Goal: Task Accomplishment & Management: Manage account settings

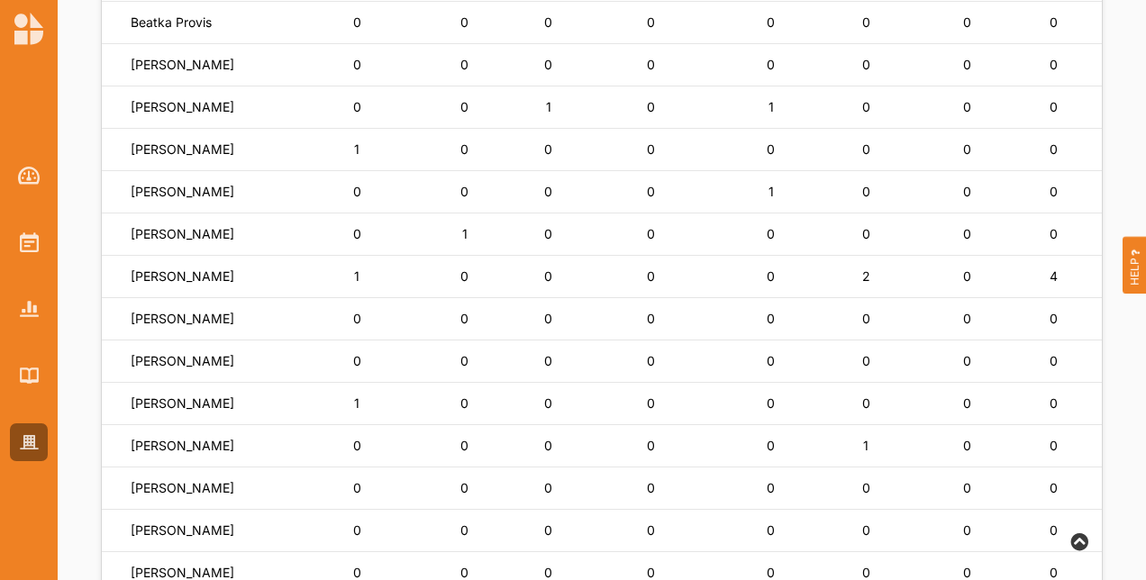
scroll to position [741, 0]
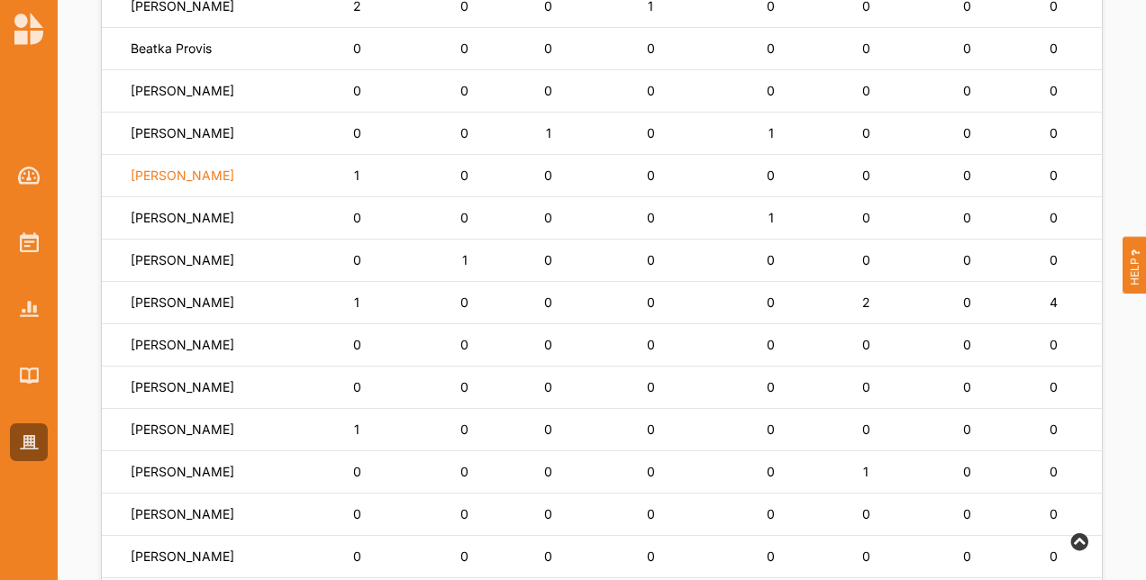
click at [186, 178] on label "[PERSON_NAME]" at bounding box center [183, 176] width 104 height 16
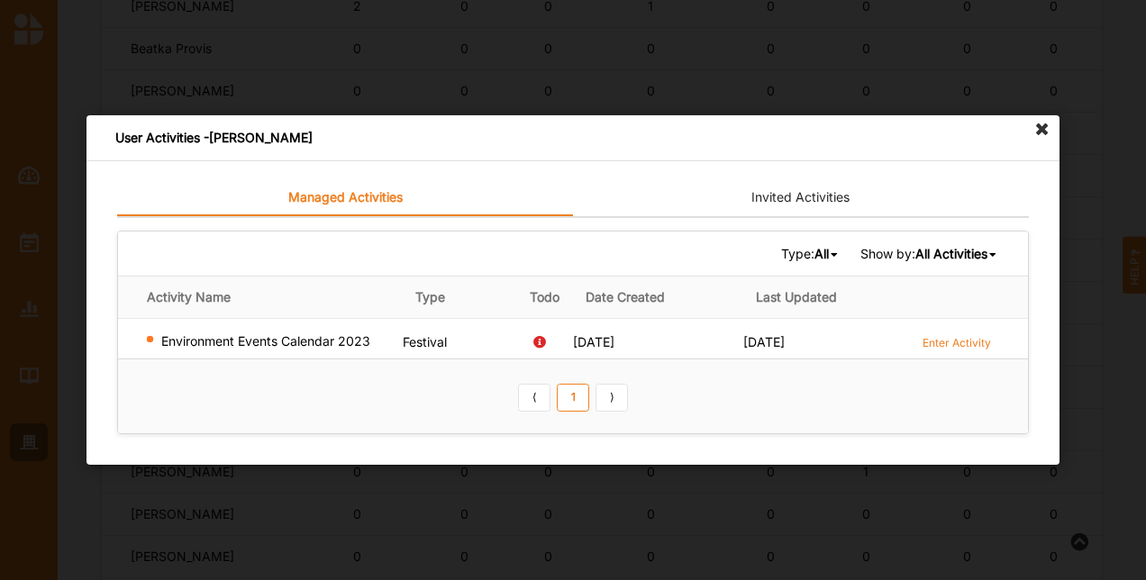
click at [1044, 133] on icon at bounding box center [1042, 129] width 29 height 29
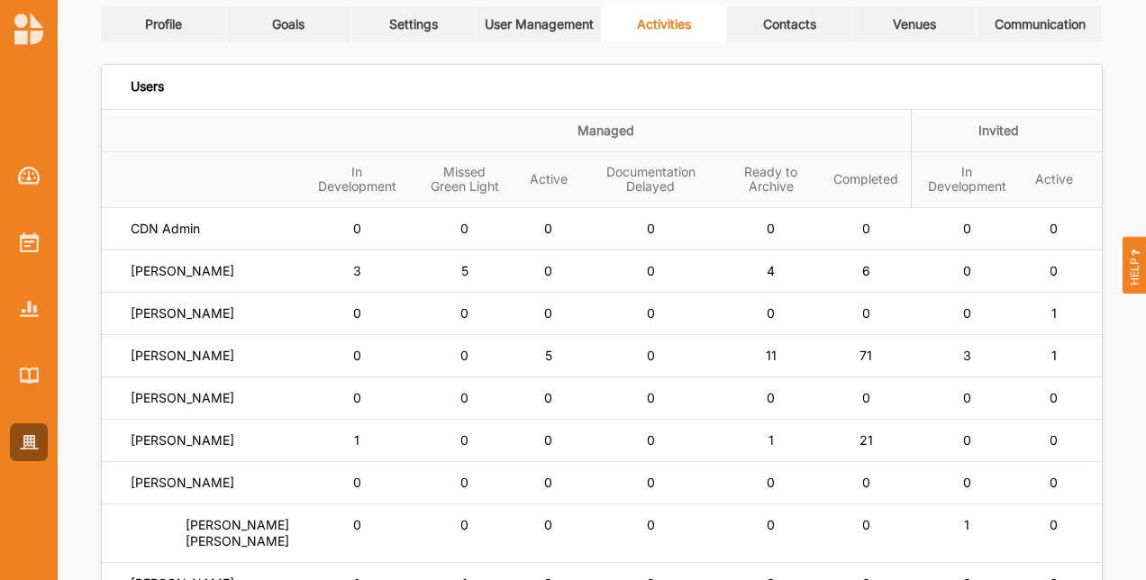
scroll to position [0, 0]
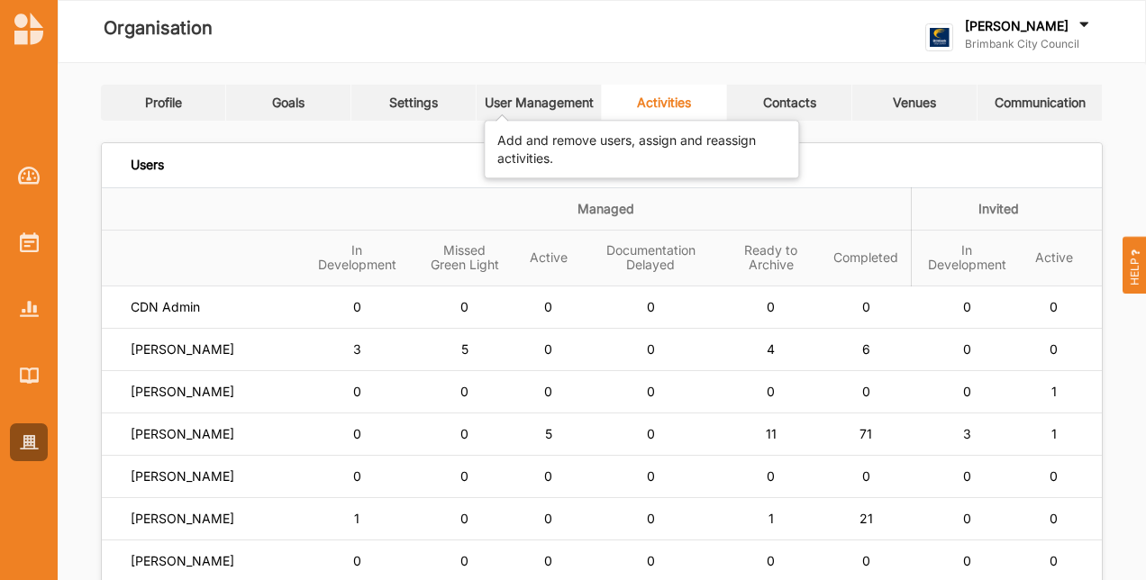
click at [501, 105] on div "User Management" at bounding box center [539, 103] width 109 height 16
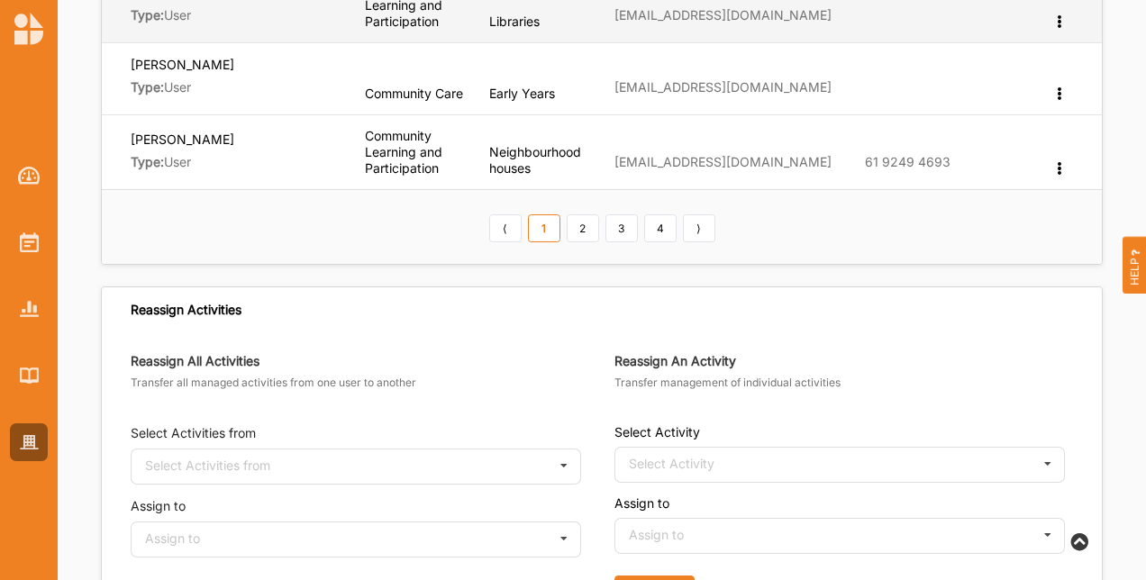
scroll to position [991, 0]
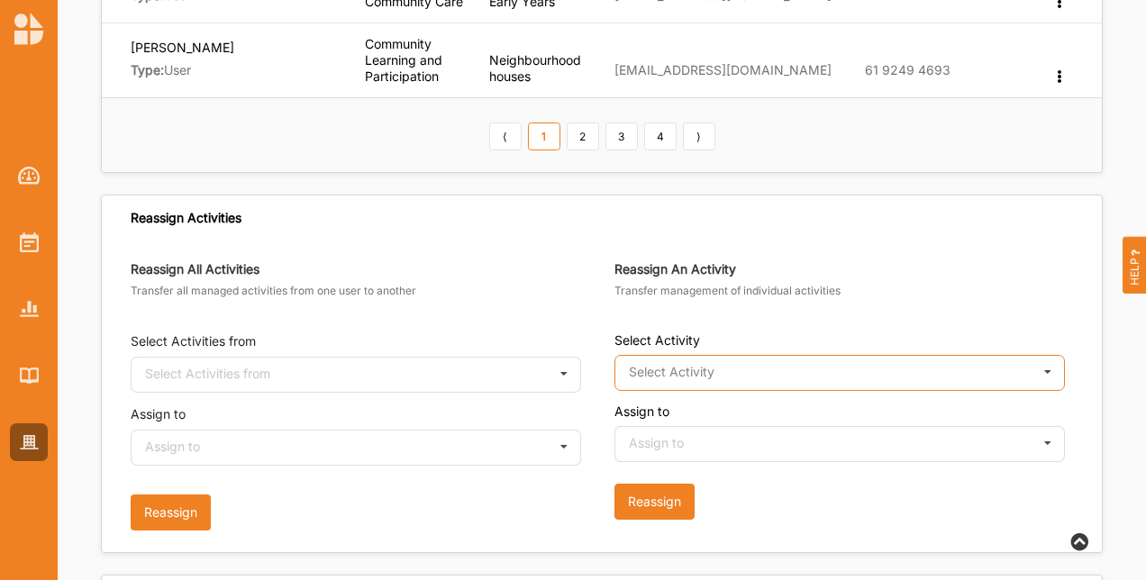
click at [801, 356] on input "text" at bounding box center [840, 374] width 449 height 36
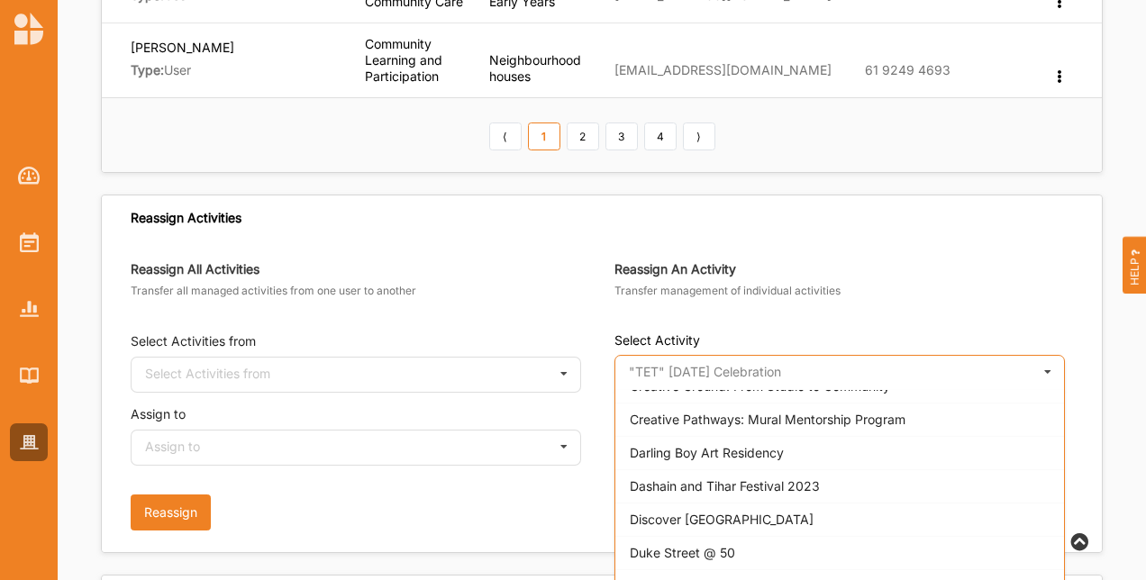
scroll to position [1983, 0]
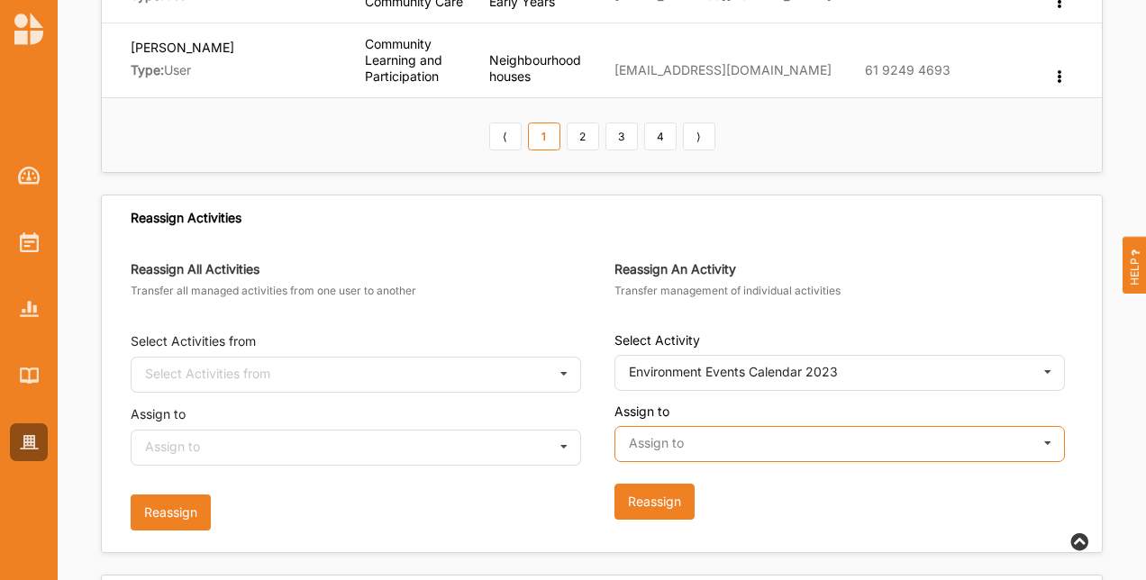
click at [742, 433] on input "text" at bounding box center [840, 445] width 449 height 36
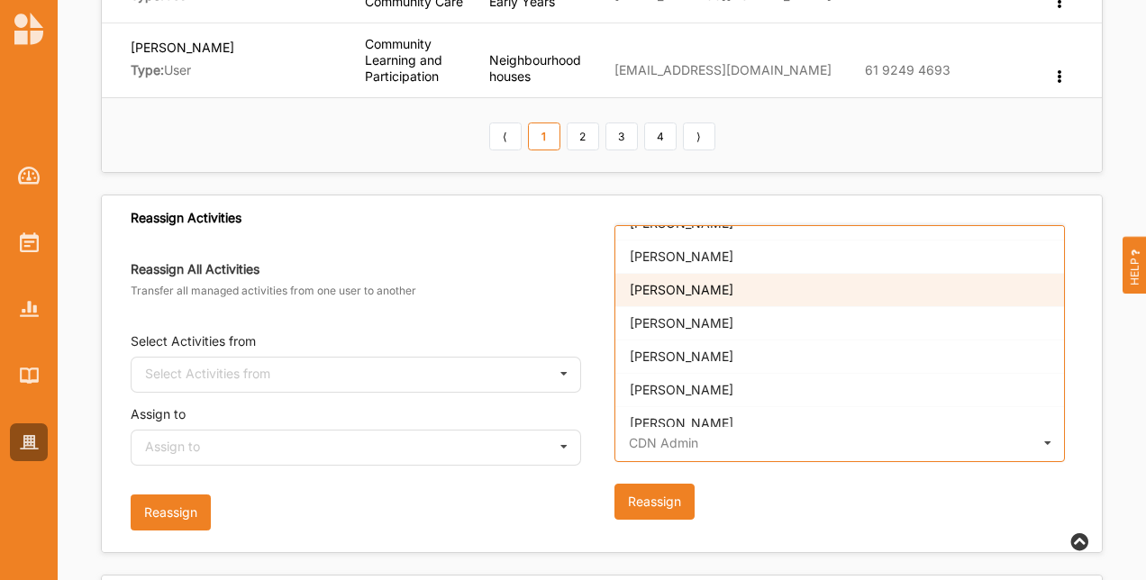
scroll to position [930, 0]
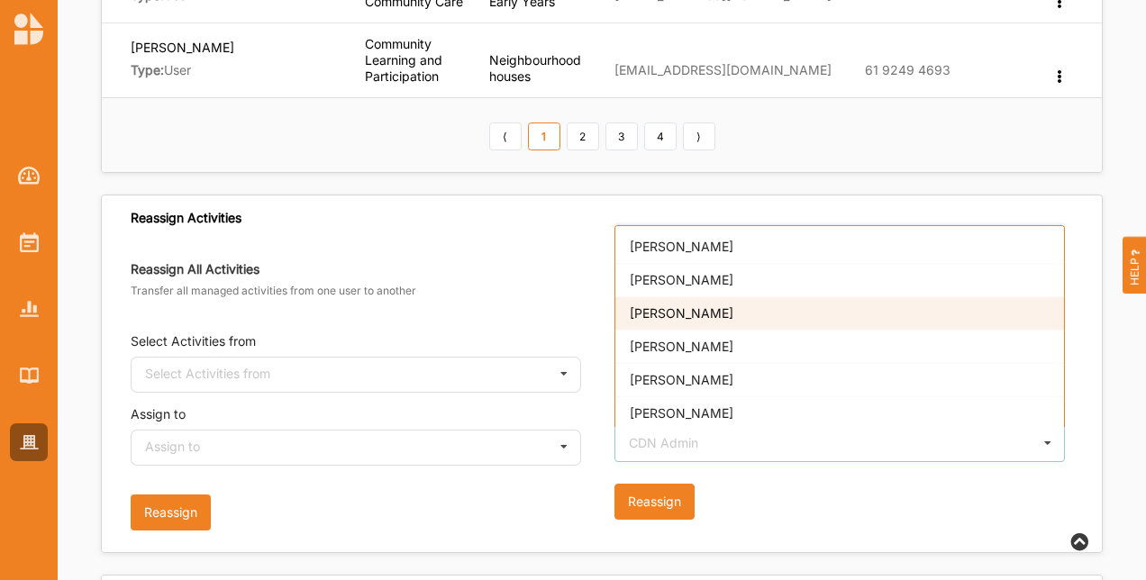
click at [743, 296] on div "[PERSON_NAME]" at bounding box center [840, 312] width 449 height 33
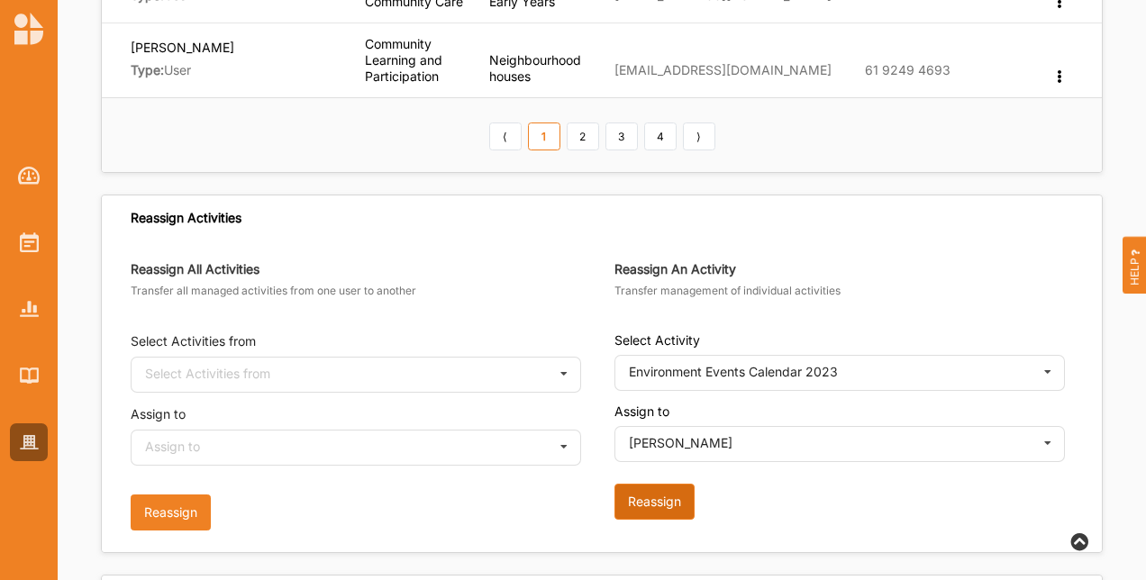
click at [650, 484] on button "Reassign" at bounding box center [655, 502] width 80 height 36
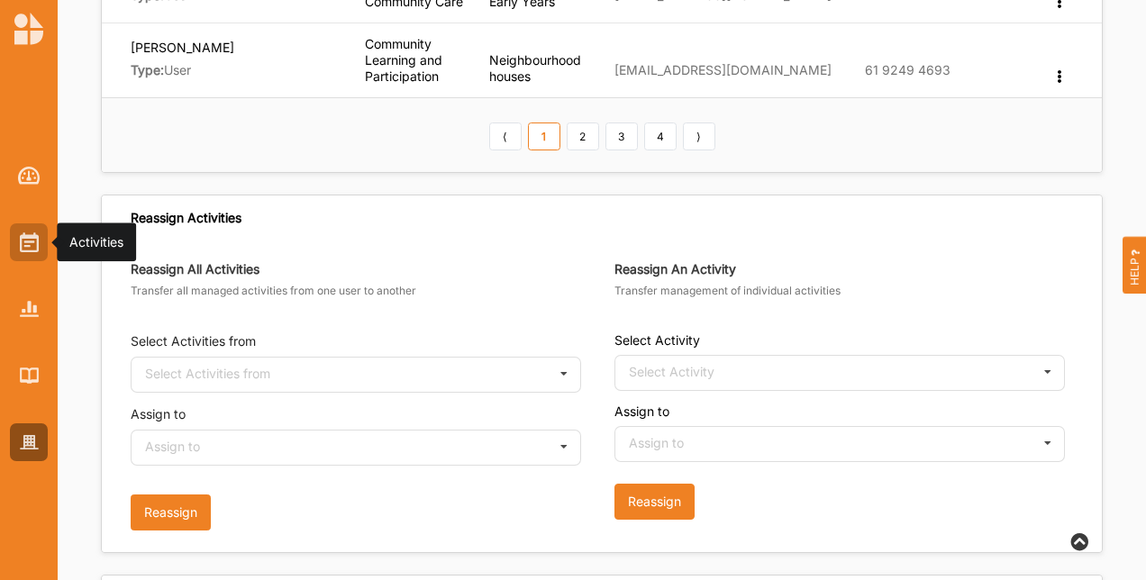
click at [27, 234] on img at bounding box center [29, 243] width 19 height 20
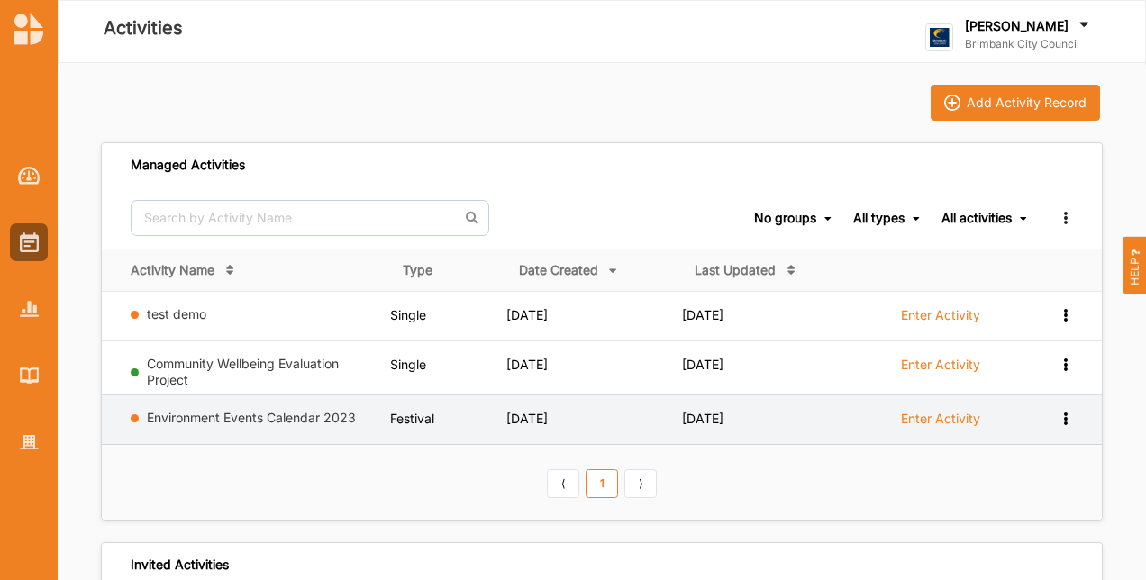
click at [1071, 420] on div "View Report View Team Add to group Remove" at bounding box center [1051, 418] width 44 height 17
click at [1041, 534] on div "Remove" at bounding box center [1019, 547] width 106 height 33
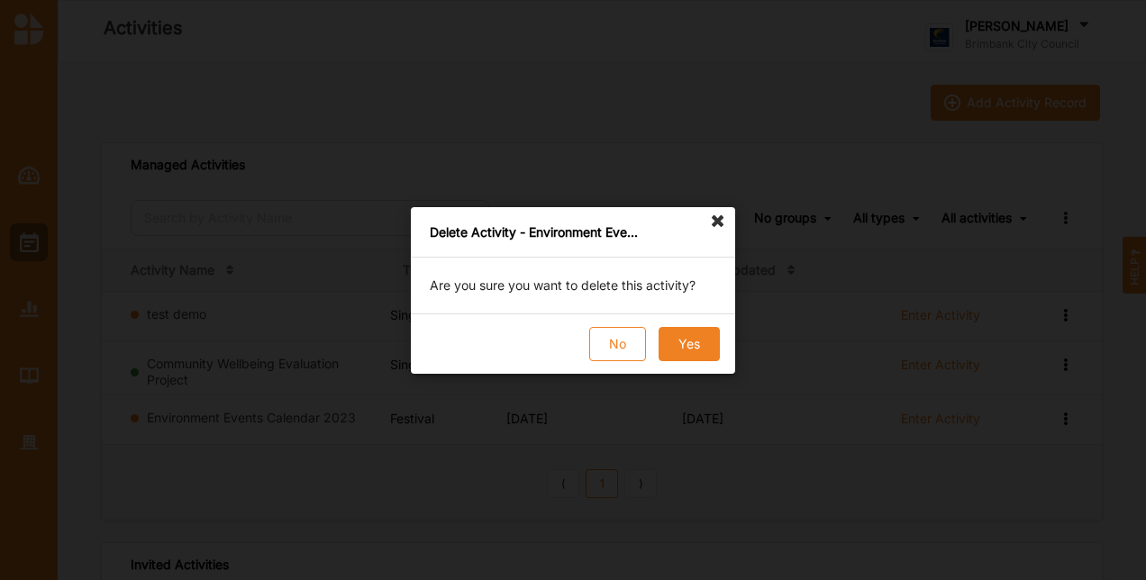
click at [688, 344] on button "Yes" at bounding box center [689, 344] width 61 height 34
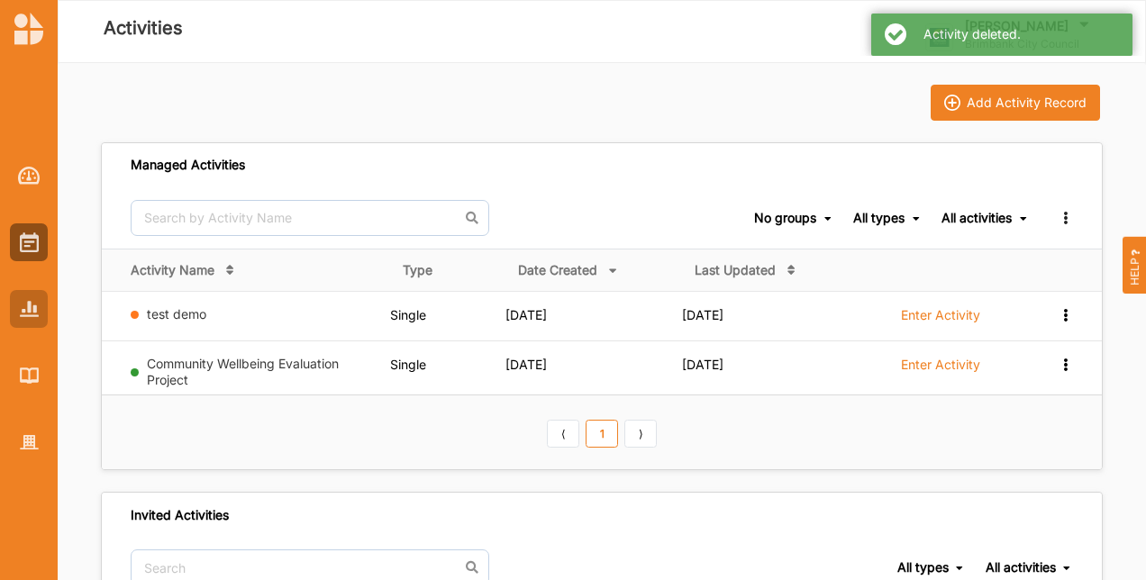
click at [30, 306] on img at bounding box center [29, 308] width 19 height 15
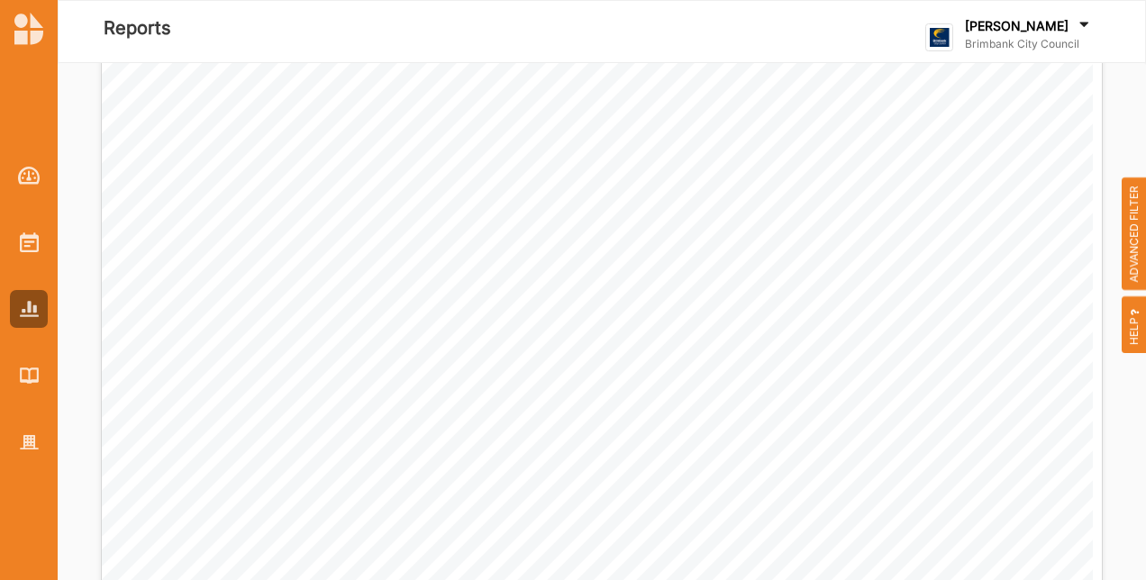
scroll to position [721, 0]
click at [16, 437] on div at bounding box center [29, 443] width 38 height 38
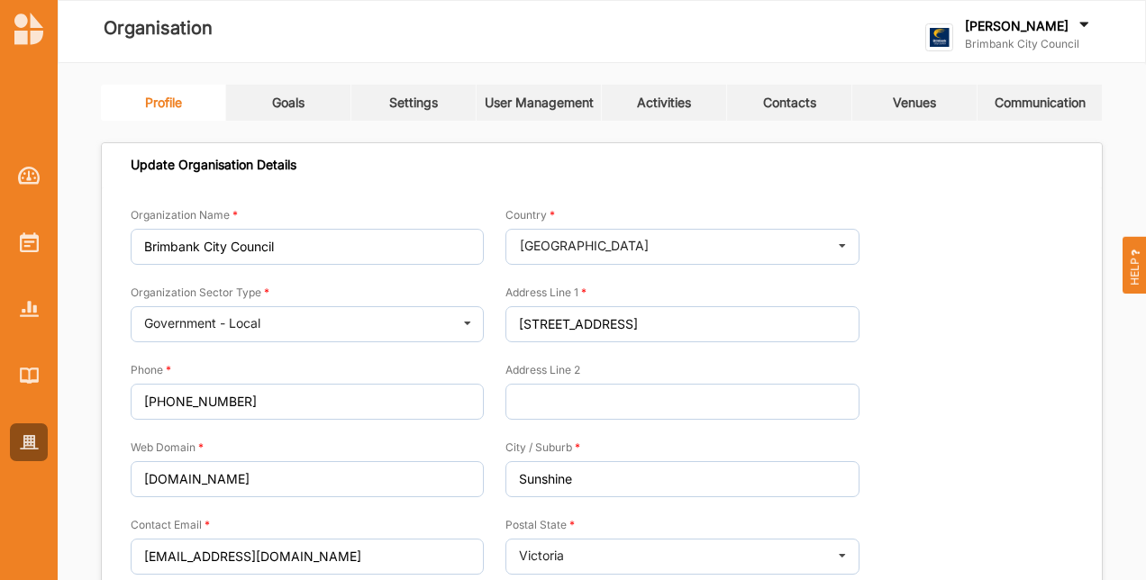
click at [648, 110] on div "Activities" at bounding box center [664, 103] width 54 height 16
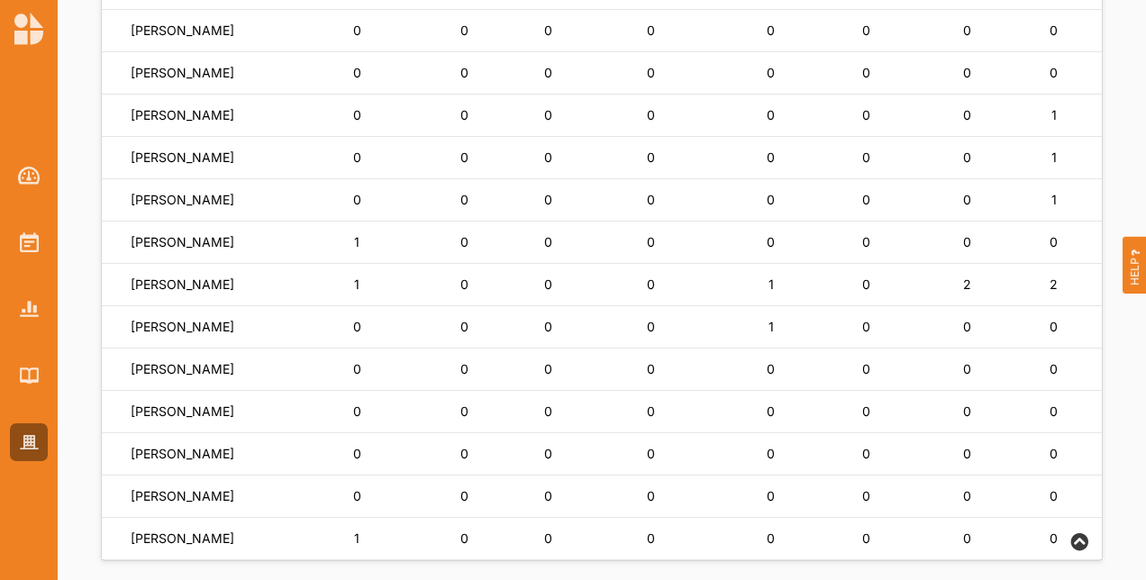
scroll to position [1372, 0]
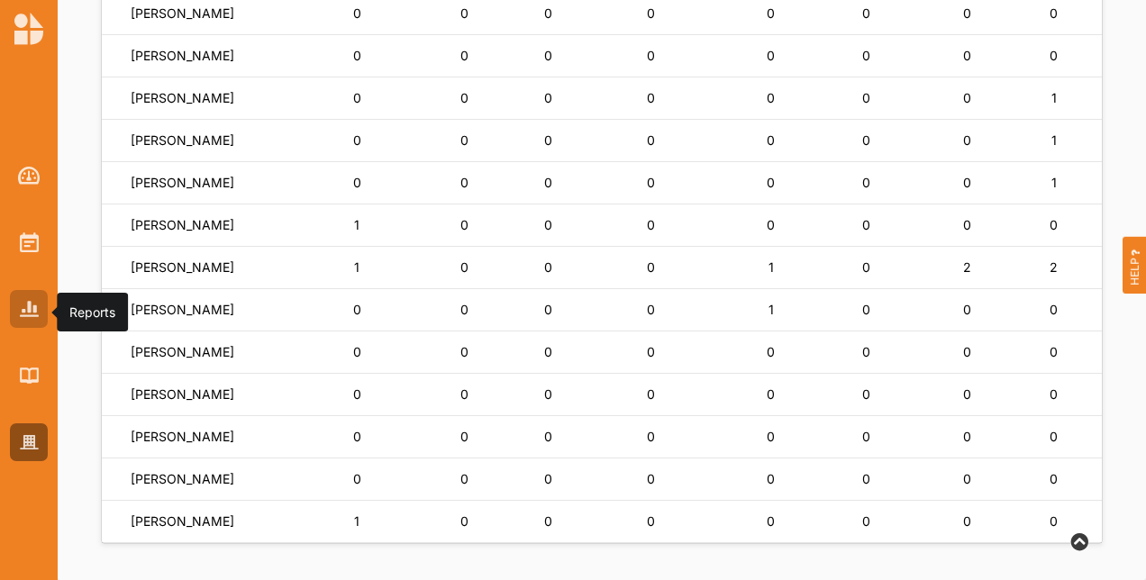
click at [41, 324] on div at bounding box center [29, 309] width 38 height 38
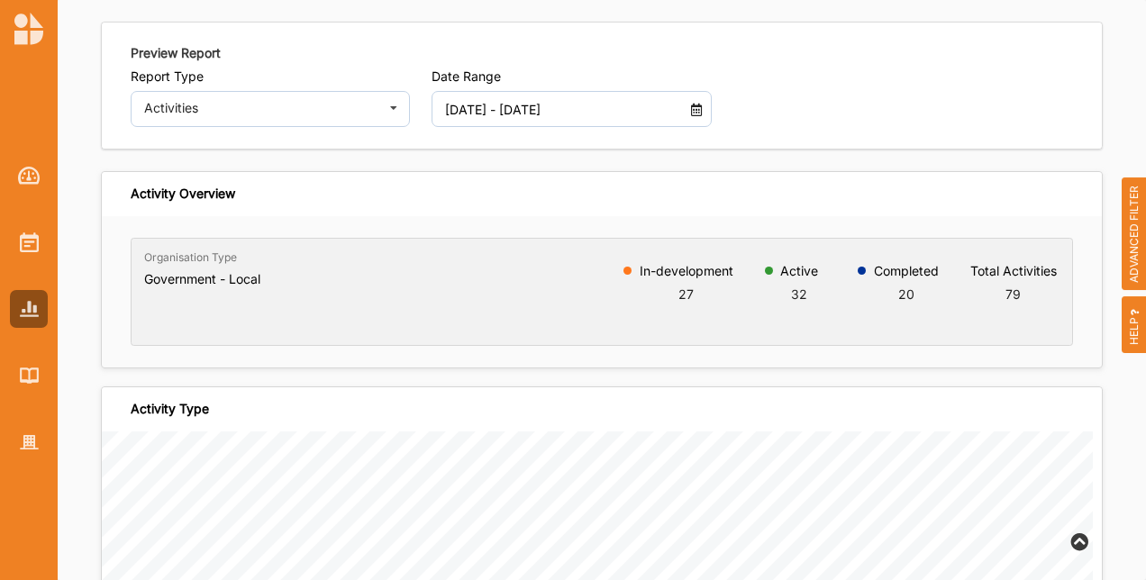
click at [568, 117] on input "[DATE] - [DATE]" at bounding box center [561, 109] width 250 height 36
click at [807, 187] on div "Activity Overview" at bounding box center [602, 194] width 1000 height 44
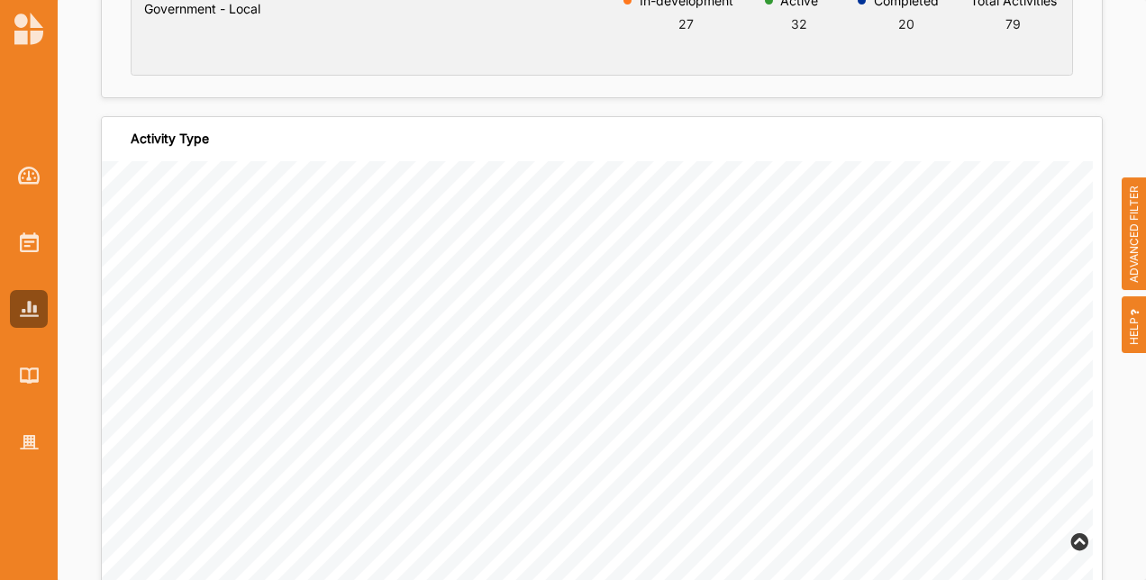
scroll to position [451, 0]
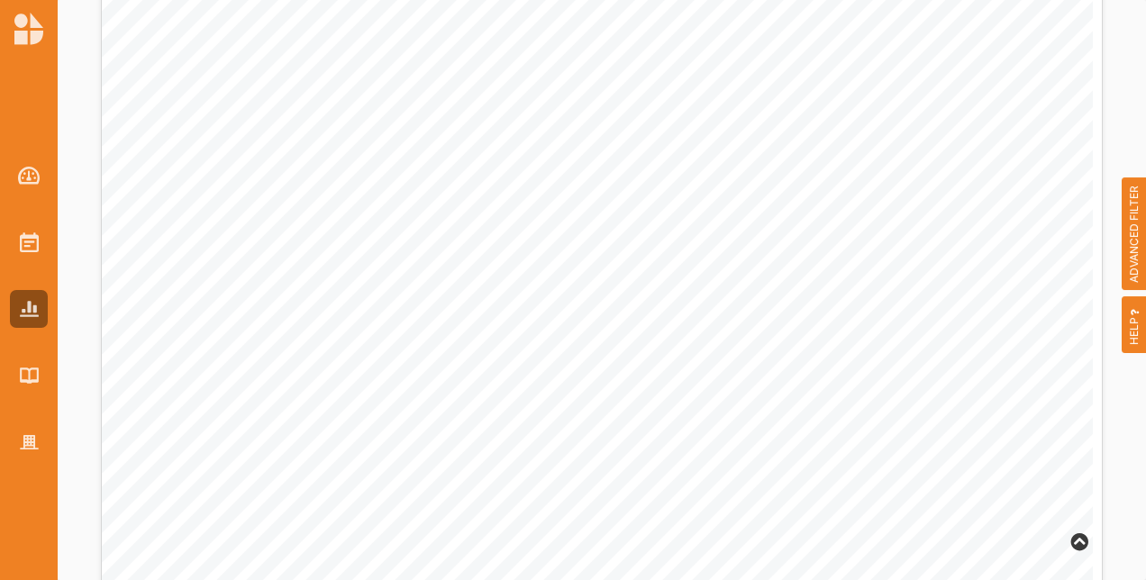
click at [1128, 233] on span "ADVANCED FILTER" at bounding box center [1134, 235] width 25 height 114
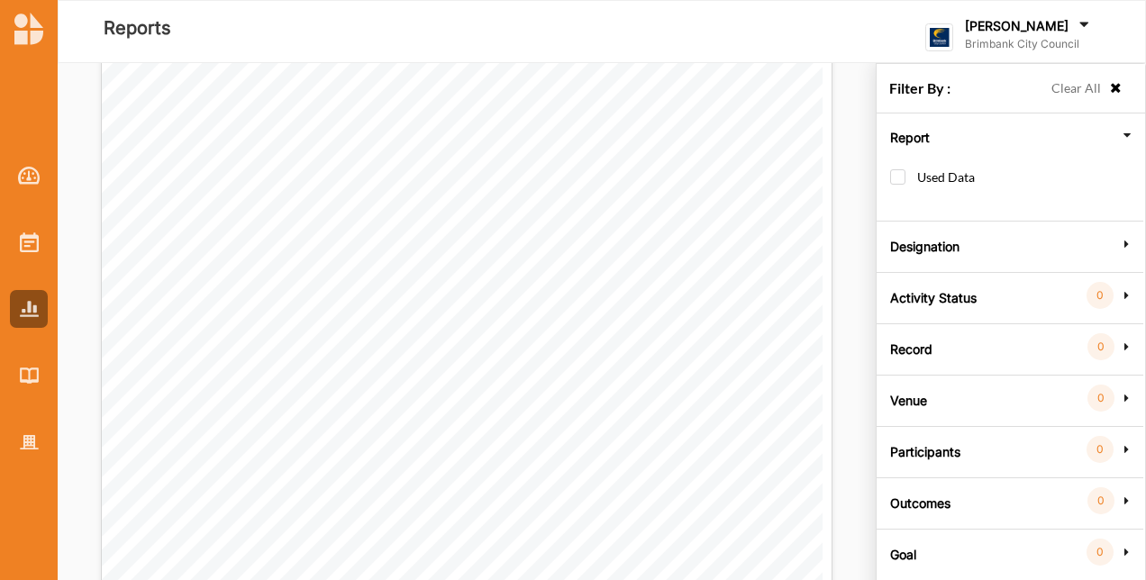
click at [948, 288] on label "Activity Status" at bounding box center [933, 296] width 87 height 54
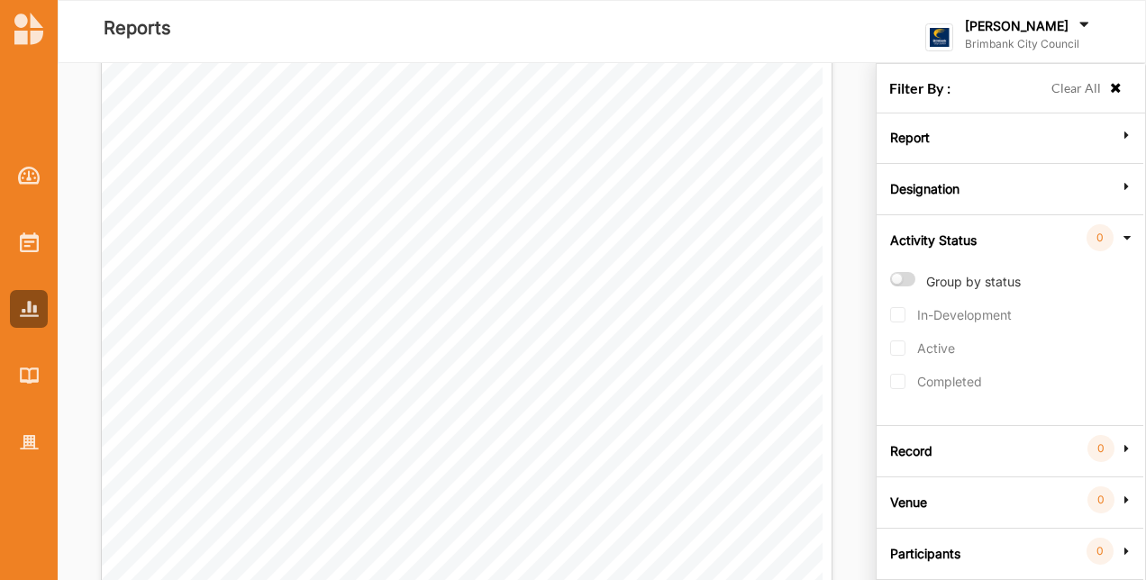
click at [895, 281] on label "Group by status" at bounding box center [955, 289] width 131 height 35
radio input "true"
checkbox input "true"
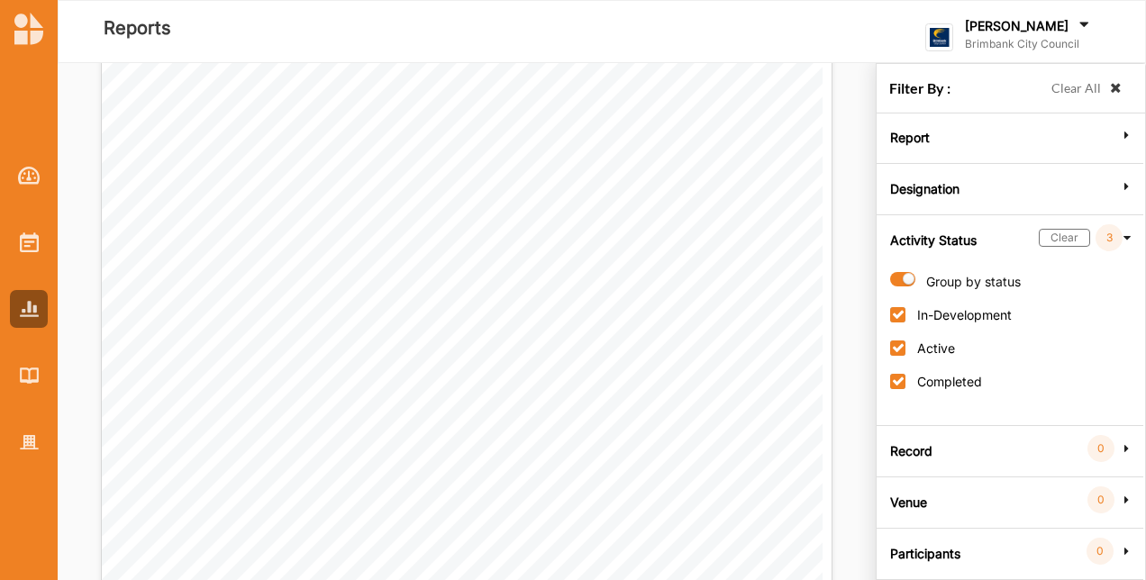
click at [1112, 92] on icon at bounding box center [1115, 88] width 15 height 13
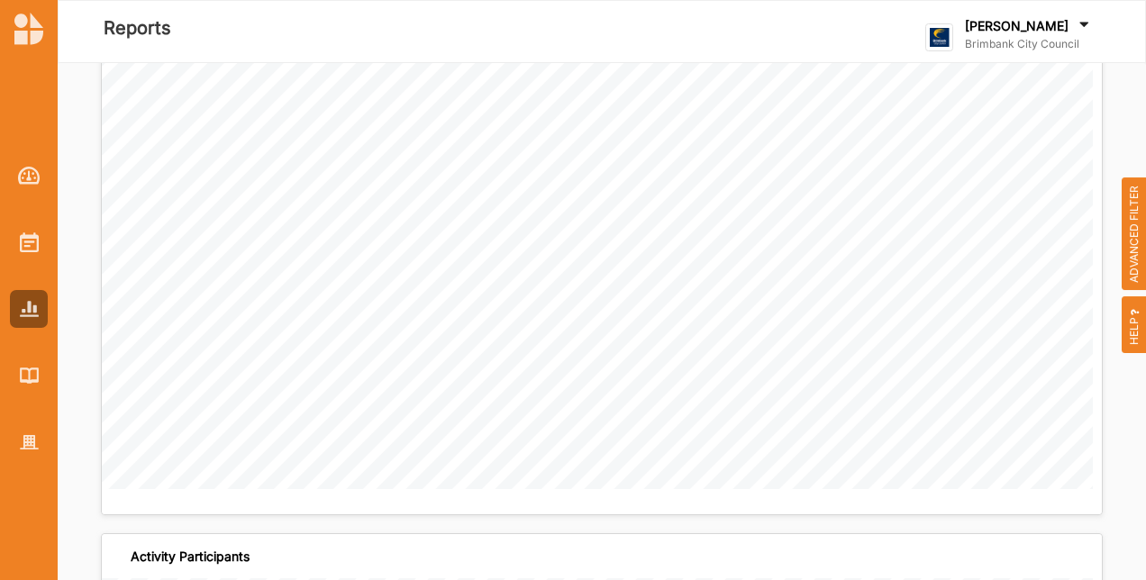
scroll to position [2974, 0]
click at [1124, 211] on span "ADVANCED FILTER" at bounding box center [1134, 235] width 25 height 114
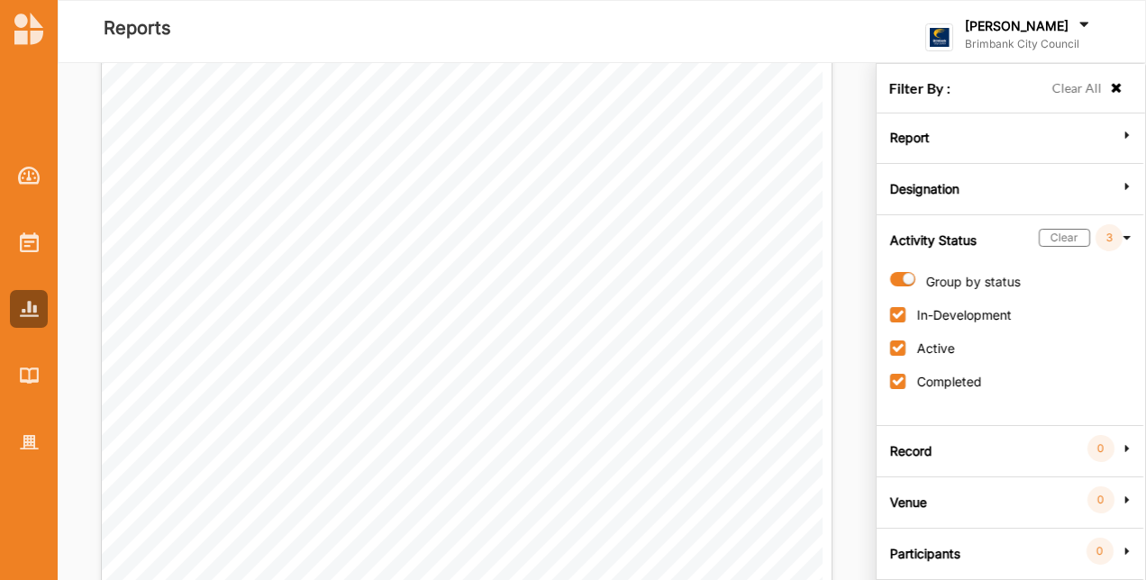
click at [891, 344] on label "Active" at bounding box center [922, 357] width 65 height 33
checkbox input "false"
click at [890, 315] on label "In-Development" at bounding box center [951, 323] width 122 height 33
checkbox input "false"
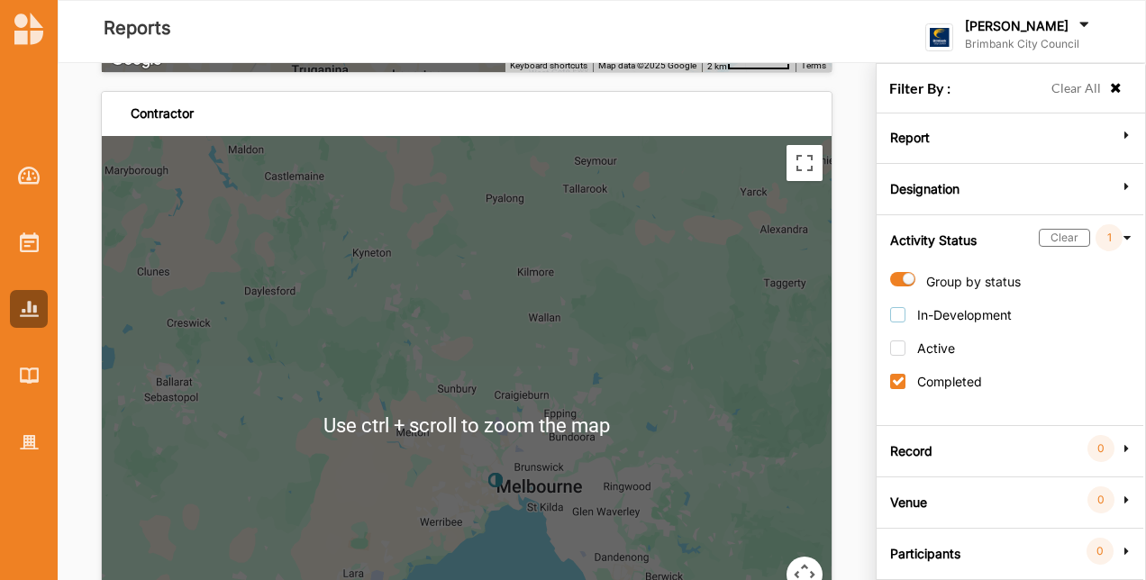
scroll to position [4867, 0]
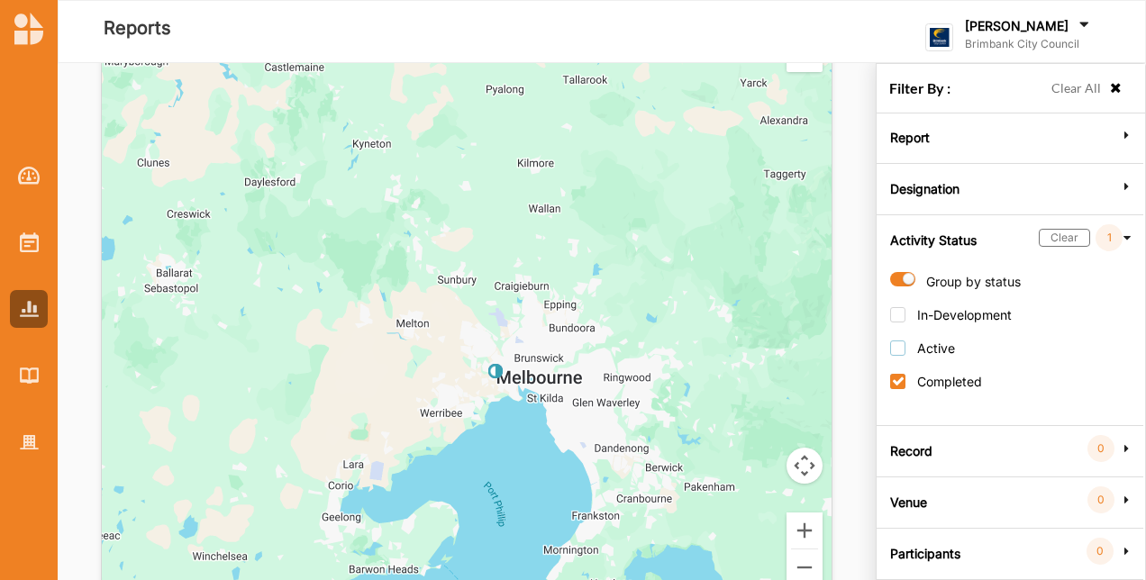
click at [901, 346] on label "Active" at bounding box center [922, 357] width 65 height 33
checkbox input "true"
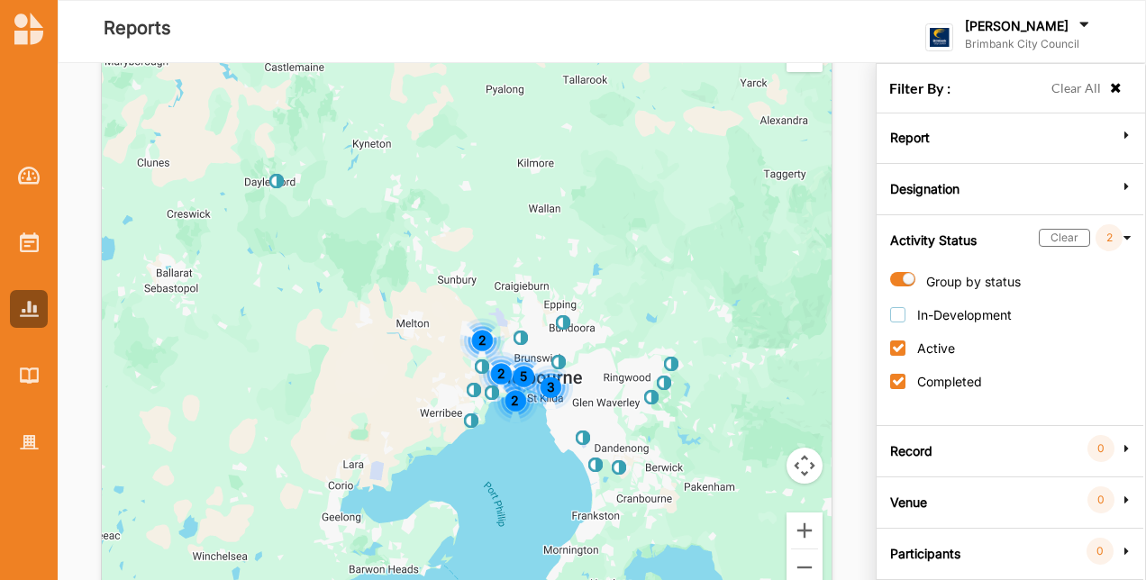
click at [895, 313] on label "In-Development" at bounding box center [951, 323] width 122 height 33
checkbox input "true"
click at [1108, 93] on icon at bounding box center [1115, 88] width 15 height 13
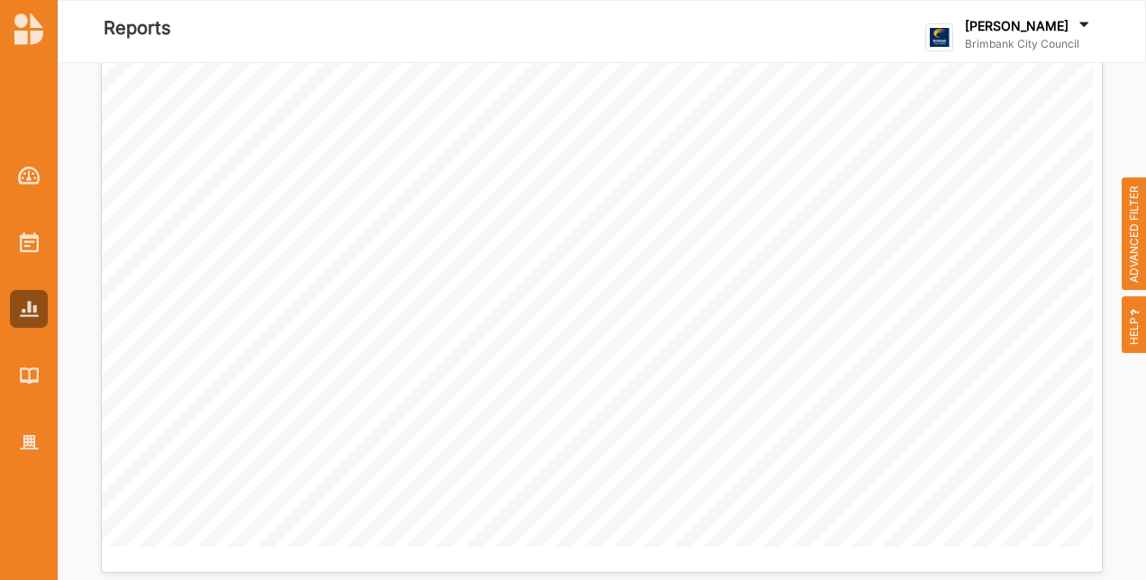
scroll to position [3244, 0]
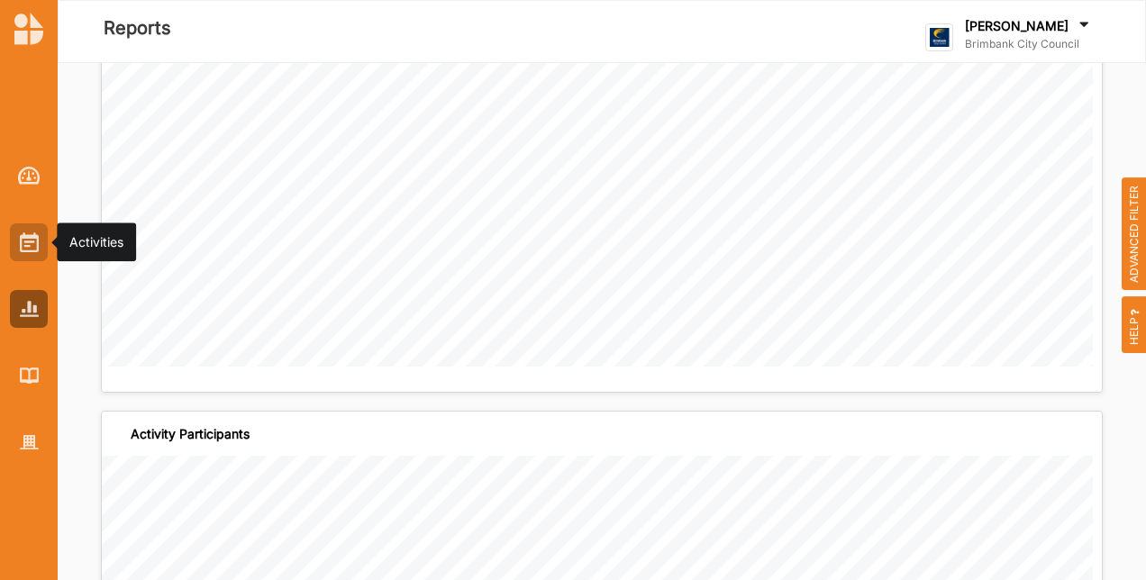
click at [23, 250] on img at bounding box center [29, 243] width 19 height 20
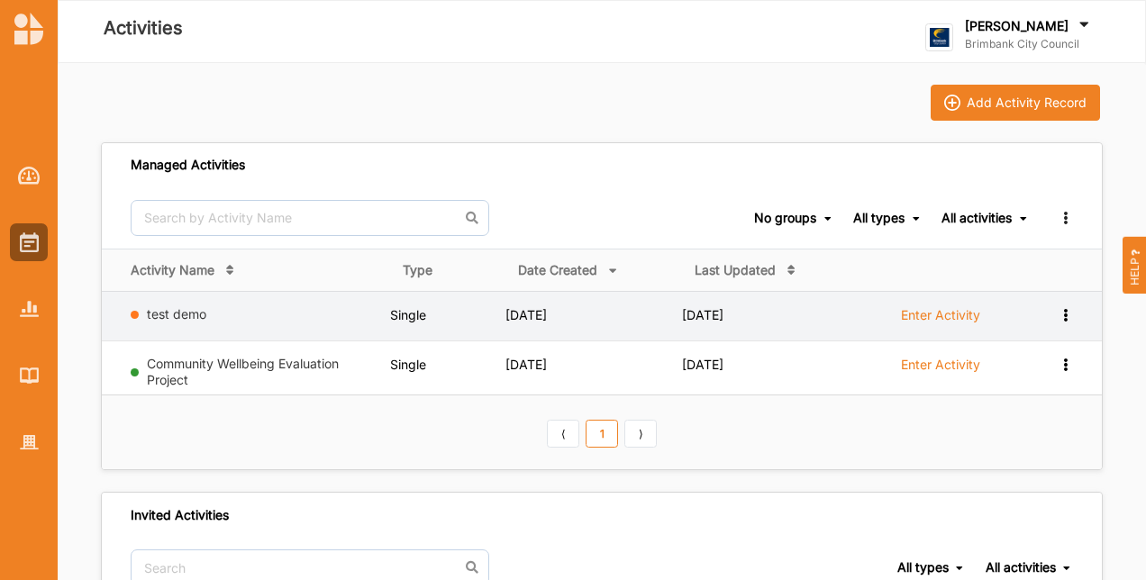
click at [972, 315] on label "Enter Activity" at bounding box center [940, 315] width 79 height 16
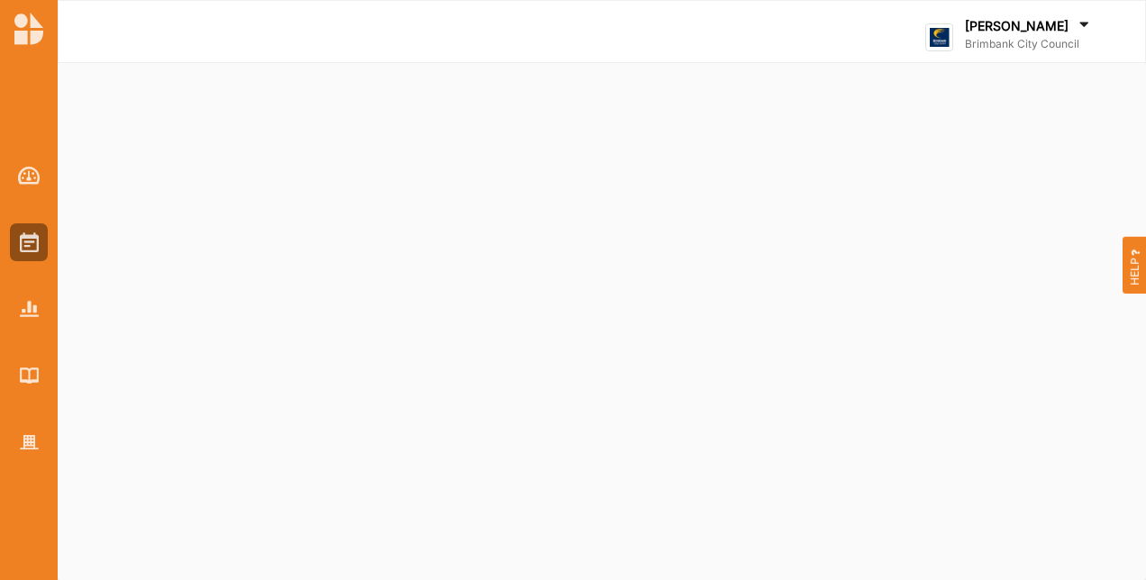
select select "1"
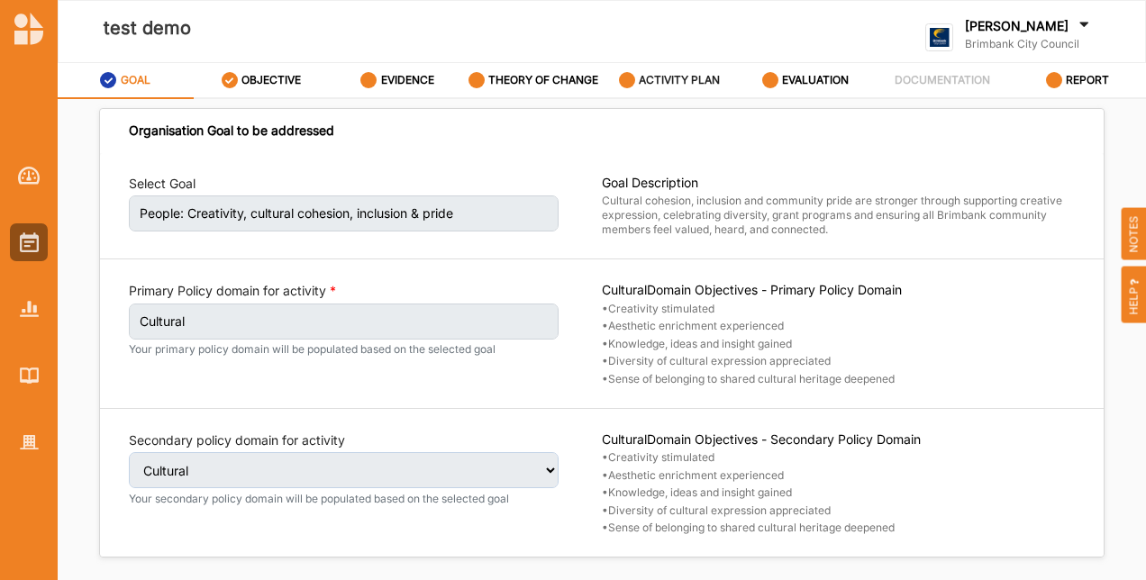
click at [694, 74] on label "ACTIVITY PLAN" at bounding box center [679, 80] width 81 height 14
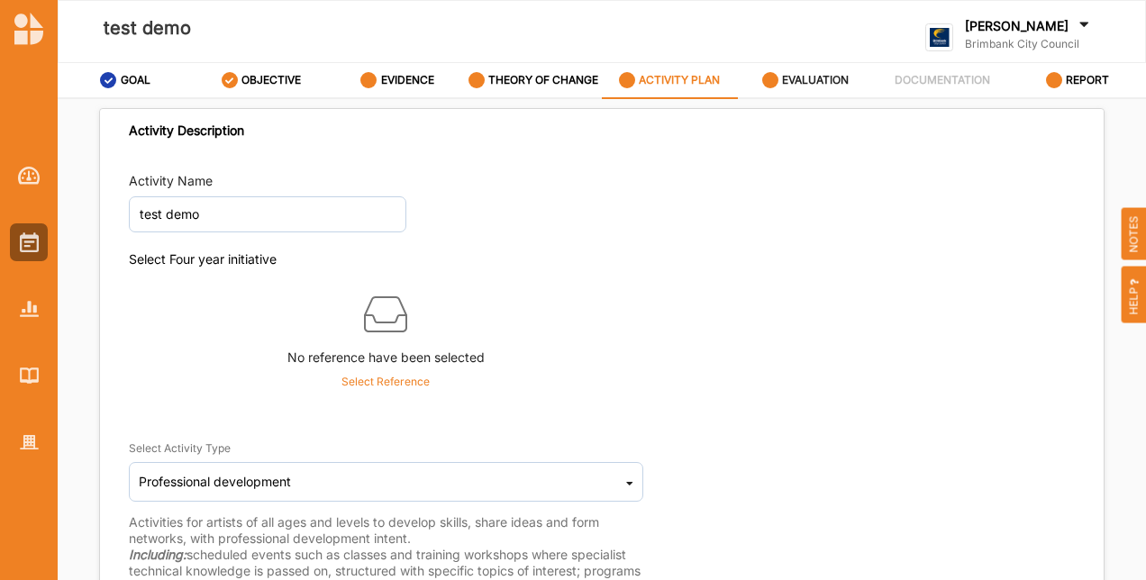
click at [817, 69] on div "EVALUATION" at bounding box center [805, 80] width 87 height 32
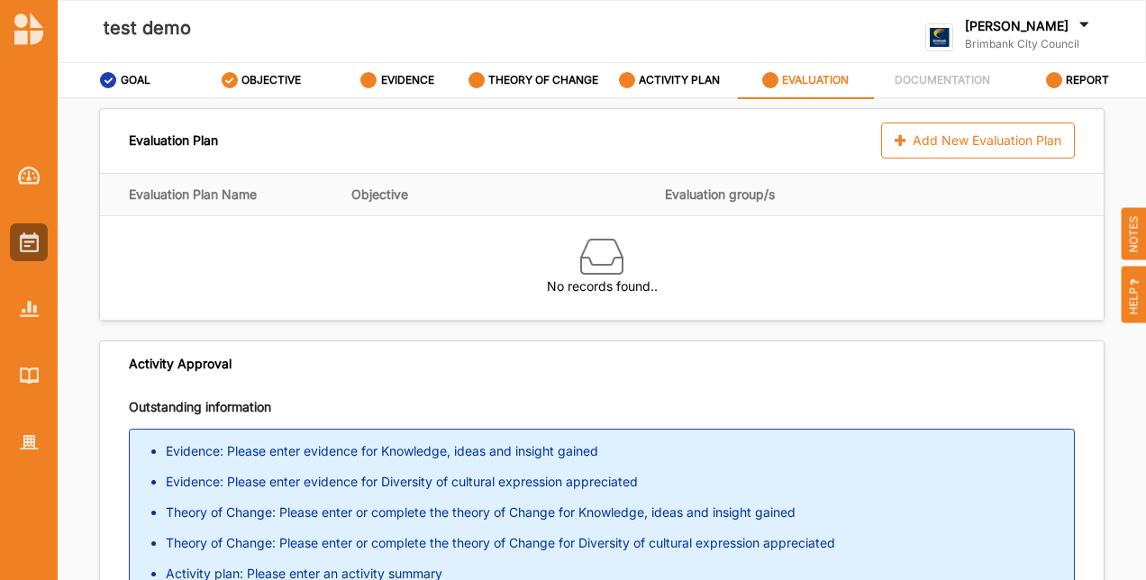
click at [1062, 163] on div "Evaluation Plan Add New Evaluation Plan" at bounding box center [602, 141] width 1004 height 64
click at [1027, 131] on div "Add New Evaluation Plan" at bounding box center [978, 141] width 194 height 36
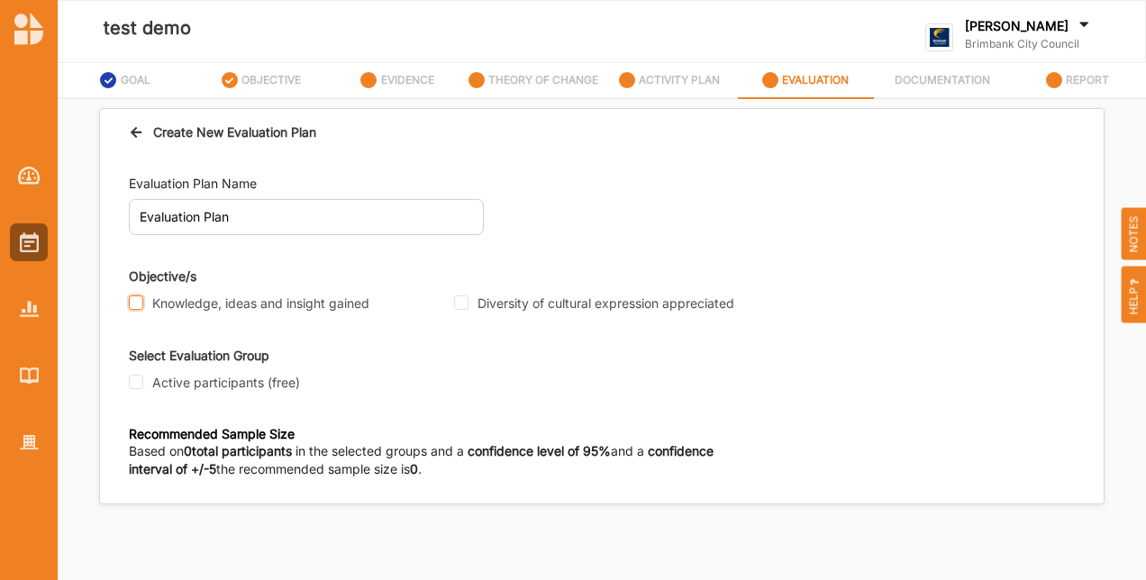
click at [137, 297] on input "Knowledge, ideas and insight gained" at bounding box center [136, 303] width 14 height 14
checkbox input "true"
click at [459, 308] on input "Diversity of cultural expression appreciated" at bounding box center [461, 303] width 14 height 14
checkbox input "true"
click at [139, 384] on input "Active participants (free)" at bounding box center [136, 382] width 14 height 14
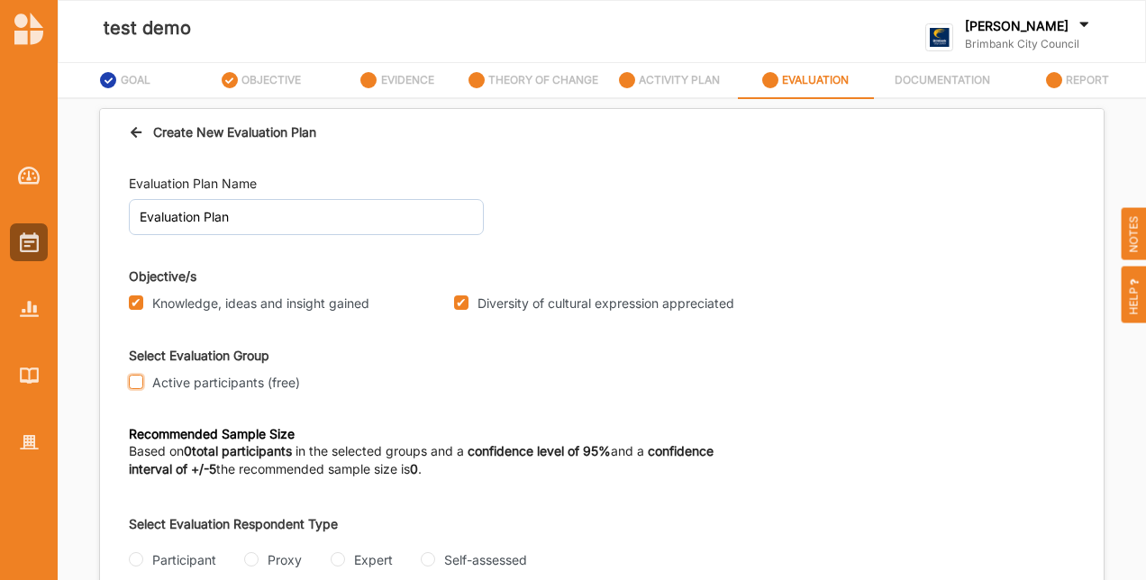
checkbox input "true"
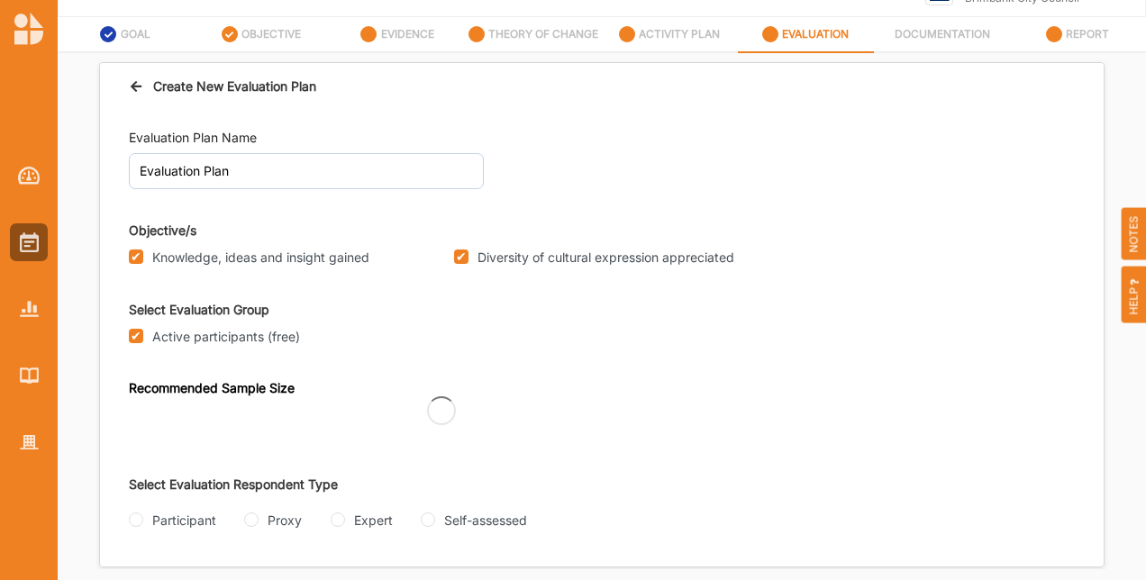
scroll to position [71, 0]
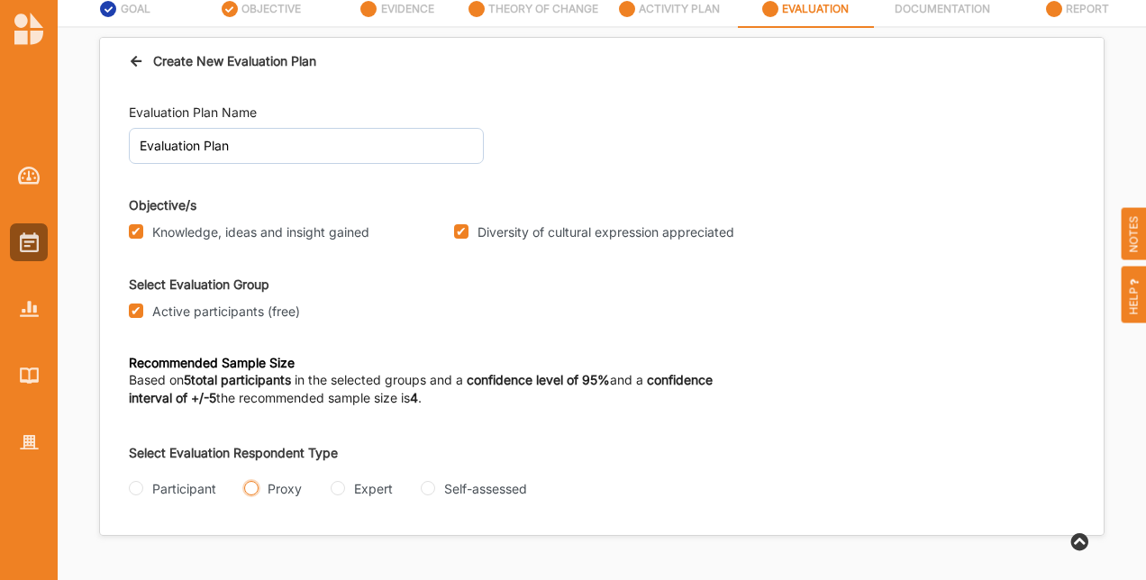
click at [252, 495] on input "Proxy" at bounding box center [251, 488] width 14 height 14
radio input "true"
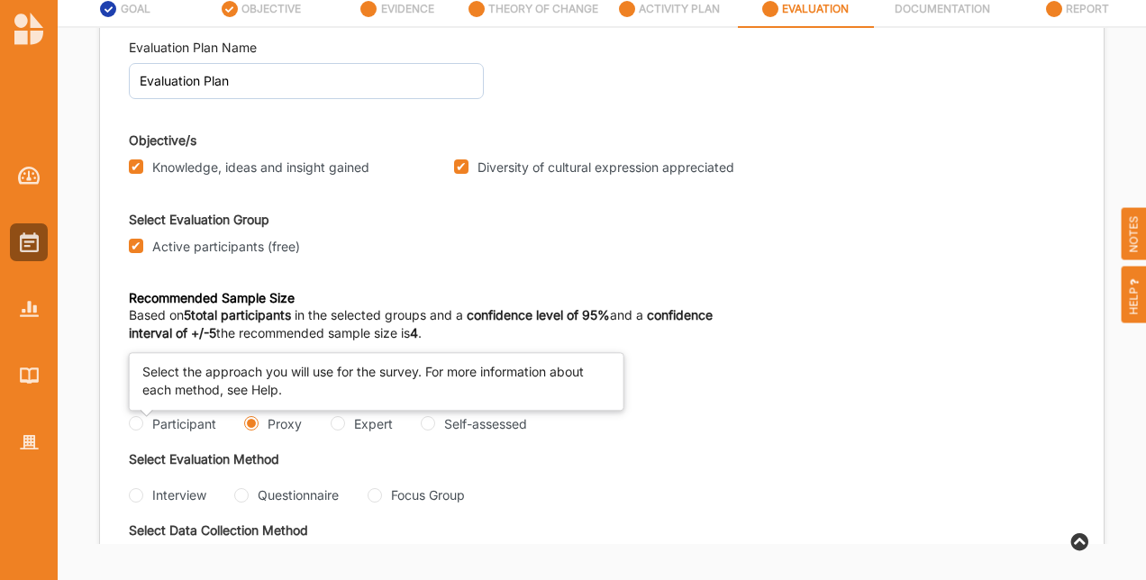
scroll to position [135, 0]
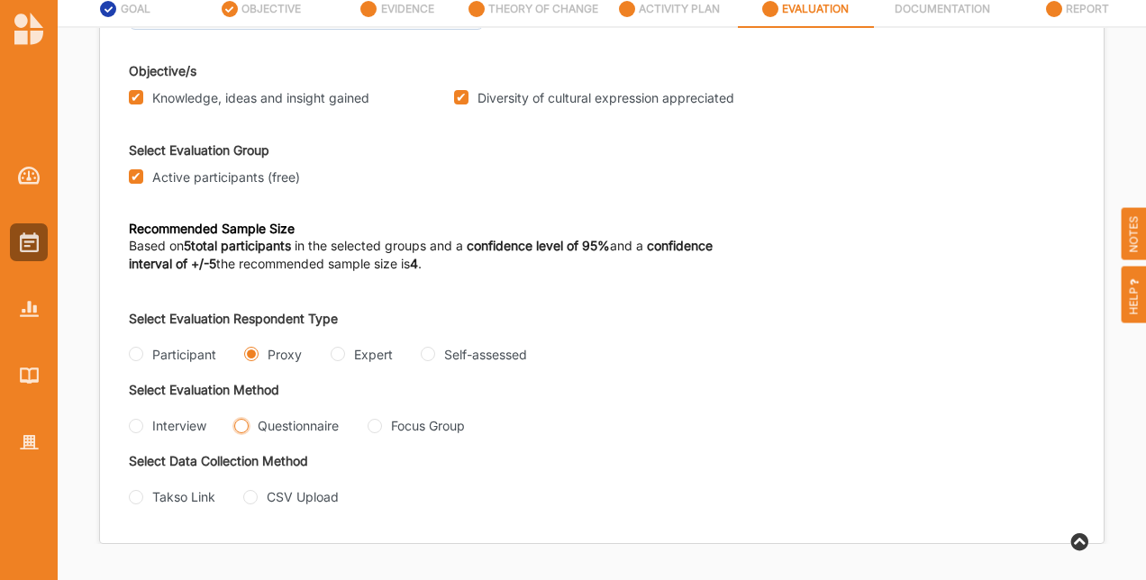
click at [244, 424] on input "Questionnaire" at bounding box center [241, 426] width 14 height 14
radio input "true"
click at [141, 501] on input "Takso Link" at bounding box center [136, 496] width 14 height 14
radio input "true"
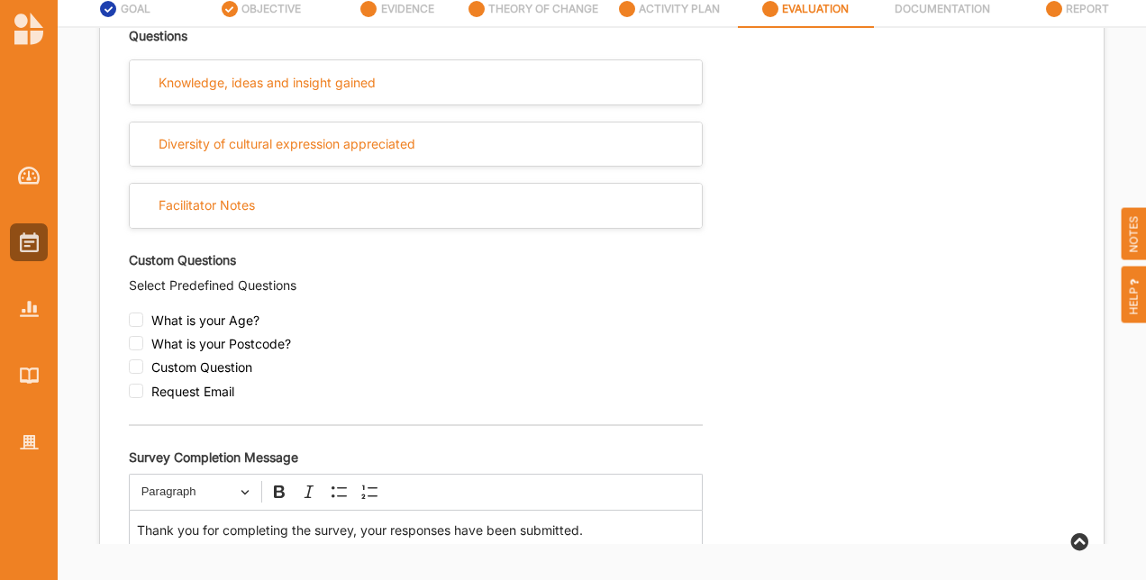
scroll to position [795, 0]
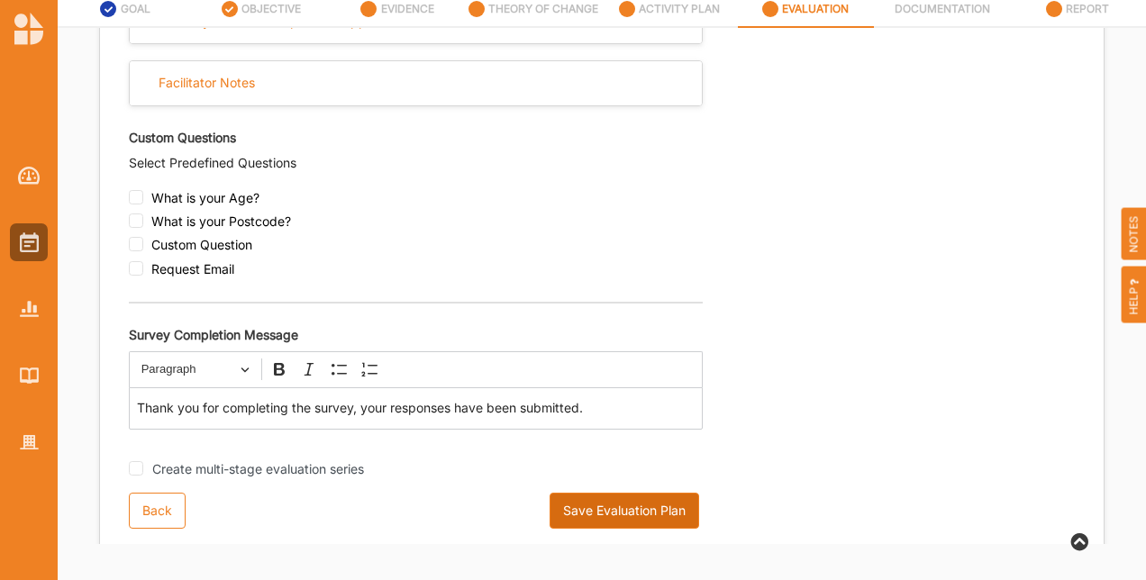
click at [638, 524] on button "Save Evaluation Plan" at bounding box center [625, 511] width 150 height 36
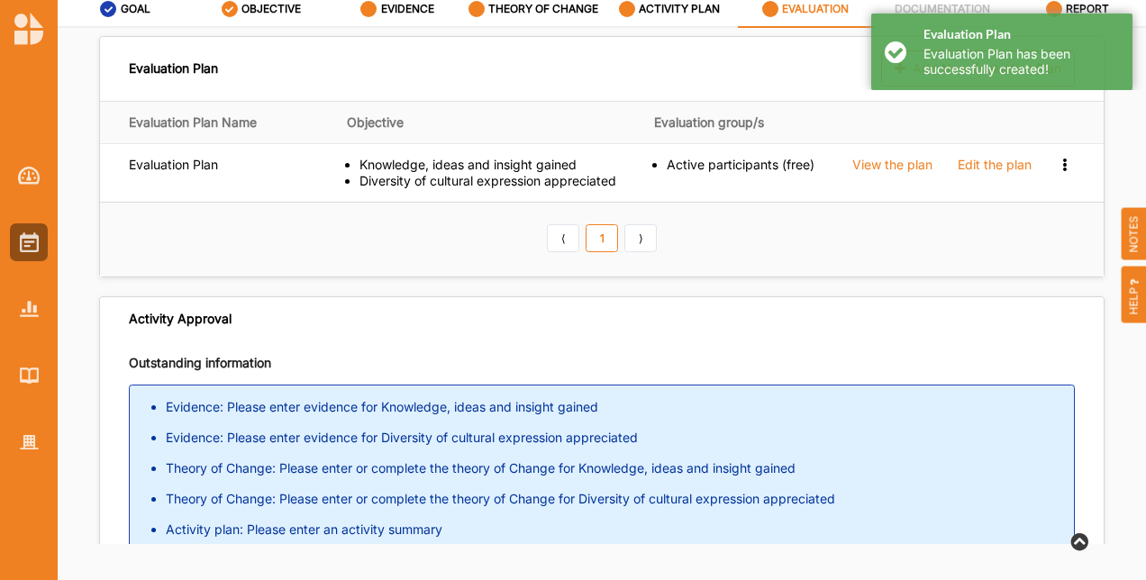
scroll to position [0, 0]
click at [13, 241] on div at bounding box center [29, 242] width 38 height 38
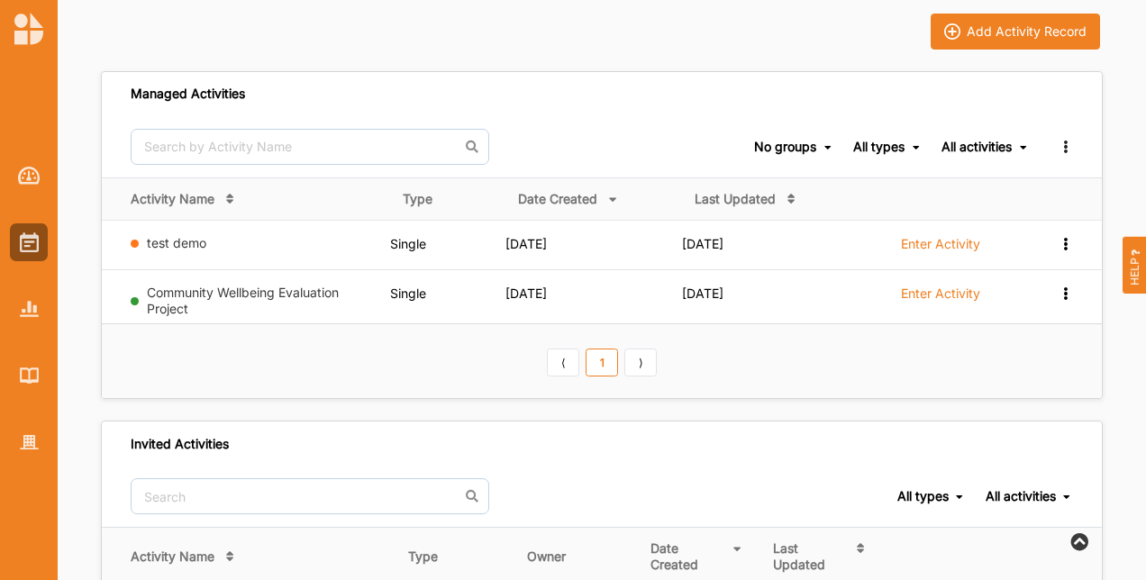
click at [953, 291] on label "Enter Activity" at bounding box center [940, 294] width 79 height 16
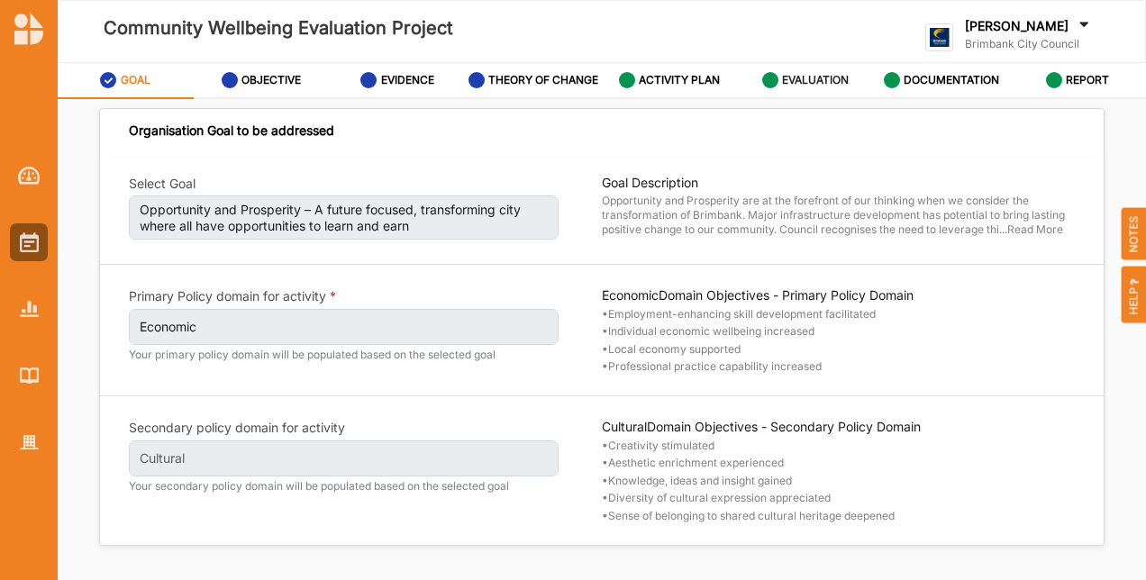
click at [788, 73] on label "EVALUATION" at bounding box center [815, 80] width 67 height 14
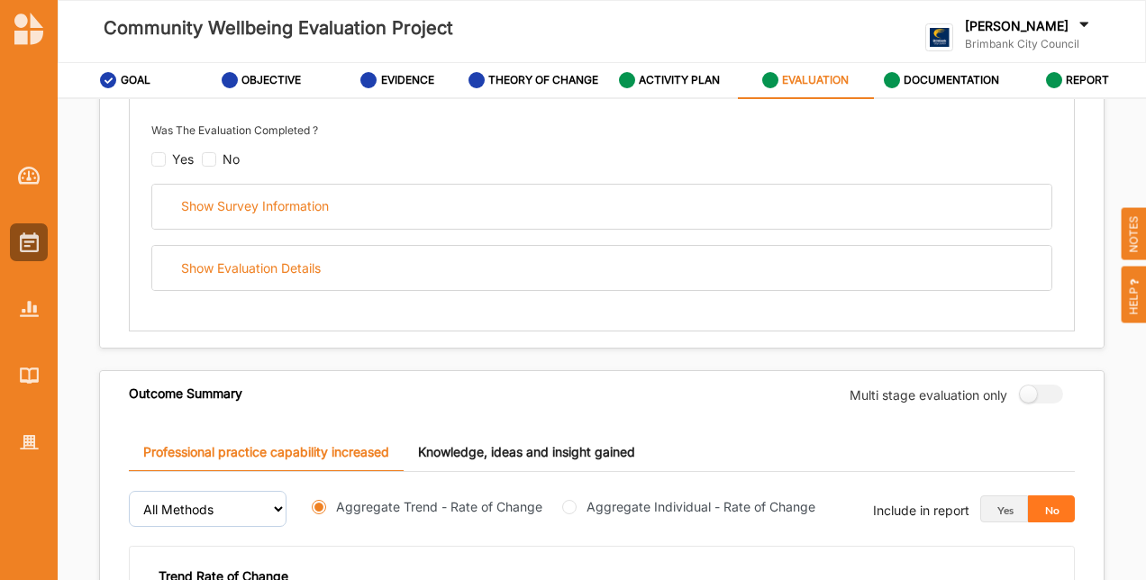
scroll to position [360, 0]
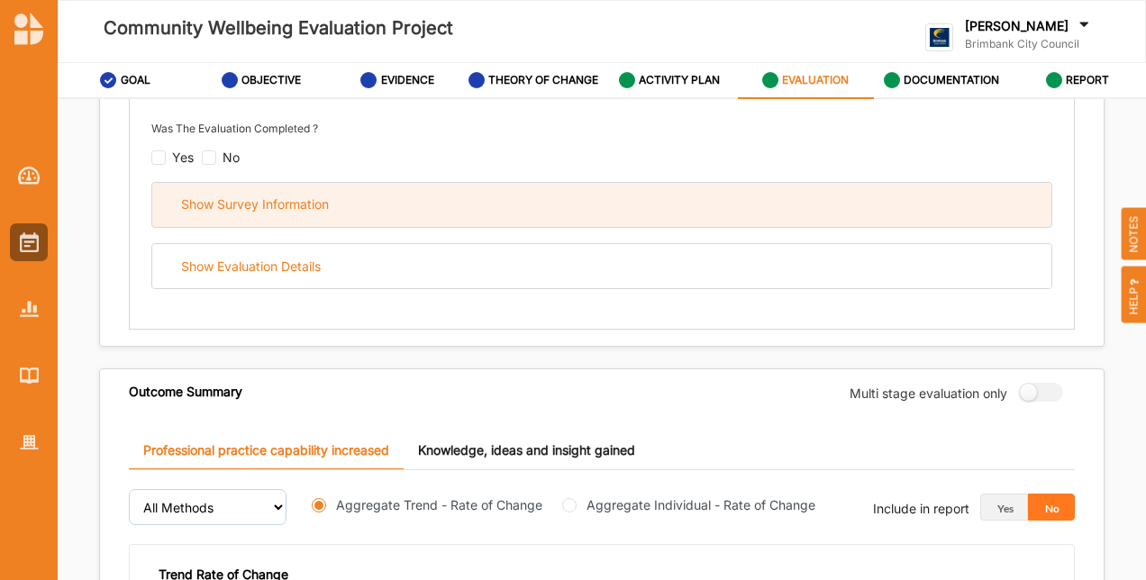
click at [386, 193] on div "Show Survey Information" at bounding box center [601, 205] width 899 height 44
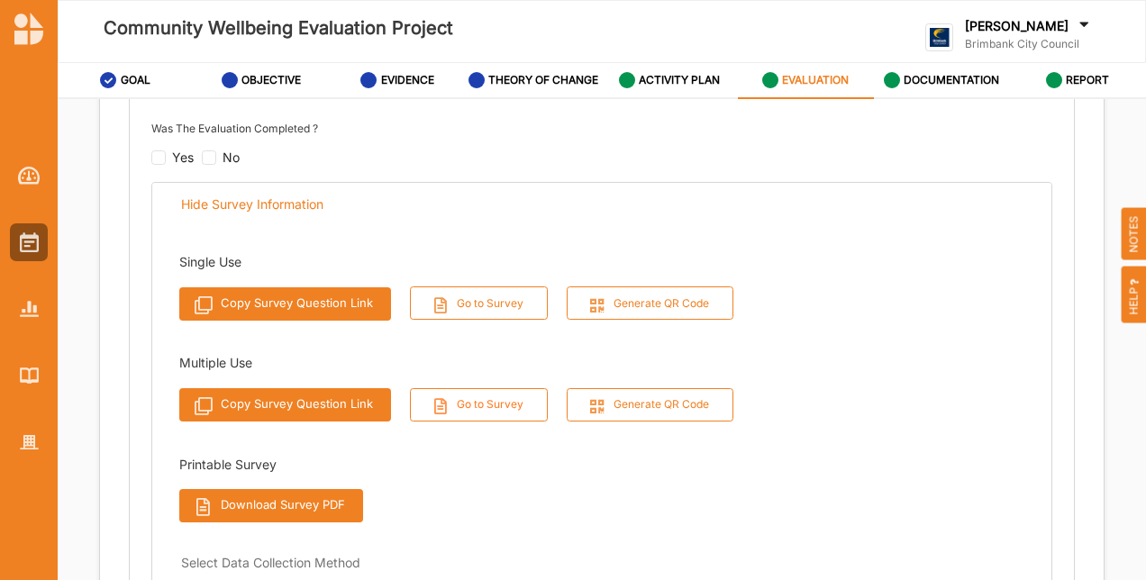
click at [476, 418] on button "Go to Survey" at bounding box center [479, 404] width 139 height 33
click at [929, 453] on div "Single Use Copy Survey Question Link Go to Survey Generate QR Code Multiple Use…" at bounding box center [601, 383] width 899 height 312
click at [31, 242] on img at bounding box center [29, 243] width 19 height 20
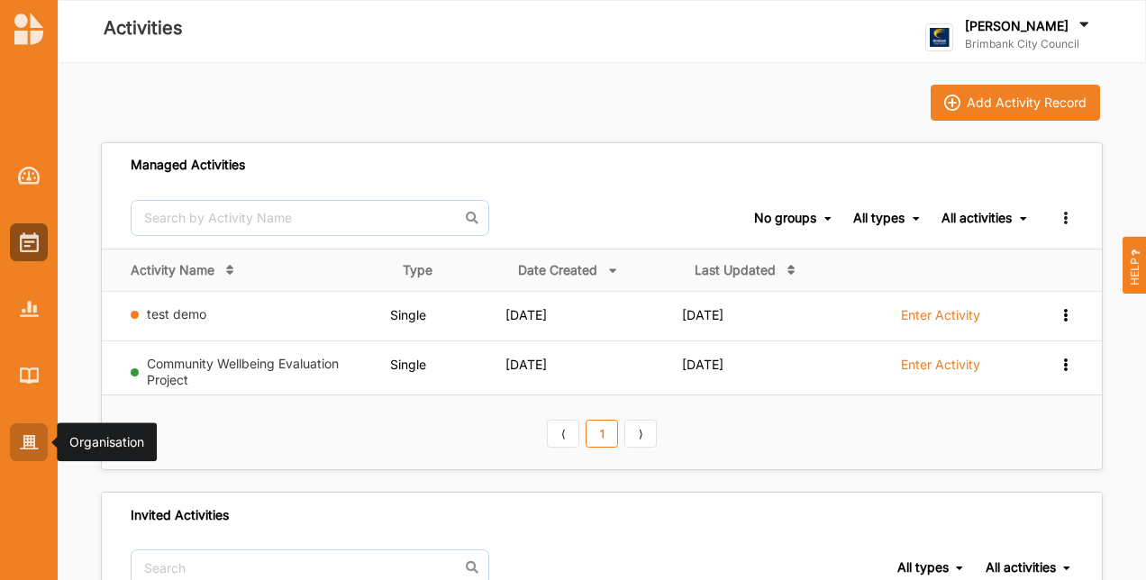
click at [22, 426] on div at bounding box center [29, 443] width 38 height 38
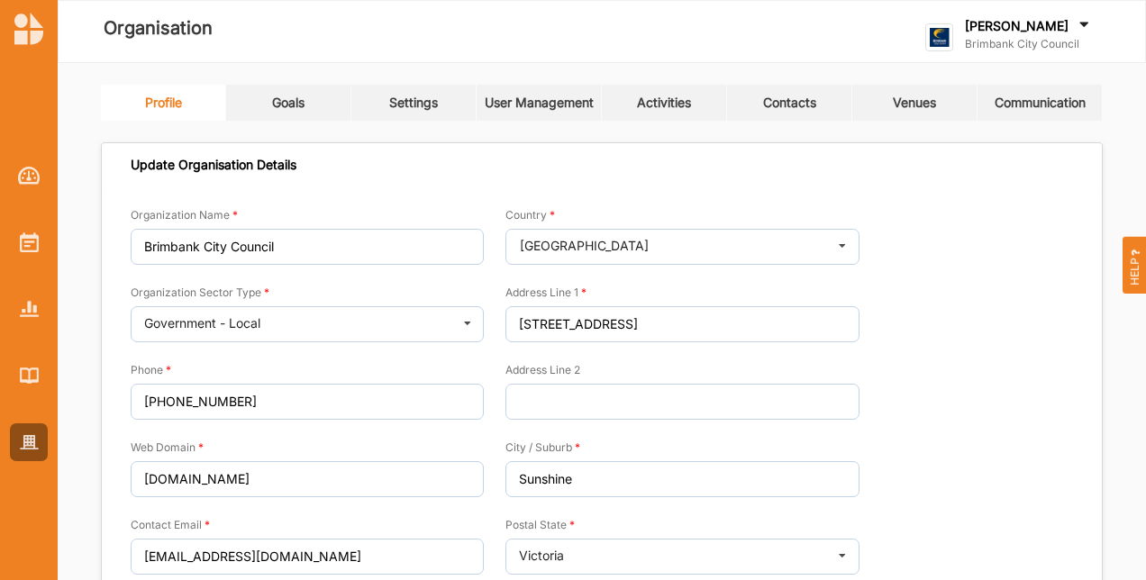
click at [579, 123] on div "Profile Goals Settings User Management Activities Contacts Venues Communication…" at bounding box center [602, 436] width 1002 height 703
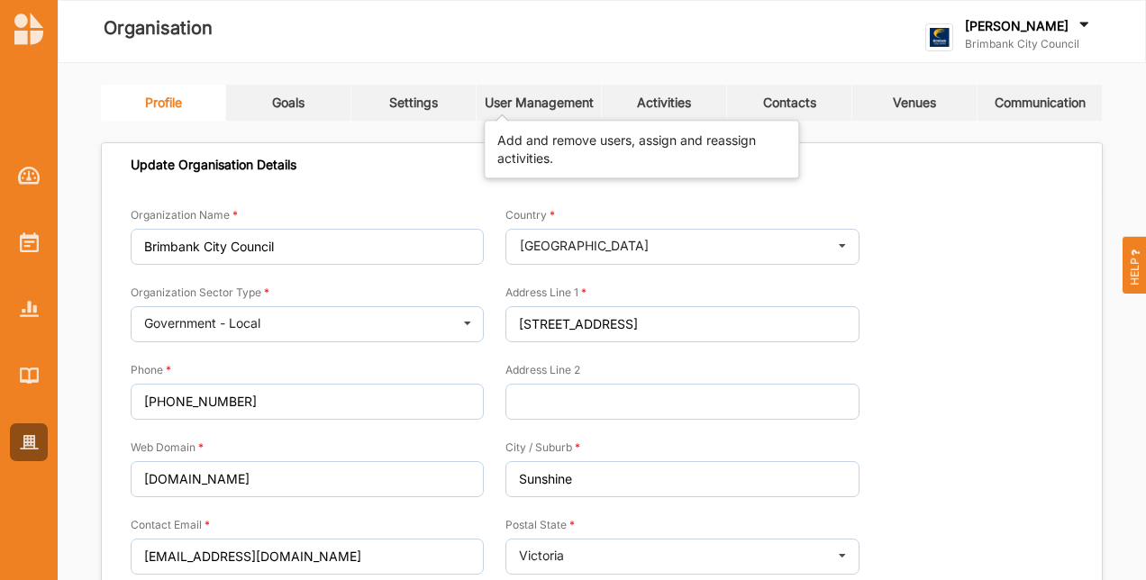
click at [492, 95] on div "User Management" at bounding box center [539, 103] width 109 height 16
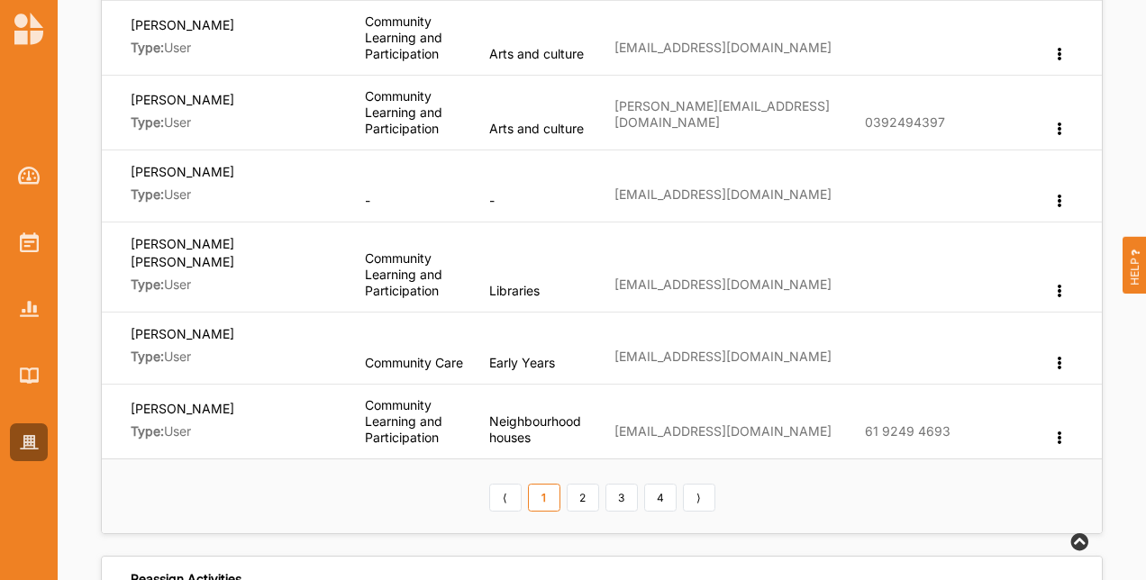
scroll to position [631, 0]
click at [576, 489] on link "2" at bounding box center [583, 497] width 32 height 29
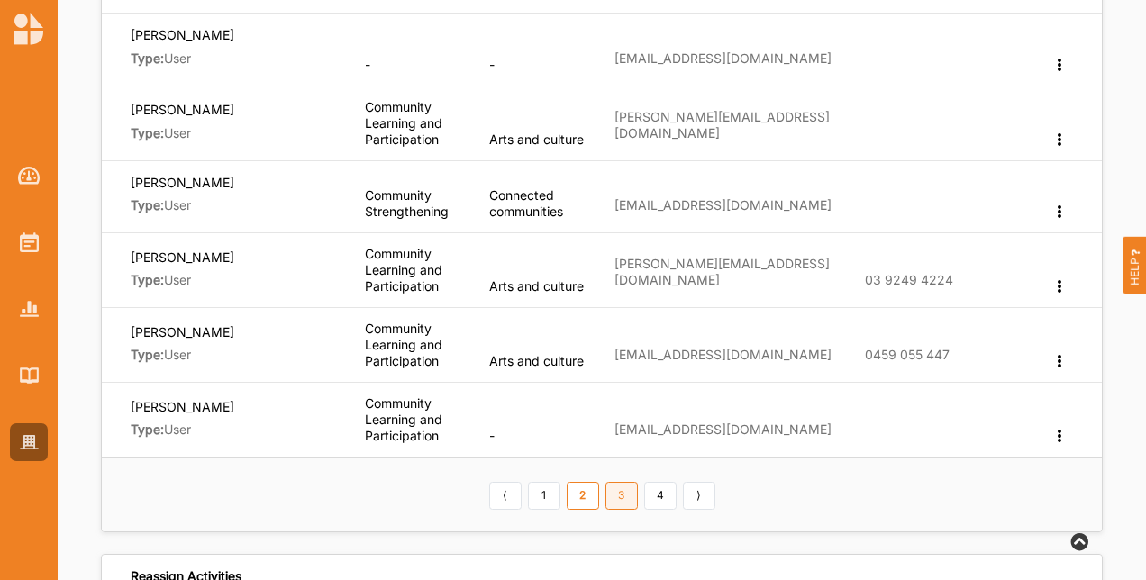
click at [626, 503] on link "3" at bounding box center [622, 496] width 32 height 29
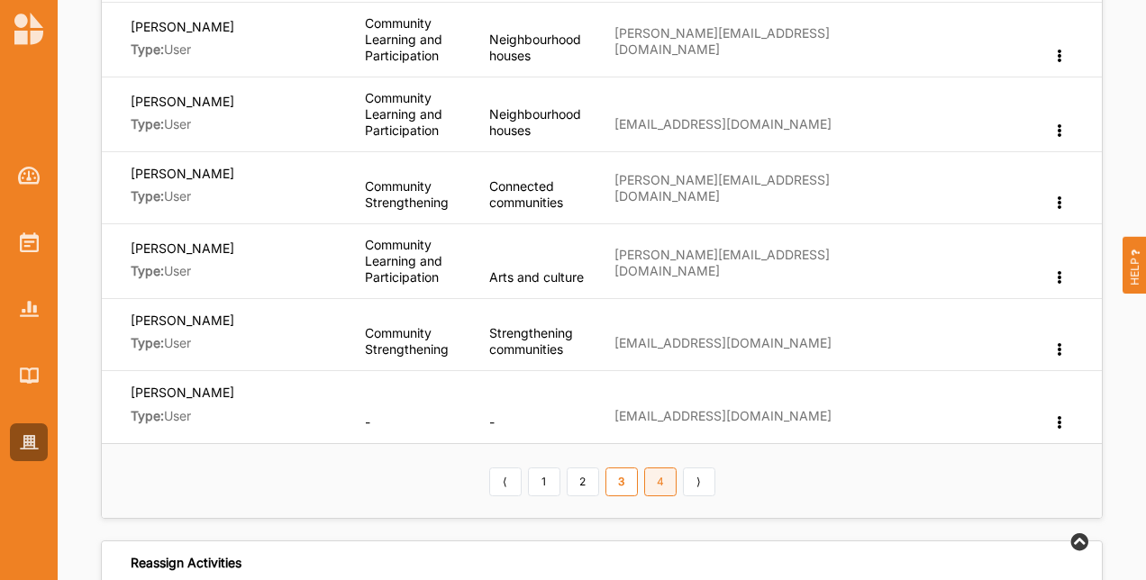
click at [660, 485] on link "4" at bounding box center [660, 482] width 32 height 29
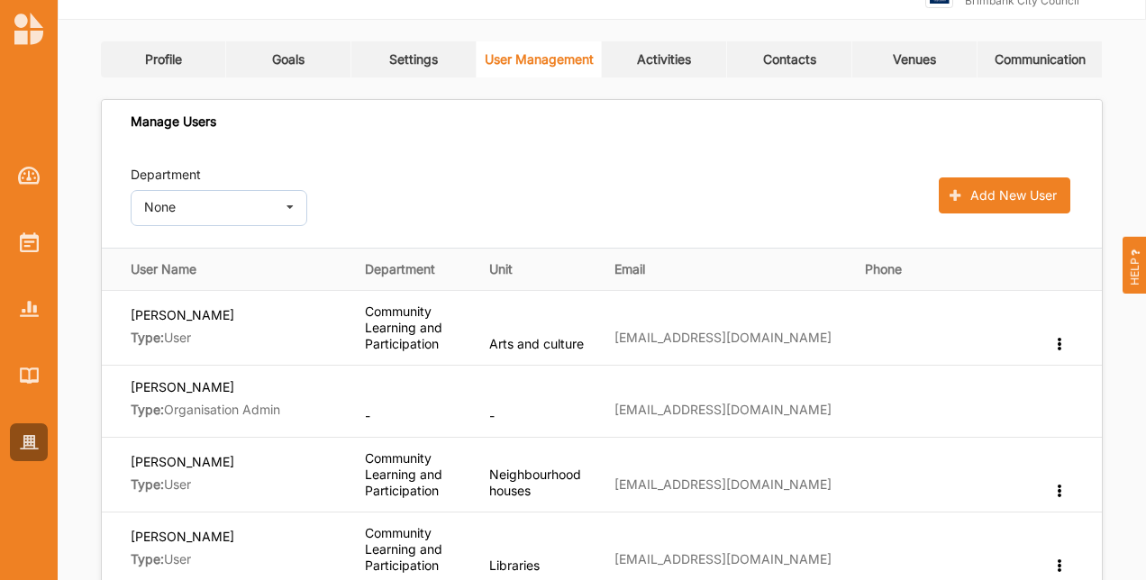
scroll to position [0, 0]
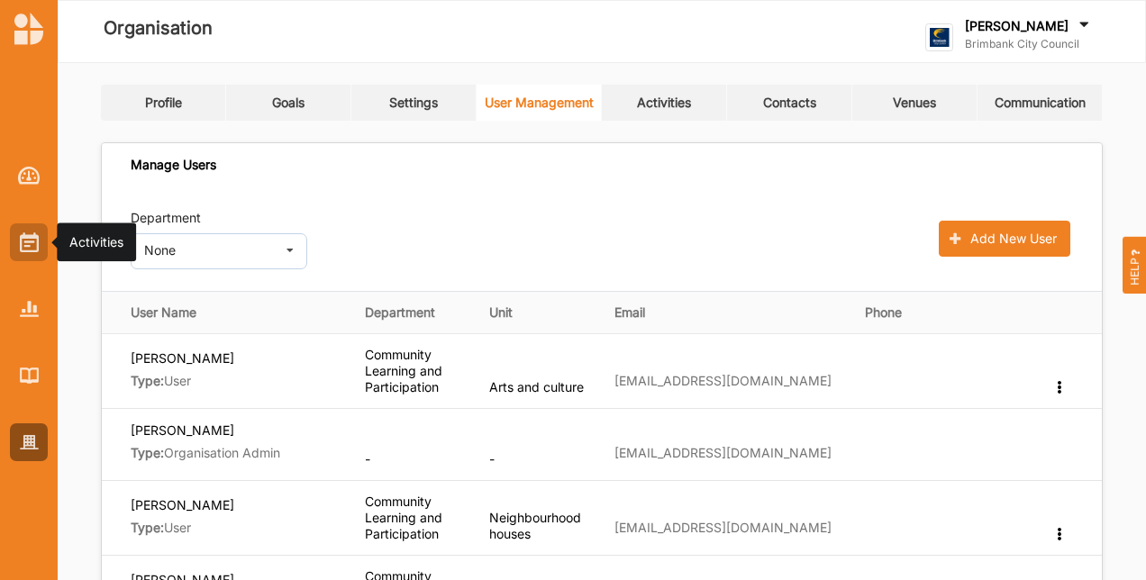
drag, startPoint x: 22, startPoint y: 238, endPoint x: 31, endPoint y: 235, distance: 9.4
click at [22, 238] on img at bounding box center [29, 243] width 19 height 20
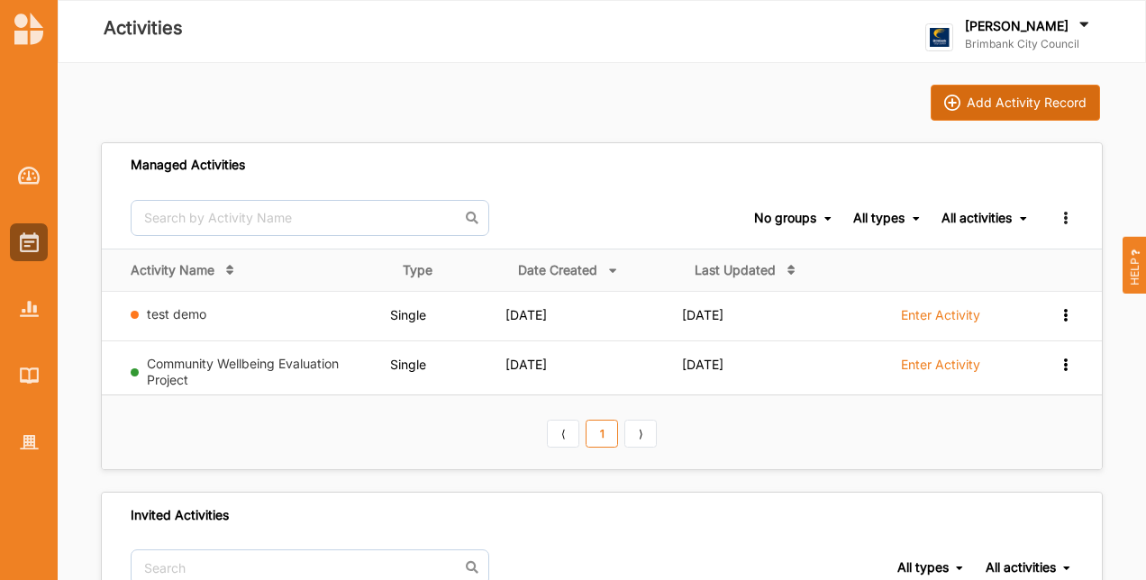
click at [1012, 107] on div "Add Activity Record" at bounding box center [1027, 103] width 120 height 16
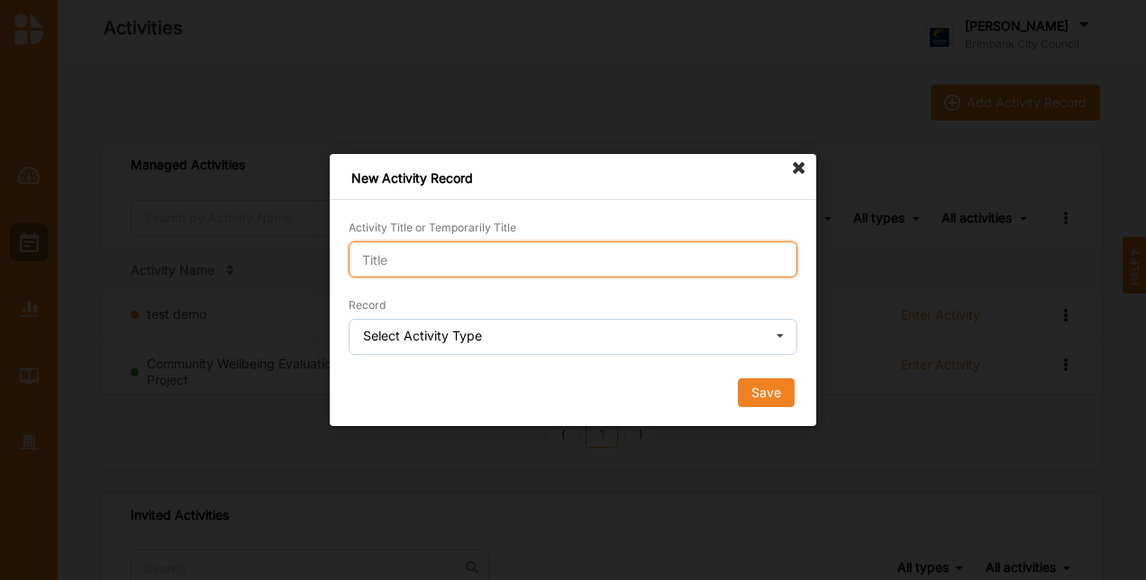
drag, startPoint x: 470, startPoint y: 267, endPoint x: 415, endPoint y: 182, distance: 101.5
click at [467, 251] on input "Activity Title or Temporarily Title" at bounding box center [573, 260] width 449 height 36
type input "demo"
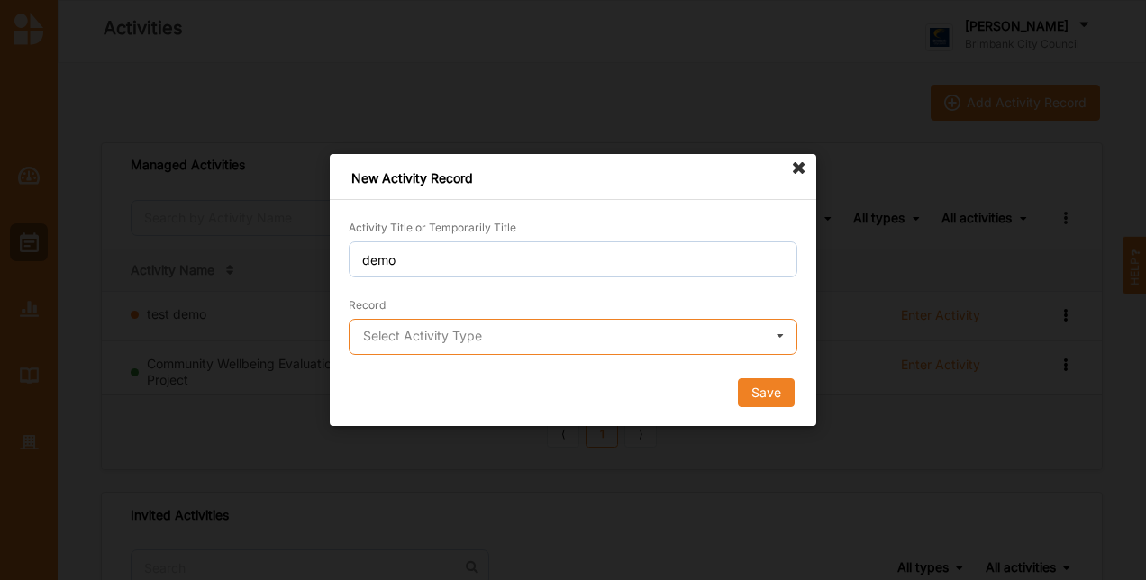
click at [477, 351] on input "text" at bounding box center [574, 338] width 447 height 36
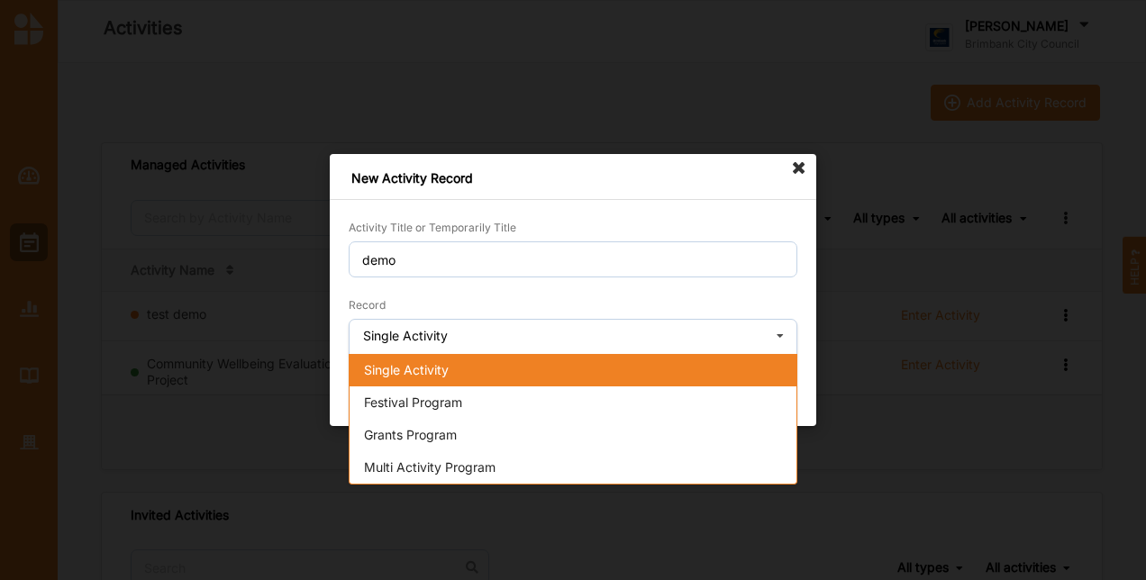
click at [469, 379] on div "Single Activity" at bounding box center [573, 370] width 447 height 32
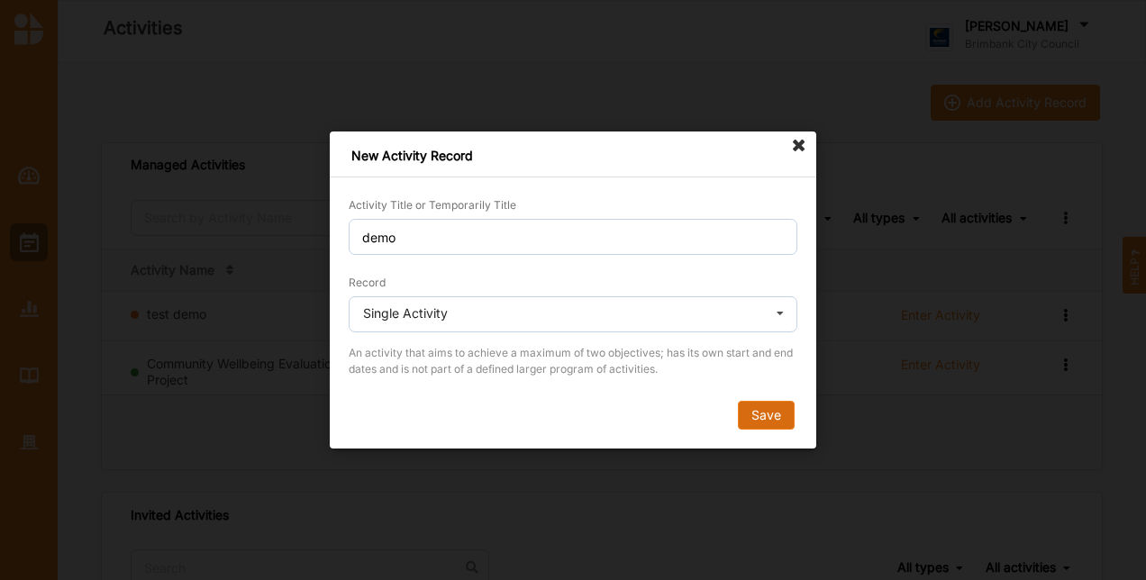
click at [769, 424] on button "Save" at bounding box center [766, 415] width 57 height 29
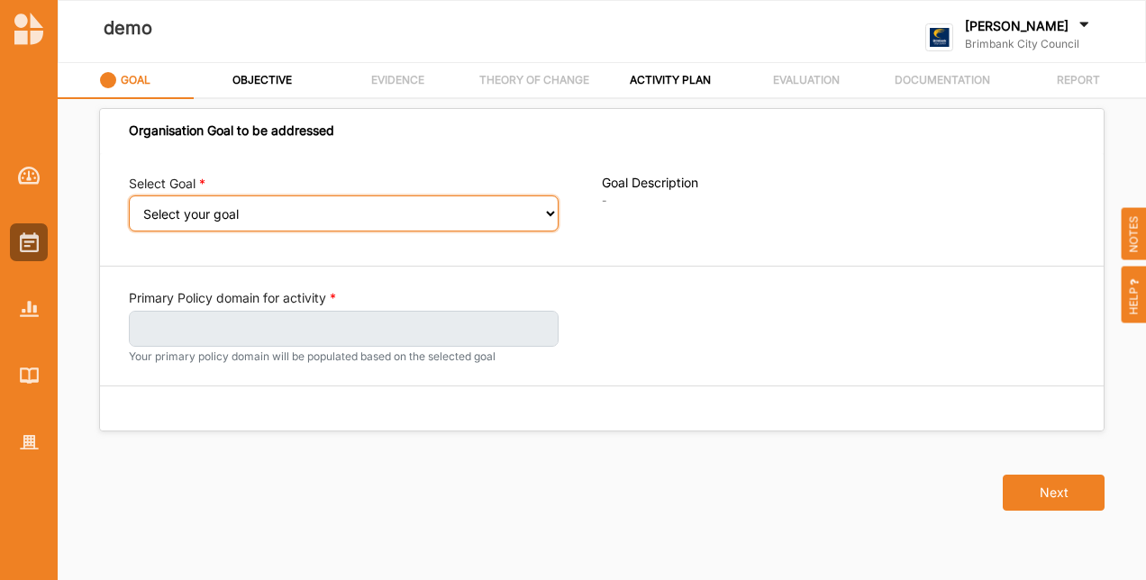
click at [226, 215] on select "Select your goal People: Social connection and wellbeing People: Healthy active…" at bounding box center [344, 214] width 430 height 36
select select "383"
click at [129, 207] on select "Select your goal People: Social connection and wellbeing People: Healthy active…" at bounding box center [344, 214] width 430 height 36
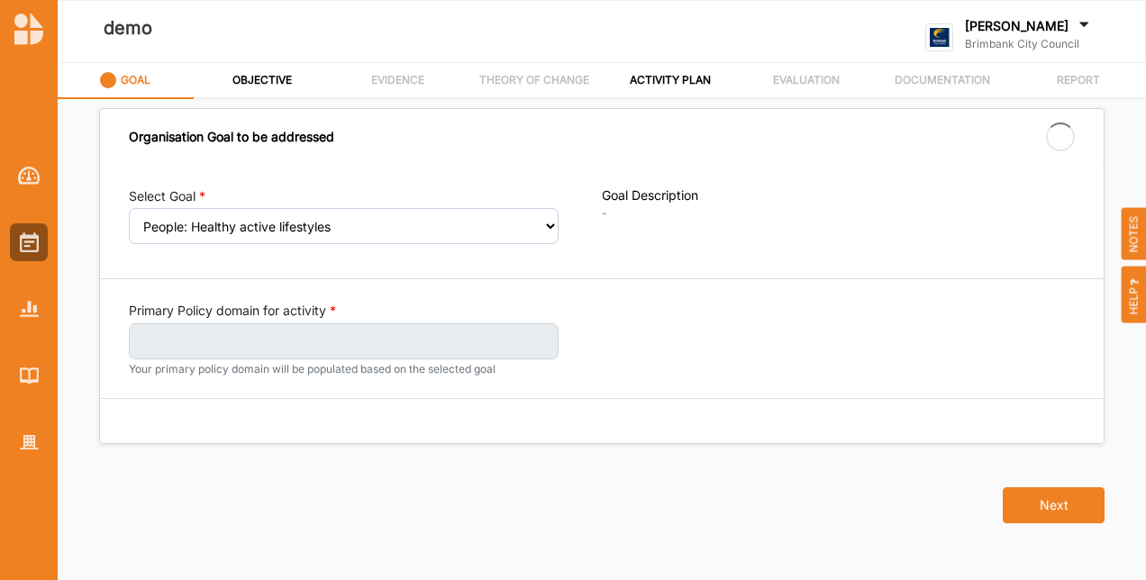
select select "383"
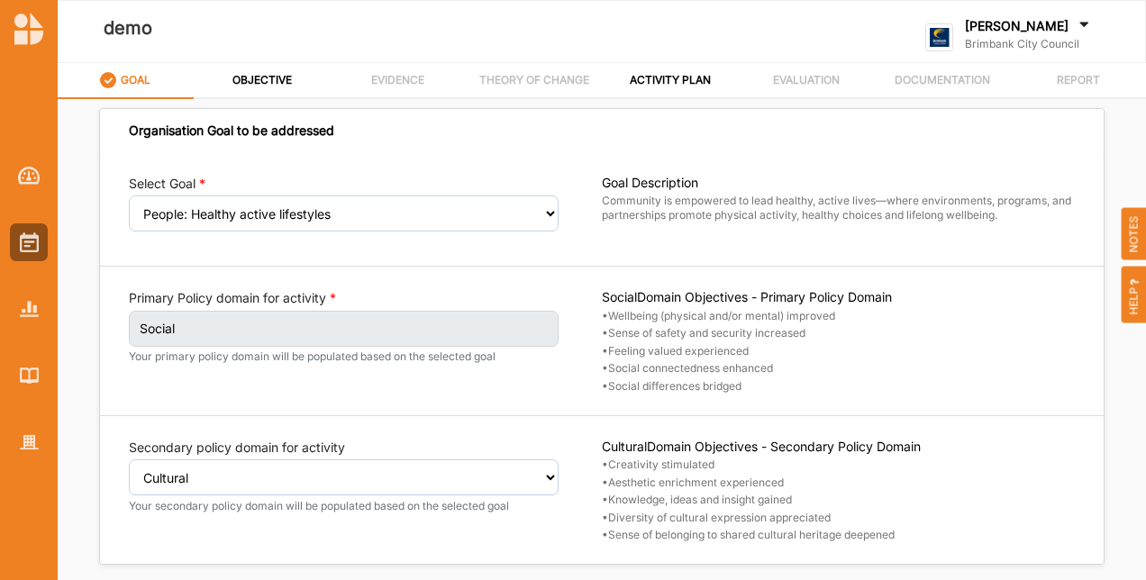
click at [362, 499] on small "Your secondary policy domain will be populated based on the selected goal" at bounding box center [344, 506] width 430 height 14
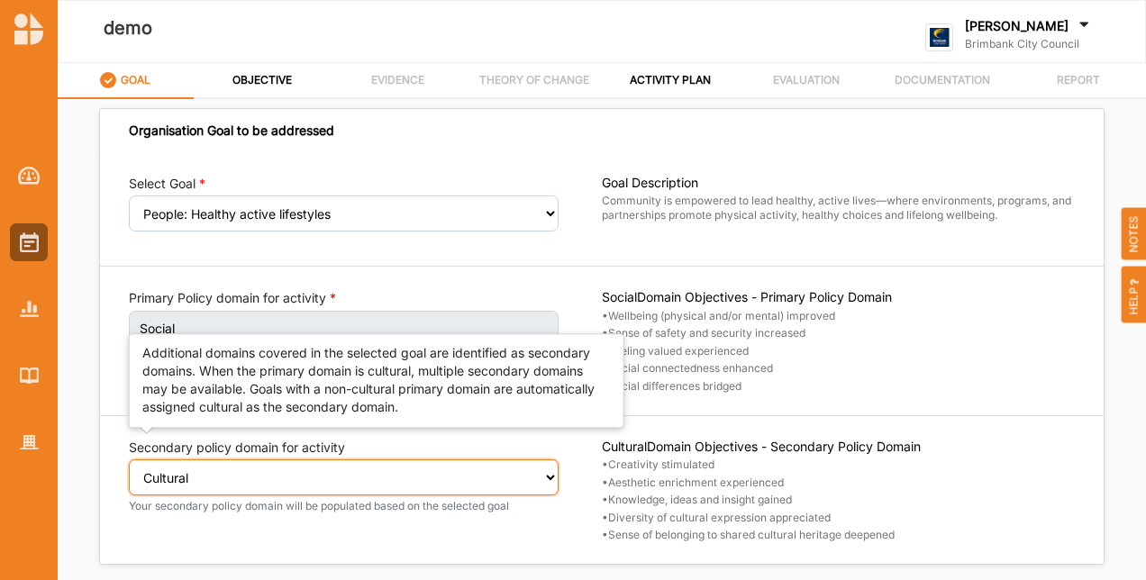
drag, startPoint x: 350, startPoint y: 468, endPoint x: 363, endPoint y: 473, distance: 14.6
click at [350, 468] on select "Select secondary policy domain No second domain for this activity Cultural Soci…" at bounding box center [344, 478] width 430 height 36
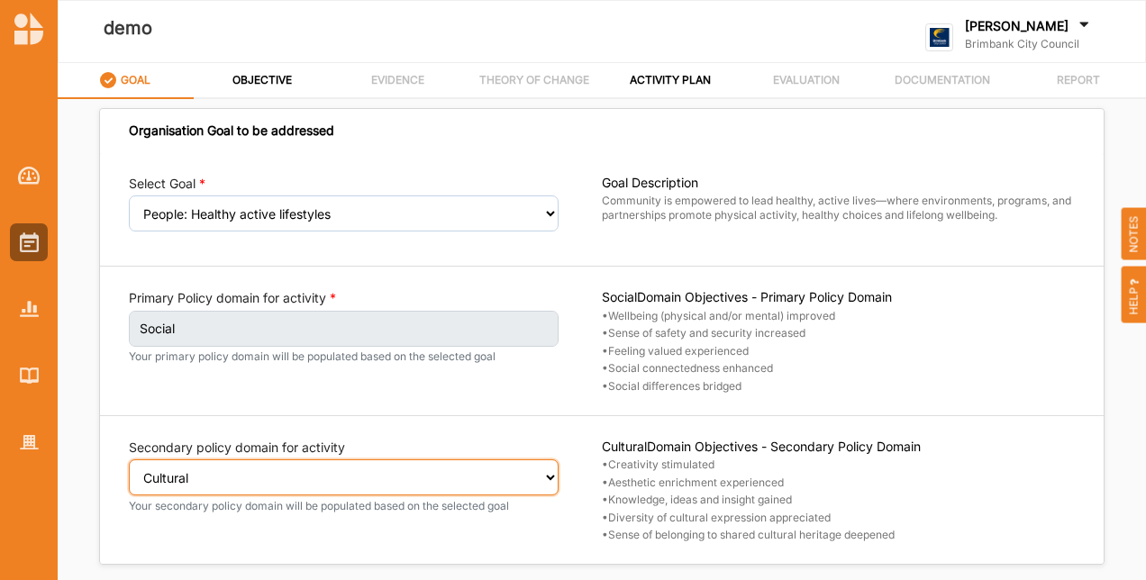
select select "2"
click at [129, 470] on select "Select secondary policy domain No second domain for this activity Cultural Soci…" at bounding box center [344, 478] width 430 height 36
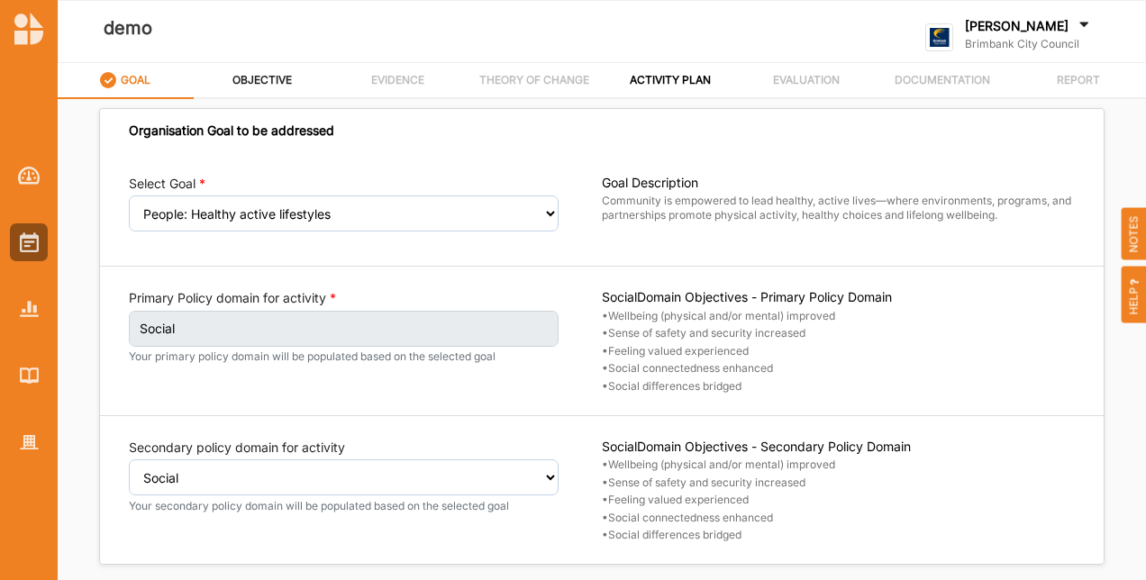
click at [277, 68] on div "OBJECTIVE" at bounding box center [262, 80] width 61 height 32
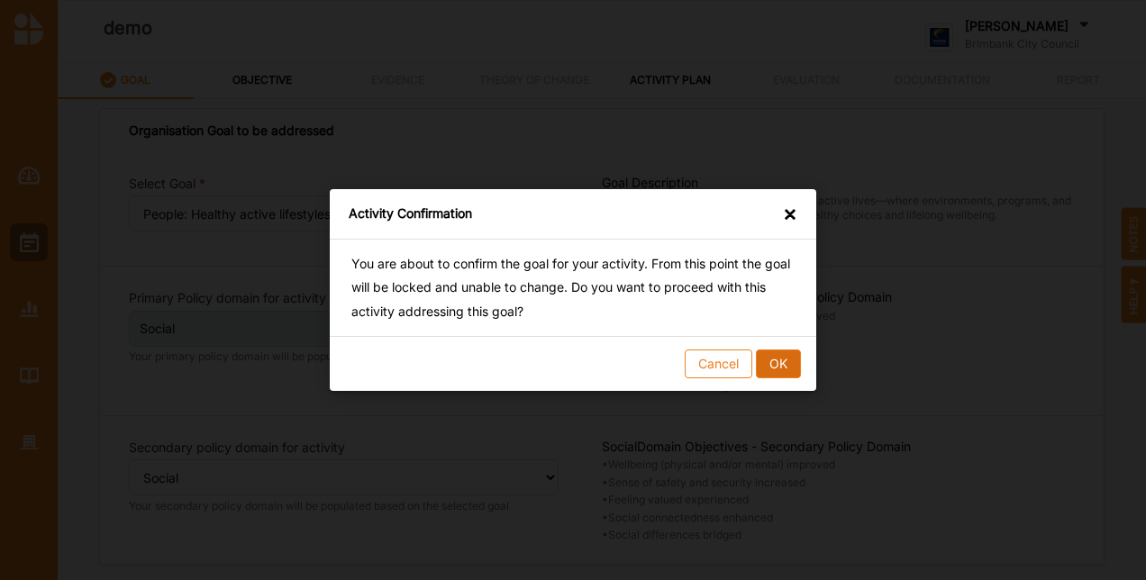
click at [786, 366] on button "OK" at bounding box center [778, 364] width 45 height 29
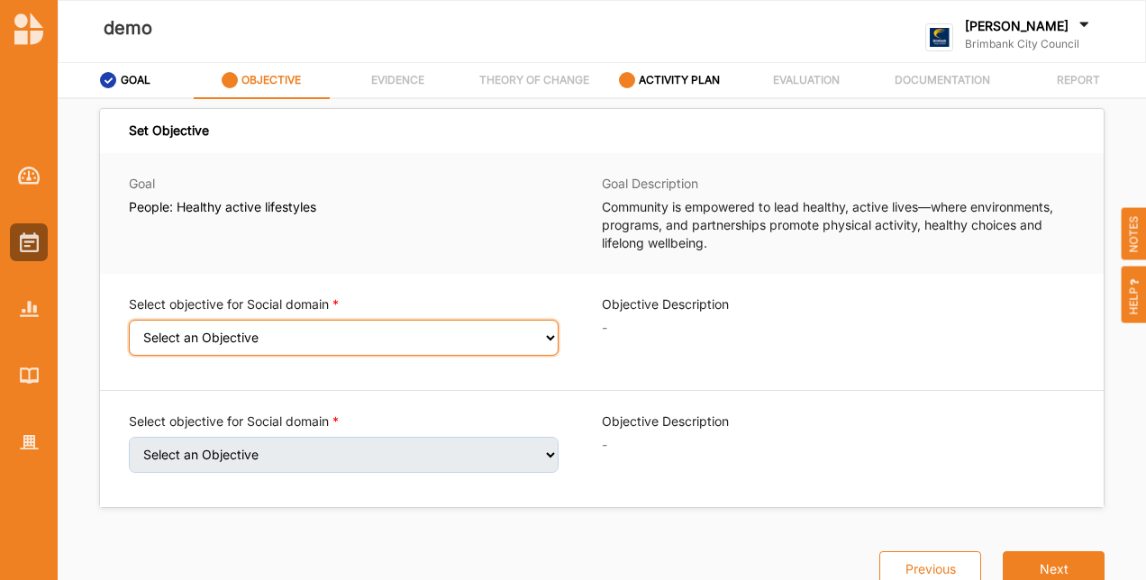
drag, startPoint x: 318, startPoint y: 345, endPoint x: 341, endPoint y: 345, distance: 22.5
click at [322, 344] on select "Select an Objective Wellbeing (physical and/or mental) improved Sense of safety…" at bounding box center [344, 338] width 430 height 36
select select "6"
click at [129, 332] on select "Select an Objective Wellbeing (physical and/or mental) improved Sense of safety…" at bounding box center [344, 338] width 430 height 36
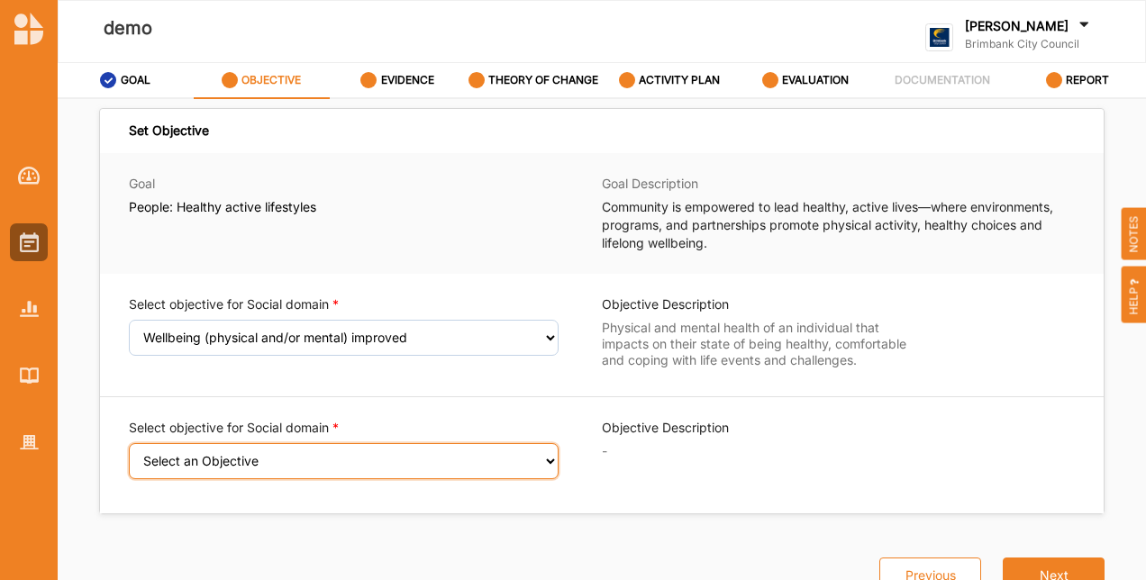
click at [315, 475] on select "Select an Objective Sense of safety and security increased Feeling valued exper…" at bounding box center [344, 461] width 430 height 36
select select "9"
click at [129, 471] on select "Select an Objective Sense of safety and security increased Feeling valued exper…" at bounding box center [344, 461] width 430 height 36
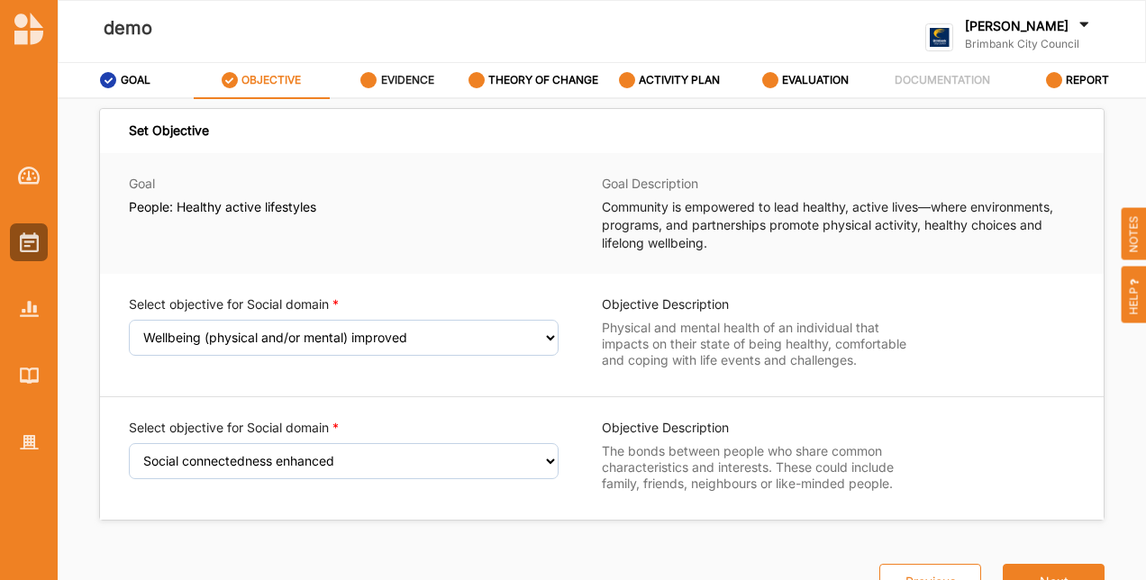
click at [379, 79] on div "EVIDENCE" at bounding box center [397, 80] width 74 height 32
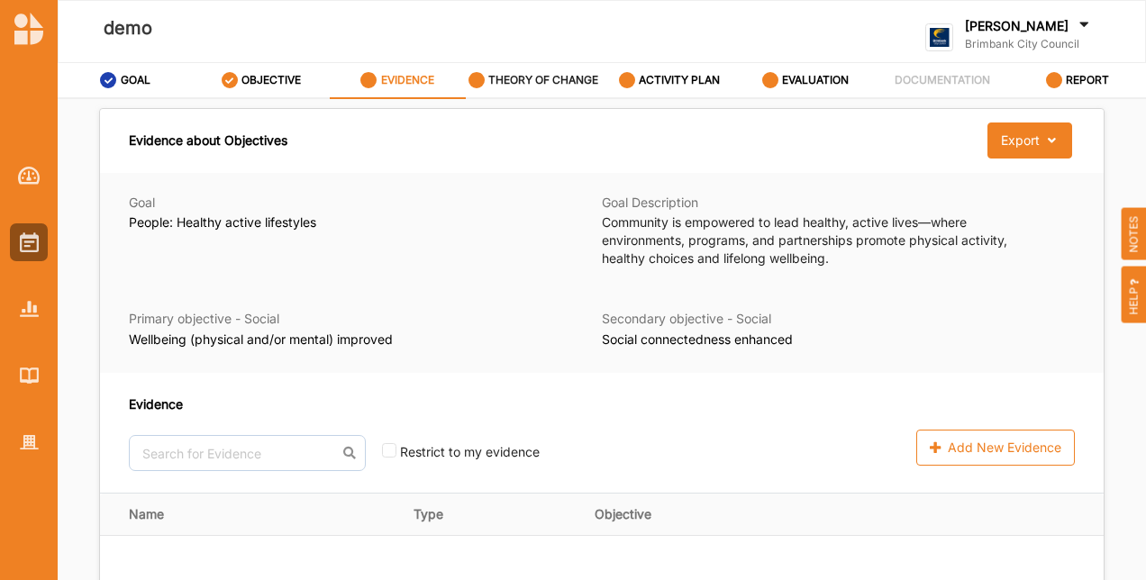
click at [524, 75] on label "THEORY OF CHANGE" at bounding box center [543, 80] width 110 height 14
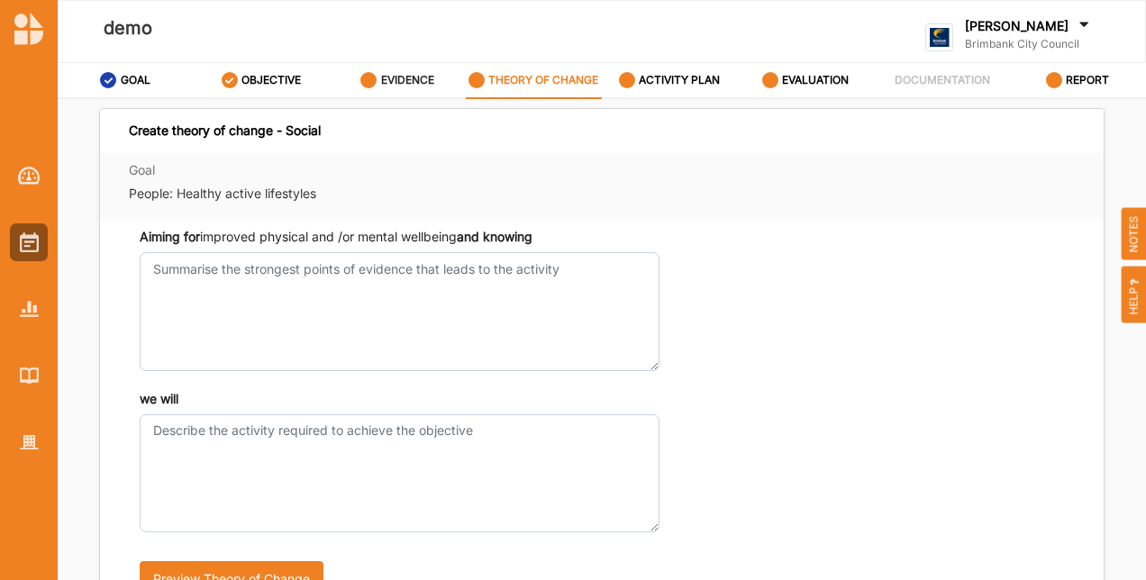
click at [383, 78] on label "EVIDENCE" at bounding box center [407, 80] width 53 height 14
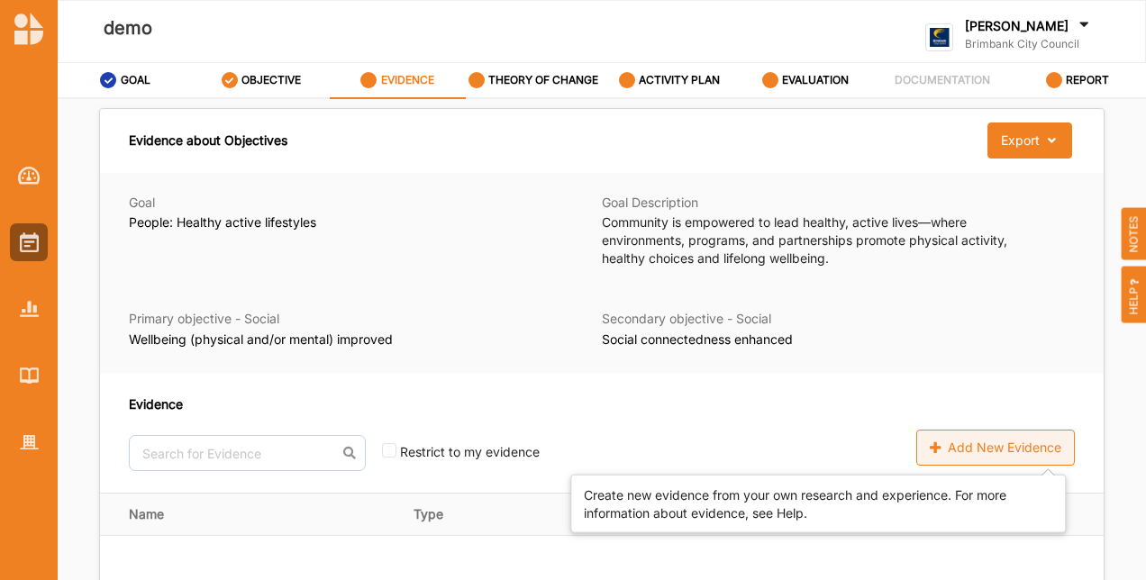
click at [930, 452] on icon at bounding box center [937, 448] width 15 height 13
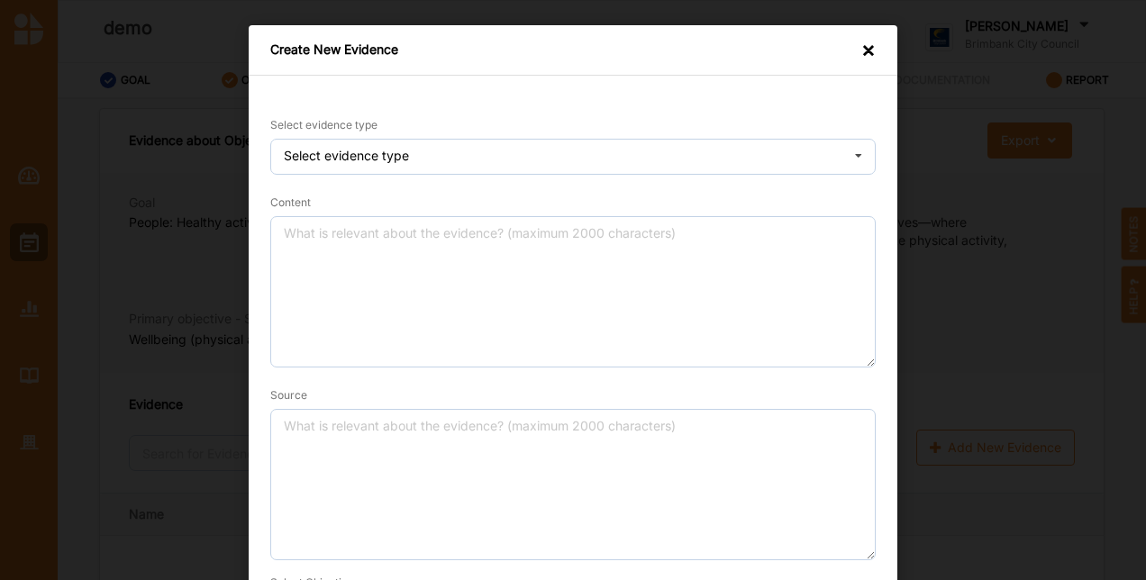
click at [862, 53] on div "×" at bounding box center [869, 51] width 14 height 21
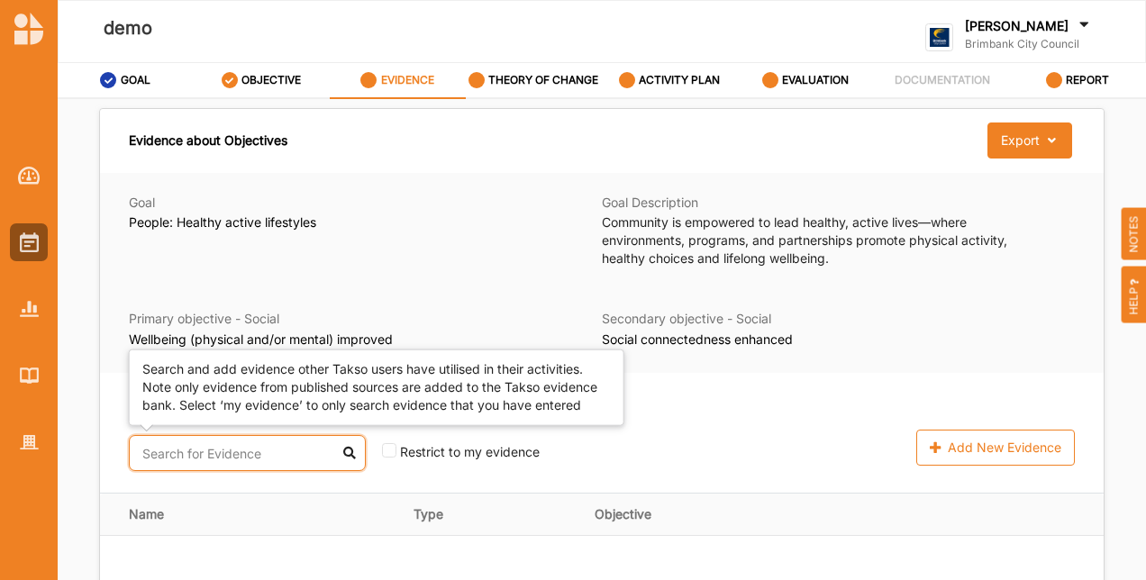
click at [183, 461] on input "text" at bounding box center [247, 453] width 237 height 36
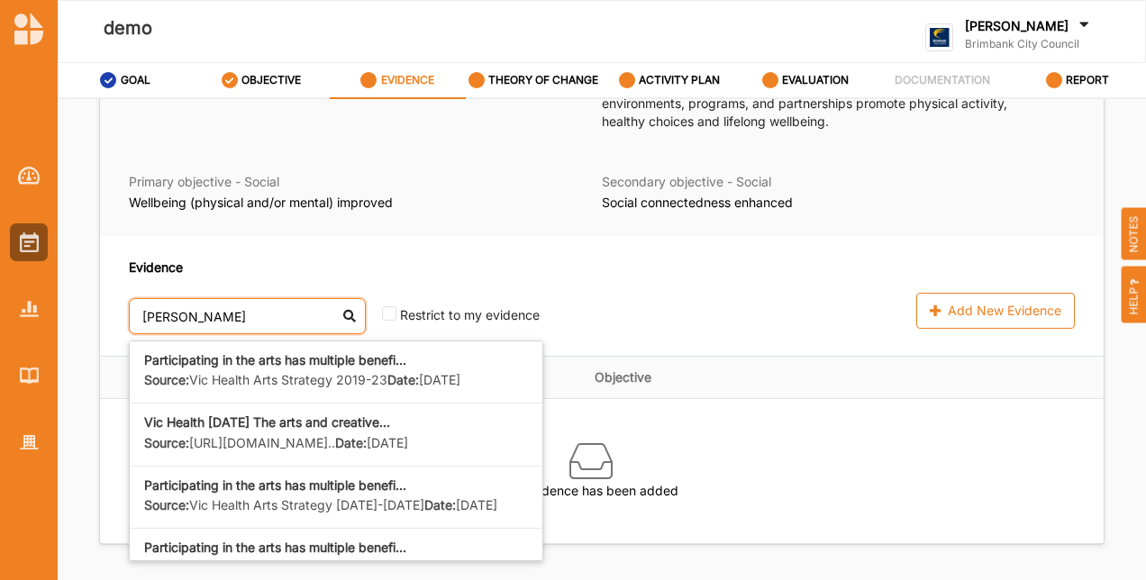
scroll to position [163, 0]
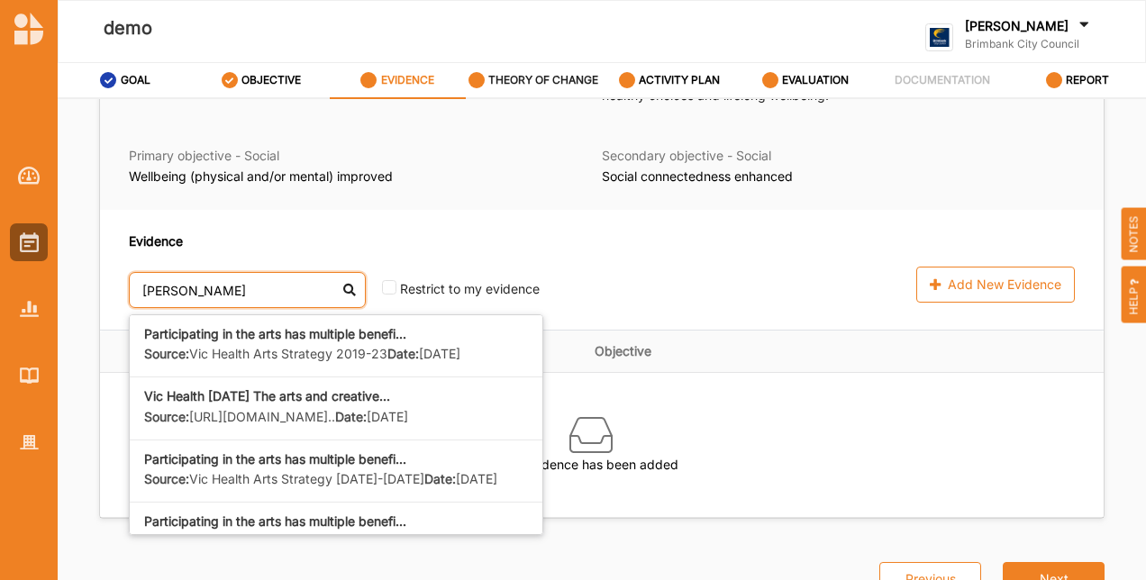
type input "vic hea"
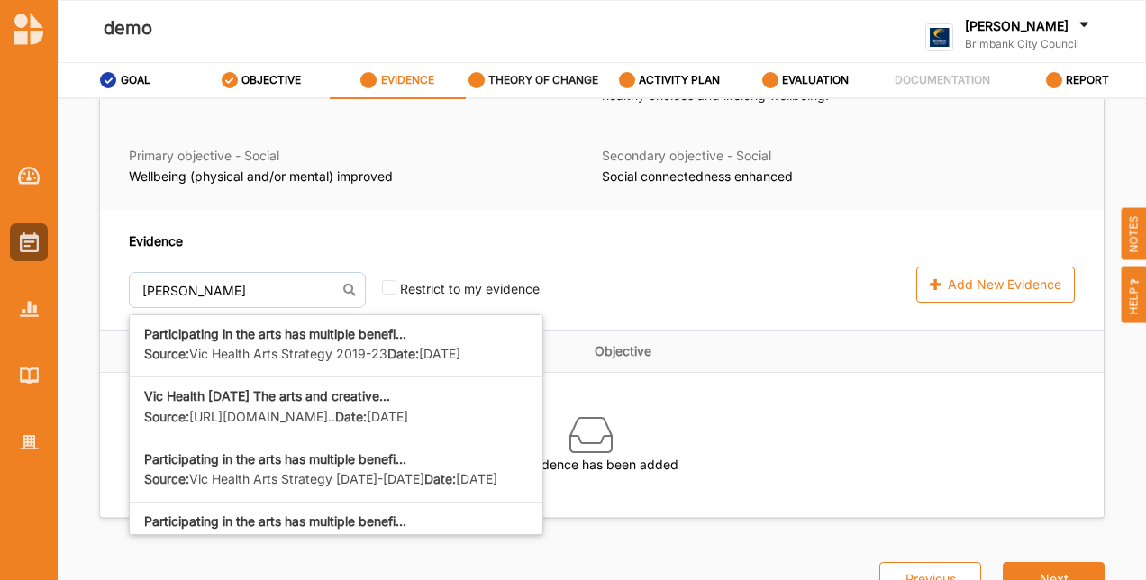
click at [560, 74] on label "THEORY OF CHANGE" at bounding box center [543, 80] width 110 height 14
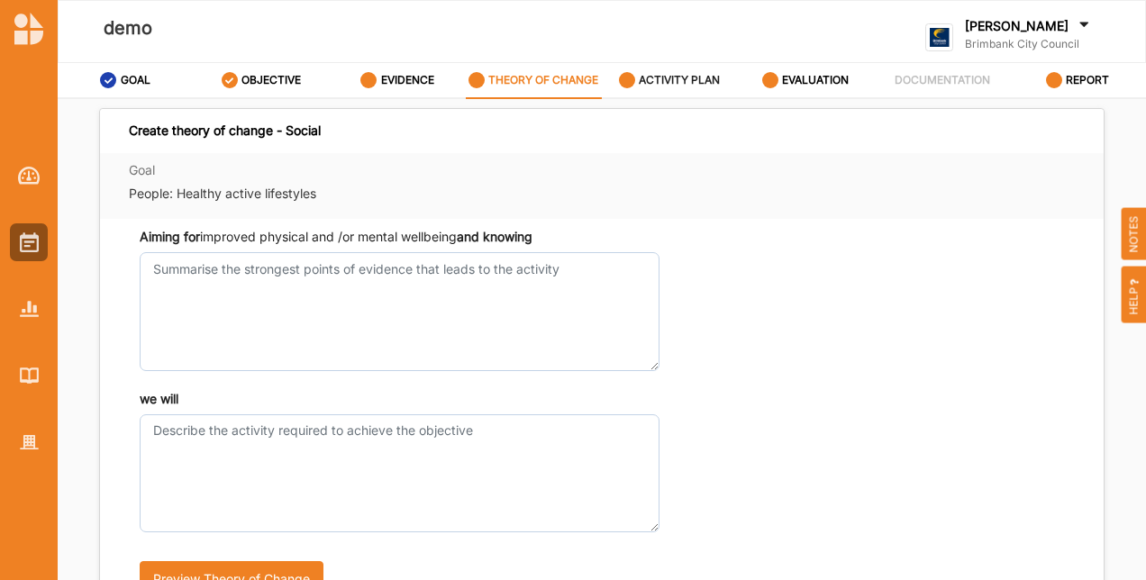
click at [673, 87] on div "ACTIVITY PLAN" at bounding box center [670, 80] width 102 height 32
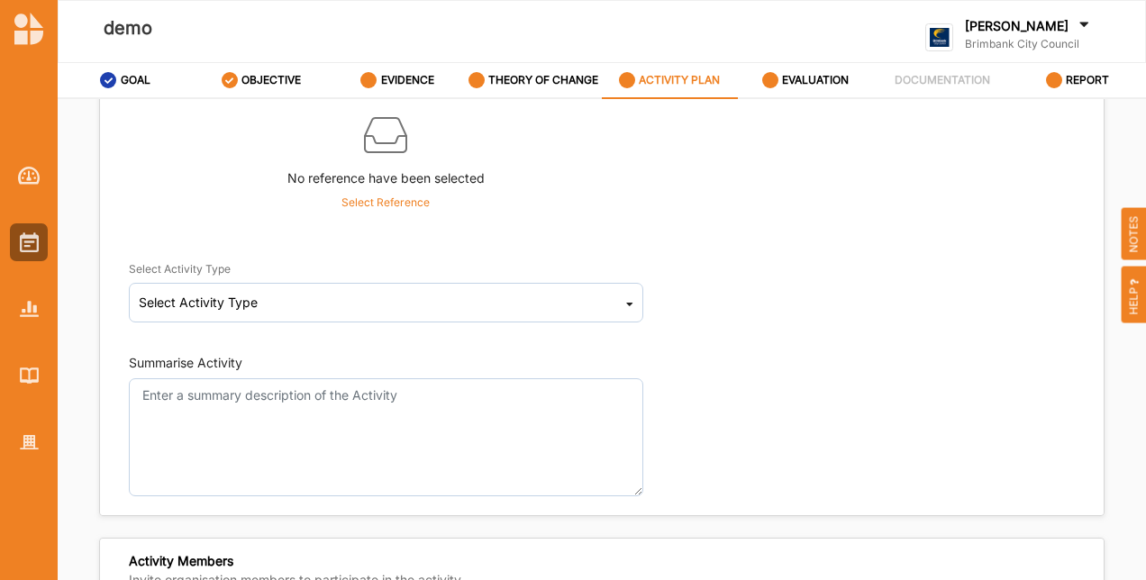
scroll to position [180, 0]
click at [414, 207] on p "Select Reference" at bounding box center [386, 202] width 88 height 16
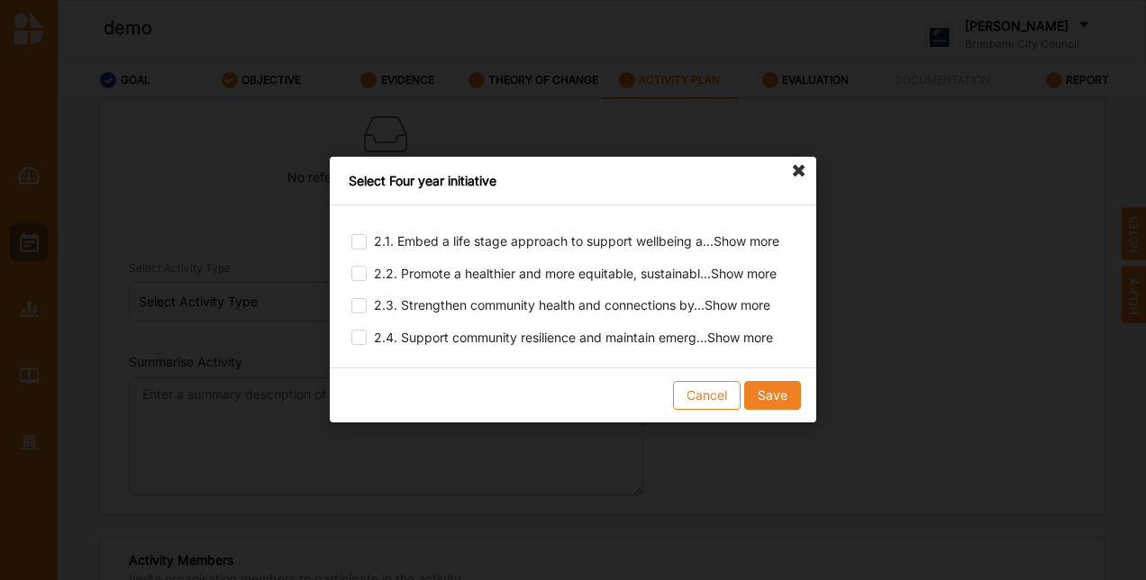
click at [349, 304] on div "2.1. Embed a life stage approach to support wellbeing a ... Show more ... Show …" at bounding box center [573, 286] width 487 height 162
click at [356, 298] on label at bounding box center [358, 298] width 15 height 0
checkbox input "true"
click at [779, 397] on button "Save" at bounding box center [772, 396] width 57 height 29
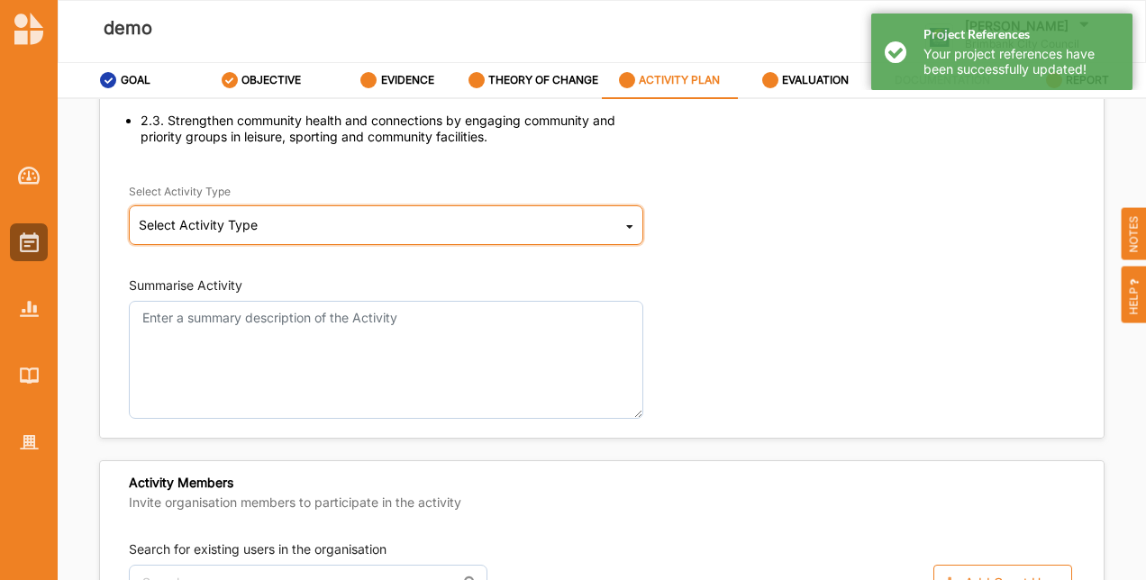
click at [341, 233] on div "Select Activity Type Cultural infrastructure development Acquisitions and Commi…" at bounding box center [386, 225] width 515 height 40
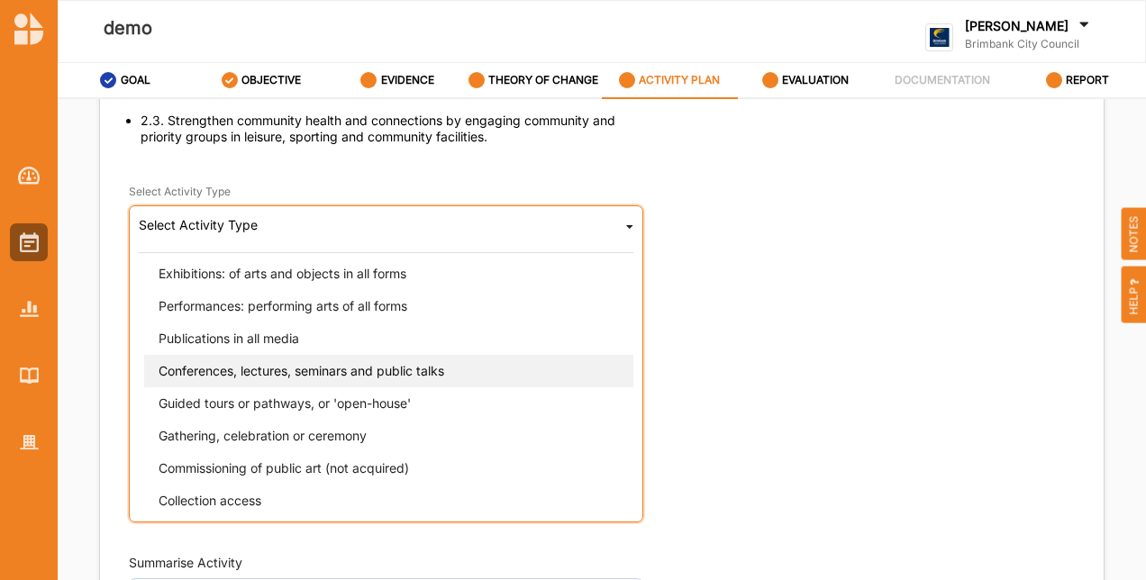
scroll to position [451, 0]
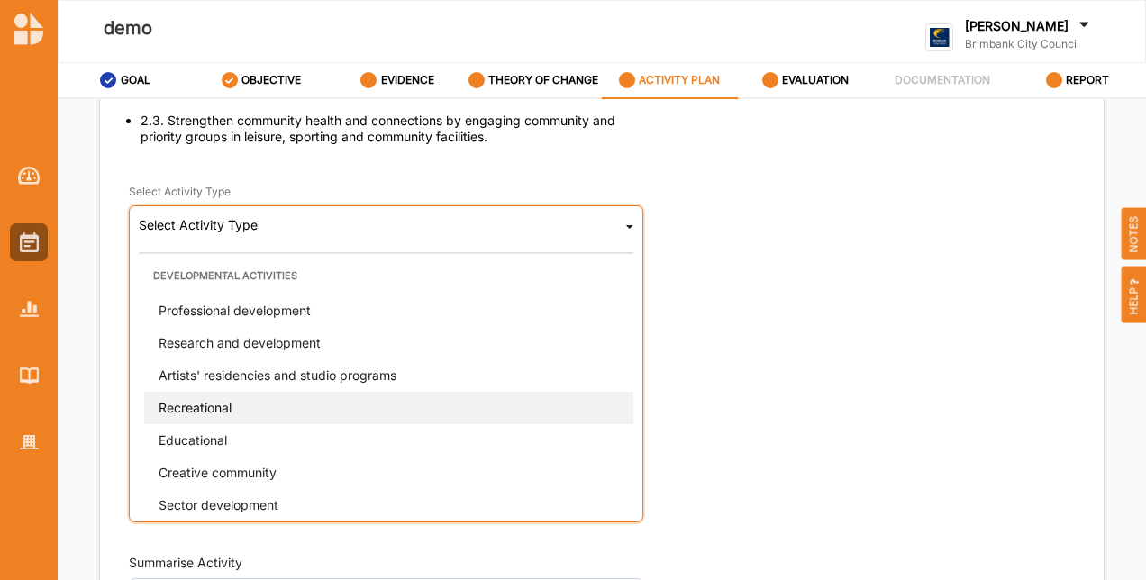
click at [251, 410] on div "Recreational" at bounding box center [391, 407] width 495 height 32
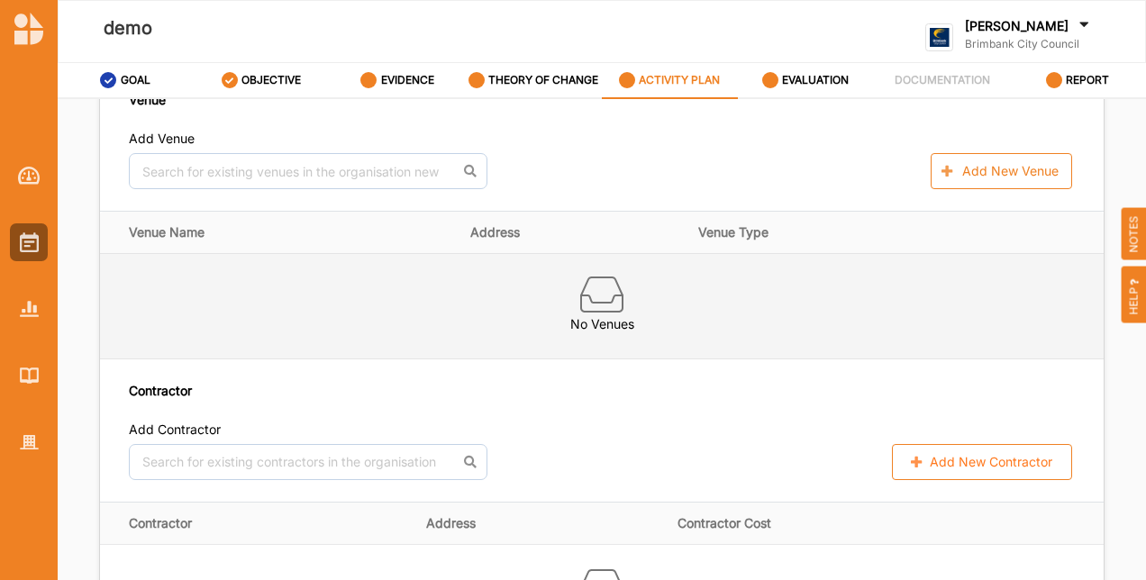
scroll to position [1081, 0]
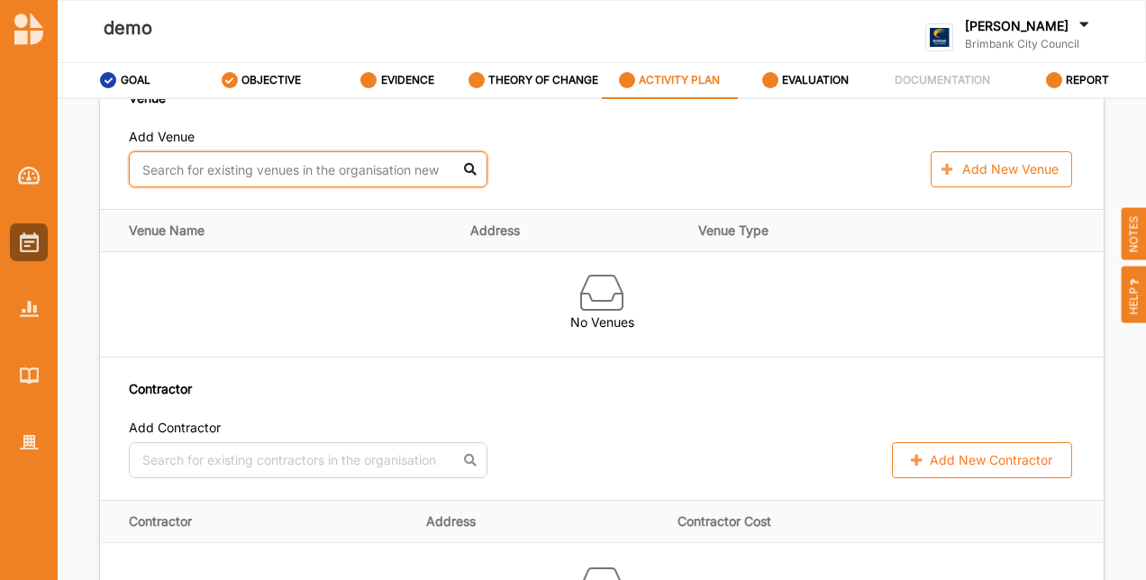
click at [273, 187] on input "text" at bounding box center [308, 169] width 359 height 36
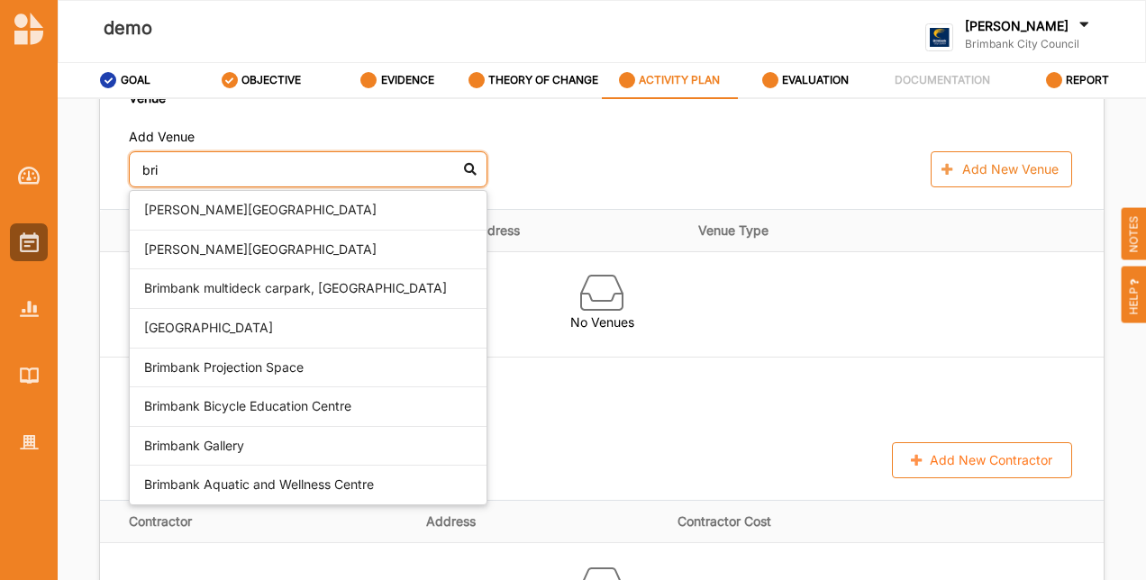
type input "brim"
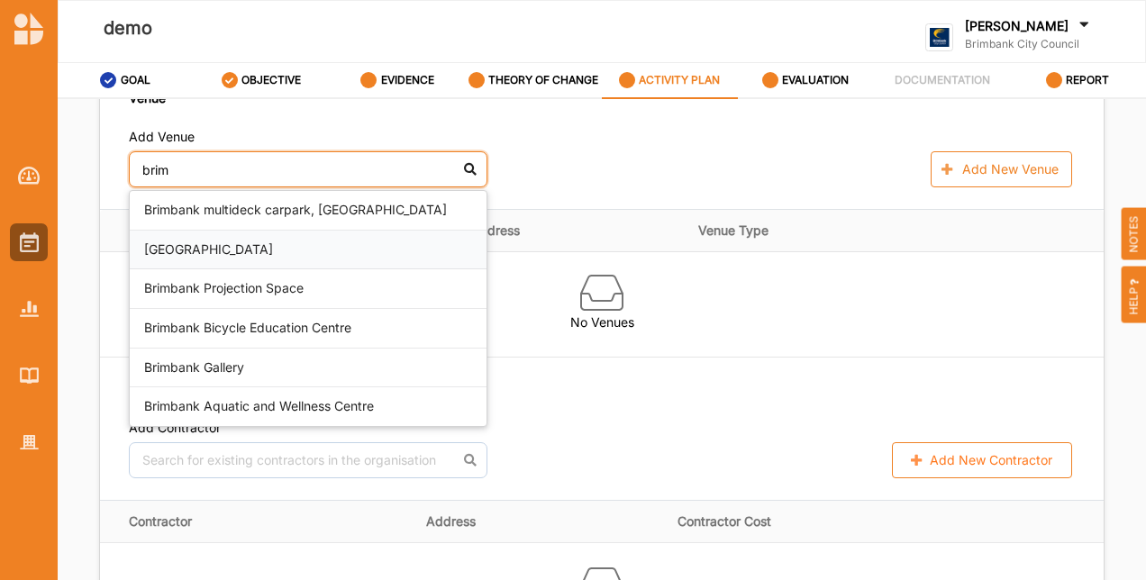
click at [275, 270] on div "Brimbank Community and Civic Centre" at bounding box center [308, 251] width 357 height 40
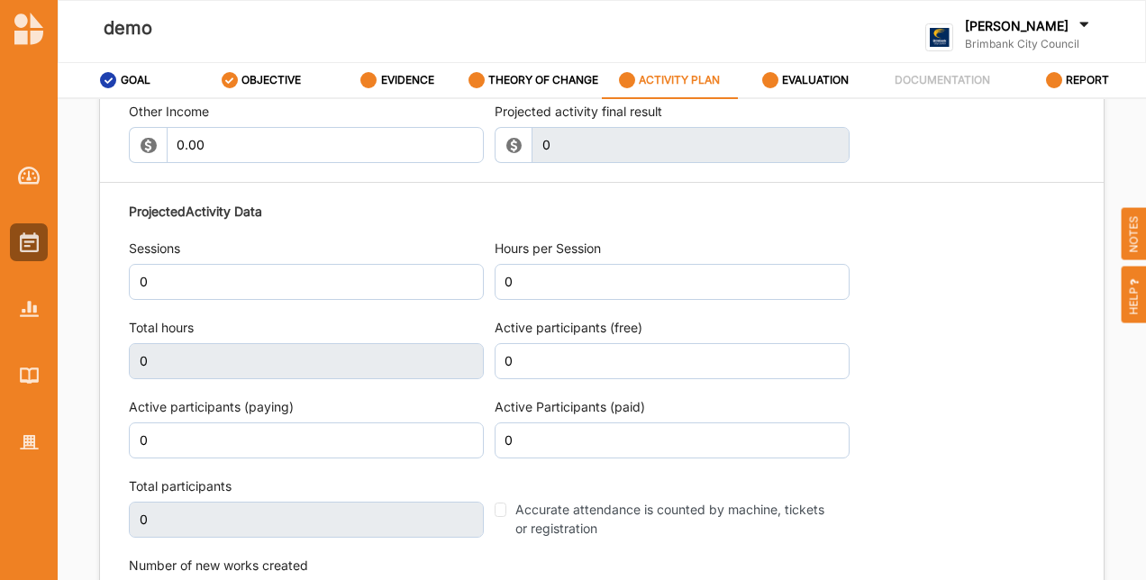
scroll to position [2073, 0]
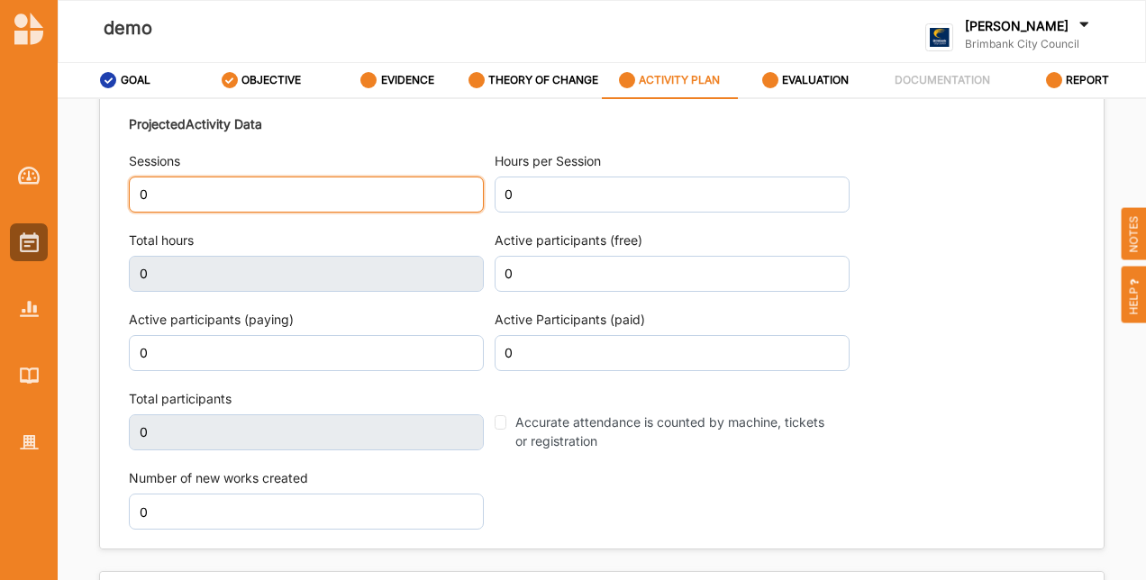
click at [292, 213] on input "0" at bounding box center [306, 195] width 355 height 36
type input "2"
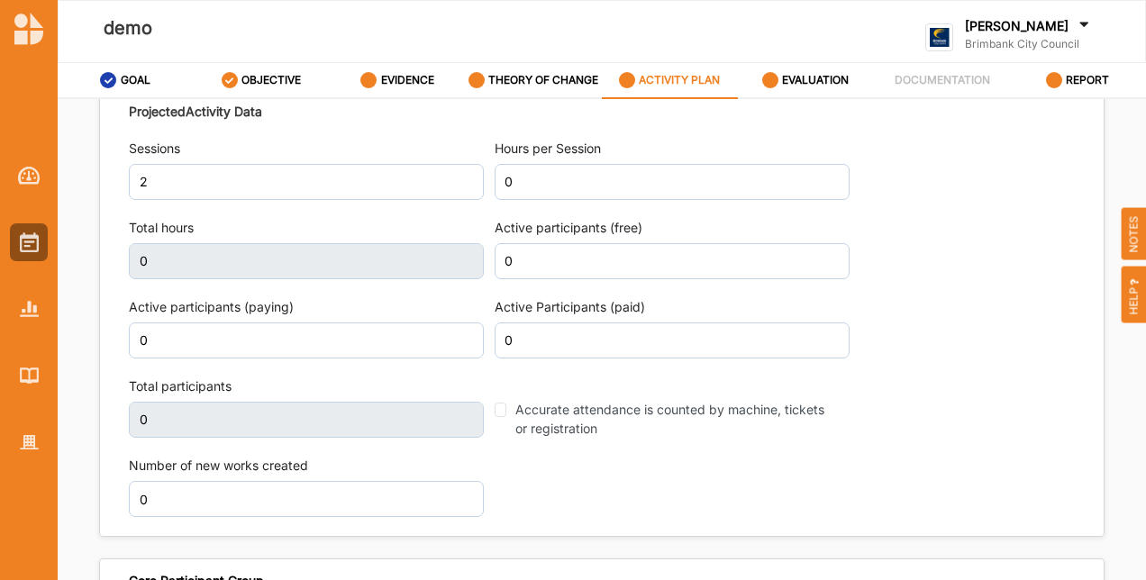
click at [584, 274] on div "Active participants (free) 0" at bounding box center [672, 249] width 355 height 60
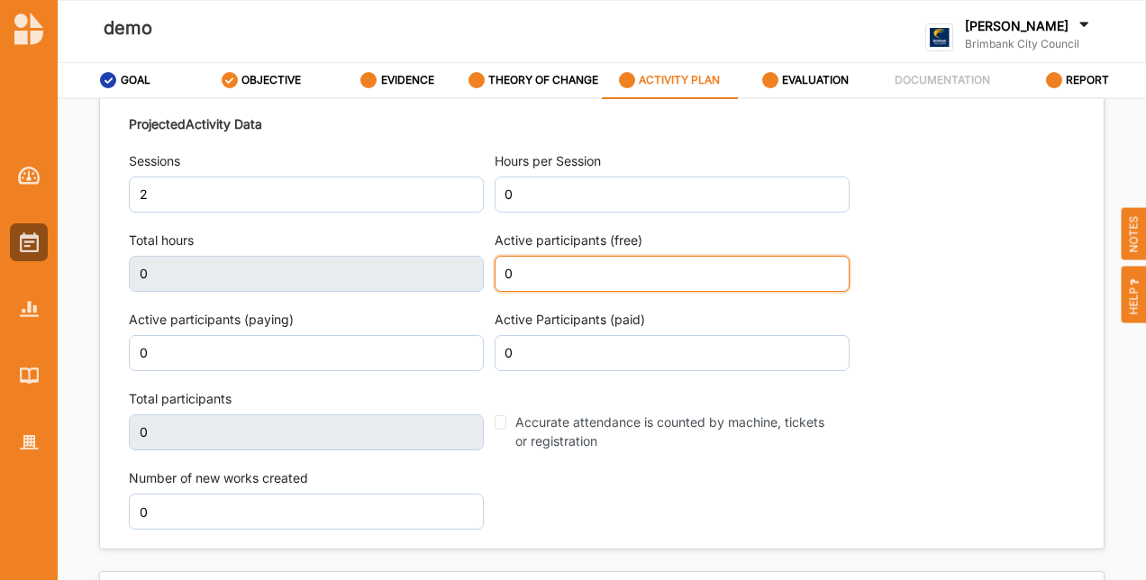
click at [579, 292] on input "0" at bounding box center [672, 274] width 355 height 36
type input "50"
click at [916, 214] on div "Projected Activity Data Sessions 2 Hours per Session 0 Total hours 0 Active par…" at bounding box center [602, 321] width 946 height 433
type input "50"
drag, startPoint x: 795, startPoint y: 84, endPoint x: 785, endPoint y: 87, distance: 10.3
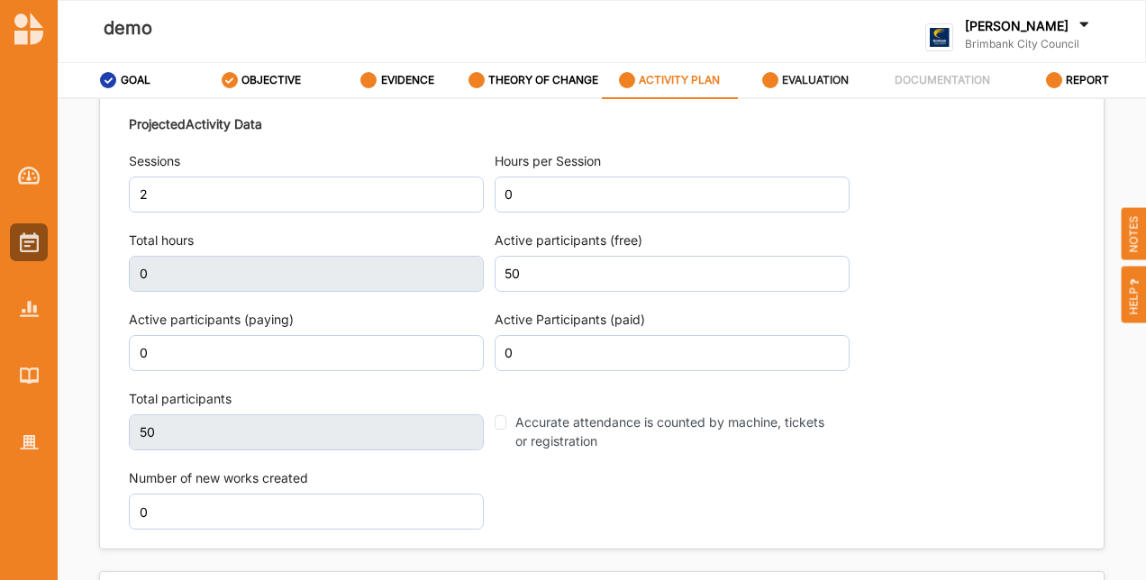
click at [791, 83] on label "EVALUATION" at bounding box center [815, 80] width 67 height 14
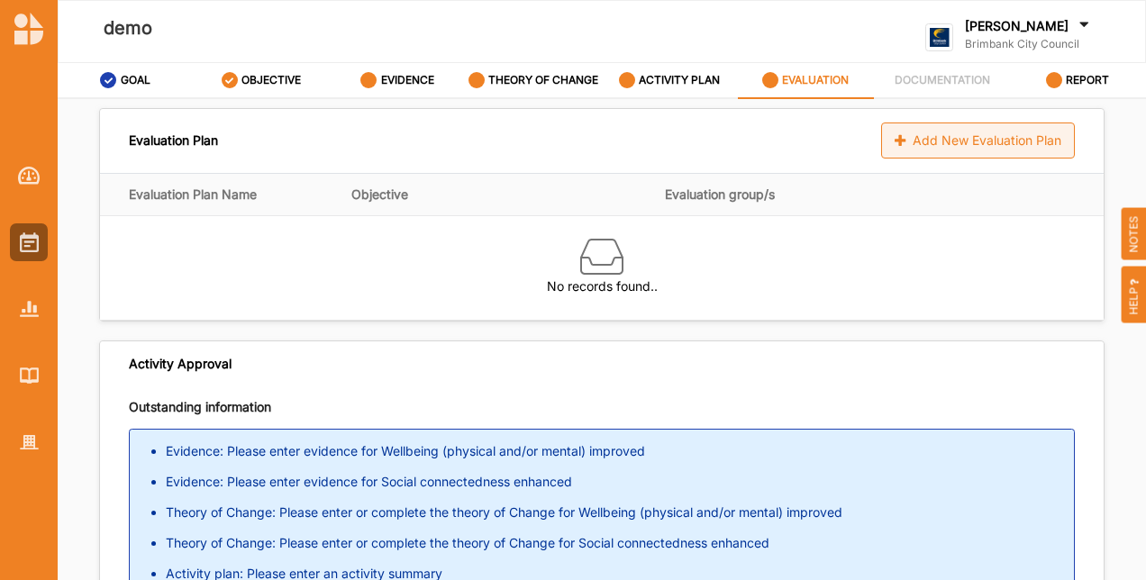
click at [903, 139] on div "Add New Evaluation Plan" at bounding box center [978, 141] width 194 height 36
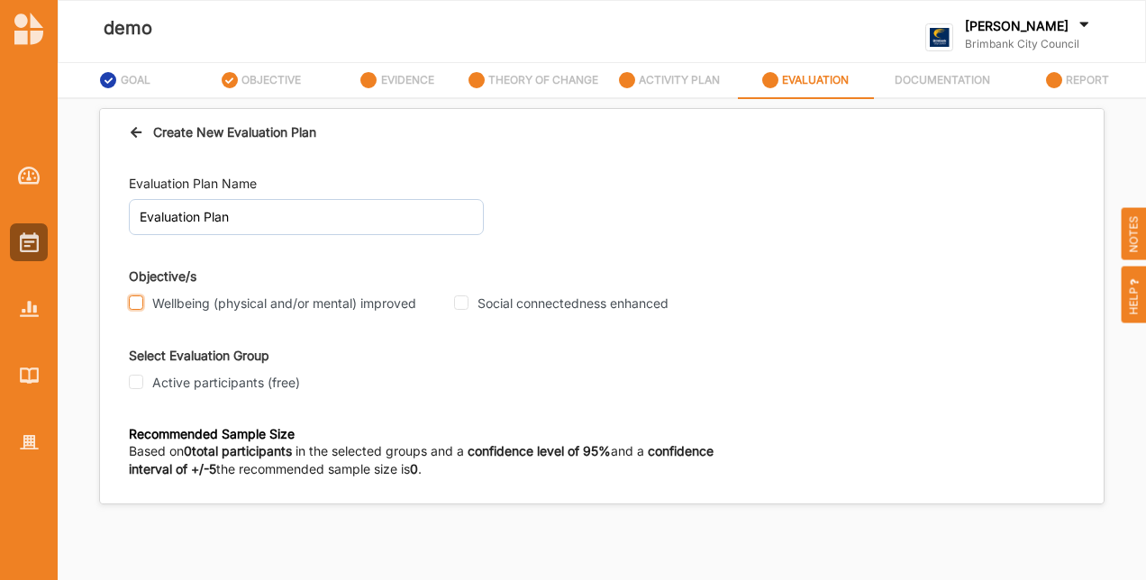
click at [141, 302] on input "Wellbeing (physical and/or mental) improved" at bounding box center [136, 303] width 14 height 14
checkbox input "true"
click at [458, 302] on input "Social connectedness enhanced" at bounding box center [461, 303] width 14 height 14
checkbox input "true"
drag, startPoint x: 139, startPoint y: 386, endPoint x: 209, endPoint y: 410, distance: 74.4
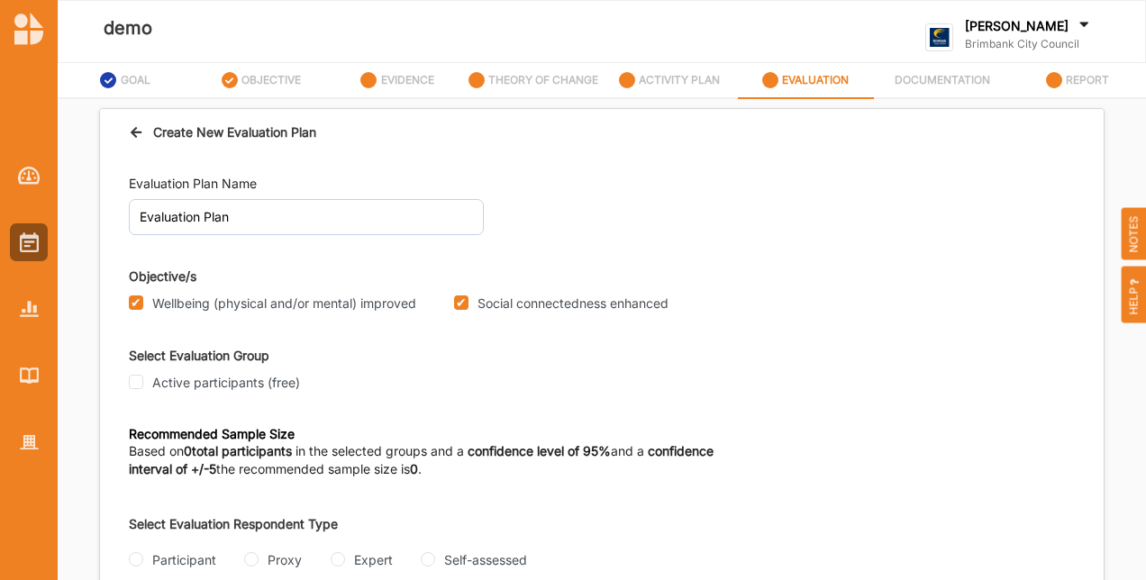
click at [161, 389] on div "Active participants (free)" at bounding box center [286, 383] width 315 height 16
click at [132, 380] on input "Active participants (free)" at bounding box center [136, 382] width 14 height 14
checkbox input "true"
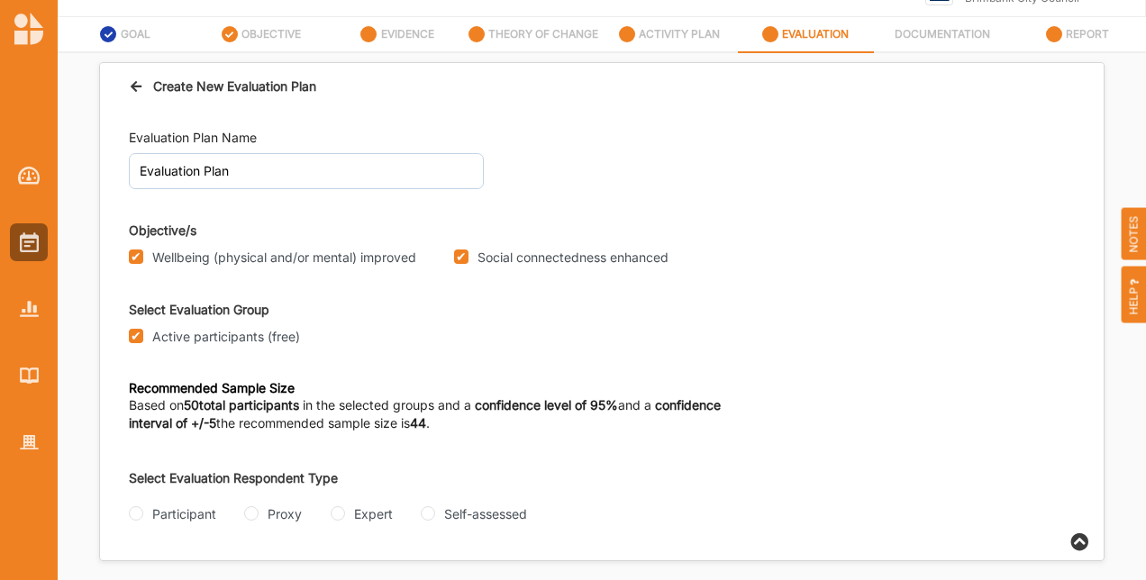
scroll to position [71, 0]
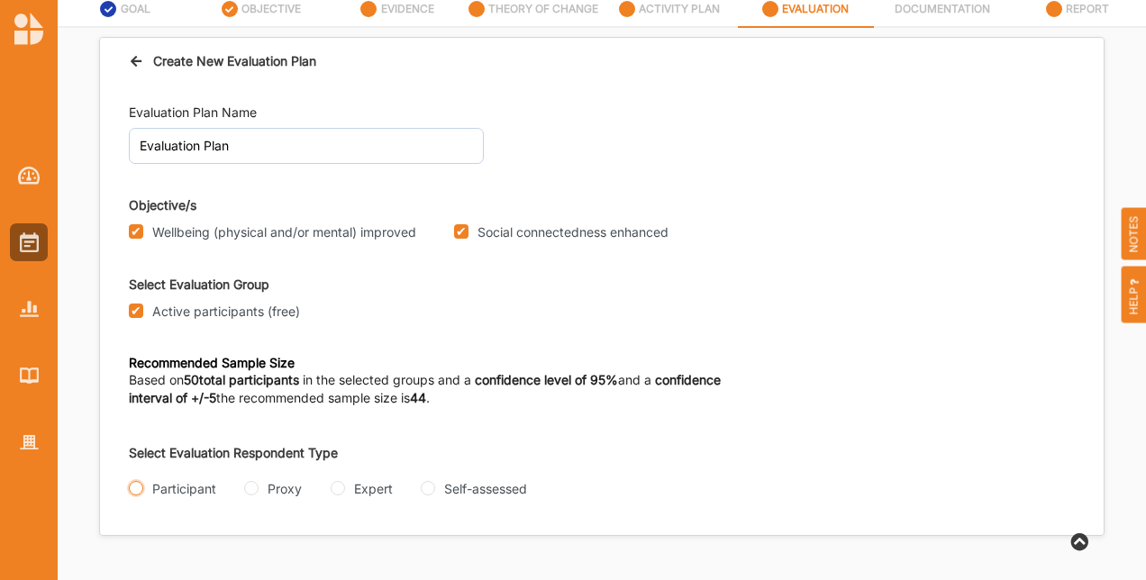
click at [135, 490] on input "Participant" at bounding box center [136, 488] width 14 height 14
radio input "true"
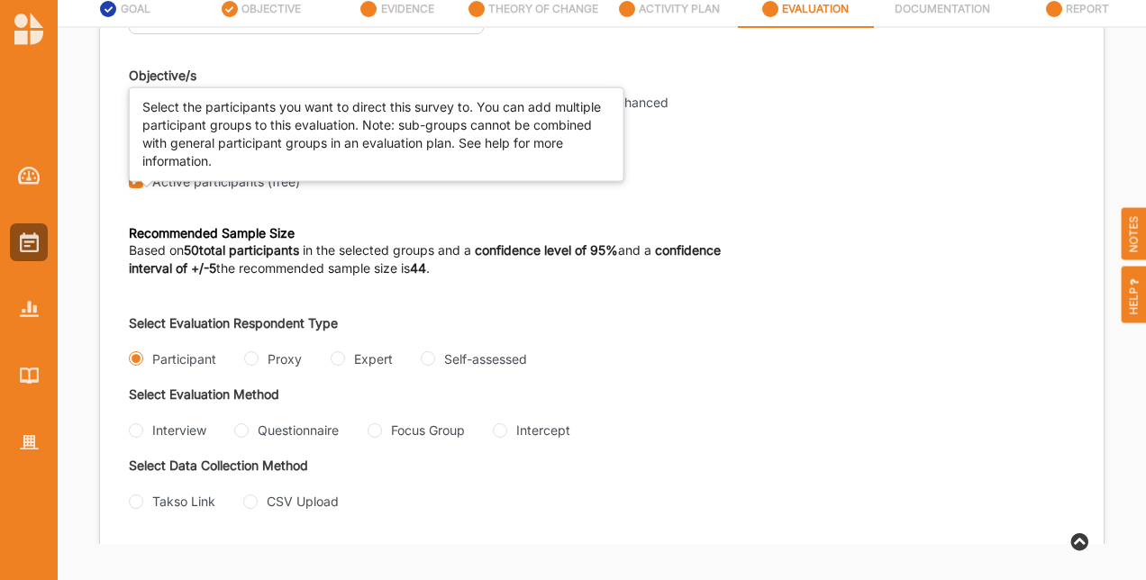
scroll to position [157, 0]
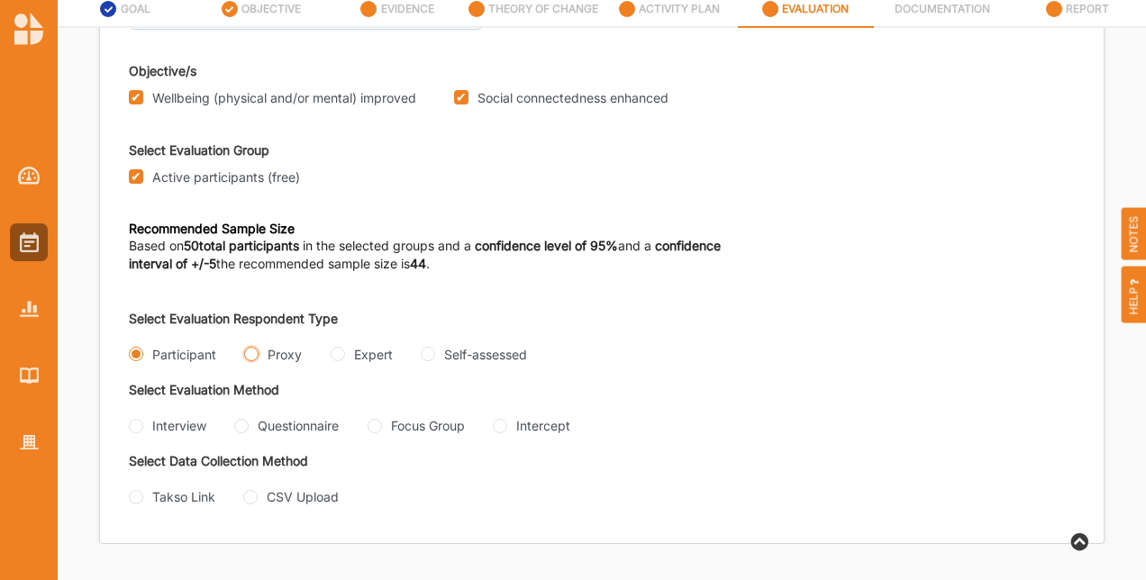
click at [244, 347] on input "Proxy" at bounding box center [251, 354] width 14 height 14
radio input "true"
click at [335, 356] on input "Expert" at bounding box center [338, 354] width 14 height 14
radio input "true"
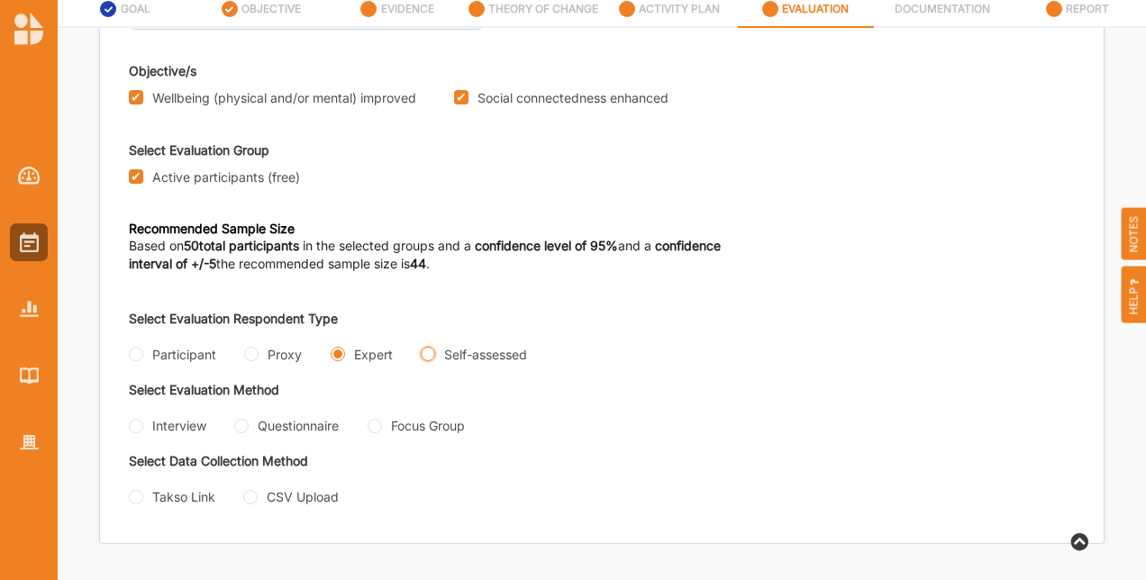
click at [426, 353] on input "Self-assessed" at bounding box center [428, 354] width 14 height 14
radio input "true"
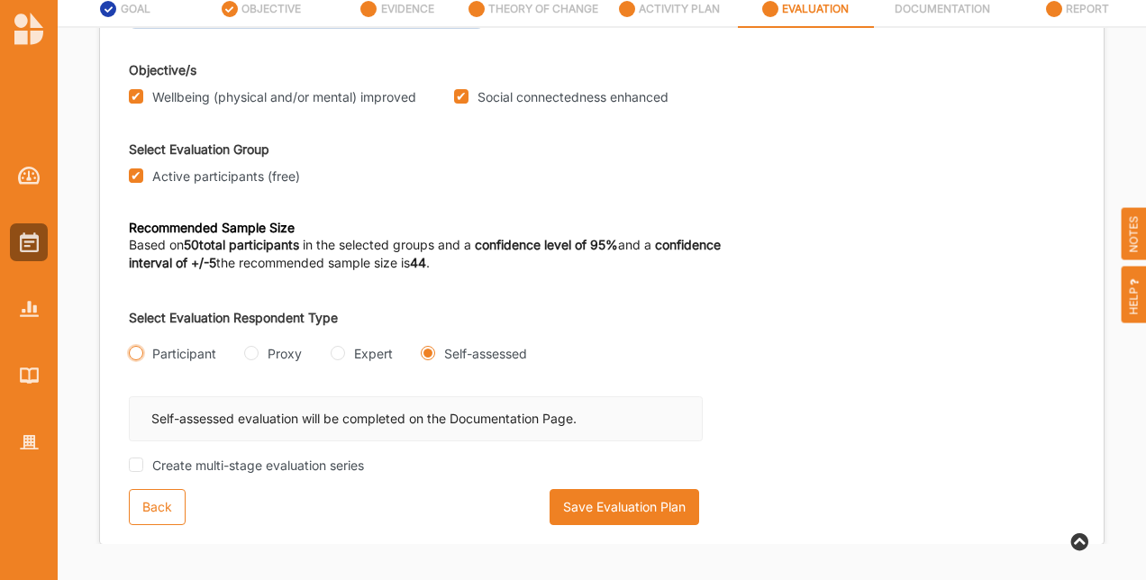
click at [134, 352] on input "Participant" at bounding box center [136, 353] width 14 height 14
radio input "true"
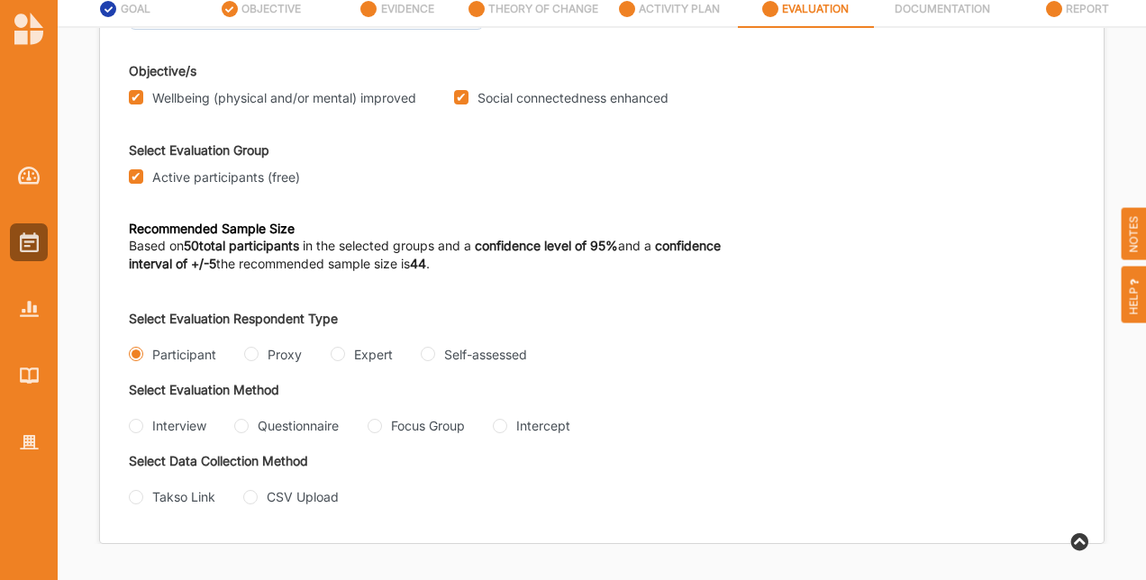
drag, startPoint x: 240, startPoint y: 425, endPoint x: 465, endPoint y: 445, distance: 226.2
click at [243, 425] on input "Questionnaire" at bounding box center [241, 426] width 14 height 14
radio input "true"
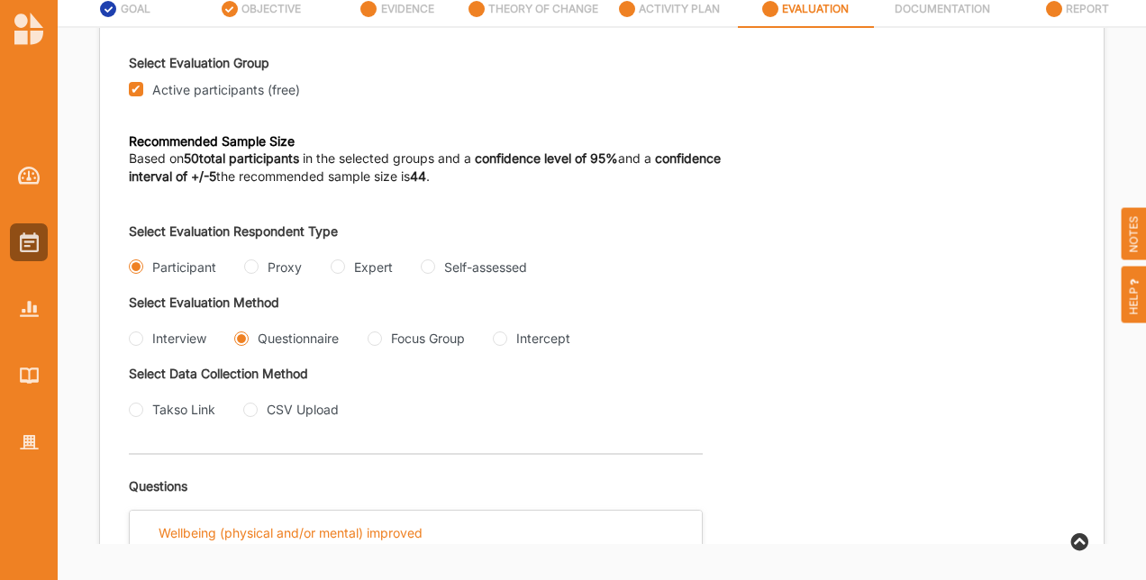
scroll to position [397, 0]
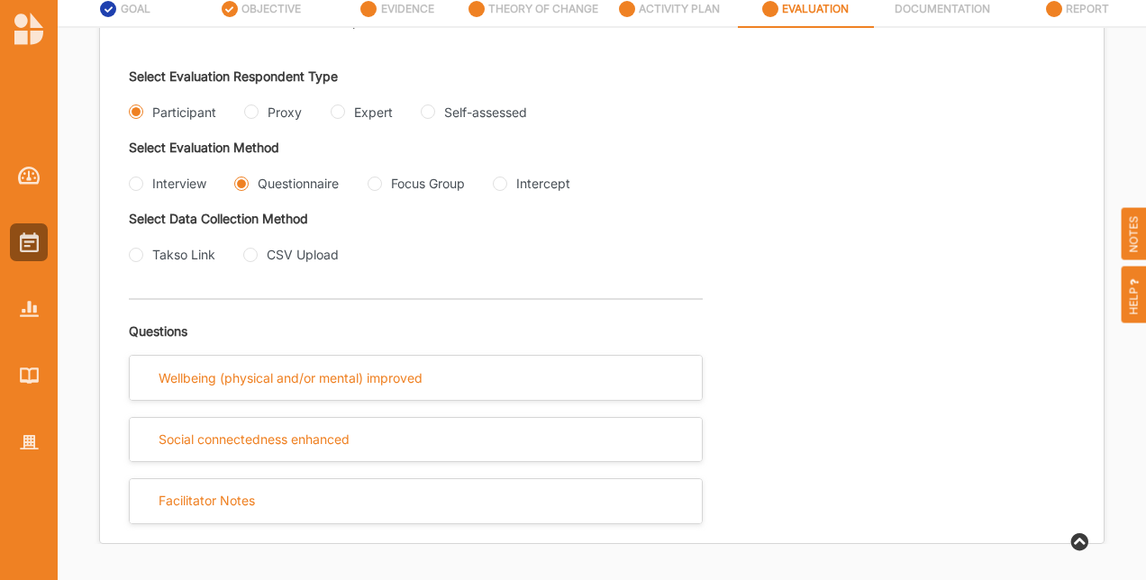
click at [124, 260] on div "Evaluation Plan Name Evaluation Plan Objective/s Wellbeing (physical and/or men…" at bounding box center [602, 125] width 1004 height 835
click at [132, 257] on input "Takso Link" at bounding box center [136, 255] width 14 height 14
radio input "true"
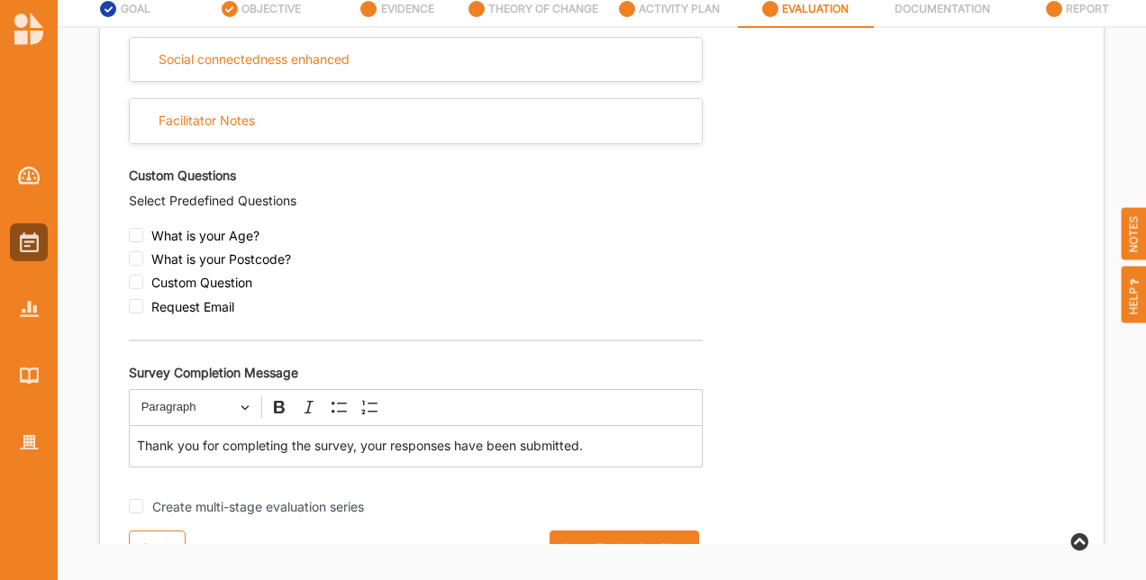
scroll to position [816, 0]
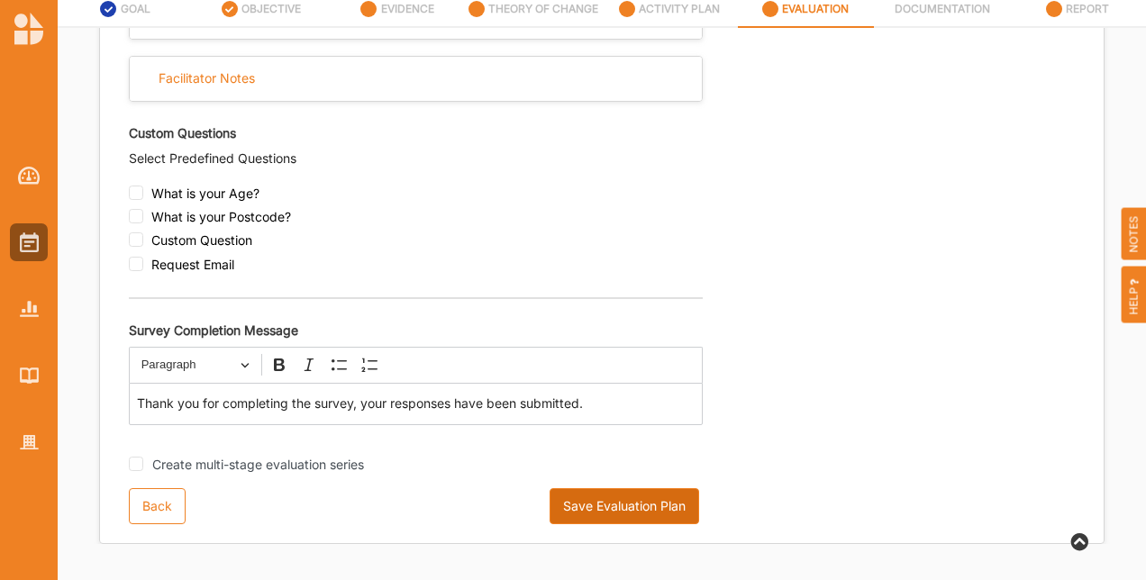
click at [564, 515] on button "Save Evaluation Plan" at bounding box center [625, 506] width 150 height 36
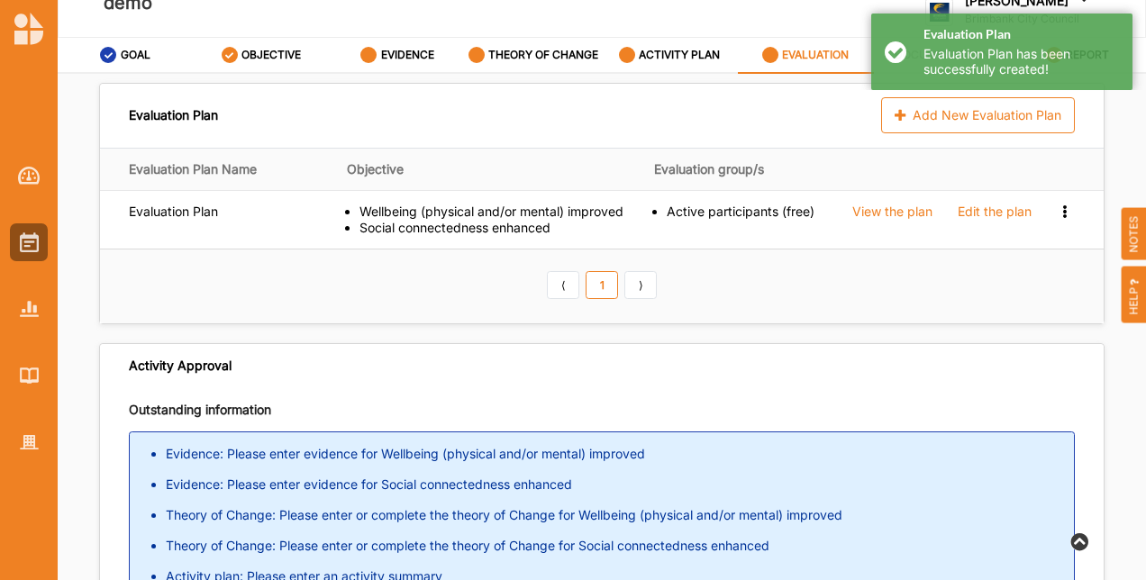
scroll to position [0, 0]
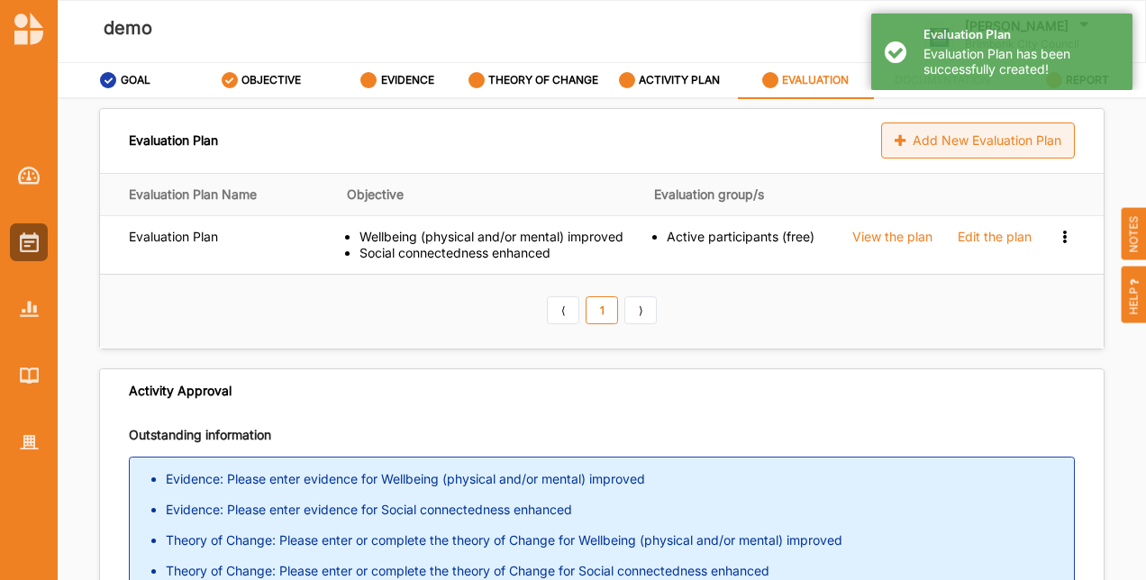
click at [962, 133] on div "Add New Evaluation Plan" at bounding box center [978, 141] width 194 height 36
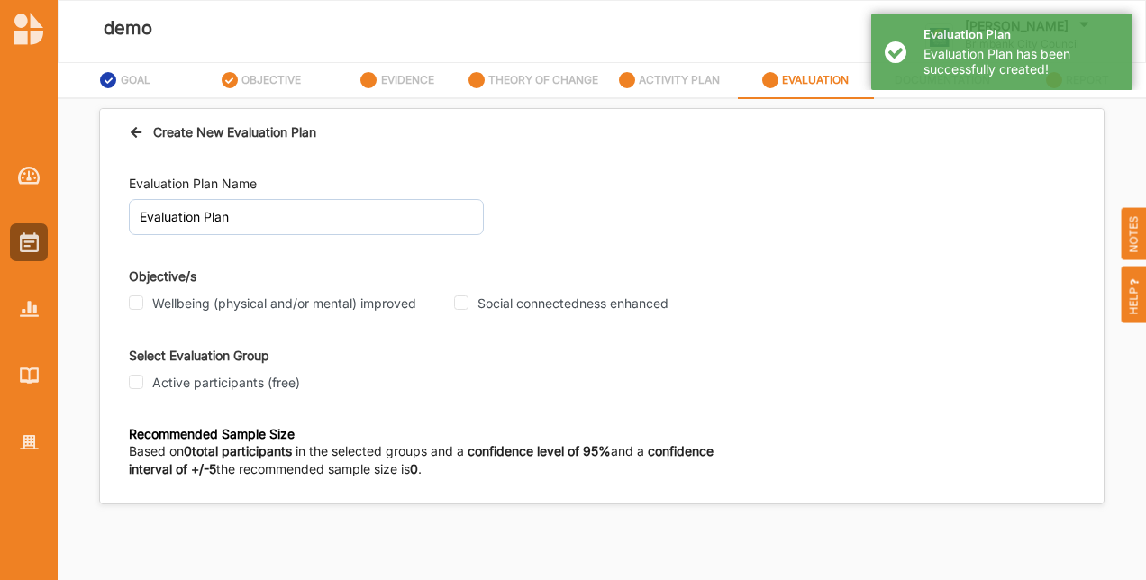
click at [134, 288] on legend "Objective/s" at bounding box center [602, 279] width 946 height 25
click at [139, 298] on input "Wellbeing (physical and/or mental) improved" at bounding box center [136, 303] width 14 height 14
checkbox input "true"
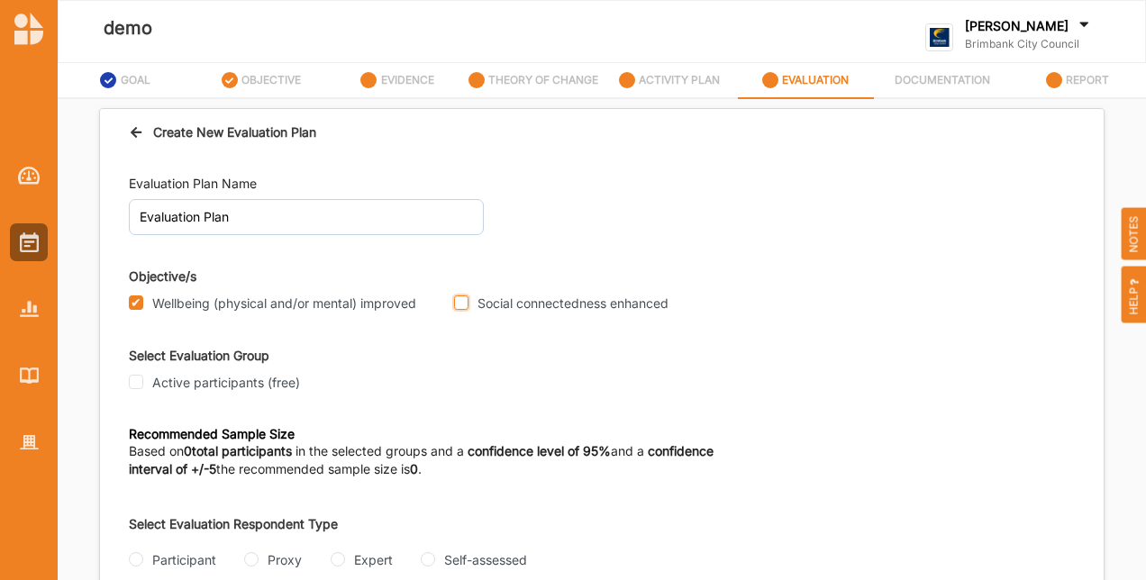
click at [454, 301] on input "Social connectedness enhanced" at bounding box center [461, 303] width 14 height 14
checkbox input "true"
click at [130, 386] on input "Active participants (free)" at bounding box center [136, 382] width 14 height 14
checkbox input "true"
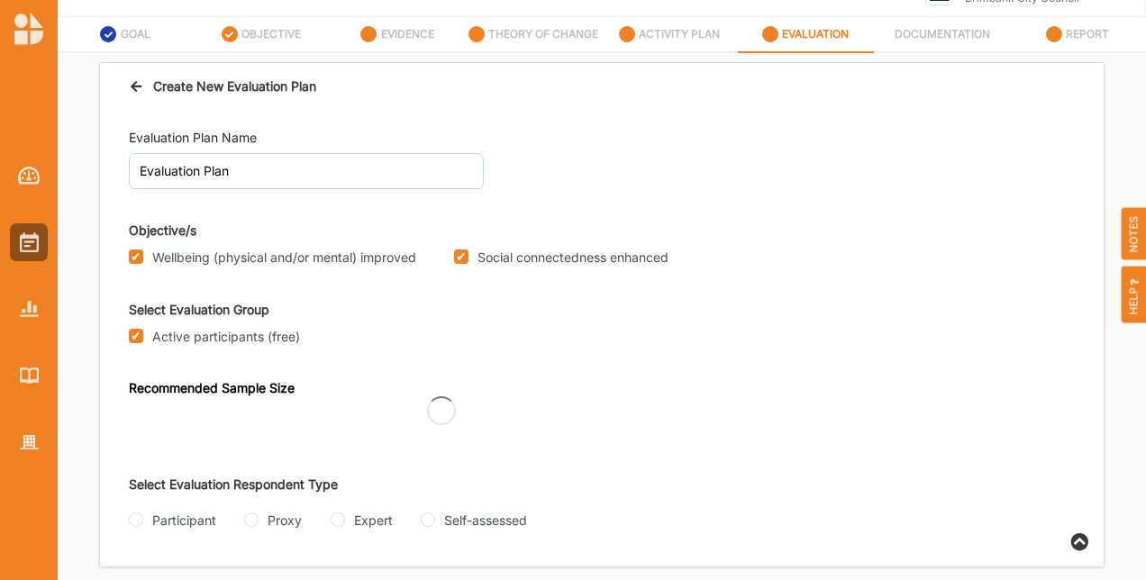
scroll to position [71, 0]
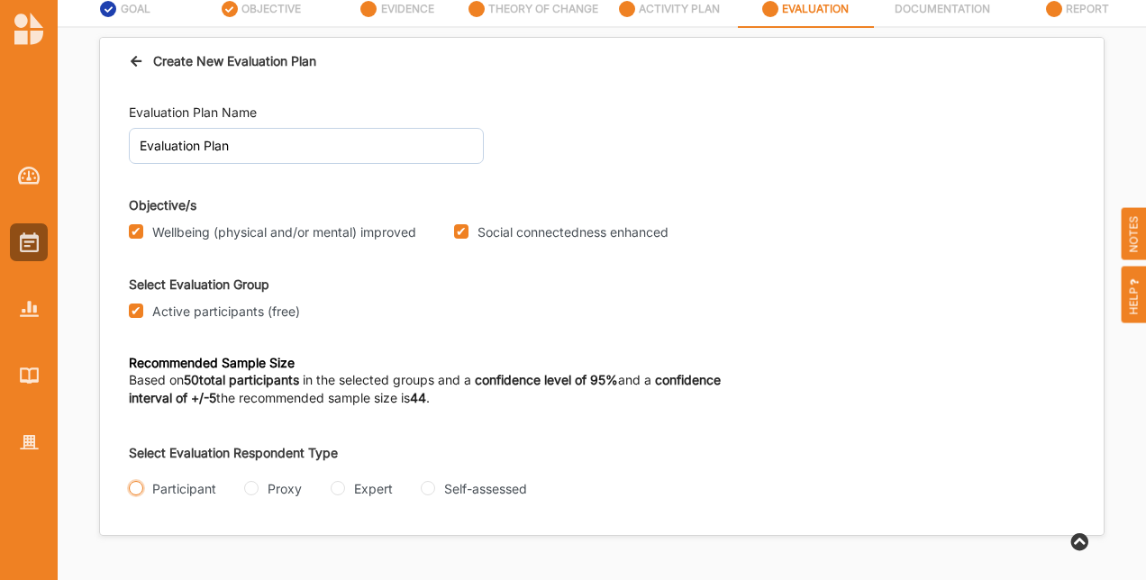
click at [131, 485] on input "Participant" at bounding box center [136, 488] width 14 height 14
radio input "true"
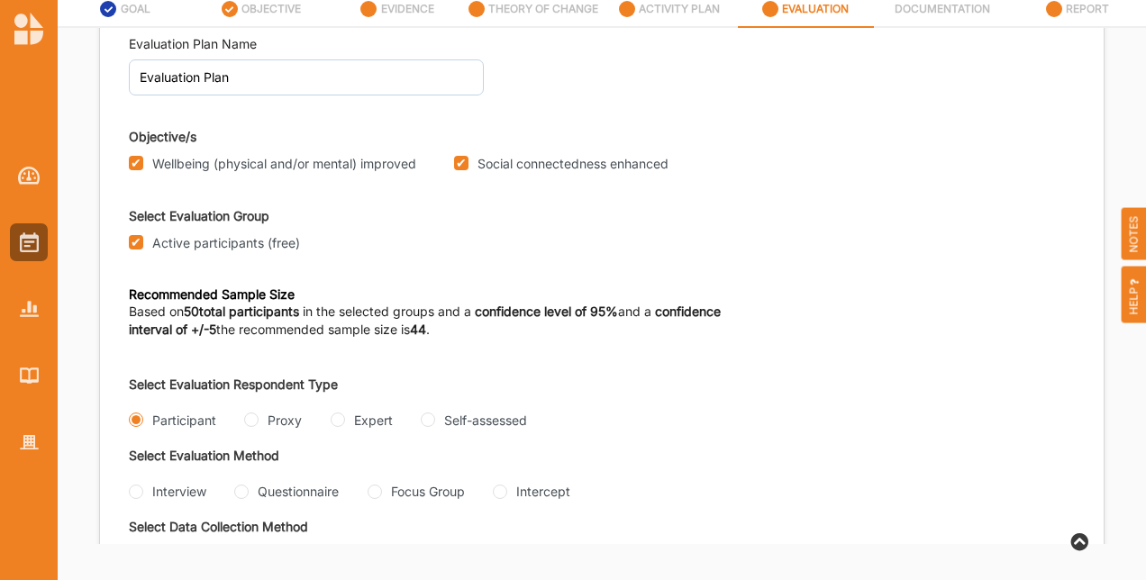
scroll to position [157, 0]
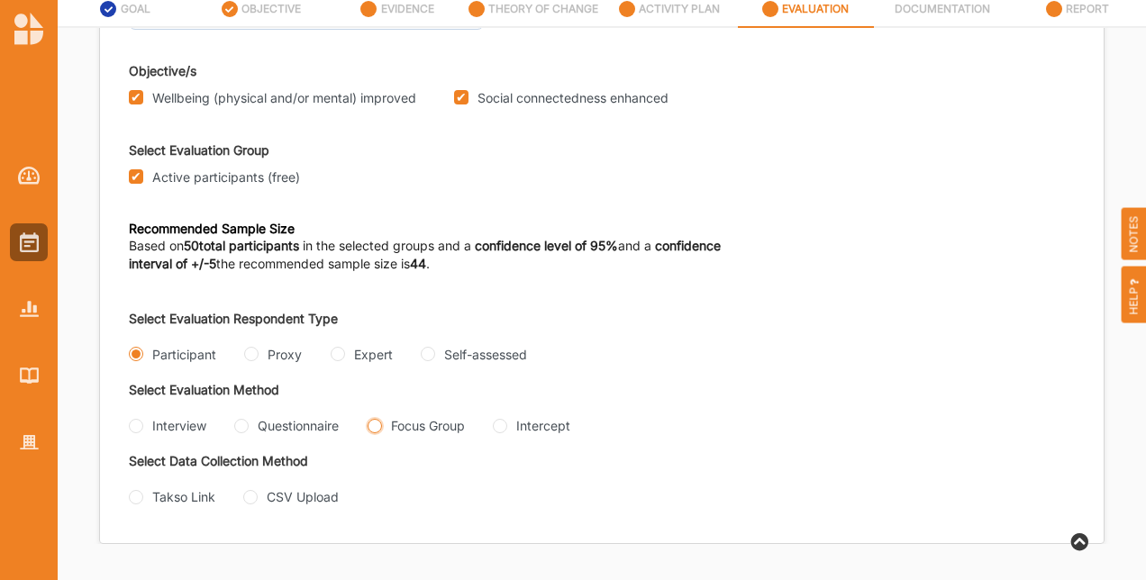
click at [372, 416] on div "Focus Group" at bounding box center [416, 425] width 97 height 19
click at [375, 419] on Group "Focus Group" at bounding box center [375, 426] width 14 height 14
radio Group "true"
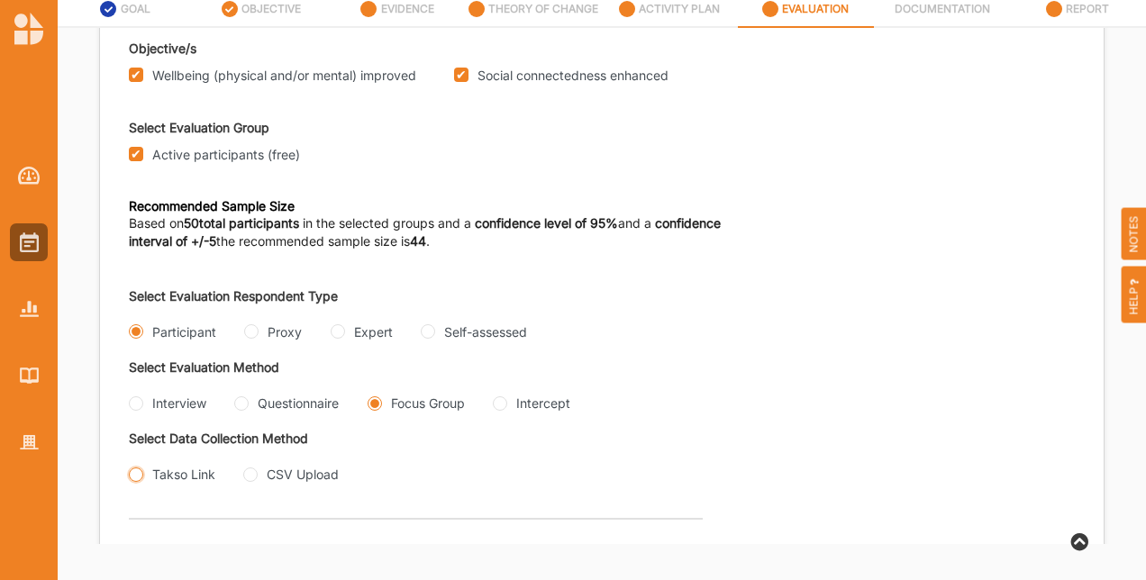
click at [135, 482] on input "Takso Link" at bounding box center [136, 475] width 14 height 14
radio input "true"
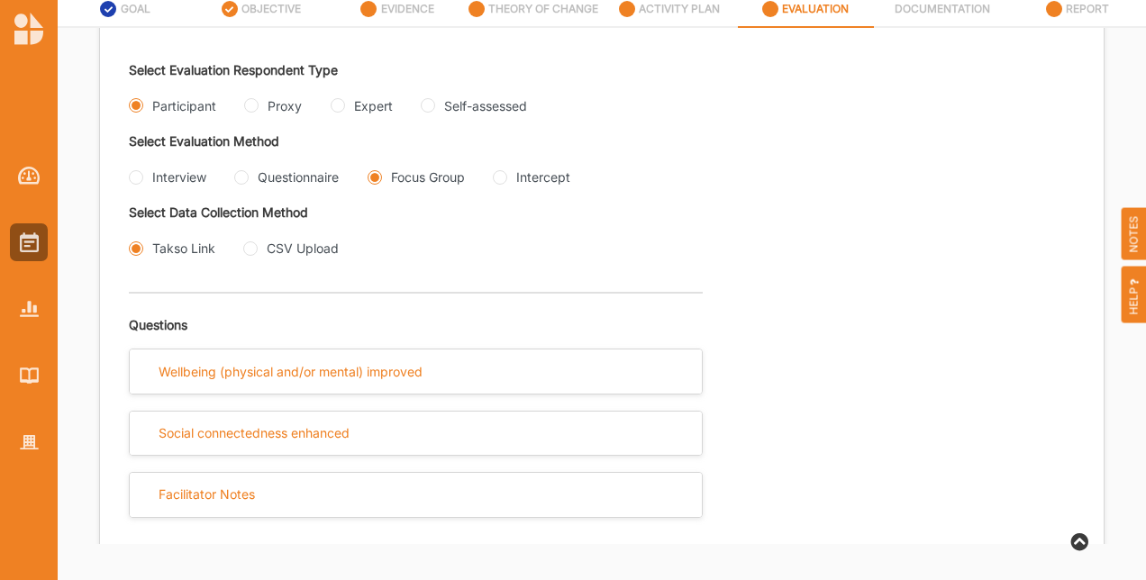
scroll to position [427, 0]
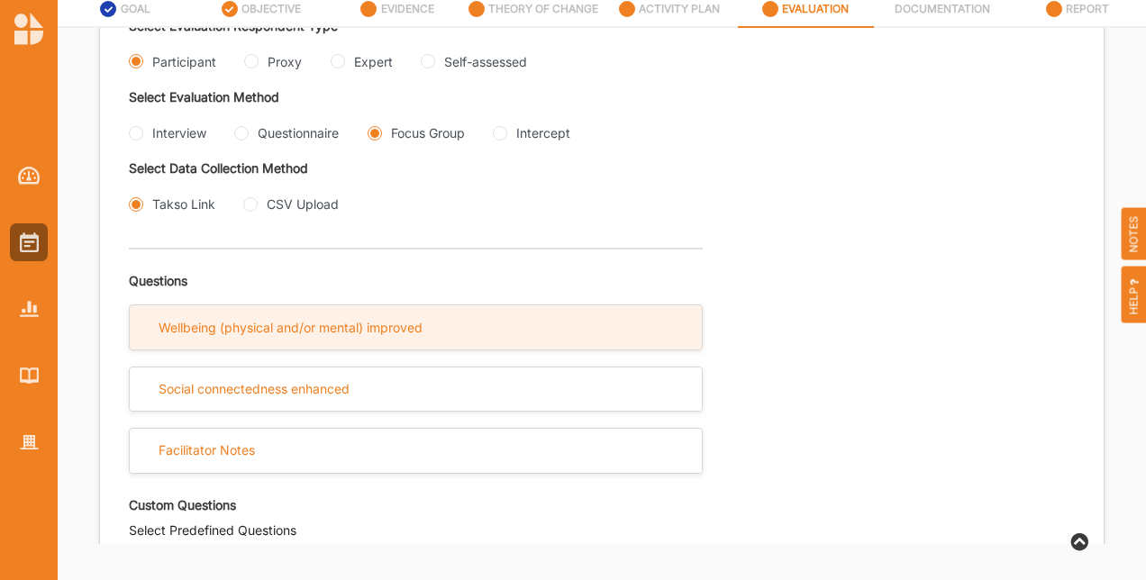
click at [347, 336] on div "Wellbeing (physical and/or mental) improved" at bounding box center [291, 328] width 264 height 16
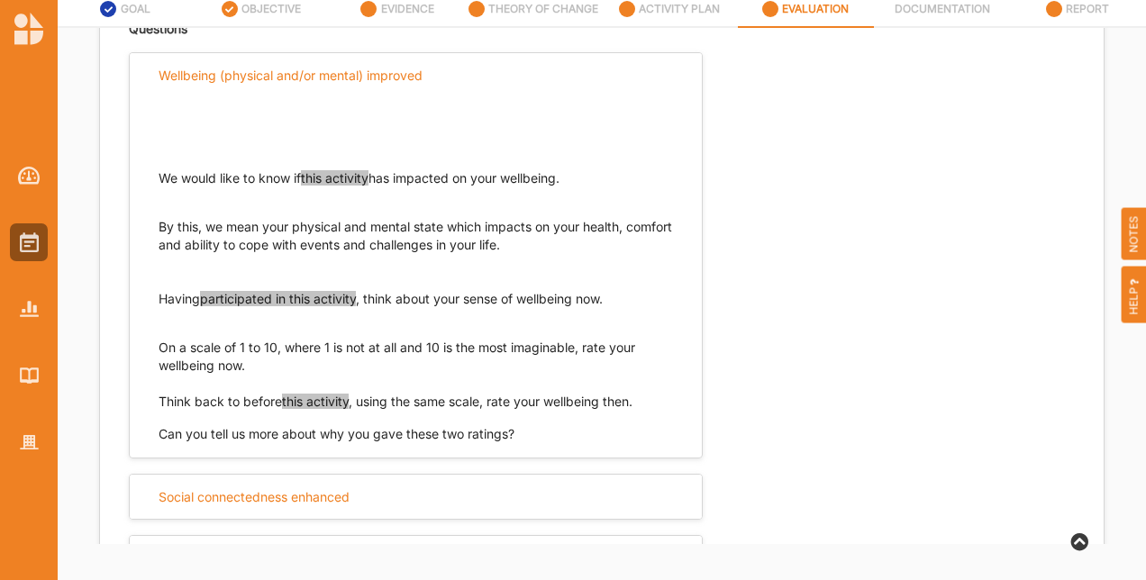
scroll to position [698, 0]
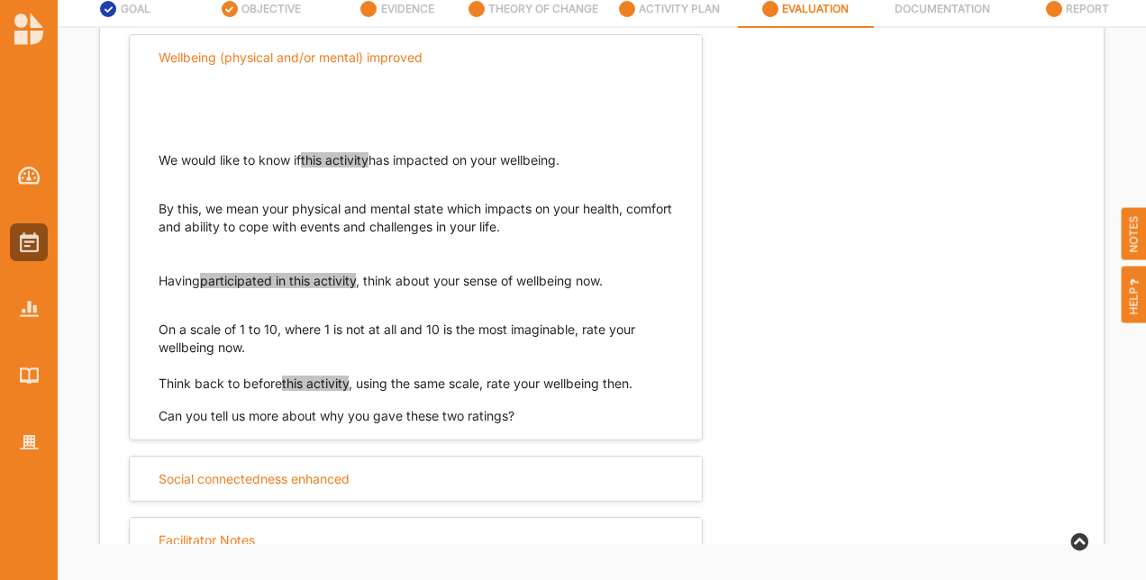
click at [324, 168] on span "this activity" at bounding box center [335, 159] width 68 height 15
drag, startPoint x: 218, startPoint y: 299, endPoint x: 228, endPoint y: 302, distance: 10.3
click at [218, 288] on span "participated in this activity" at bounding box center [278, 280] width 156 height 15
click at [316, 391] on span "this activity" at bounding box center [315, 383] width 67 height 15
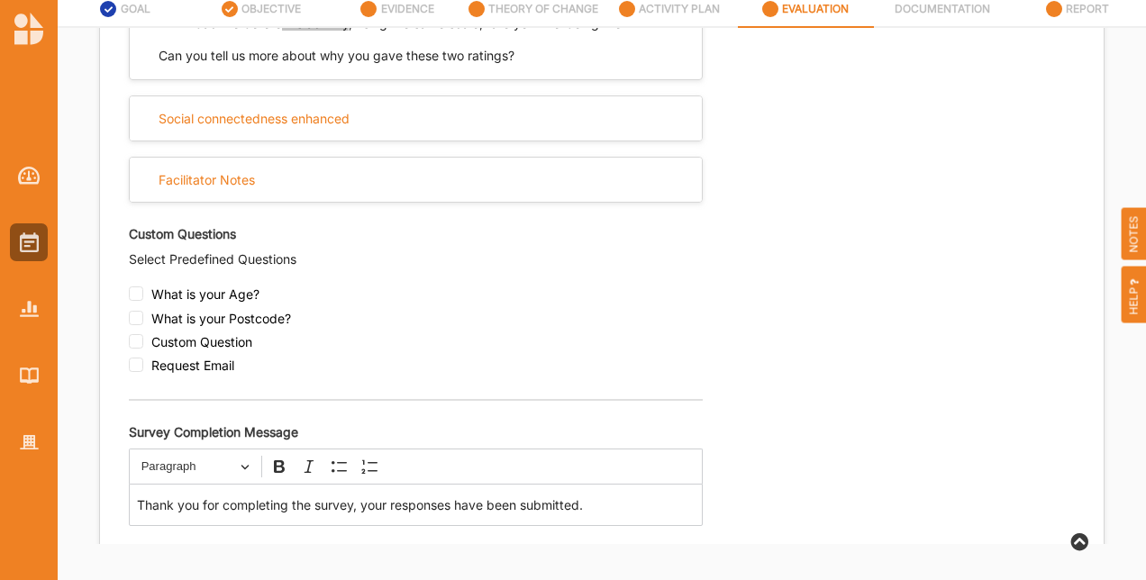
scroll to position [1177, 0]
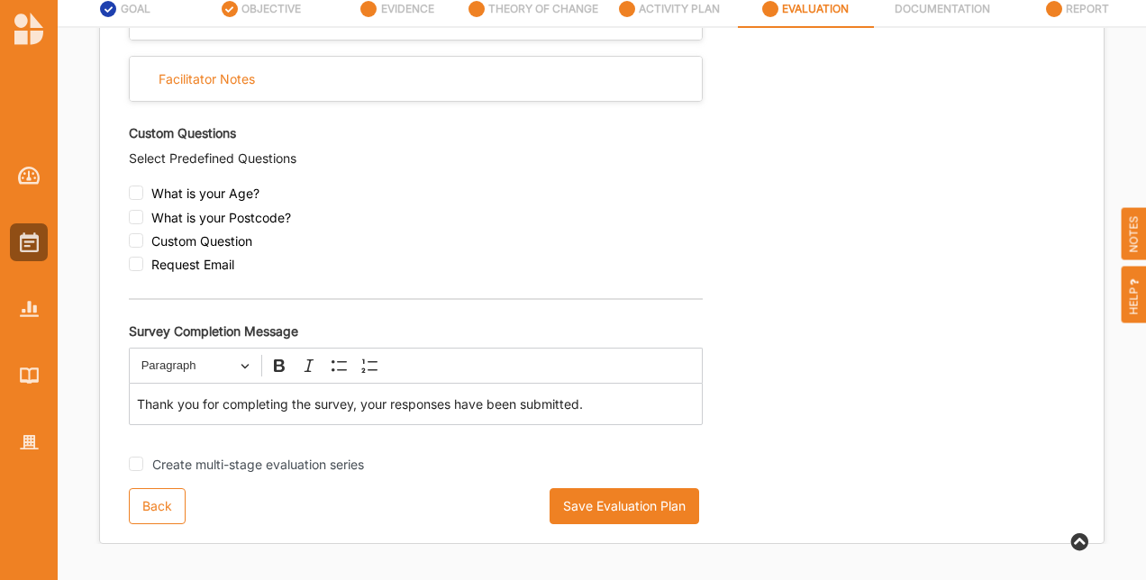
click at [652, 506] on button "Save Evaluation Plan" at bounding box center [625, 506] width 150 height 36
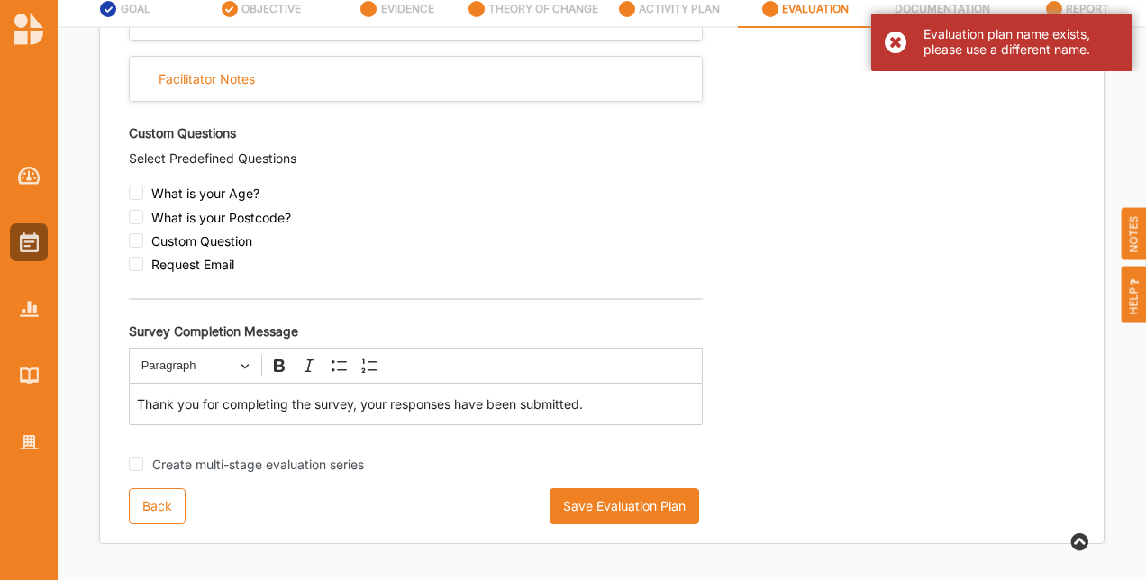
click at [915, 49] on div "Evaluation plan name exists, please use a different name." at bounding box center [1001, 43] width 261 height 58
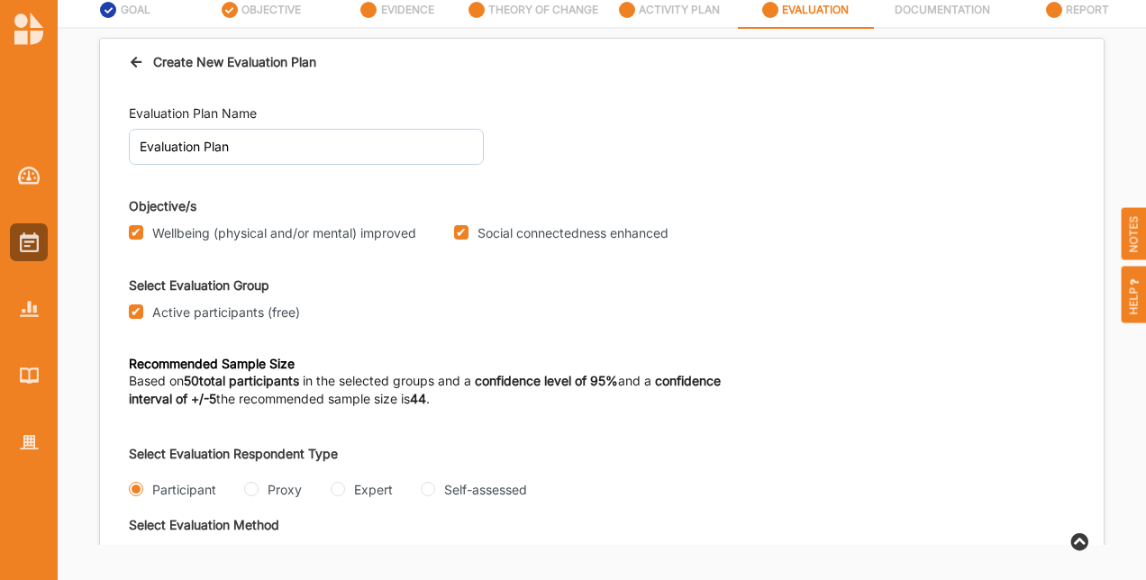
scroll to position [0, 0]
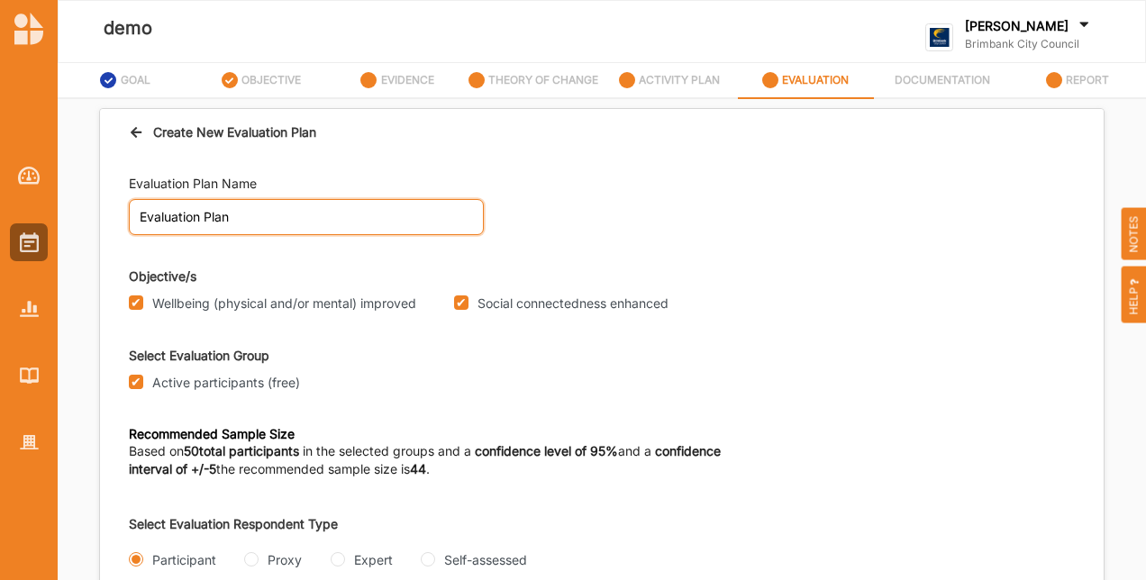
drag, startPoint x: 269, startPoint y: 202, endPoint x: 270, endPoint y: 220, distance: 18.1
click at [270, 220] on input "Evaluation Plan" at bounding box center [306, 217] width 355 height 36
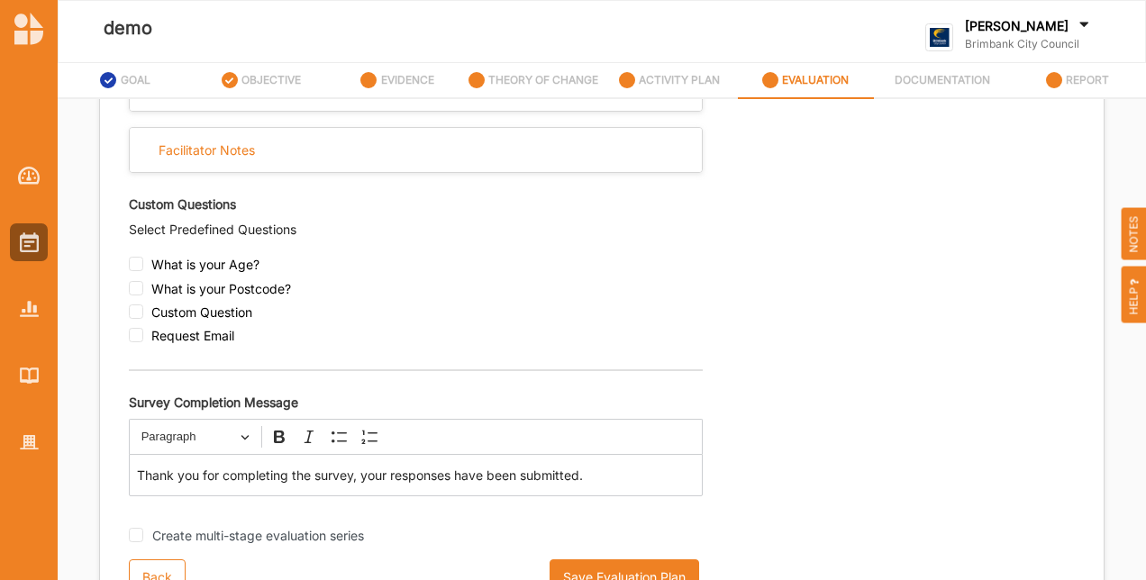
scroll to position [1177, 0]
type input "Evaluation Plan 2"
click at [669, 570] on button "Save Evaluation Plan" at bounding box center [625, 578] width 150 height 36
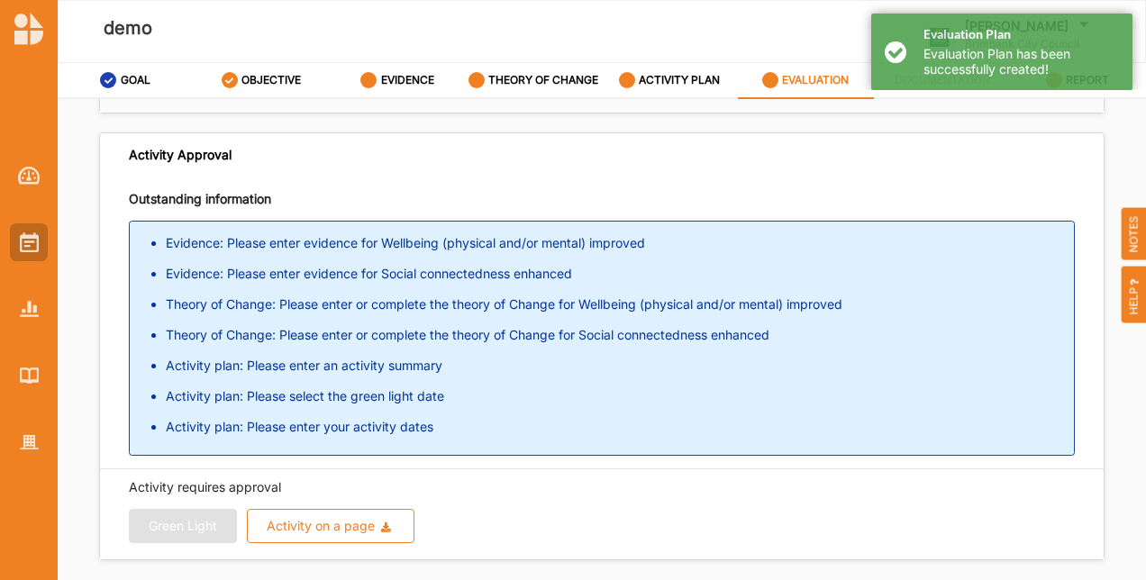
scroll to position [353, 0]
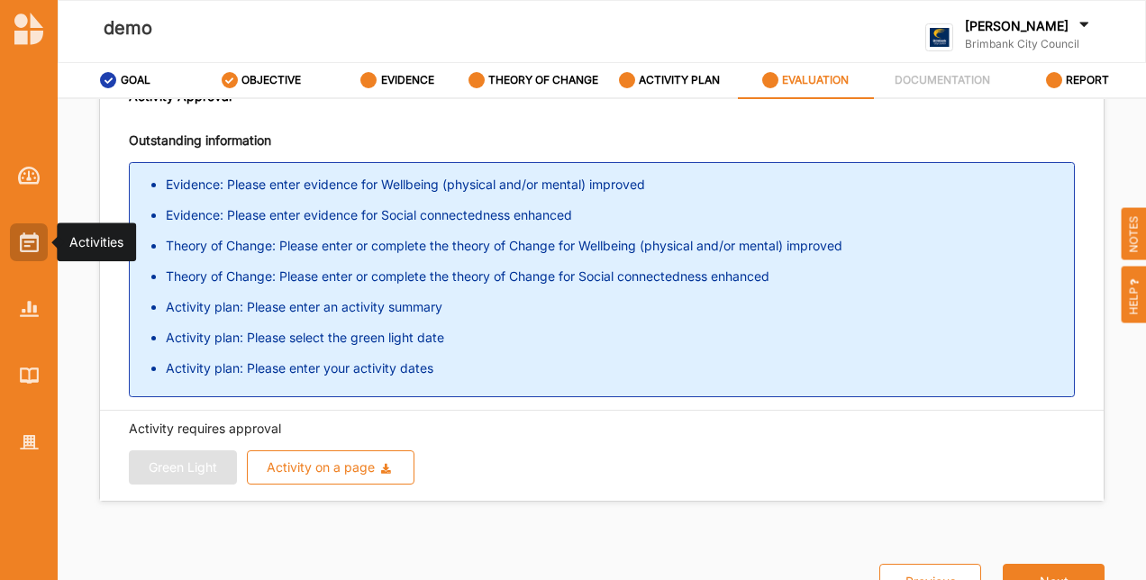
click at [16, 243] on div at bounding box center [29, 242] width 38 height 38
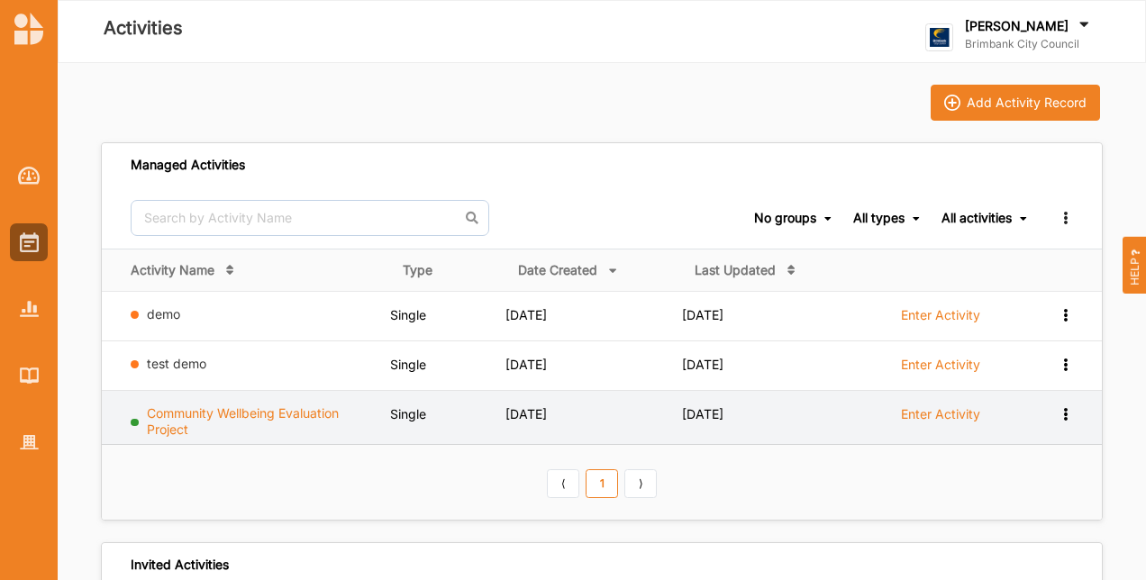
drag, startPoint x: 191, startPoint y: 413, endPoint x: 324, endPoint y: 376, distance: 138.4
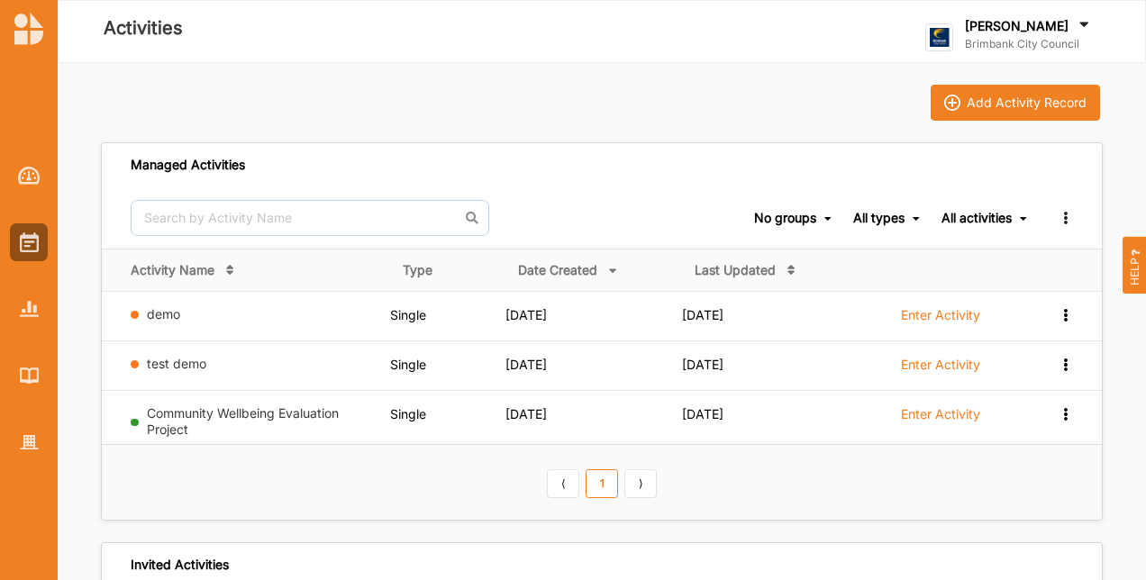
click at [191, 415] on link "Community Wellbeing Evaluation Project" at bounding box center [243, 422] width 192 height 32
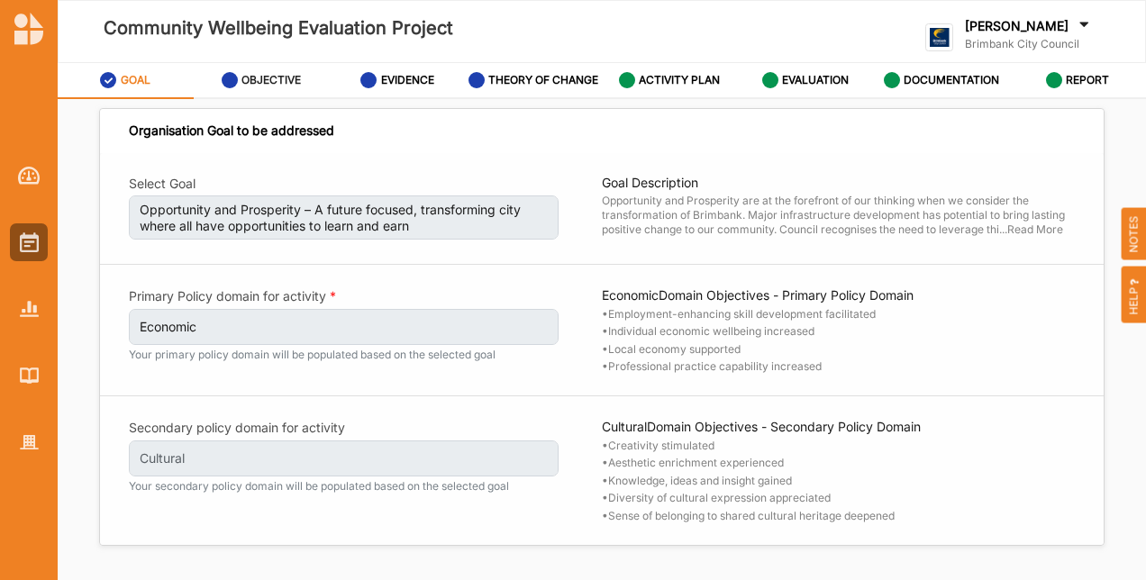
click at [278, 83] on label "OBJECTIVE" at bounding box center [271, 80] width 59 height 14
select select "30"
select select "3"
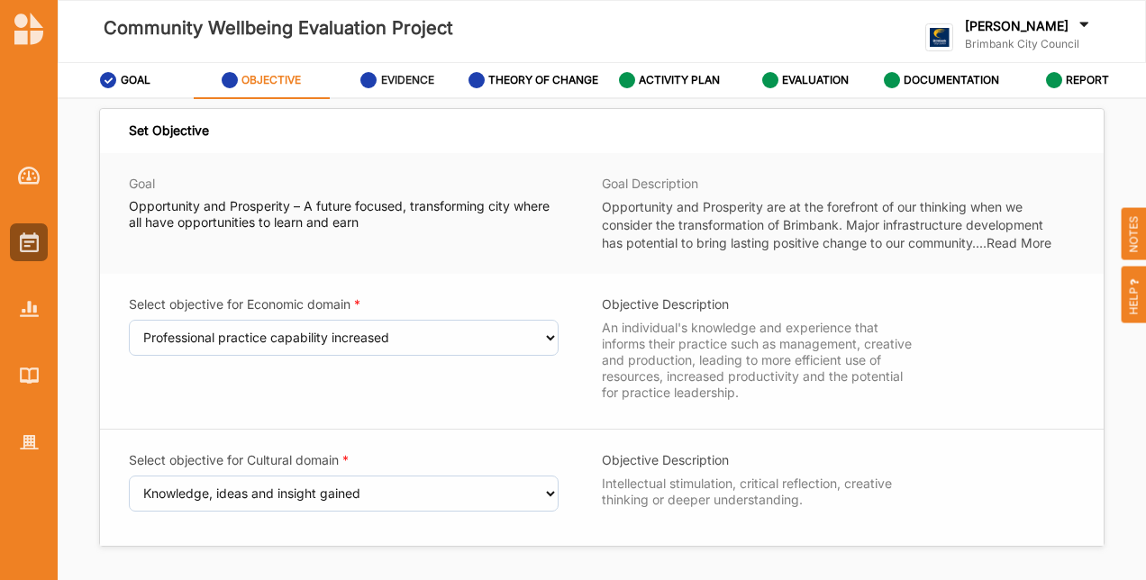
click at [407, 87] on div "EVIDENCE" at bounding box center [397, 80] width 74 height 32
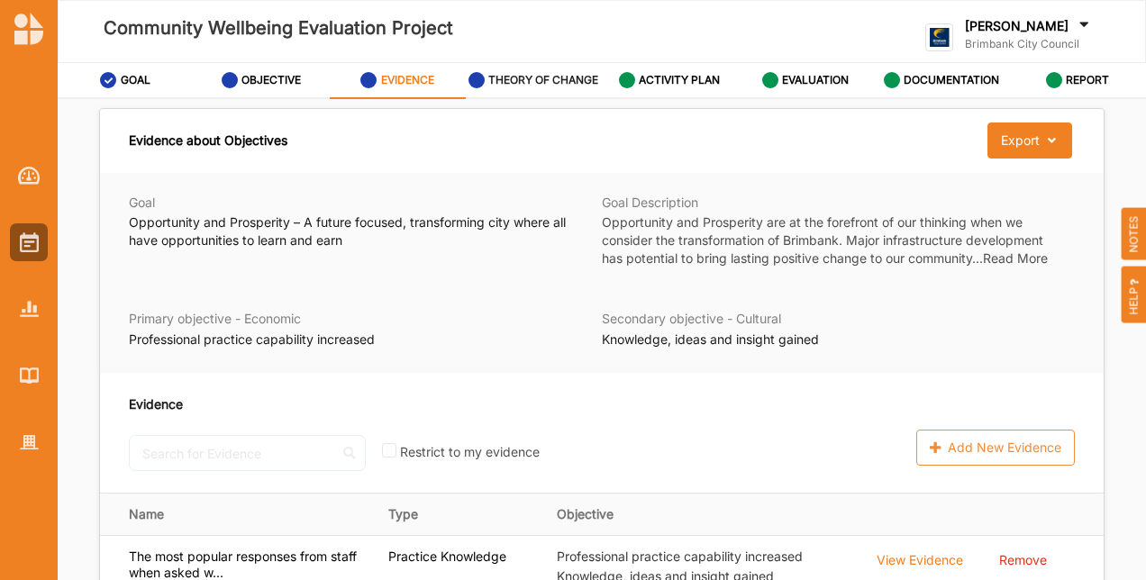
click at [543, 87] on label "THEORY OF CHANGE" at bounding box center [543, 80] width 110 height 14
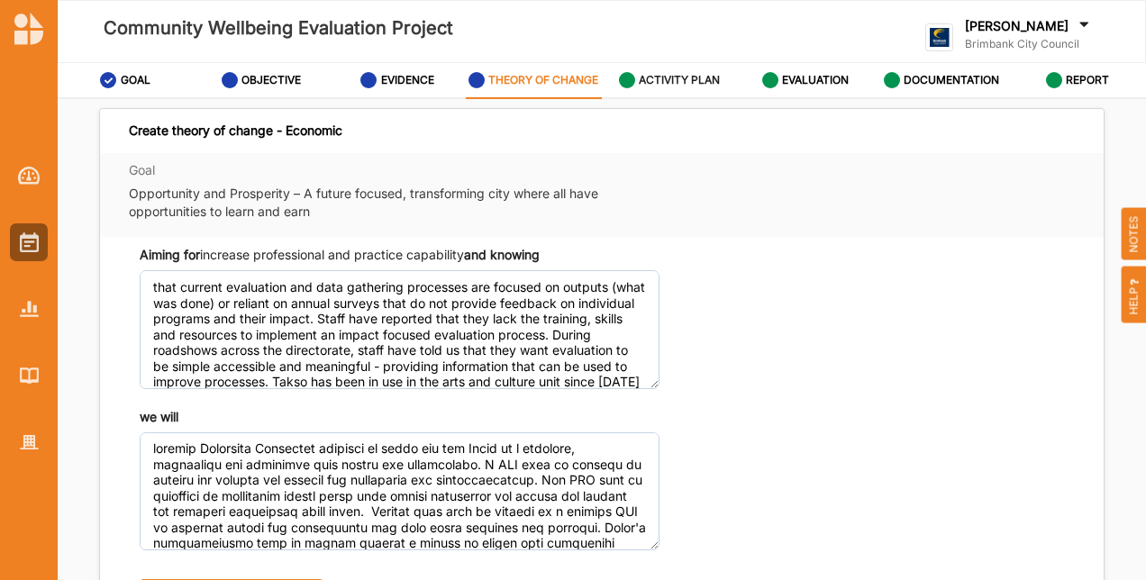
click at [641, 70] on div "ACTIVITY PLAN" at bounding box center [670, 80] width 102 height 32
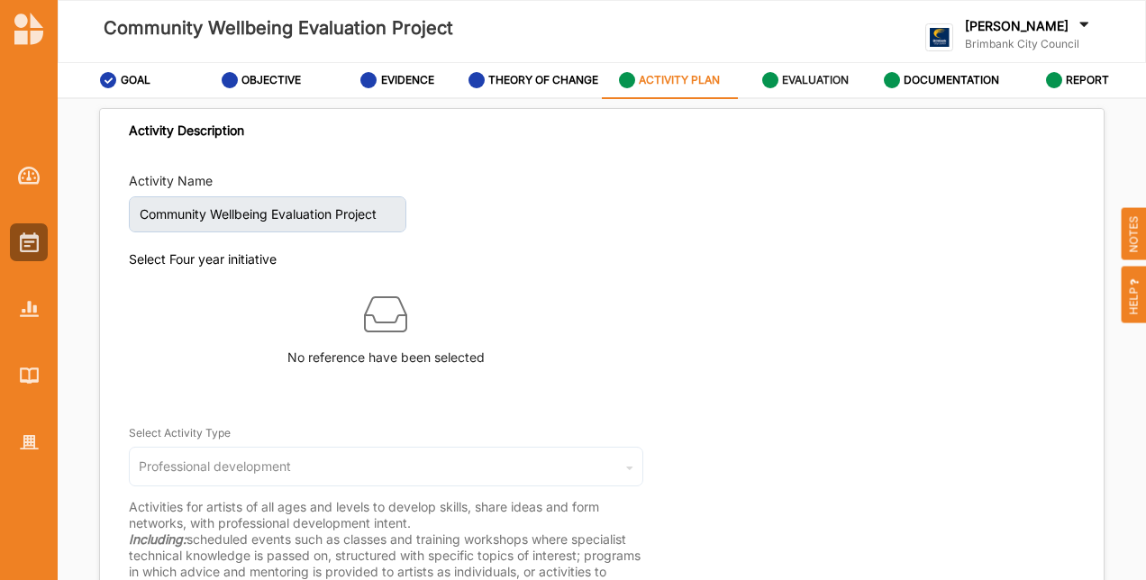
click at [815, 74] on label "EVALUATION" at bounding box center [815, 80] width 67 height 14
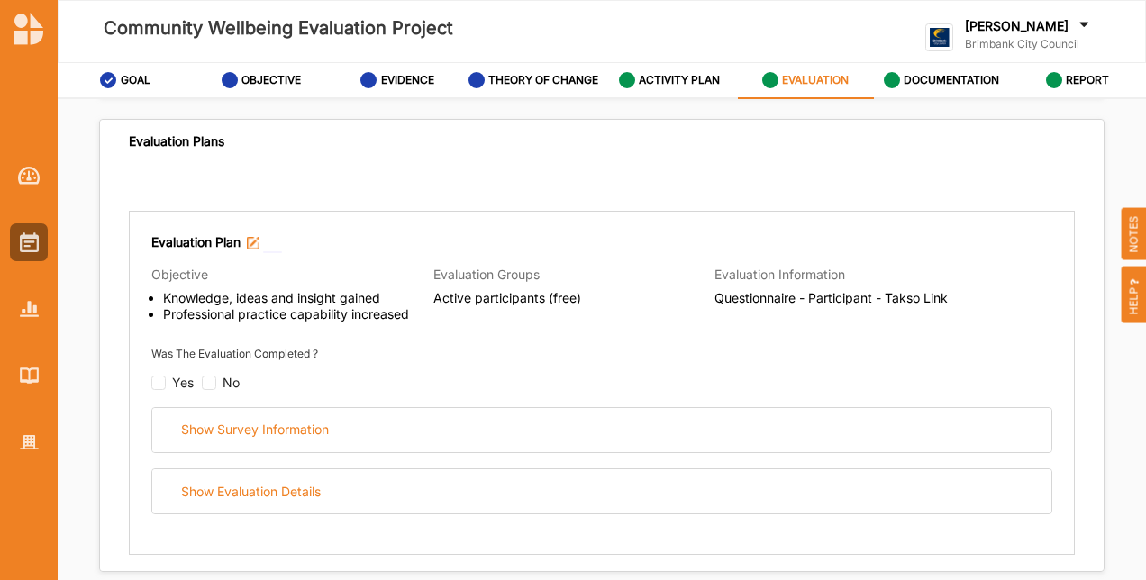
scroll to position [270, 0]
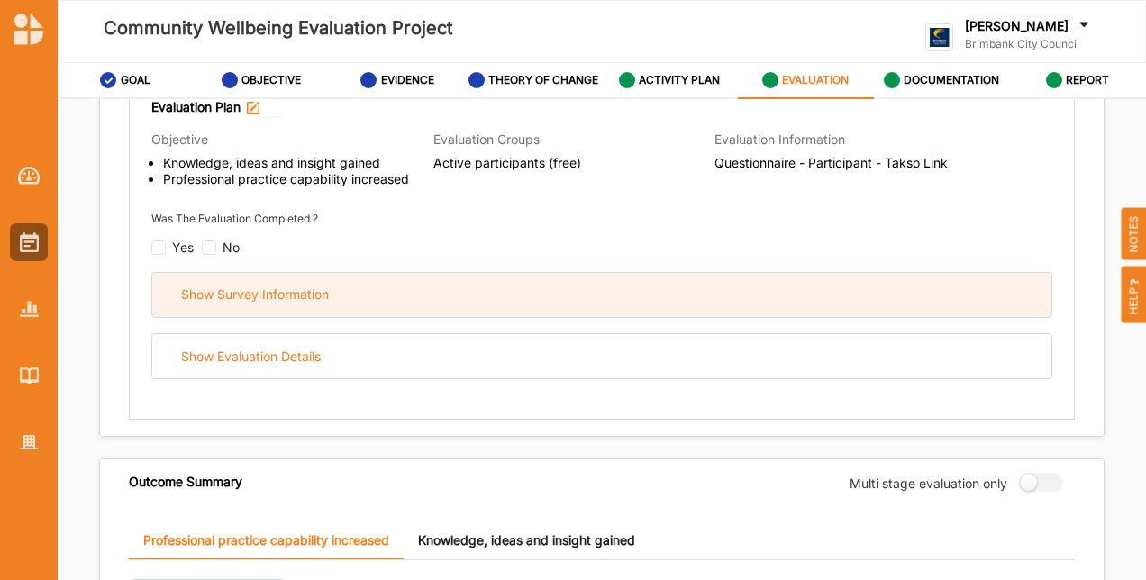
click at [379, 287] on div "Show Survey Information" at bounding box center [601, 295] width 899 height 44
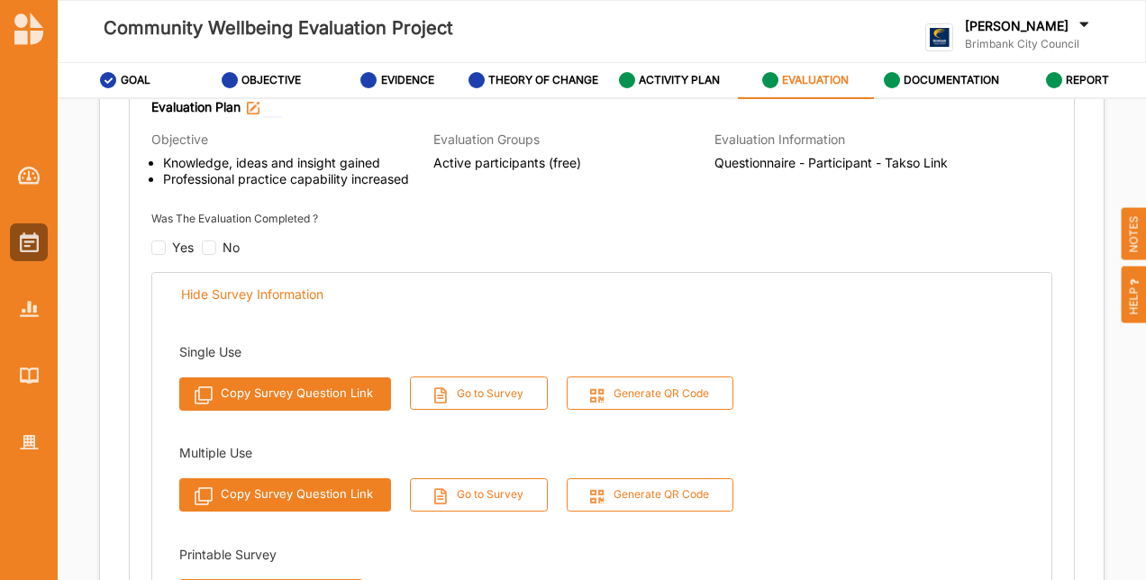
click at [508, 498] on button "Go to Survey" at bounding box center [479, 495] width 139 height 33
click at [27, 438] on img at bounding box center [29, 442] width 19 height 15
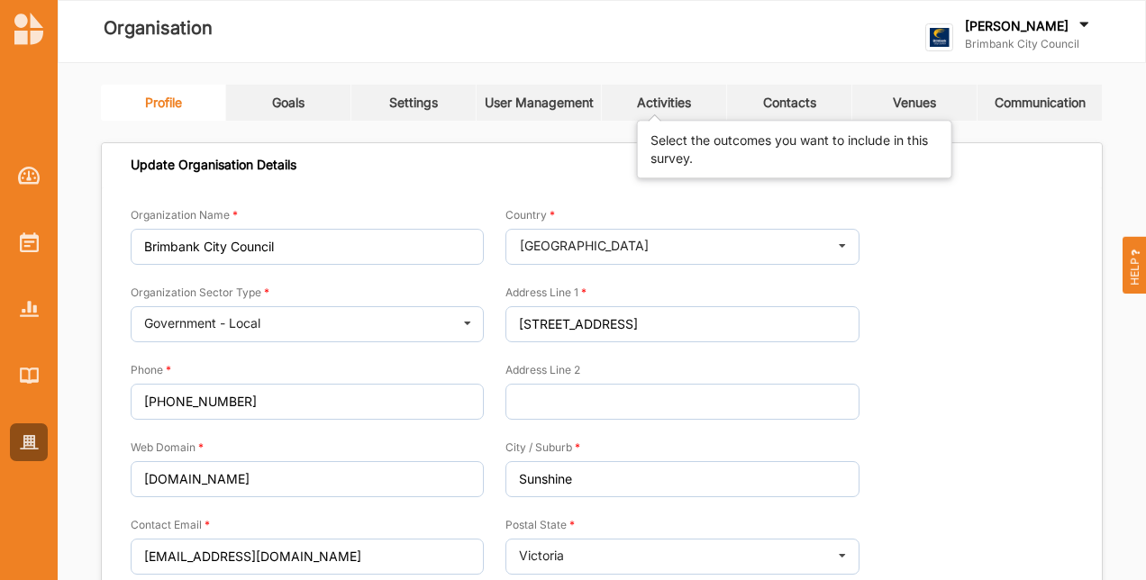
click at [669, 110] on div "Activities" at bounding box center [664, 103] width 54 height 16
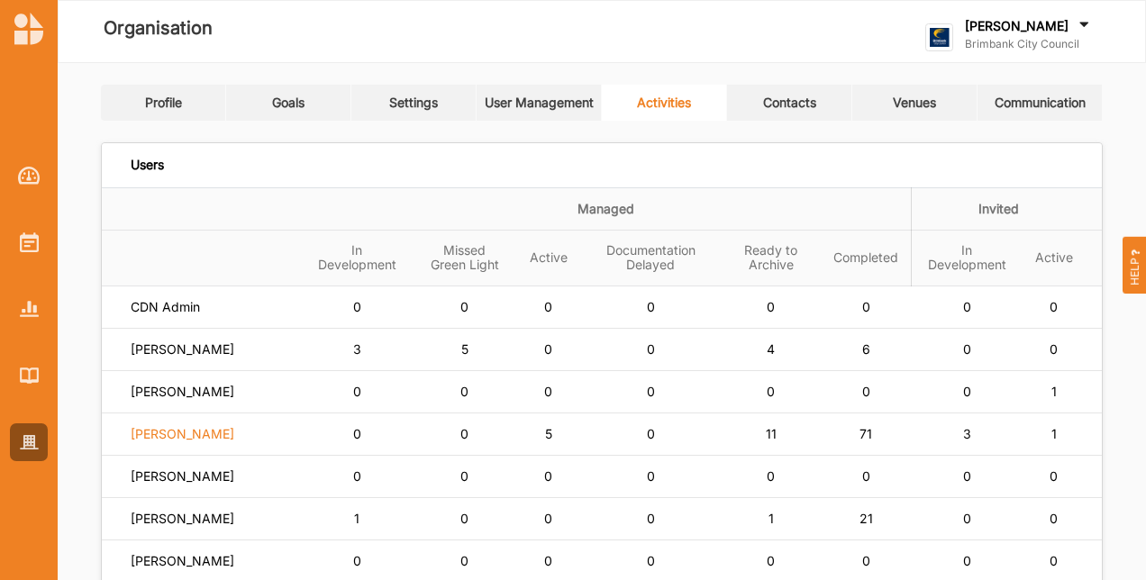
click at [205, 442] on label "Simone Gordon" at bounding box center [183, 434] width 104 height 16
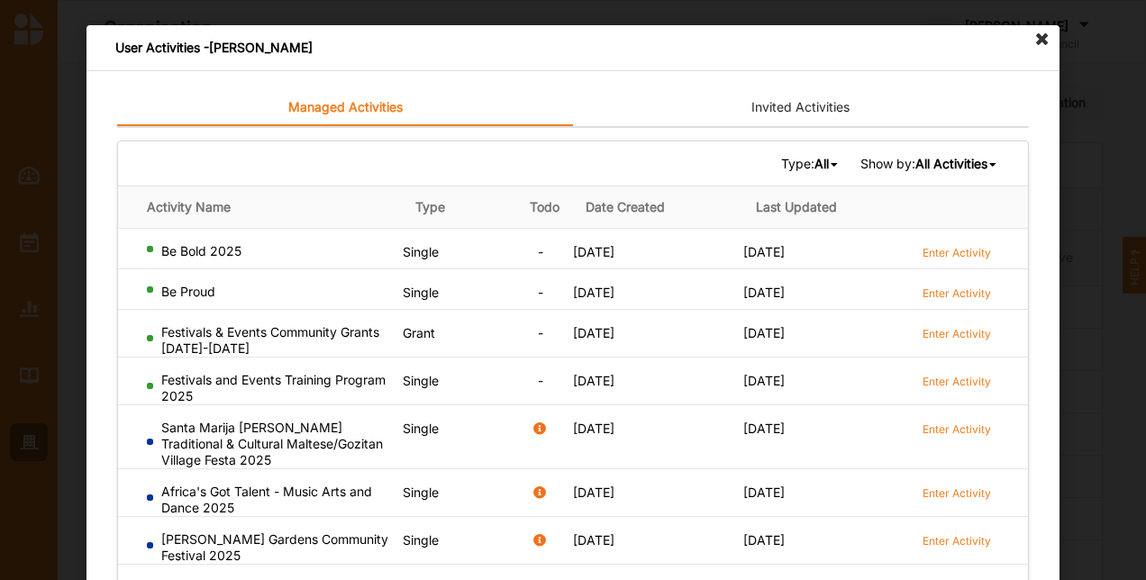
click at [815, 165] on b "All" at bounding box center [822, 163] width 14 height 15
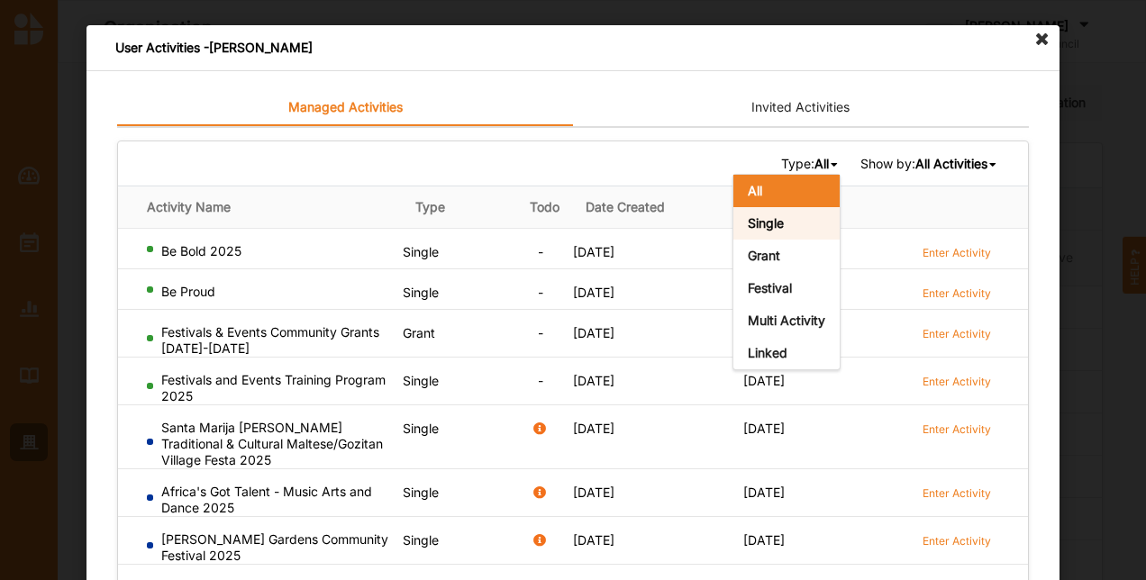
click at [778, 223] on div "Single" at bounding box center [787, 223] width 106 height 32
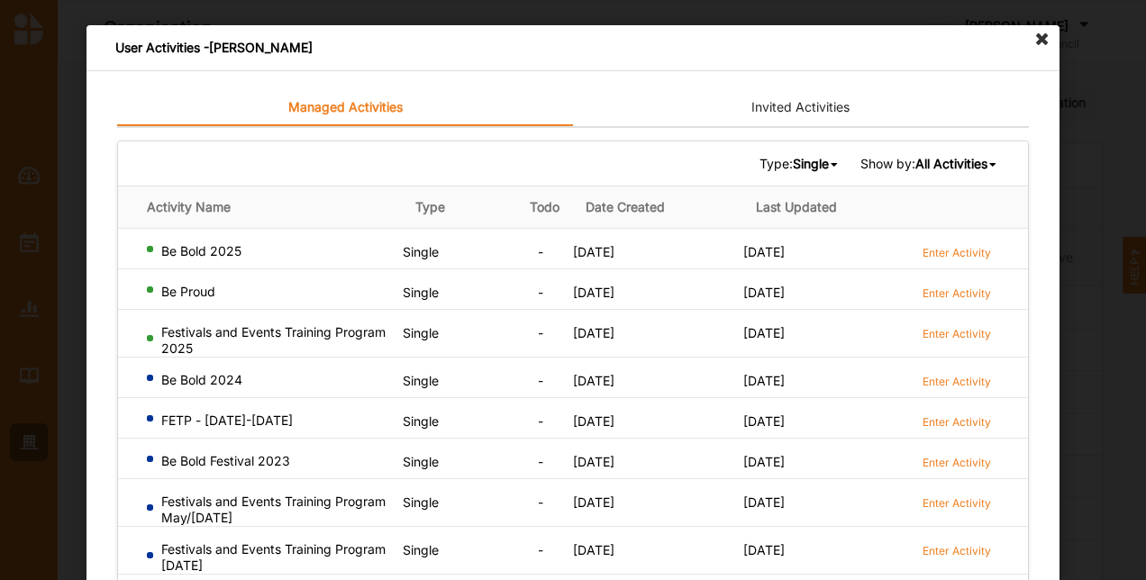
click at [203, 372] on div "Be Bold 2024" at bounding box center [271, 380] width 249 height 16
click at [925, 374] on label "Enter Activity" at bounding box center [957, 381] width 68 height 15
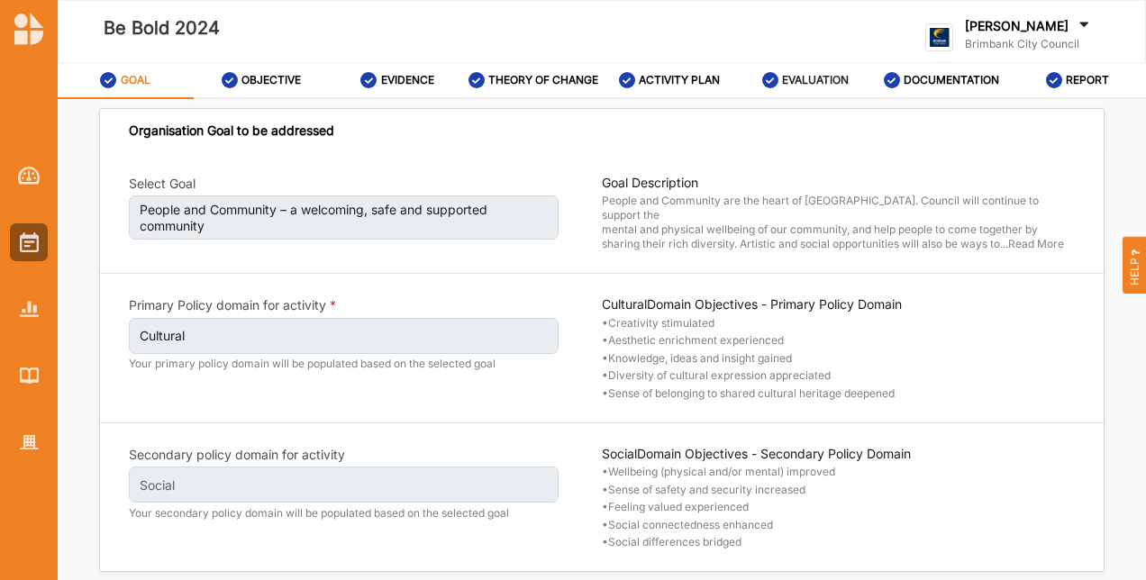
click at [809, 73] on label "EVALUATION" at bounding box center [815, 80] width 67 height 14
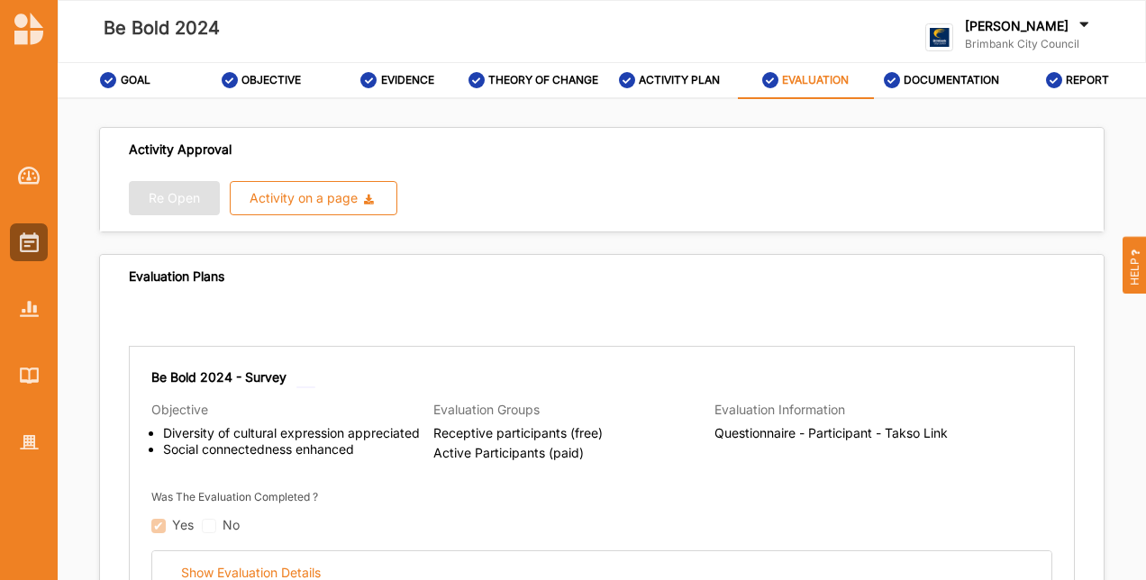
scroll to position [180, 0]
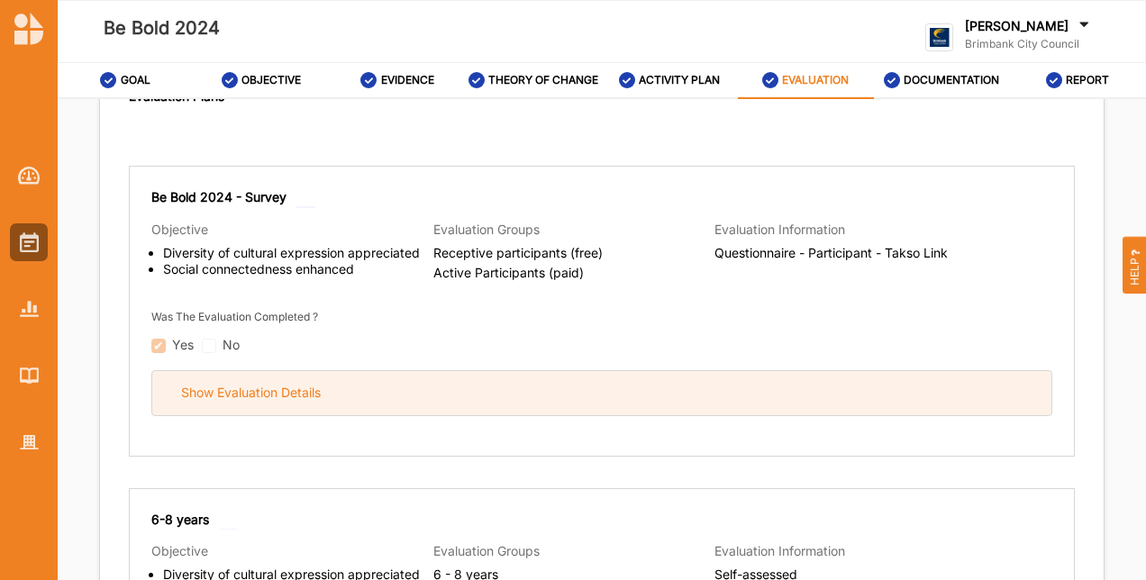
click at [429, 392] on div "Show Evaluation Details" at bounding box center [601, 393] width 899 height 44
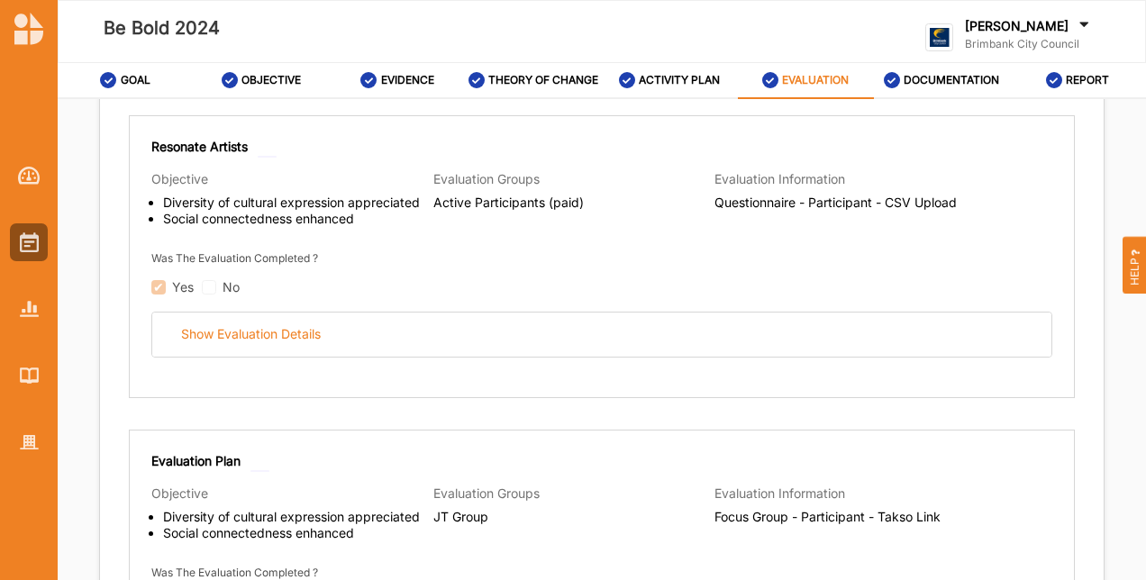
scroll to position [2794, 0]
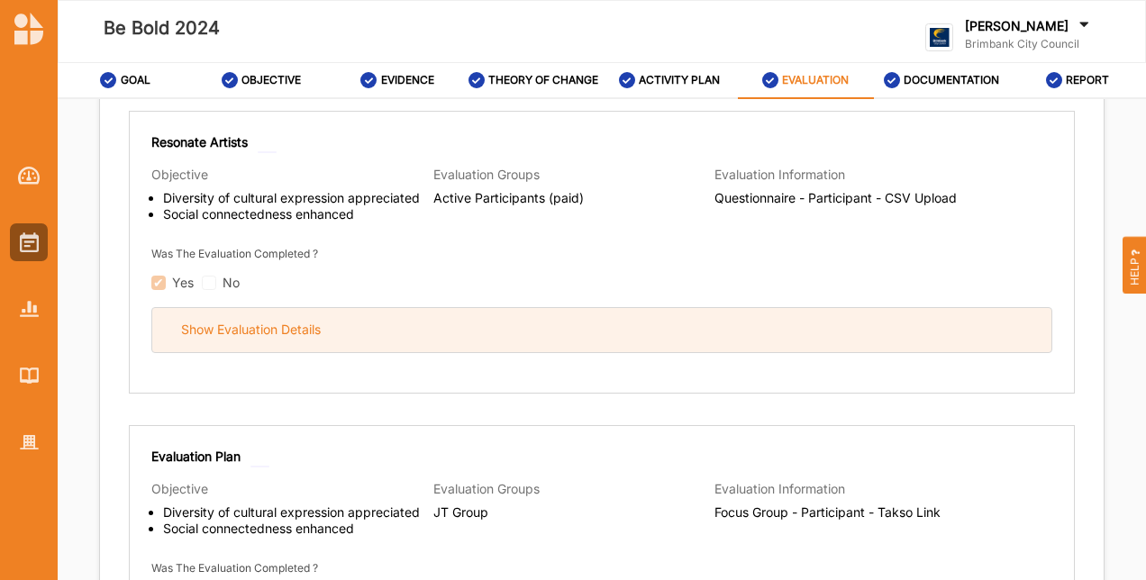
click at [431, 308] on div "Show Evaluation Details" at bounding box center [601, 330] width 899 height 44
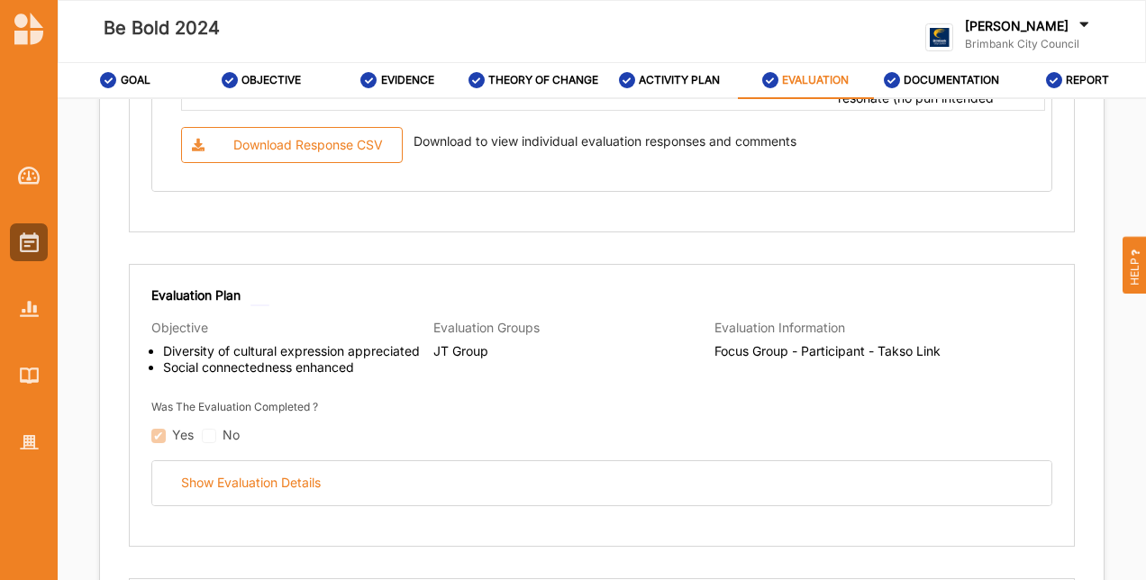
scroll to position [5137, 0]
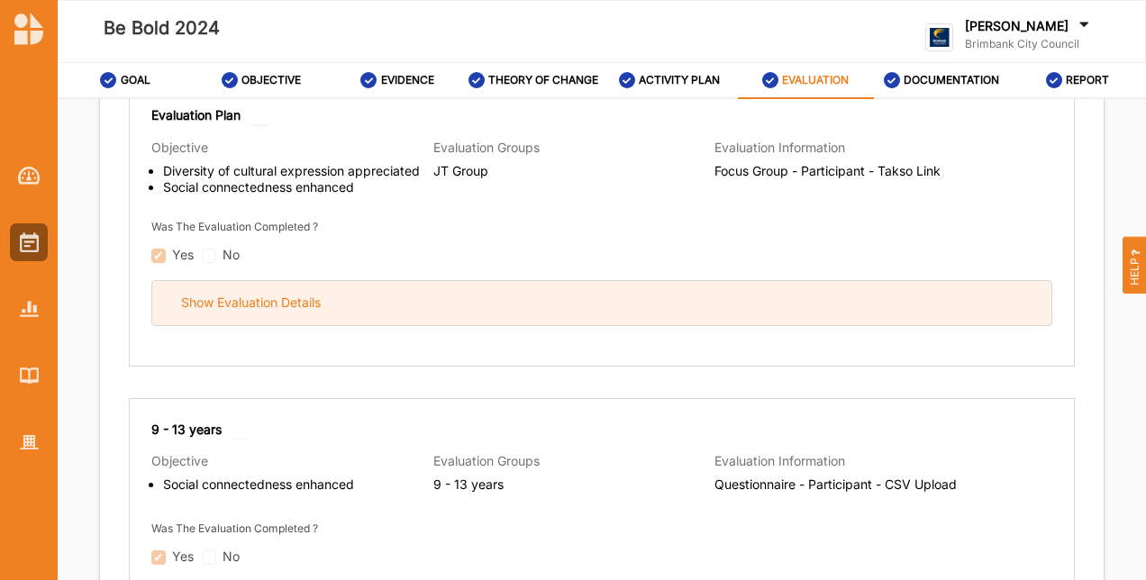
click at [412, 306] on div "Show Evaluation Details" at bounding box center [601, 303] width 899 height 44
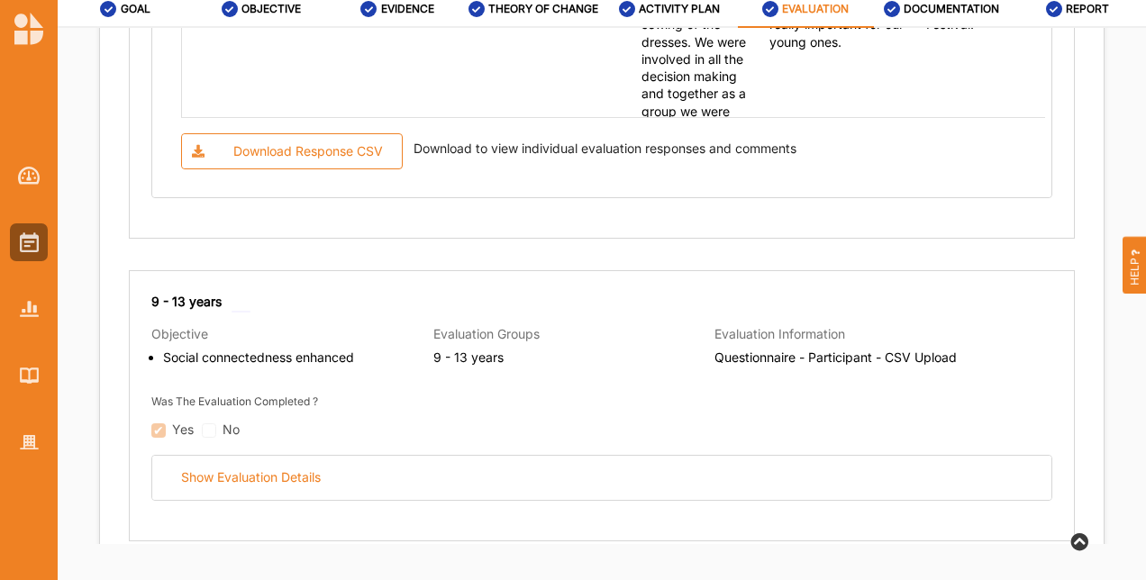
scroll to position [7147, 0]
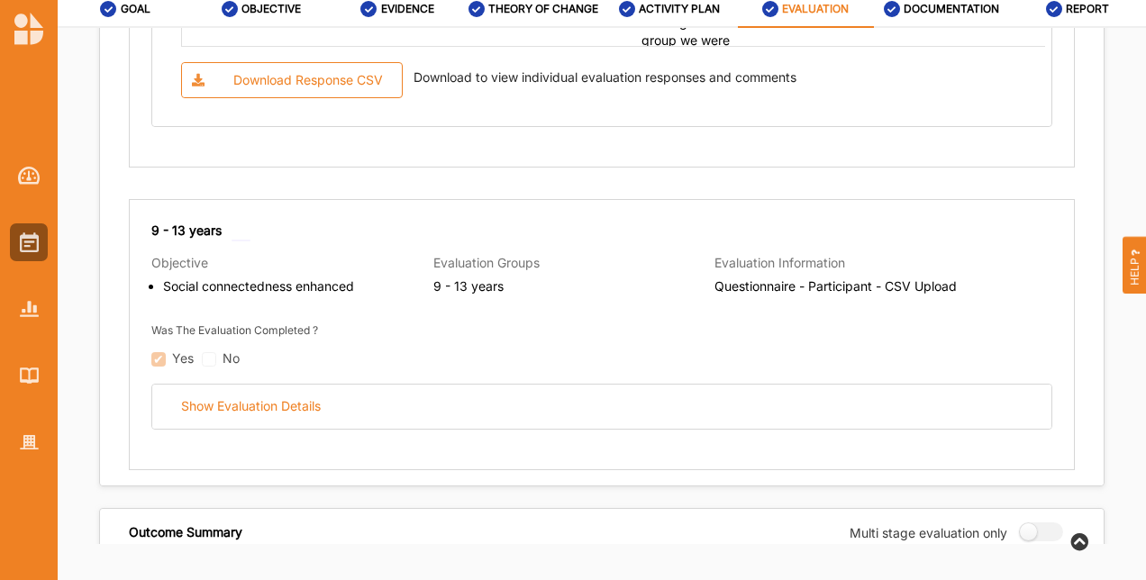
drag, startPoint x: 485, startPoint y: 395, endPoint x: 470, endPoint y: 341, distance: 56.2
click at [485, 389] on div "Show Evaluation Details" at bounding box center [601, 407] width 899 height 44
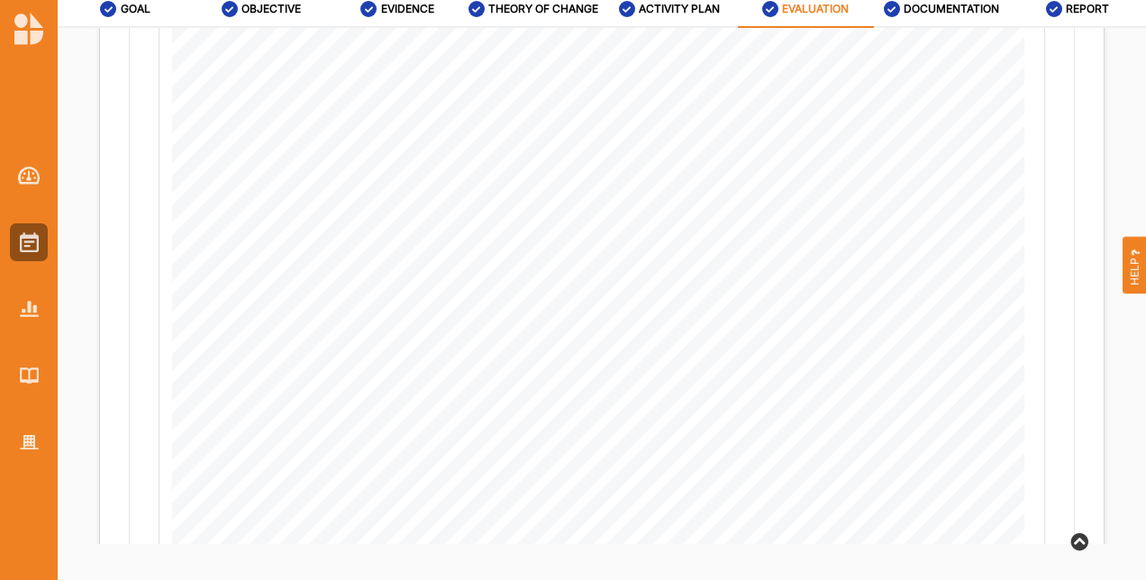
scroll to position [9599, 0]
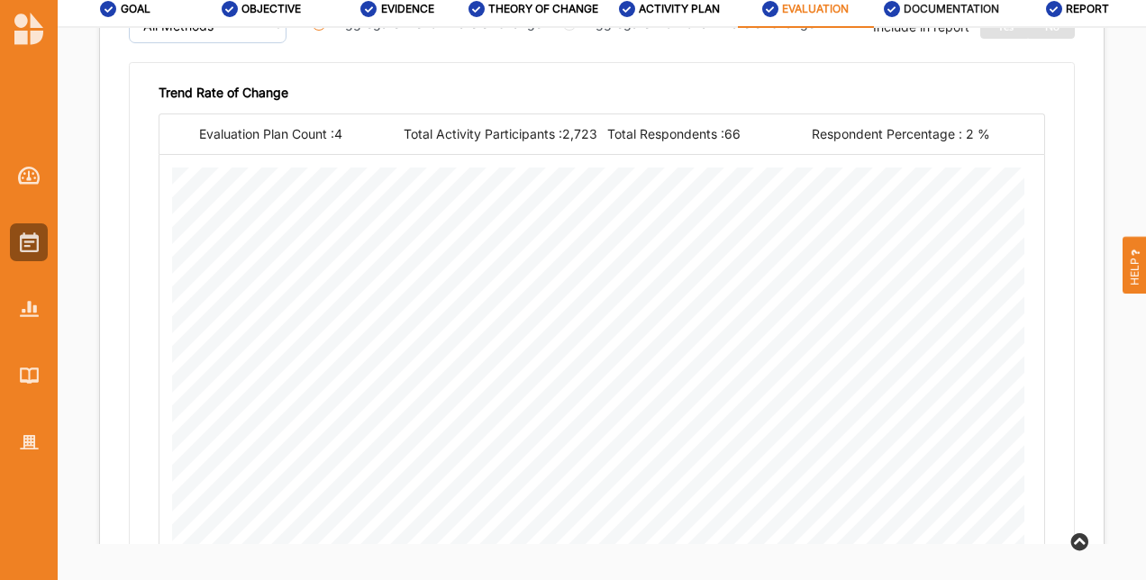
click at [951, 5] on label "DOCUMENTATION" at bounding box center [952, 9] width 96 height 14
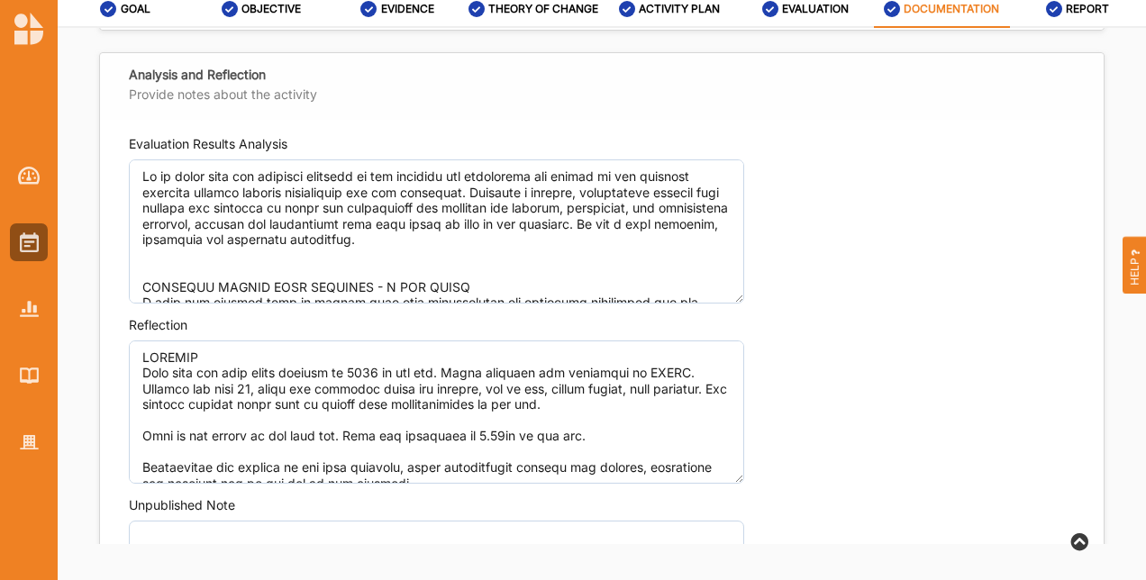
scroll to position [1302, 0]
click at [1063, 13] on div "REPORT" at bounding box center [1078, 9] width 64 height 32
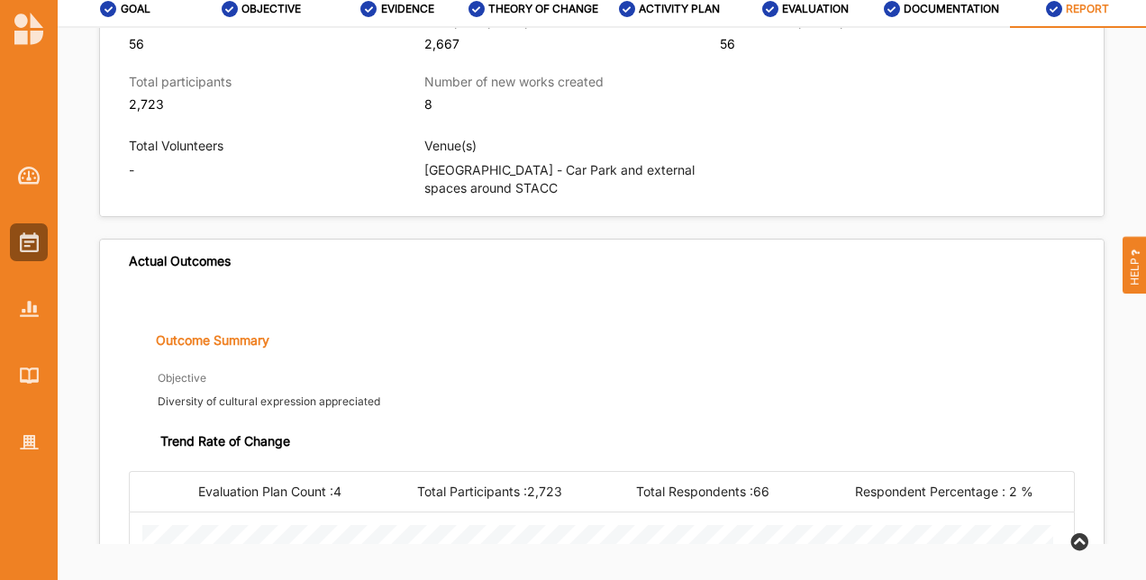
scroll to position [1428, 0]
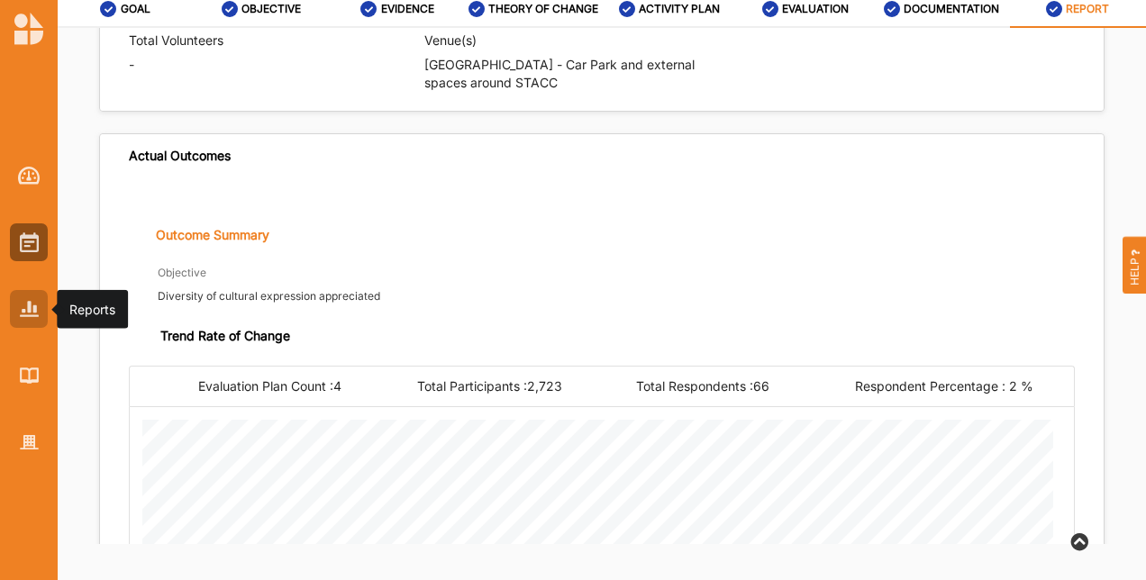
click at [25, 312] on img at bounding box center [29, 308] width 19 height 15
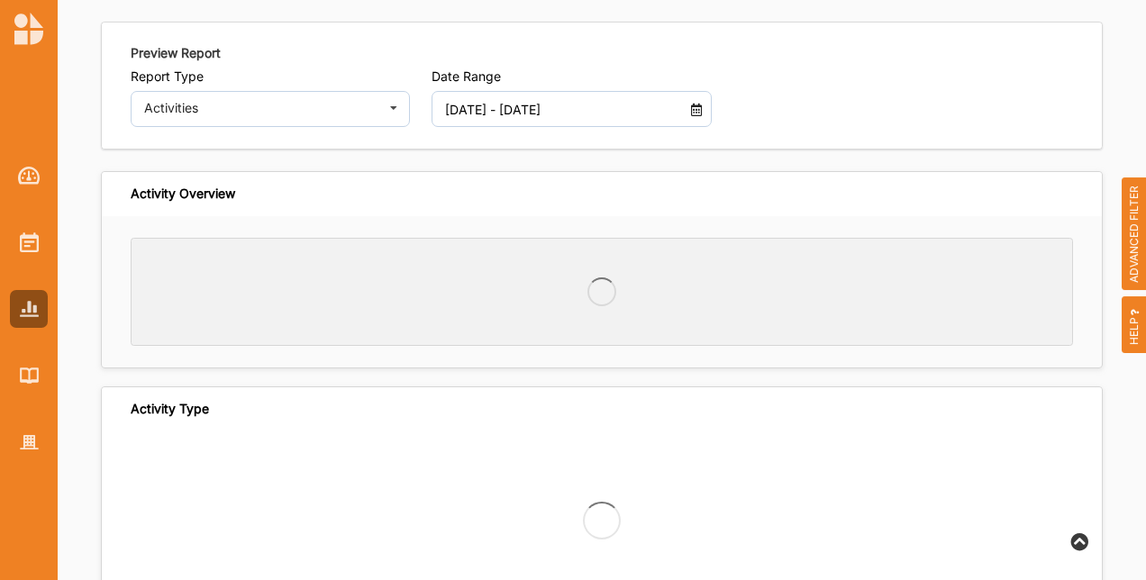
scroll to position [63, 0]
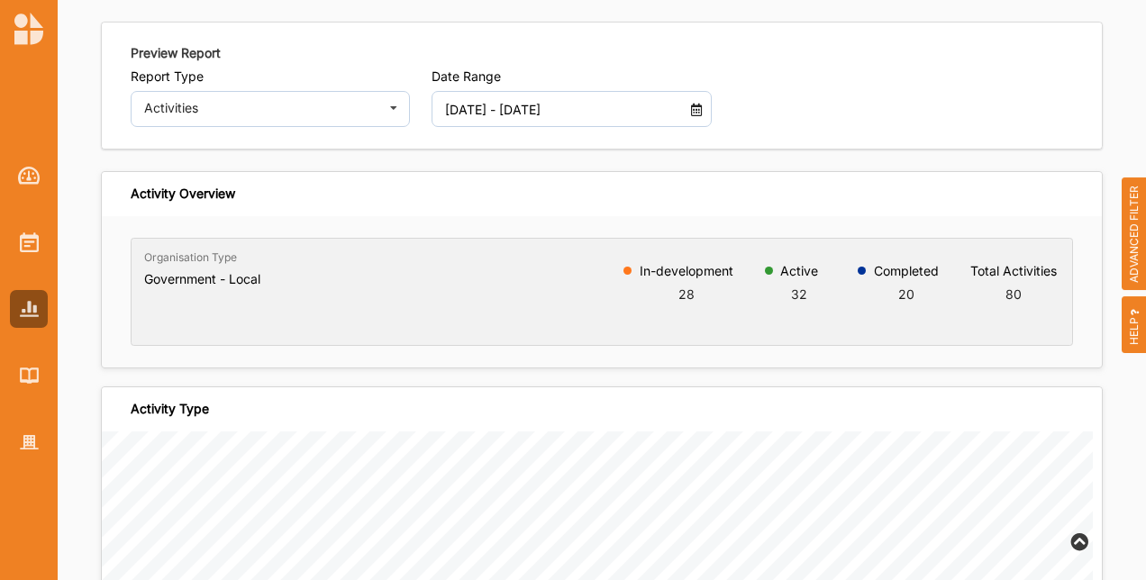
click at [532, 68] on div "Preview Report Report Type Activities Activities Outcomes Inputs & Outputs Mana…" at bounding box center [602, 85] width 964 height 83
drag, startPoint x: 532, startPoint y: 68, endPoint x: 445, endPoint y: 99, distance: 91.8
click at [445, 99] on input "01 Jan 2025 - 14 Oct 2025" at bounding box center [561, 109] width 250 height 36
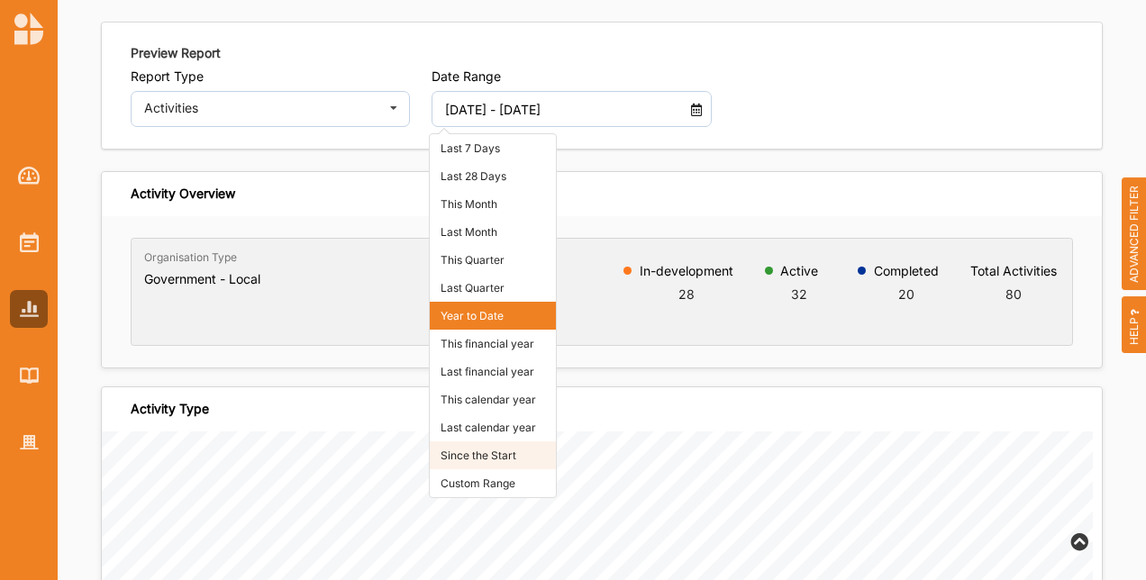
click at [470, 445] on li "Since the Start" at bounding box center [493, 456] width 126 height 28
type input "[DATE] - [DATE]"
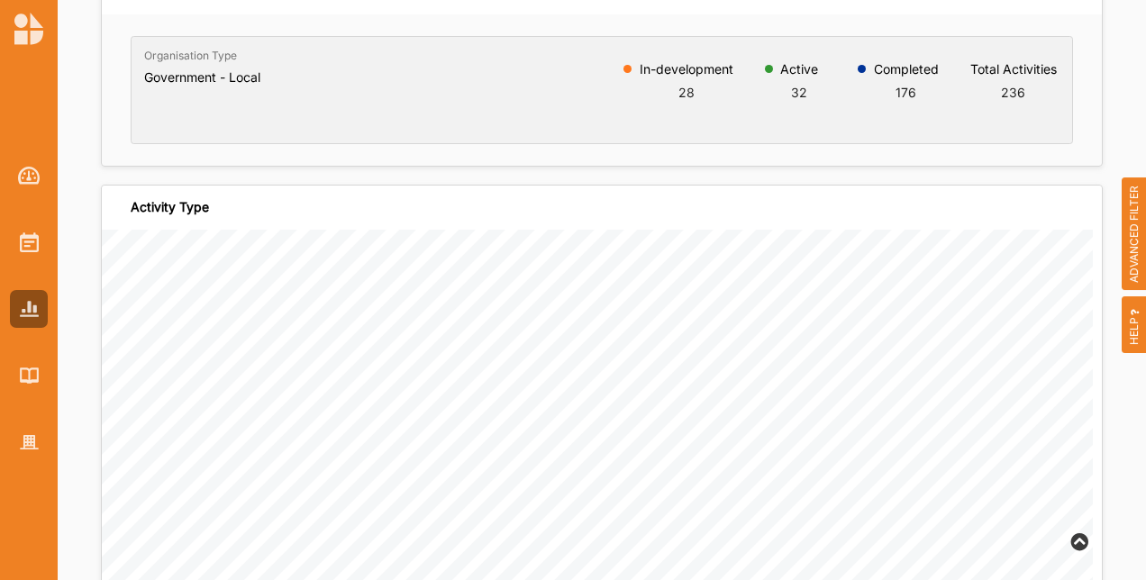
scroll to position [0, 0]
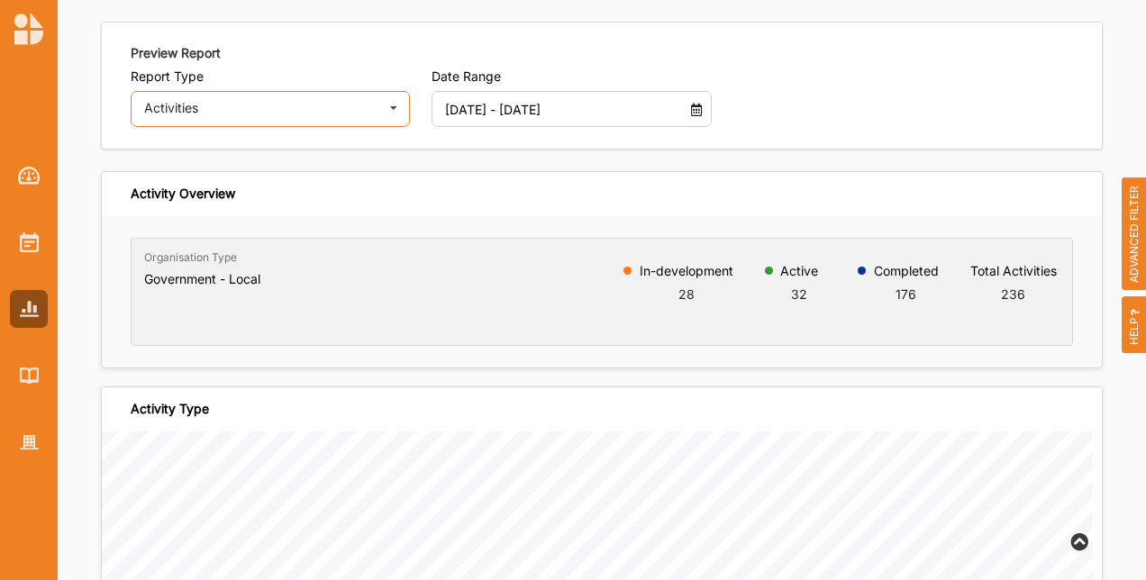
click at [207, 110] on div "Activities" at bounding box center [261, 108] width 234 height 13
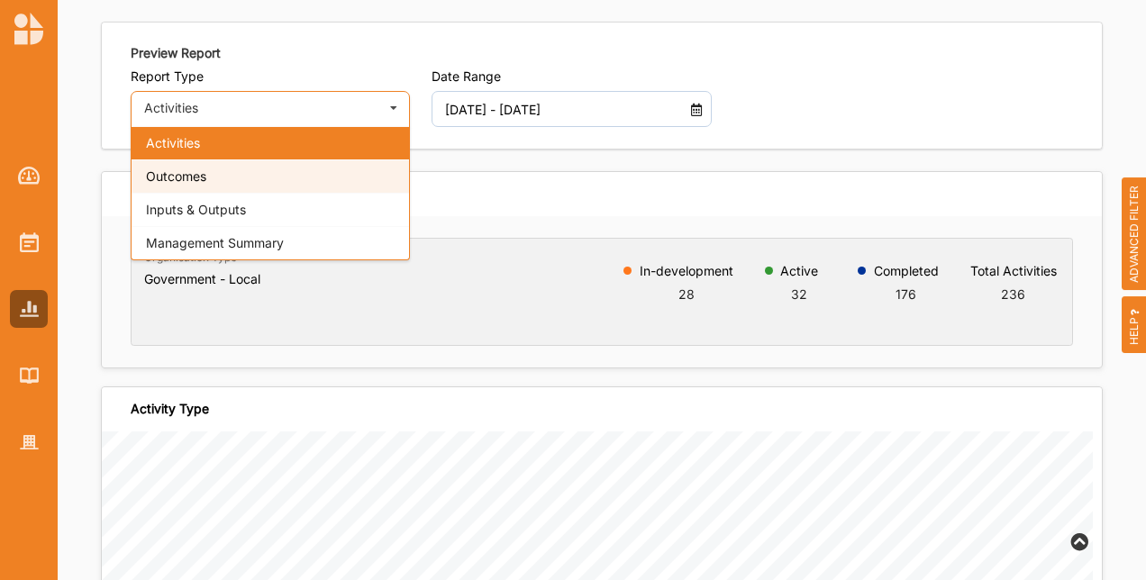
click at [221, 167] on div "Outcomes" at bounding box center [271, 176] width 278 height 33
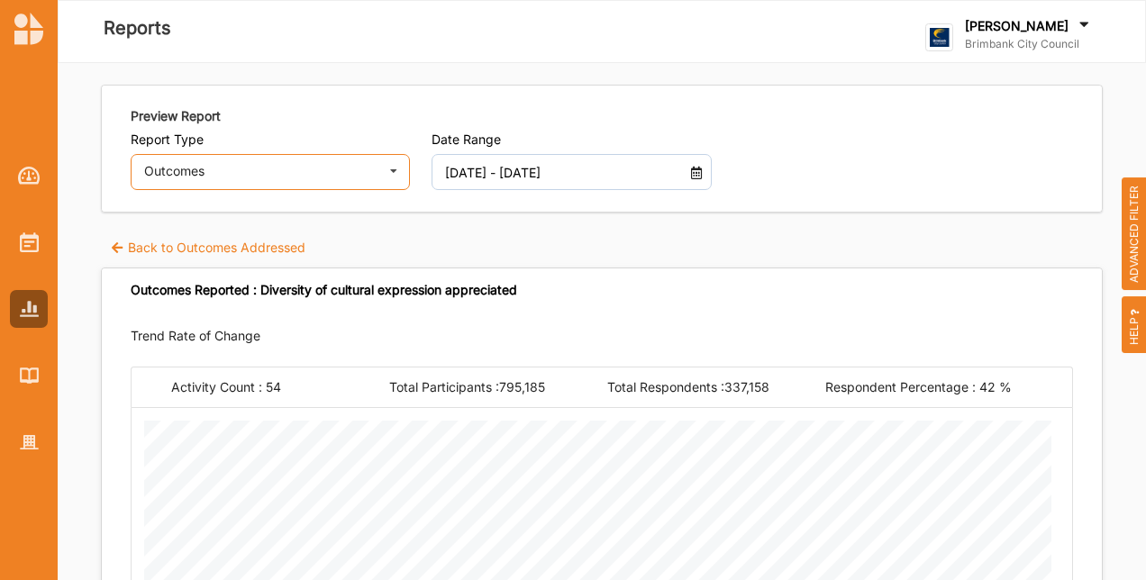
click at [223, 173] on div "Outcomes" at bounding box center [261, 171] width 234 height 13
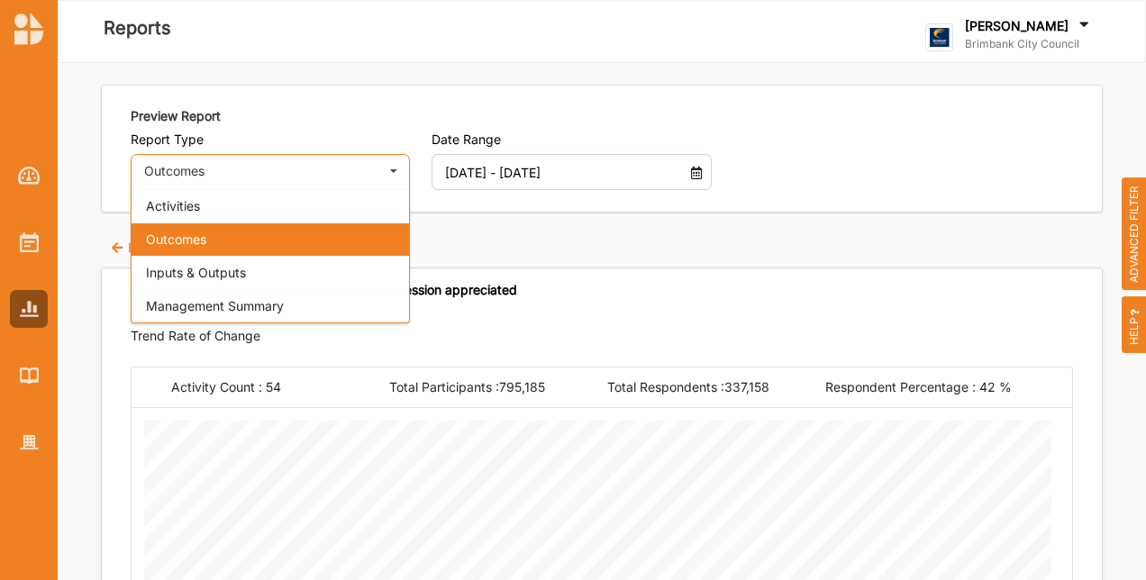
click at [204, 169] on div "Outcomes" at bounding box center [261, 171] width 234 height 13
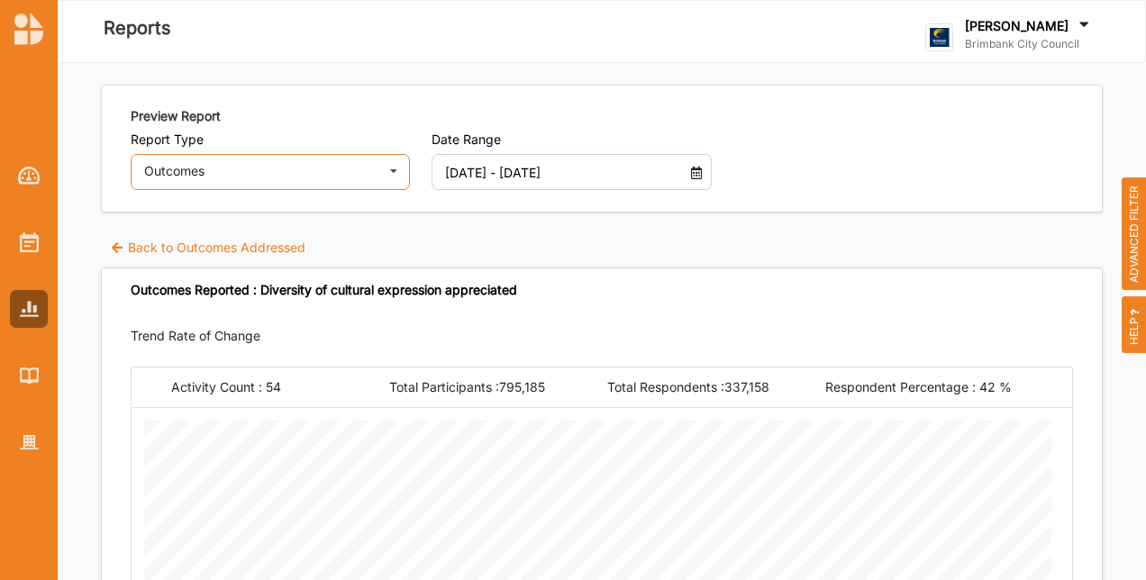
click at [165, 175] on div "Outcomes" at bounding box center [261, 171] width 234 height 13
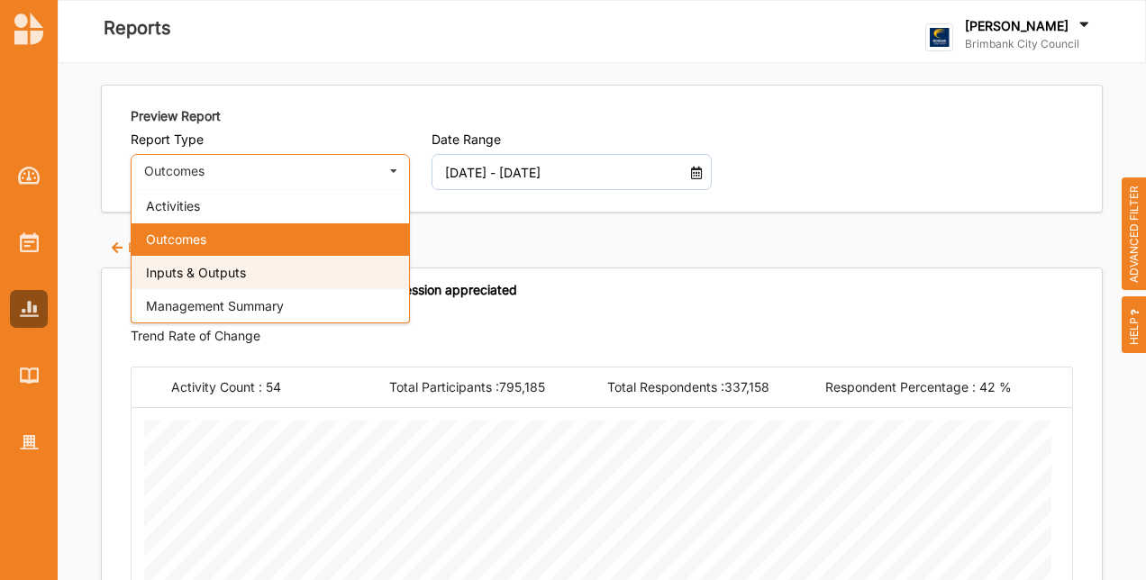
click at [159, 277] on span "Inputs & Outputs" at bounding box center [196, 272] width 100 height 15
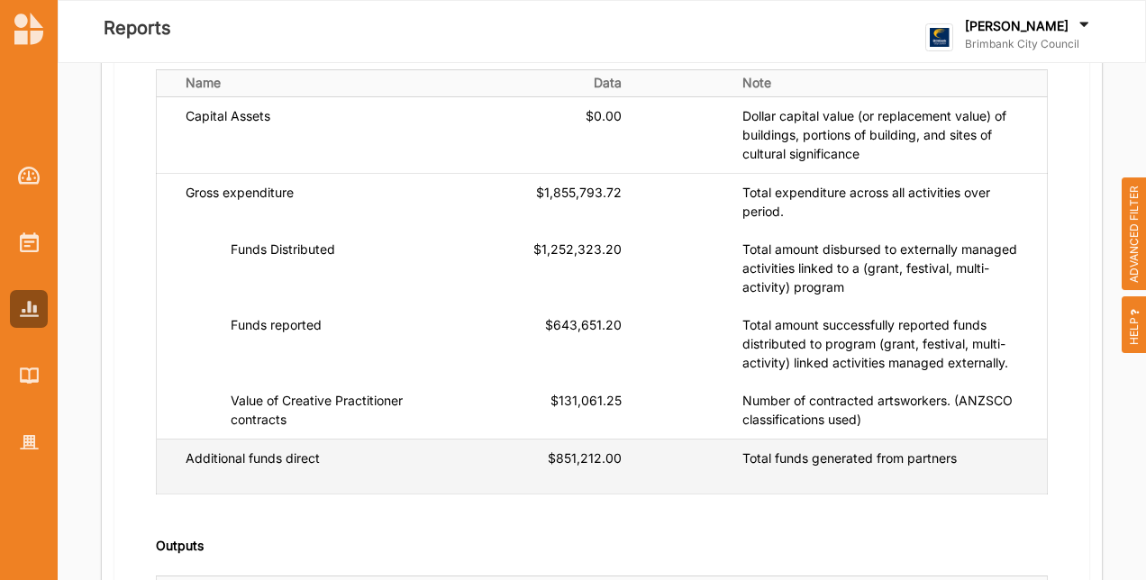
scroll to position [270, 0]
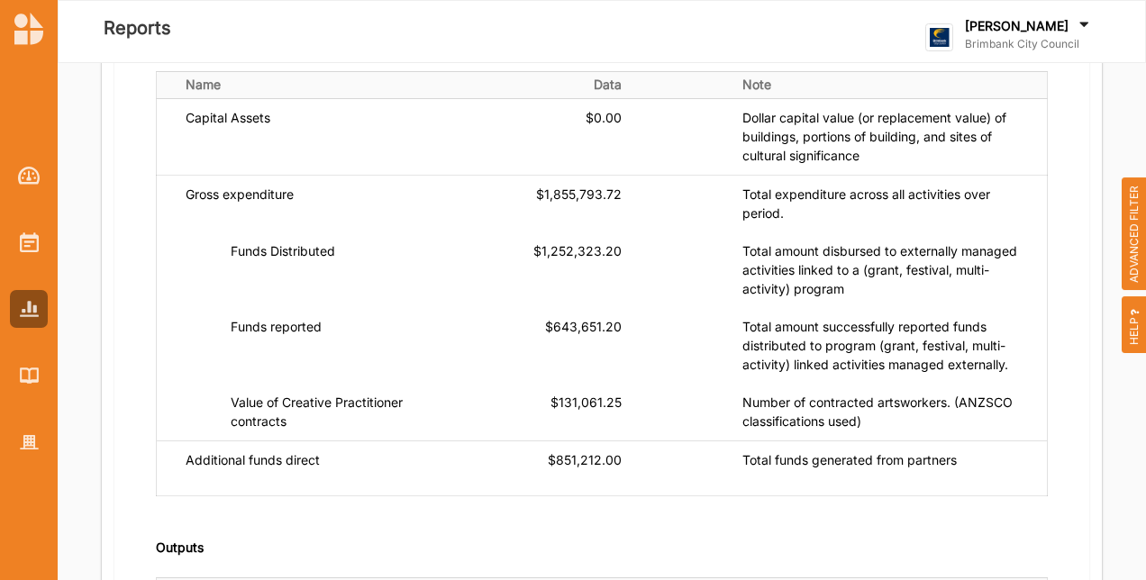
click at [1131, 220] on span "ADVANCED FILTER" at bounding box center [1134, 235] width 25 height 114
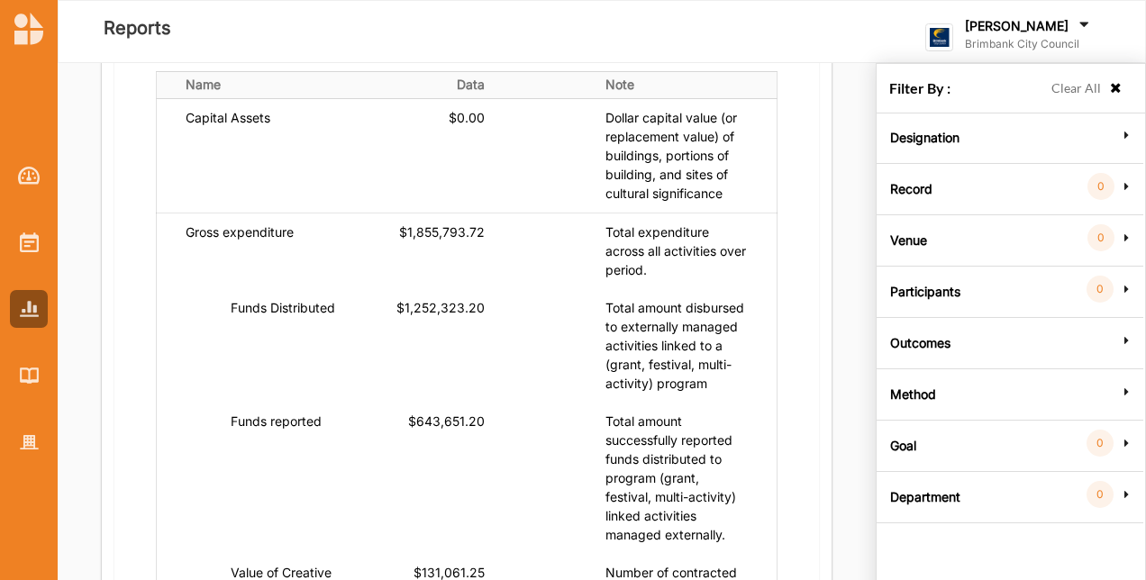
click at [920, 447] on div "Goal 0" at bounding box center [1009, 443] width 257 height 16
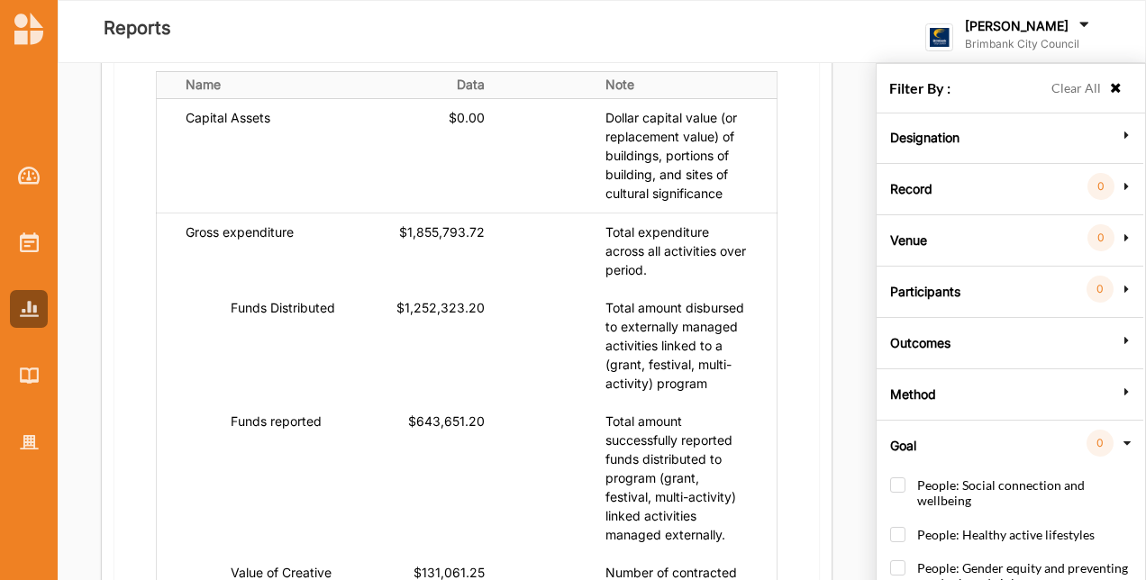
click at [901, 436] on label "Goal" at bounding box center [903, 443] width 26 height 54
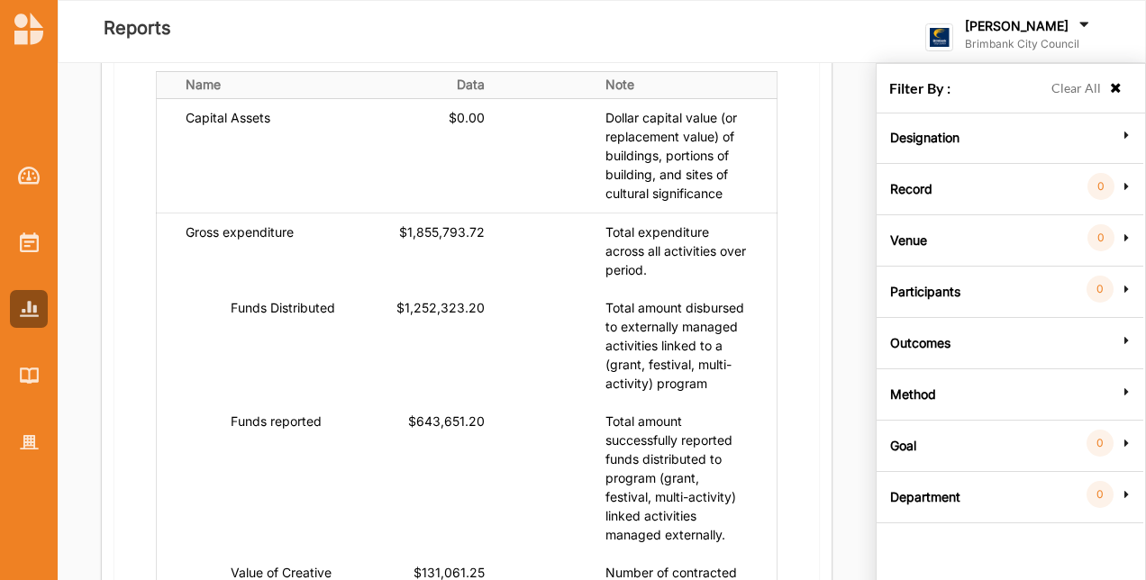
click at [893, 497] on label "Department" at bounding box center [925, 495] width 70 height 54
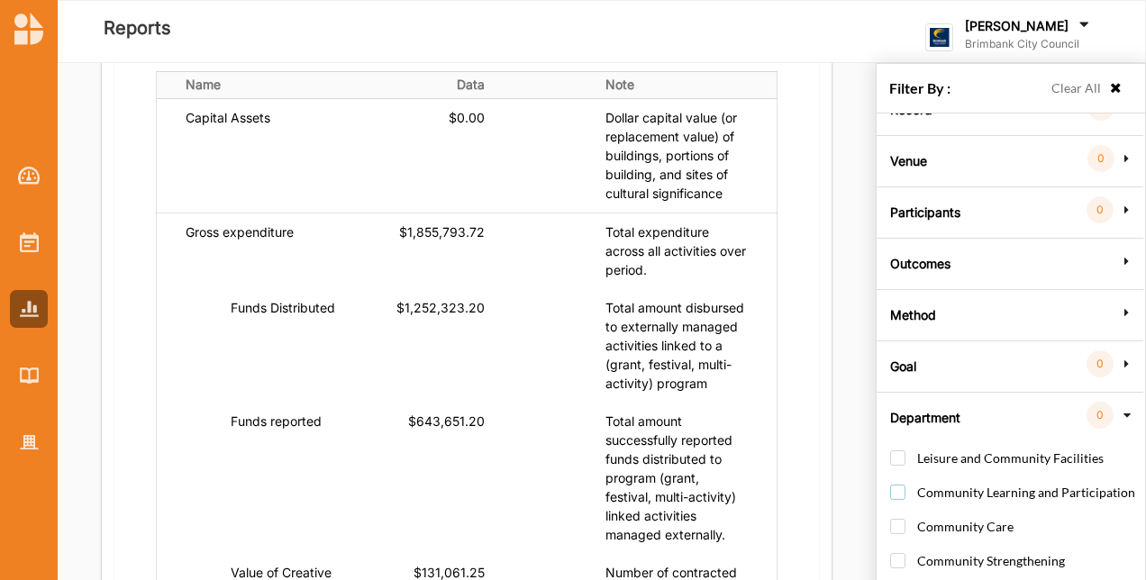
click at [899, 490] on label "Community Learning and Participation" at bounding box center [1012, 501] width 245 height 33
checkbox input "true"
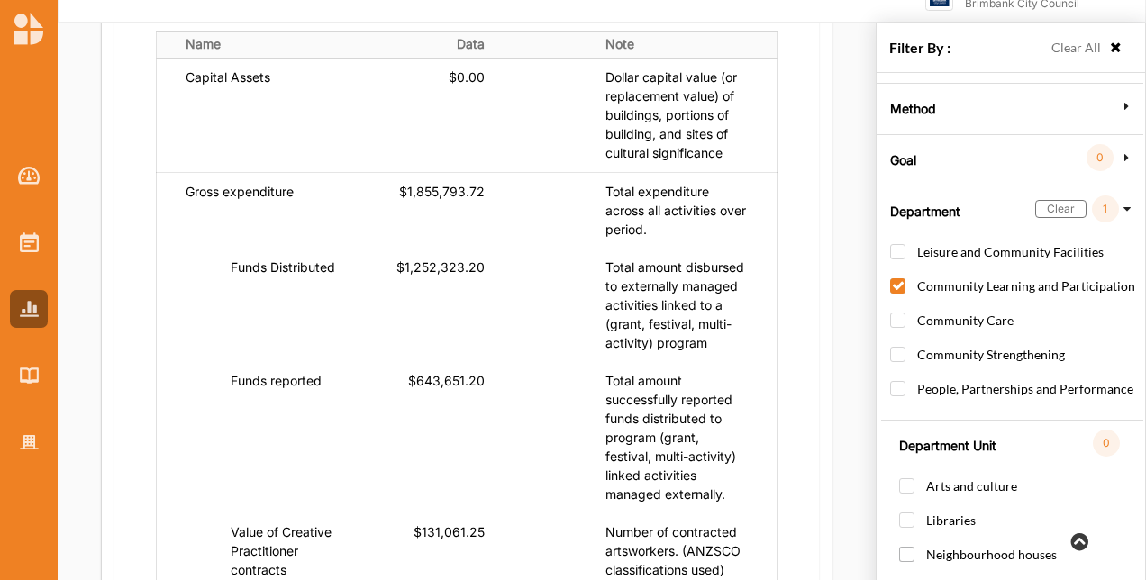
scroll to position [63, 0]
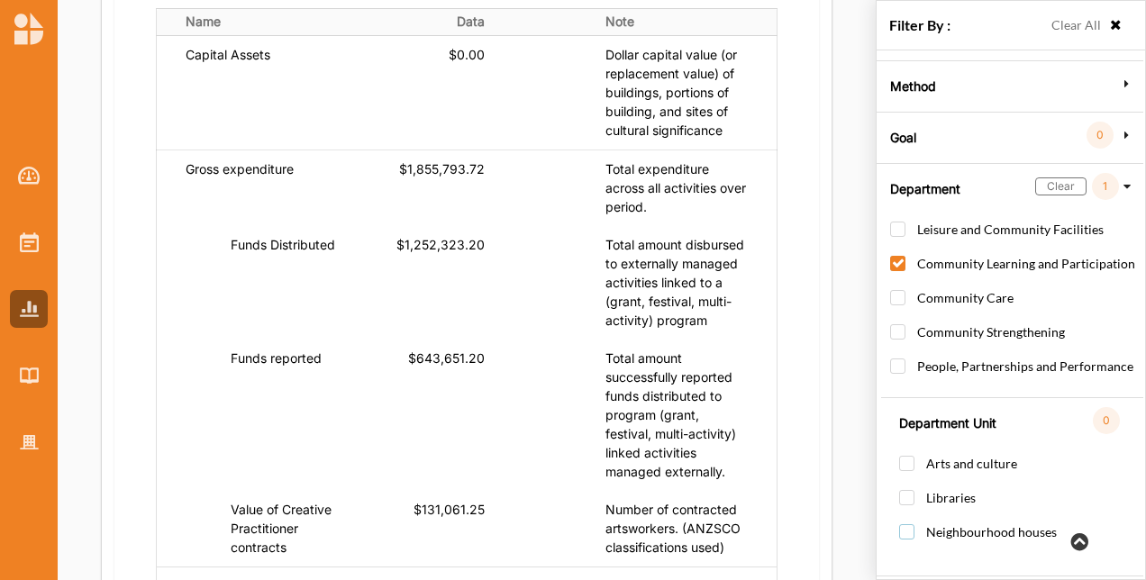
click at [909, 525] on label "Neighbourhood houses" at bounding box center [978, 541] width 158 height 33
checkbox input "true"
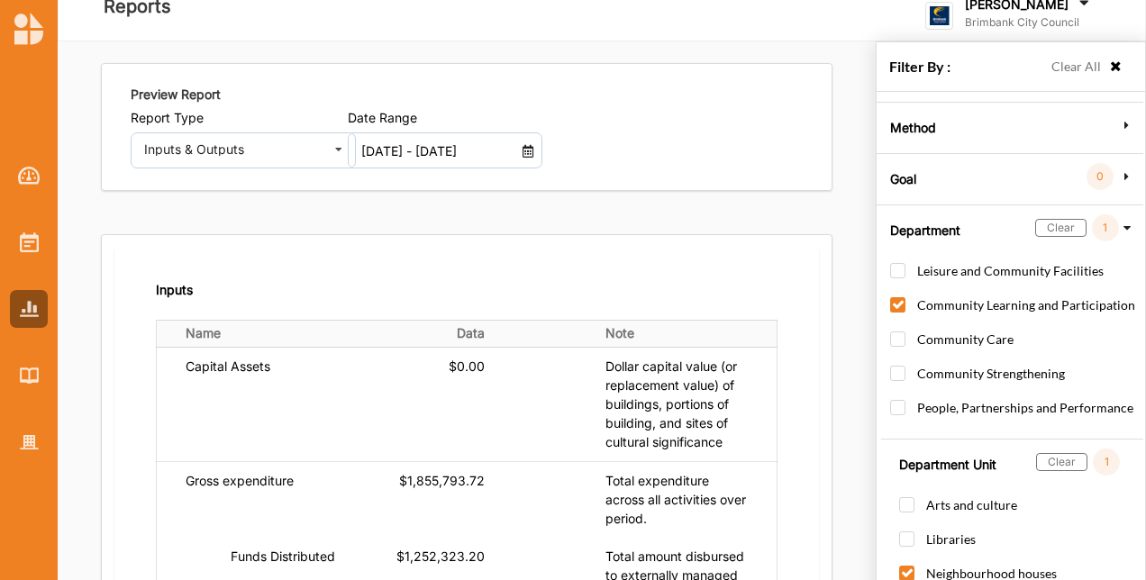
scroll to position [0, 0]
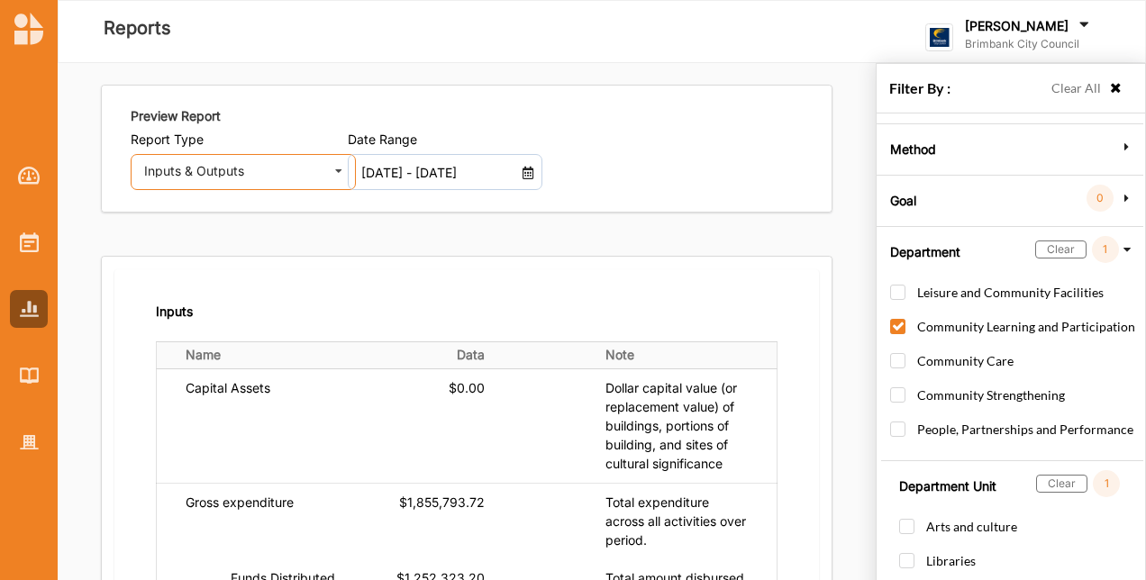
click at [292, 168] on div "Inputs & Outputs" at bounding box center [234, 171] width 181 height 13
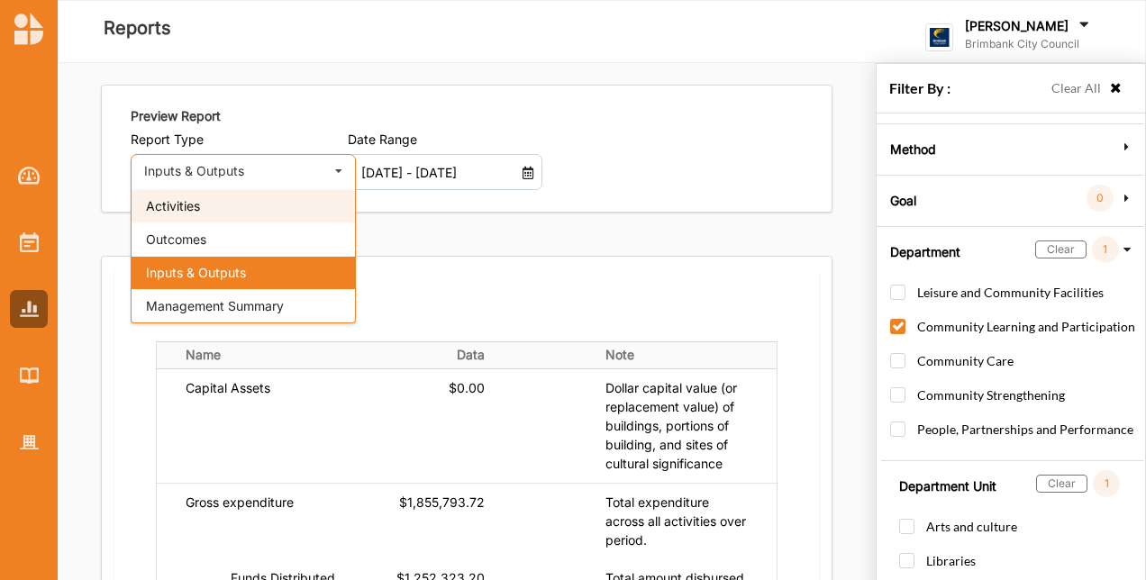
click at [261, 218] on div "Activities" at bounding box center [243, 205] width 223 height 33
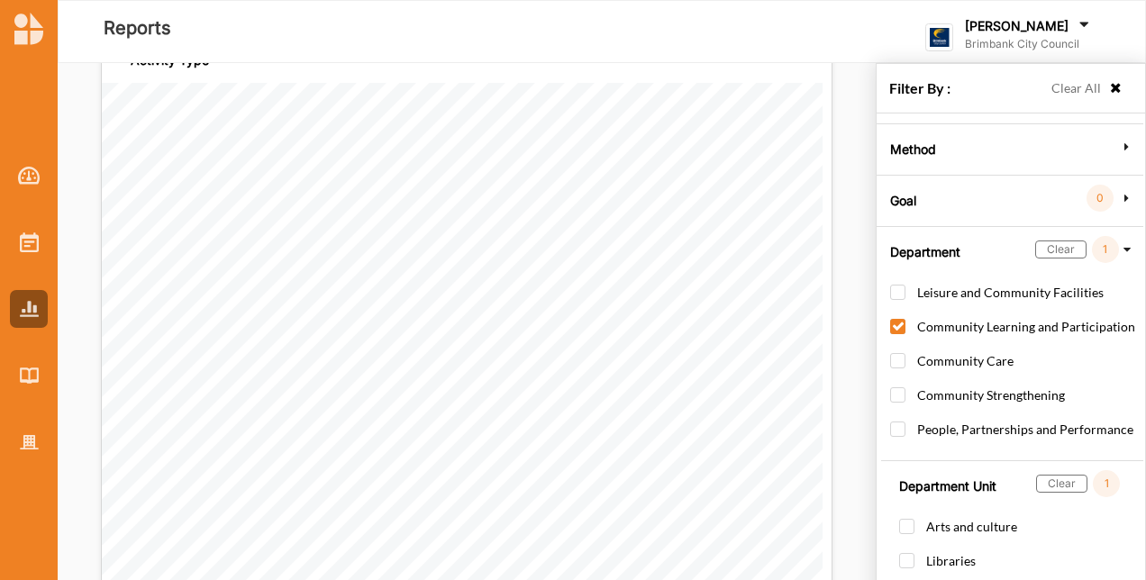
scroll to position [270, 0]
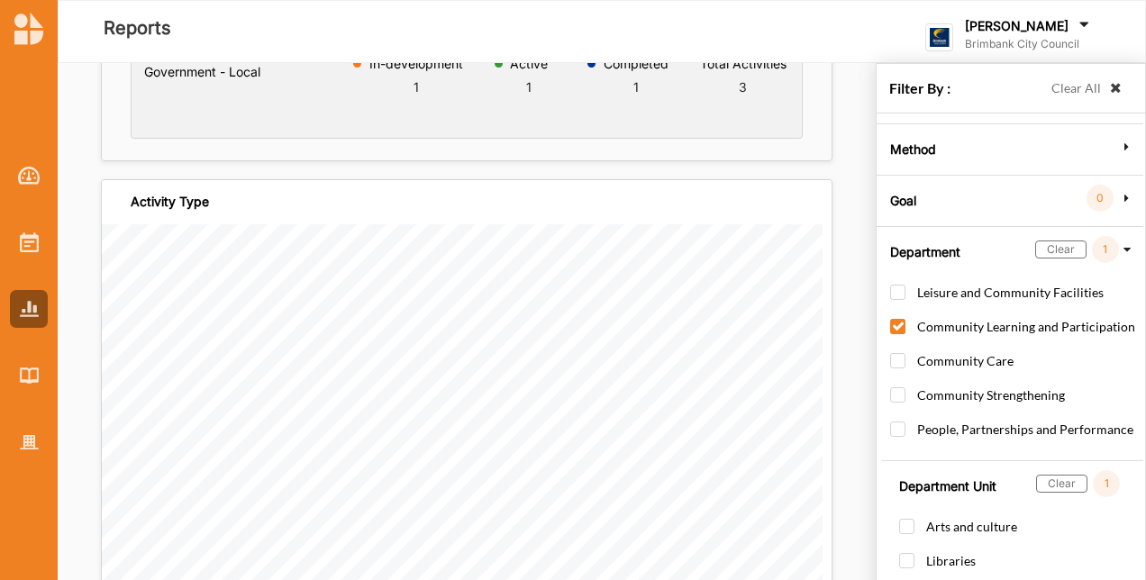
click at [1108, 90] on icon at bounding box center [1115, 88] width 15 height 13
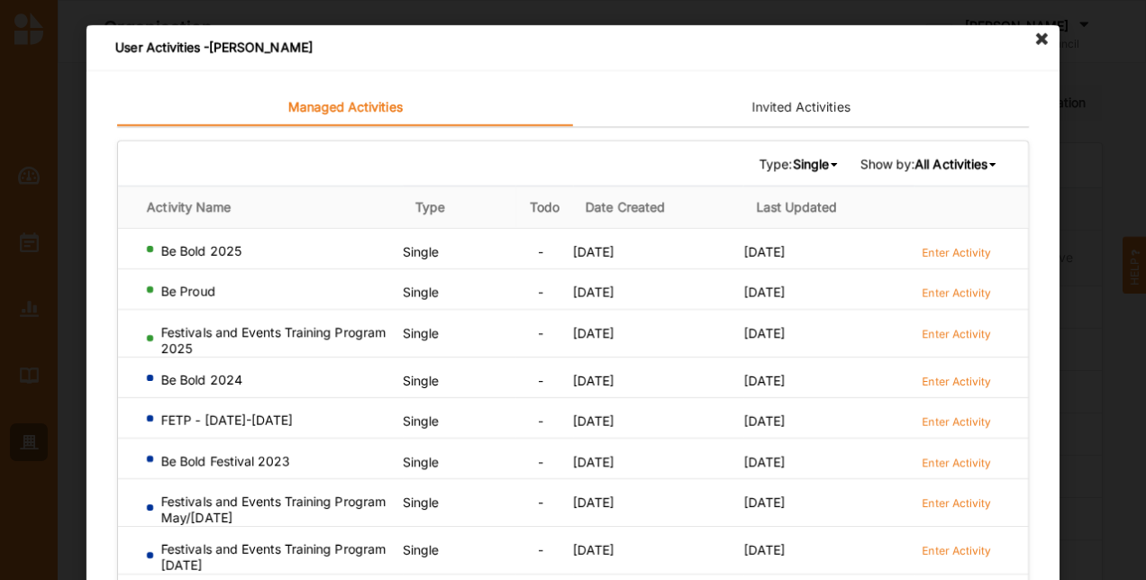
click at [1041, 41] on icon at bounding box center [1042, 39] width 29 height 29
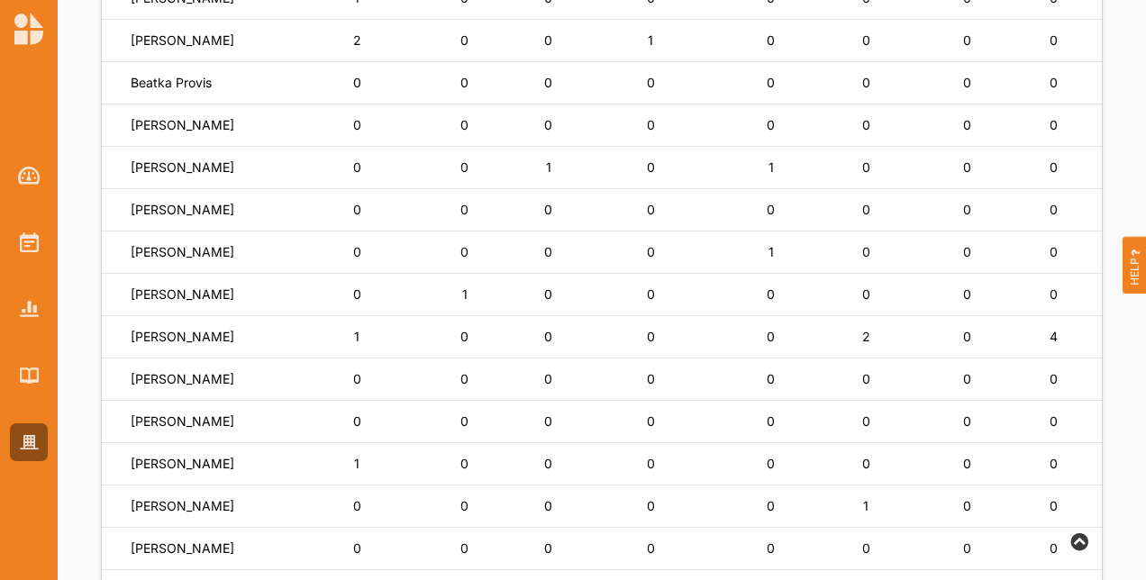
scroll to position [561, 0]
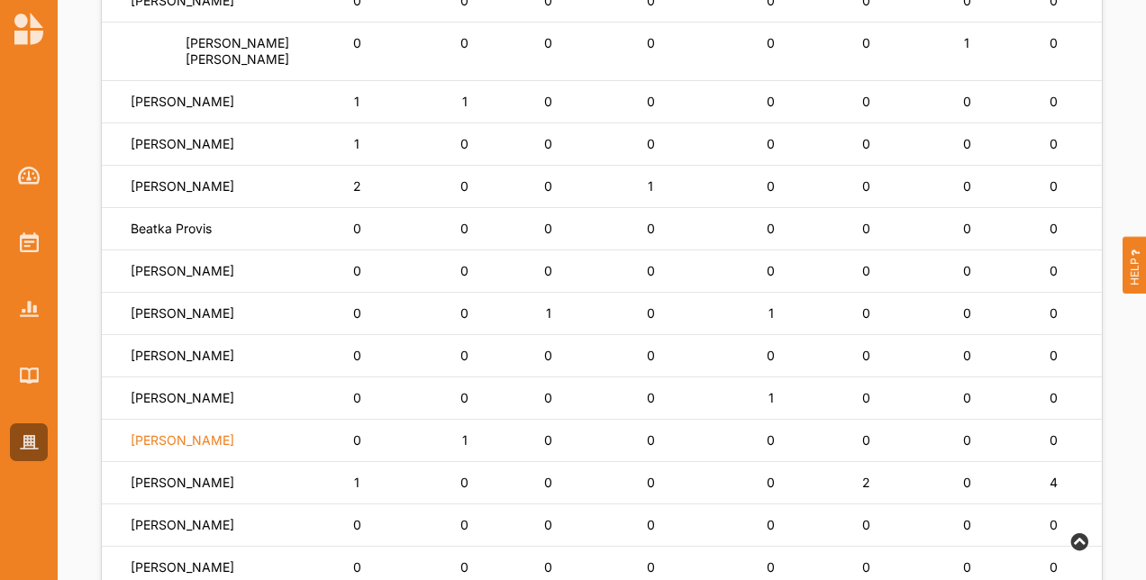
click at [148, 447] on label "Tahira Sheikh" at bounding box center [183, 441] width 104 height 16
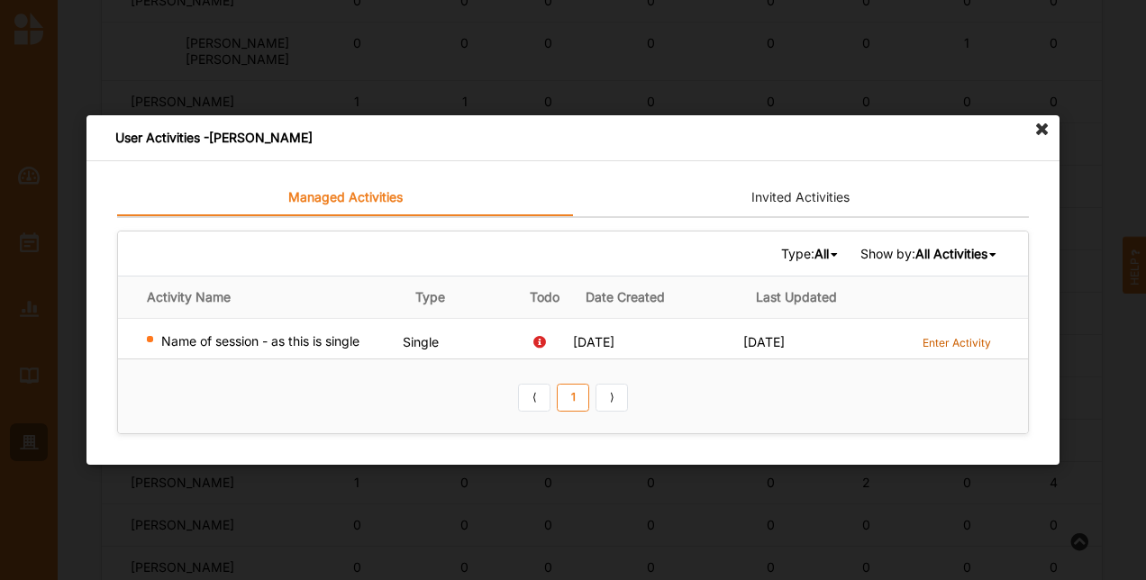
click at [934, 344] on label "Enter Activity" at bounding box center [957, 342] width 68 height 15
click at [1042, 136] on icon at bounding box center [1042, 129] width 29 height 29
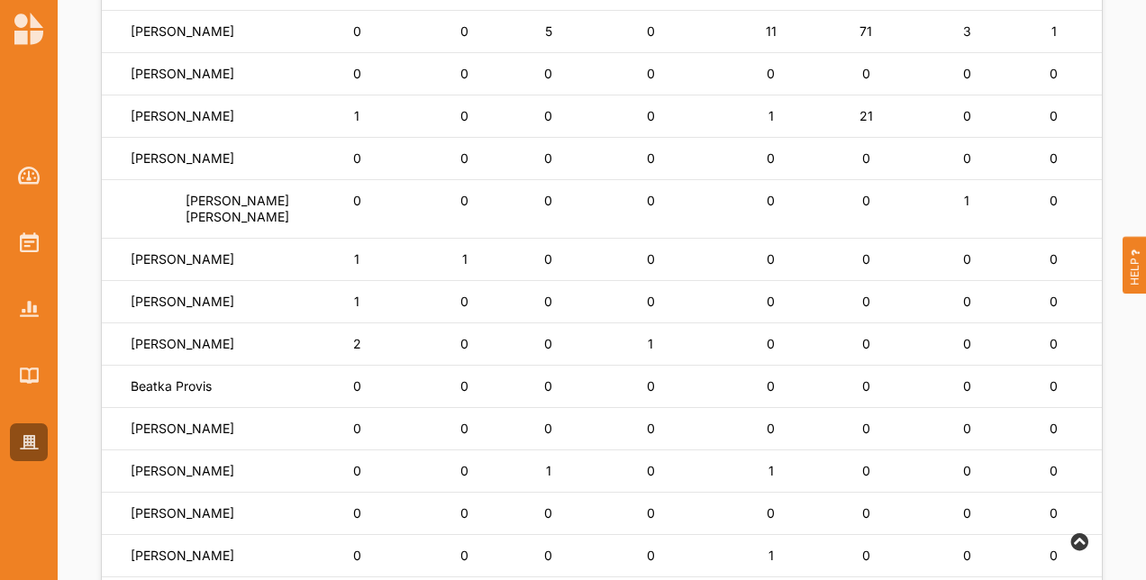
scroll to position [470, 0]
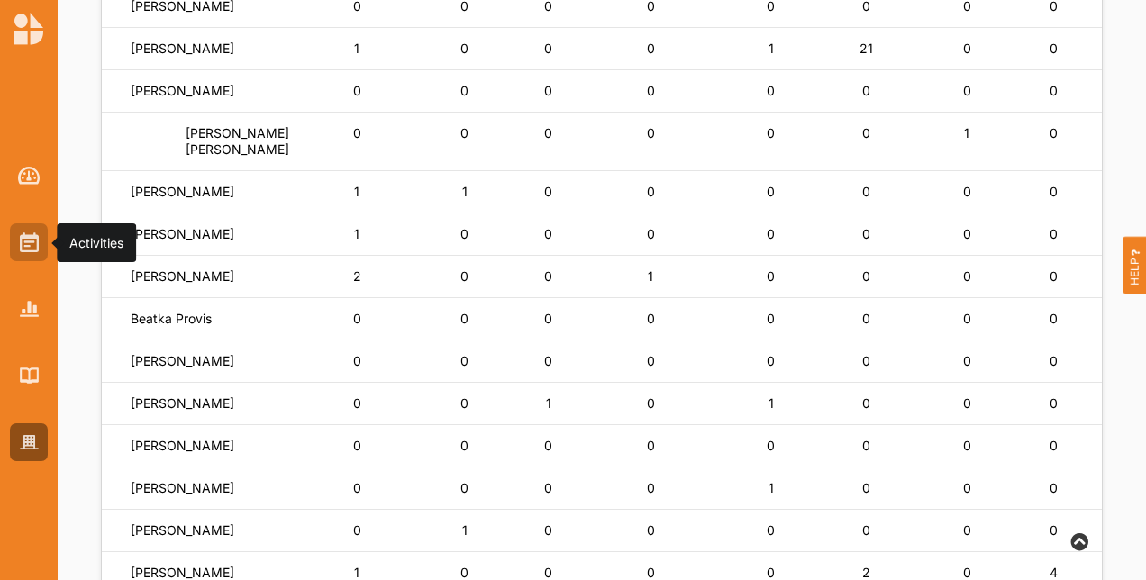
click at [20, 247] on img at bounding box center [29, 243] width 19 height 20
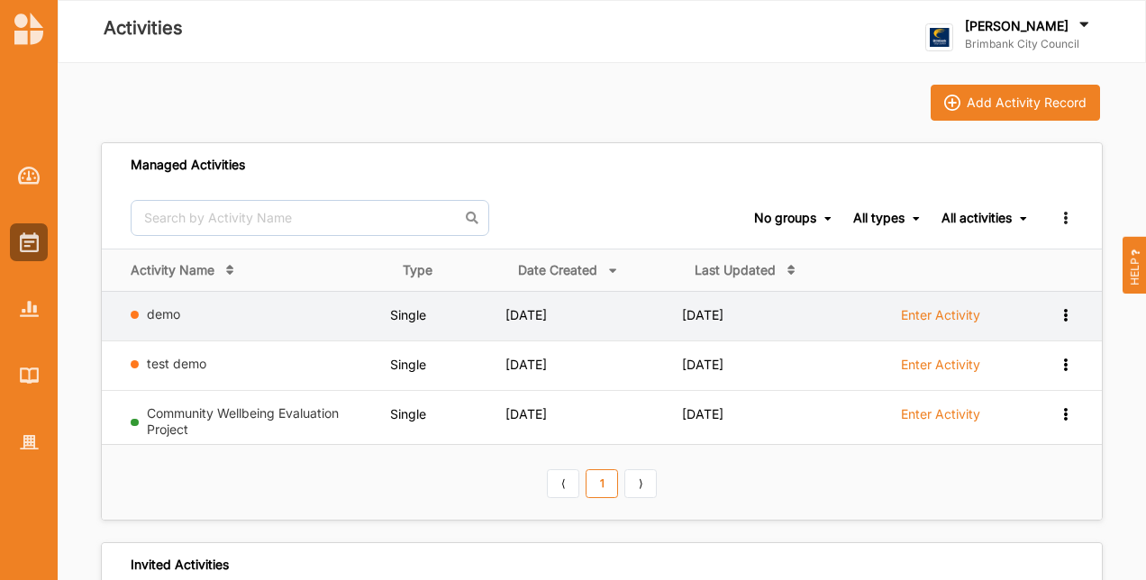
click at [953, 323] on link "Enter Activity" at bounding box center [940, 319] width 79 height 27
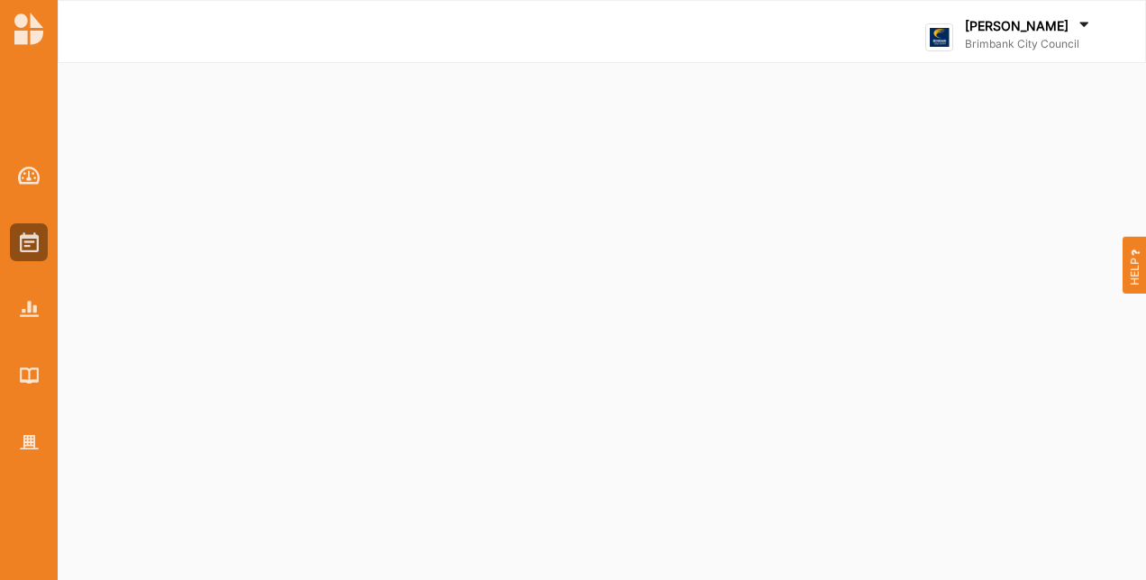
select select "2"
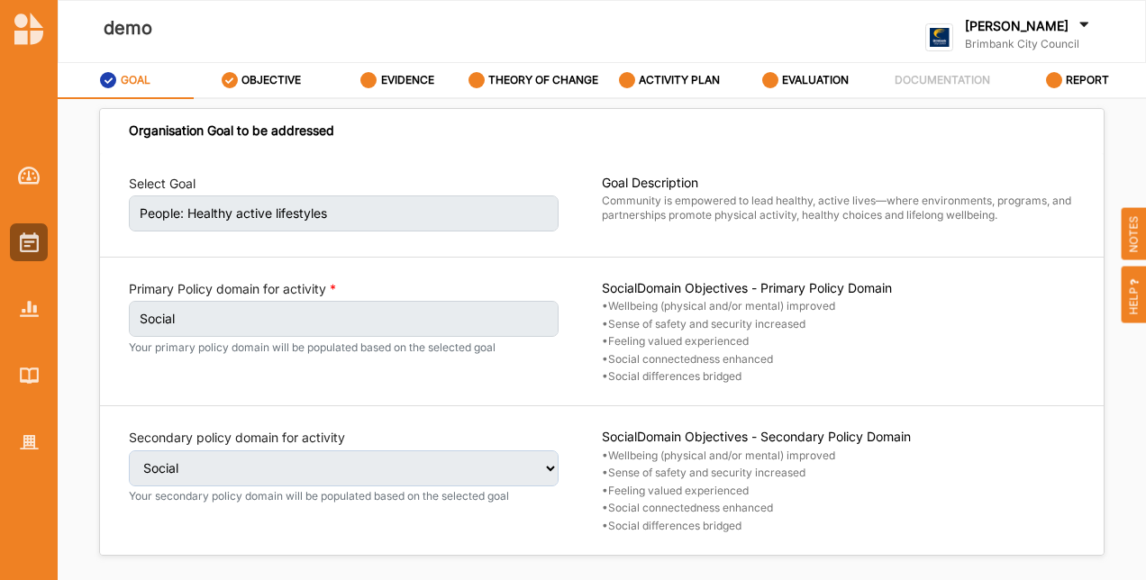
drag, startPoint x: 799, startPoint y: 87, endPoint x: 799, endPoint y: 105, distance: 18.0
click at [799, 87] on label "EVALUATION" at bounding box center [815, 80] width 67 height 14
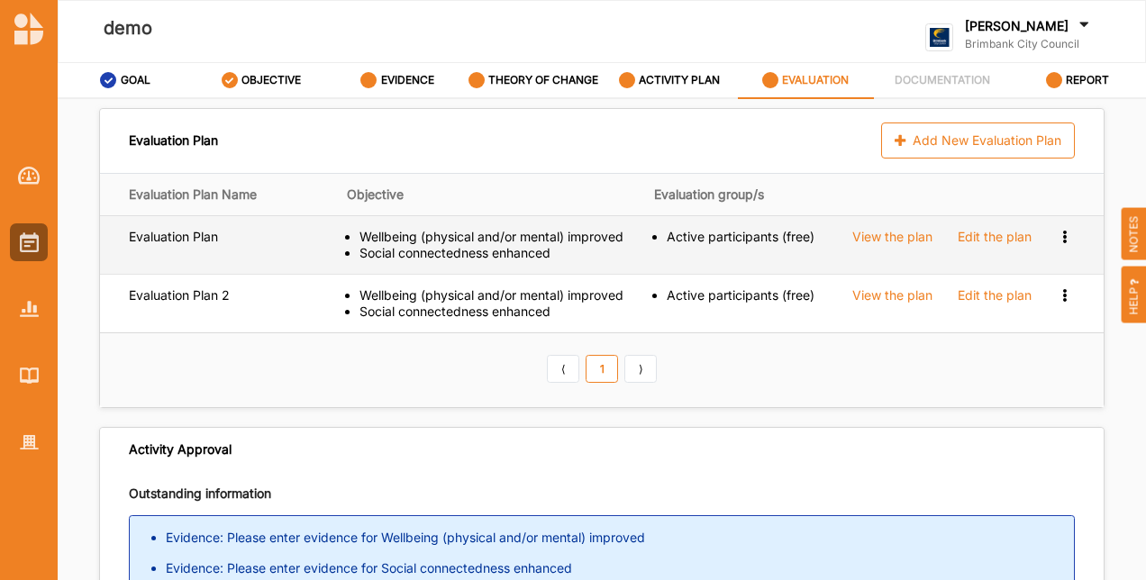
click at [1057, 234] on icon at bounding box center [1064, 235] width 15 height 13
click at [974, 289] on div "Remove" at bounding box center [1013, 298] width 121 height 33
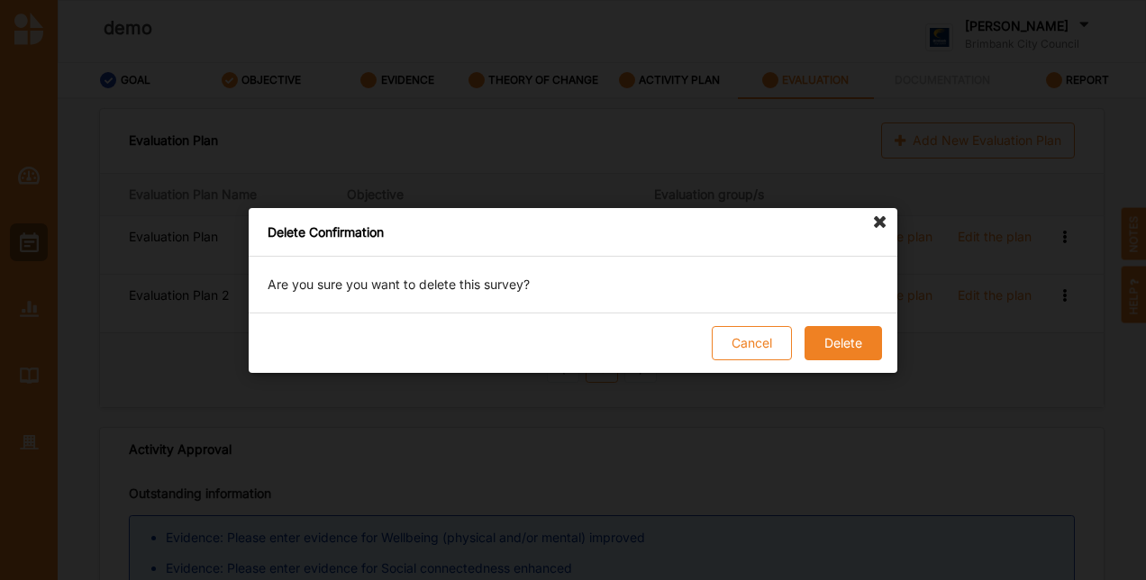
click at [851, 322] on div "Cancel Delete" at bounding box center [573, 343] width 649 height 60
click at [859, 346] on button "Delete" at bounding box center [844, 343] width 78 height 34
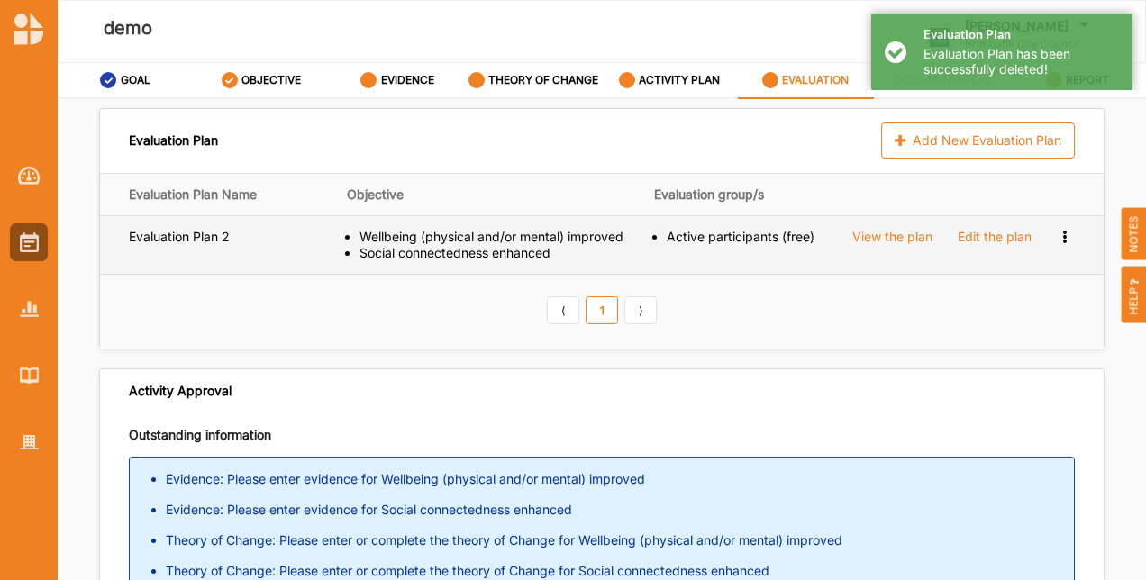
click at [1057, 240] on icon at bounding box center [1064, 235] width 15 height 13
click at [1022, 303] on div "Remove" at bounding box center [1013, 298] width 121 height 33
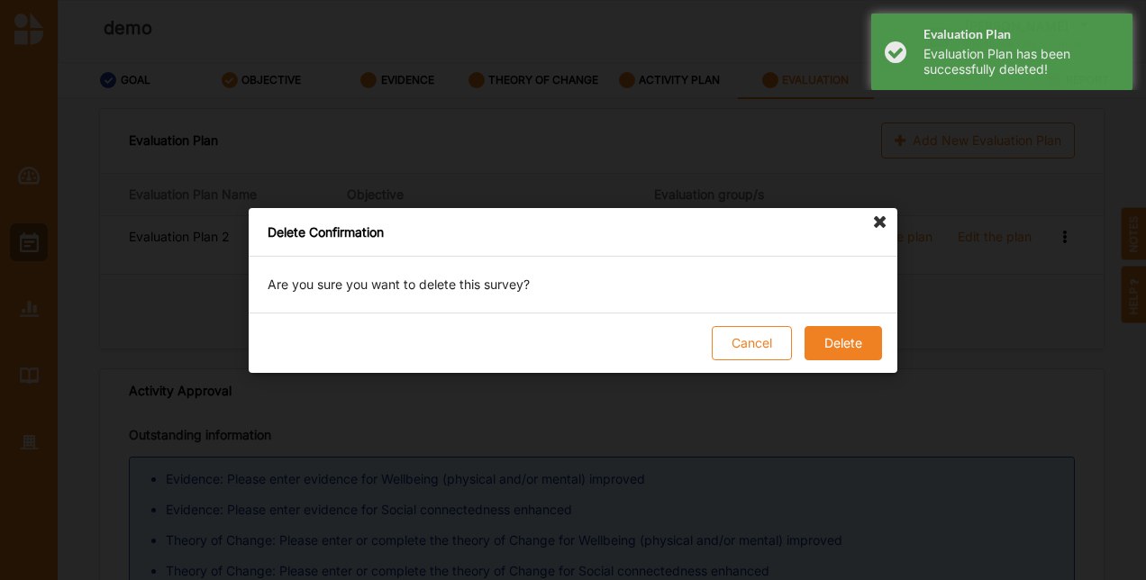
click at [867, 358] on button "Delete" at bounding box center [844, 343] width 78 height 34
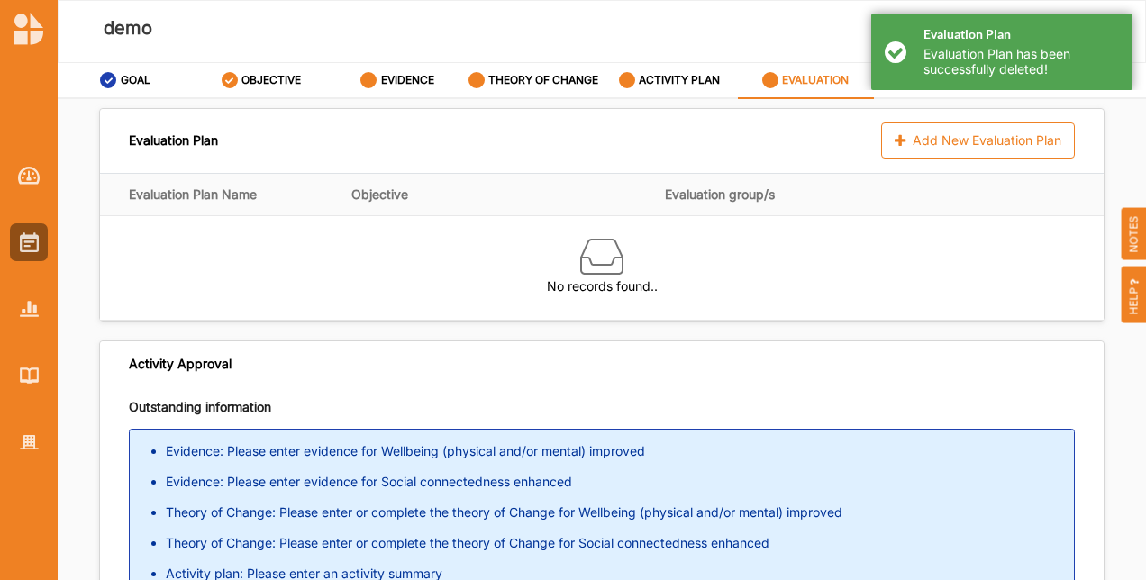
click at [896, 74] on div "Evaluation Plan Evaluation Plan has been successfully deleted!" at bounding box center [1001, 52] width 261 height 77
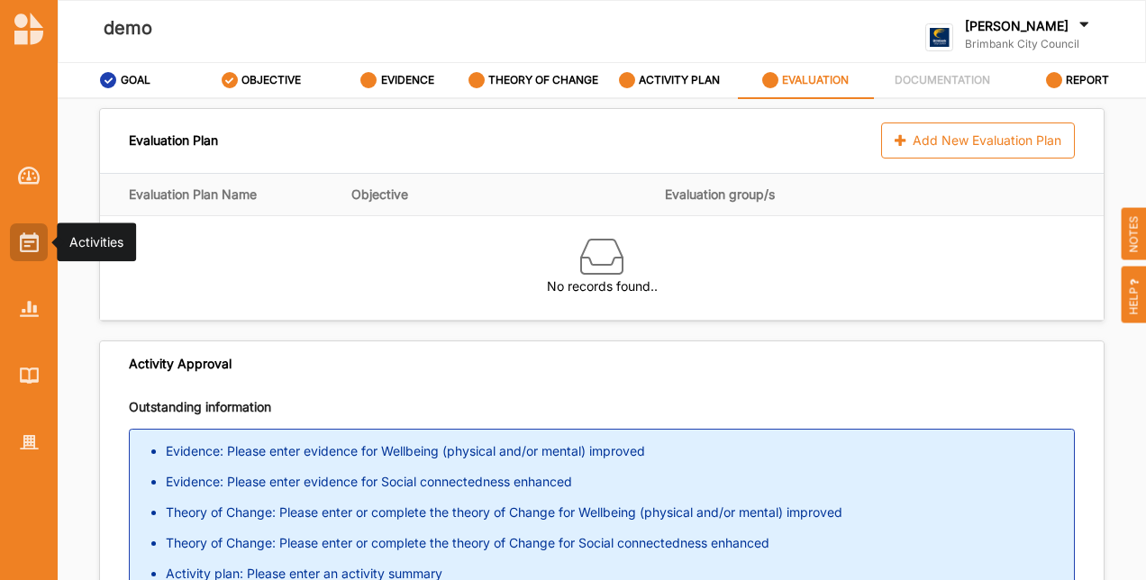
click at [43, 255] on div at bounding box center [29, 242] width 38 height 38
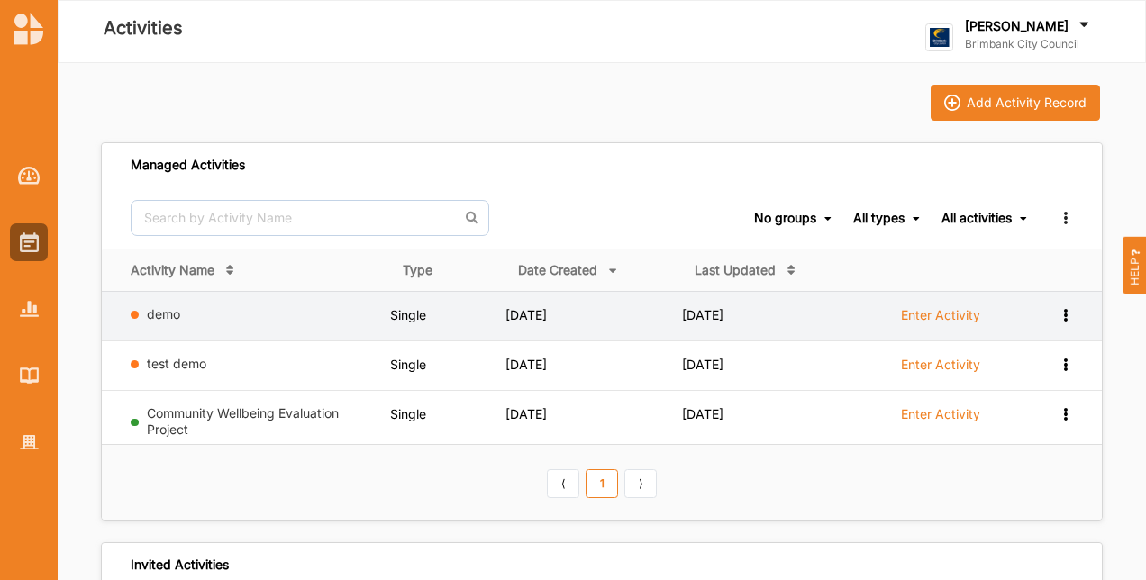
click at [1075, 314] on td "View Report View Team Add to group Remove" at bounding box center [1065, 316] width 73 height 50
click at [1063, 319] on div "View Report View Team Add to group Remove" at bounding box center [1051, 314] width 44 height 17
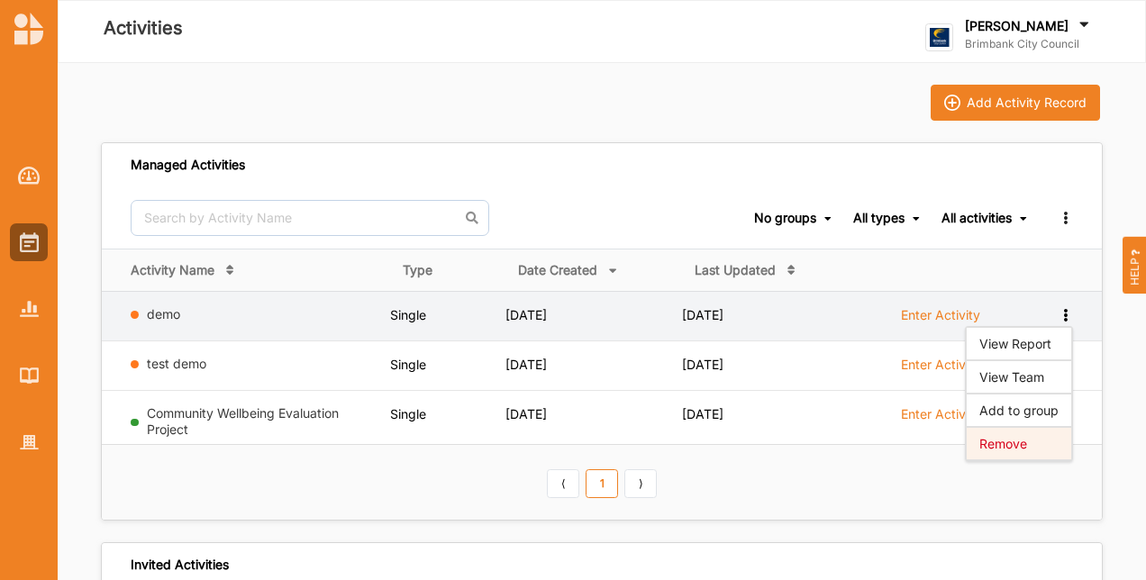
click at [1020, 439] on div "Remove" at bounding box center [1019, 443] width 79 height 13
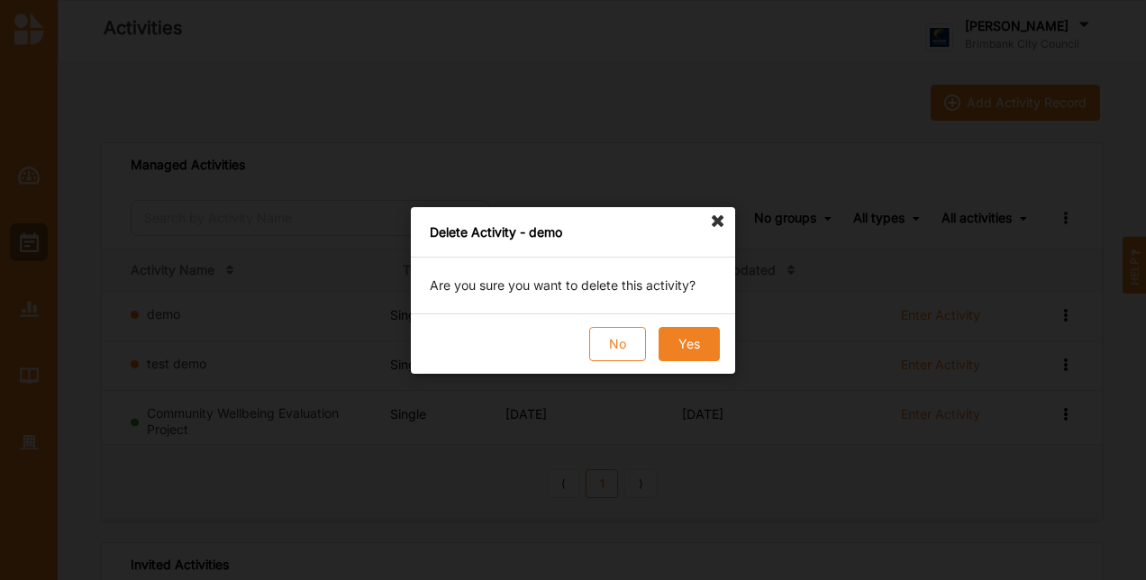
click at [689, 342] on button "Yes" at bounding box center [689, 344] width 61 height 34
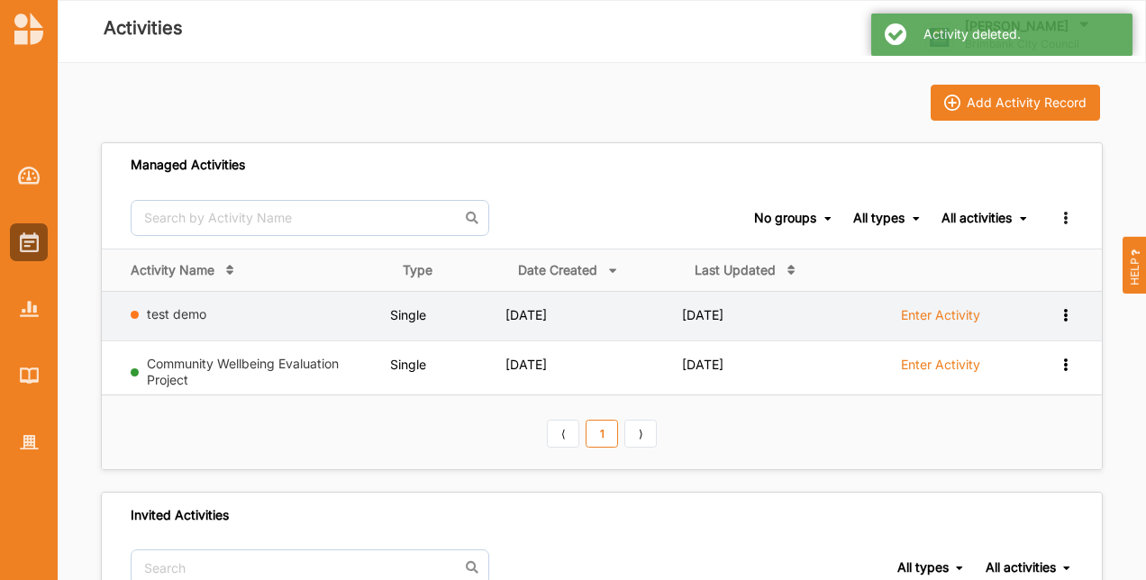
click at [1065, 317] on icon at bounding box center [1065, 313] width 15 height 13
click at [1041, 446] on div "Remove" at bounding box center [1019, 443] width 79 height 13
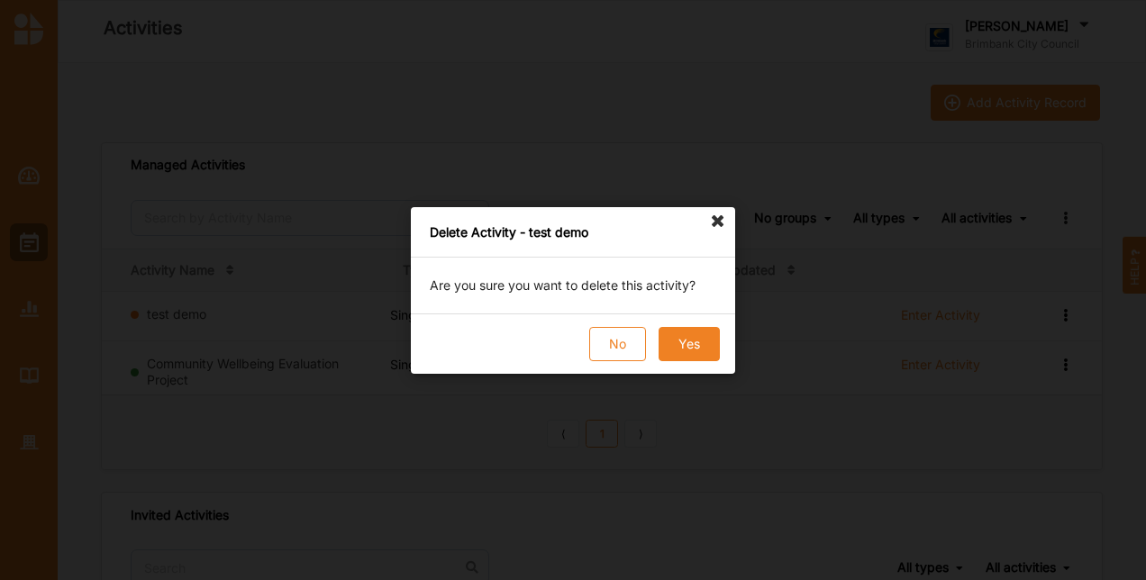
click at [717, 346] on button "Yes" at bounding box center [689, 344] width 61 height 34
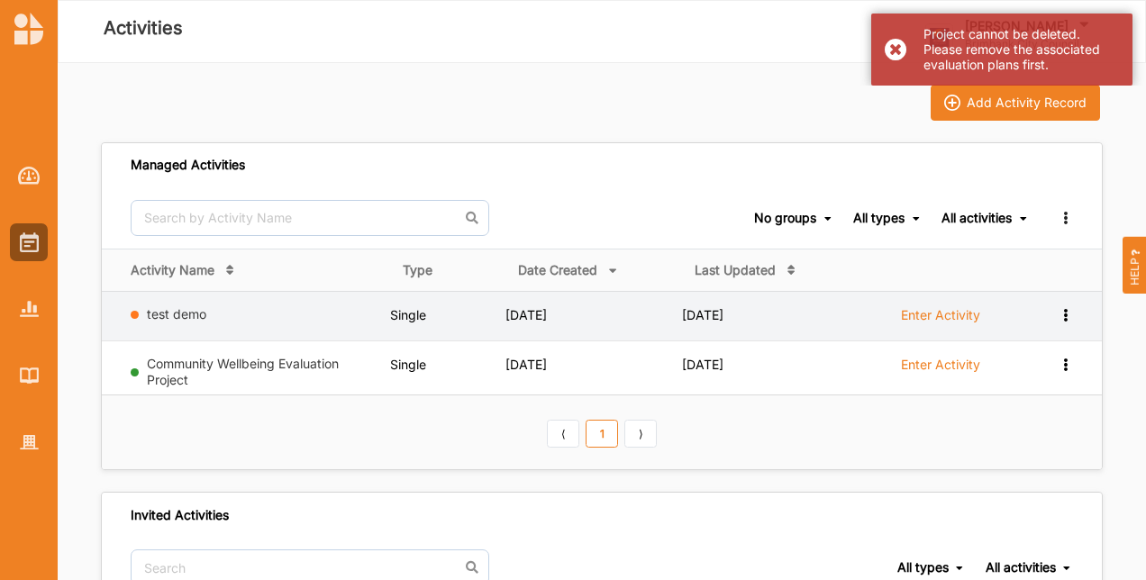
click at [912, 311] on label "Enter Activity" at bounding box center [940, 315] width 79 height 16
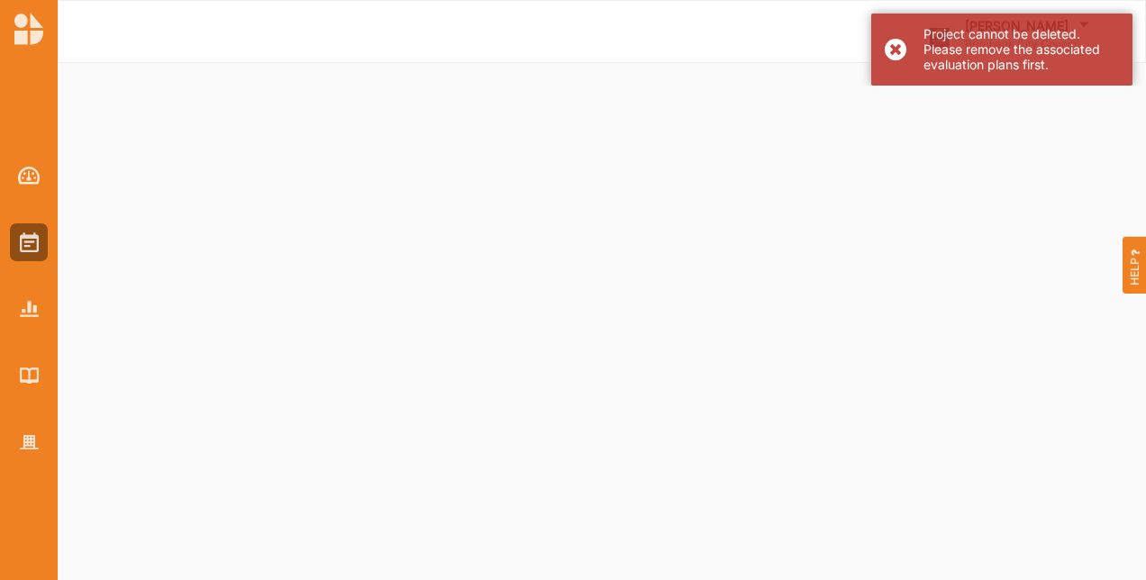
select select "1"
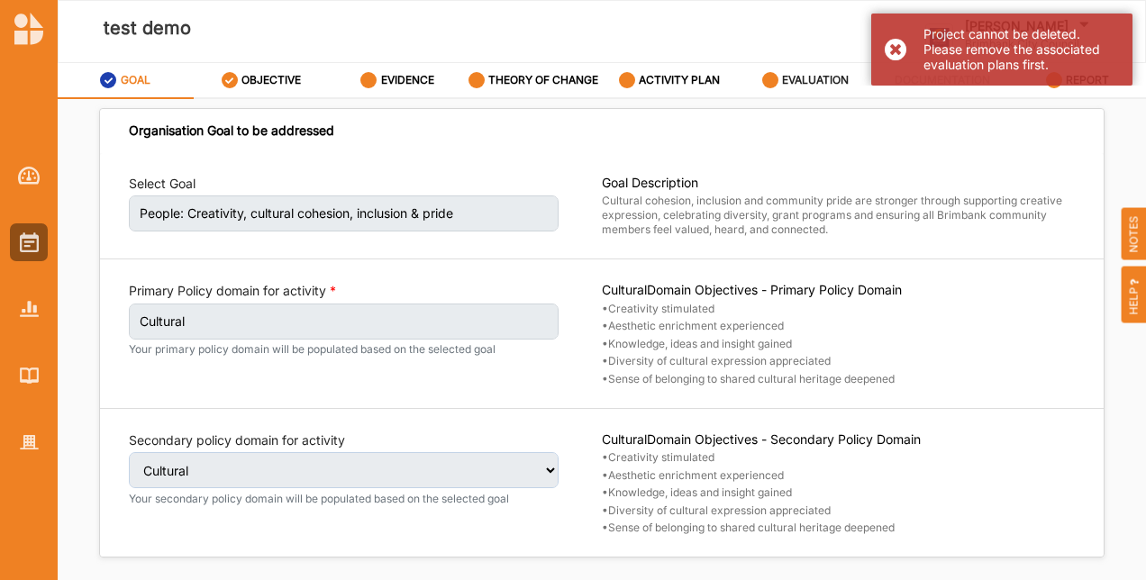
click at [791, 78] on label "EVALUATION" at bounding box center [815, 80] width 67 height 14
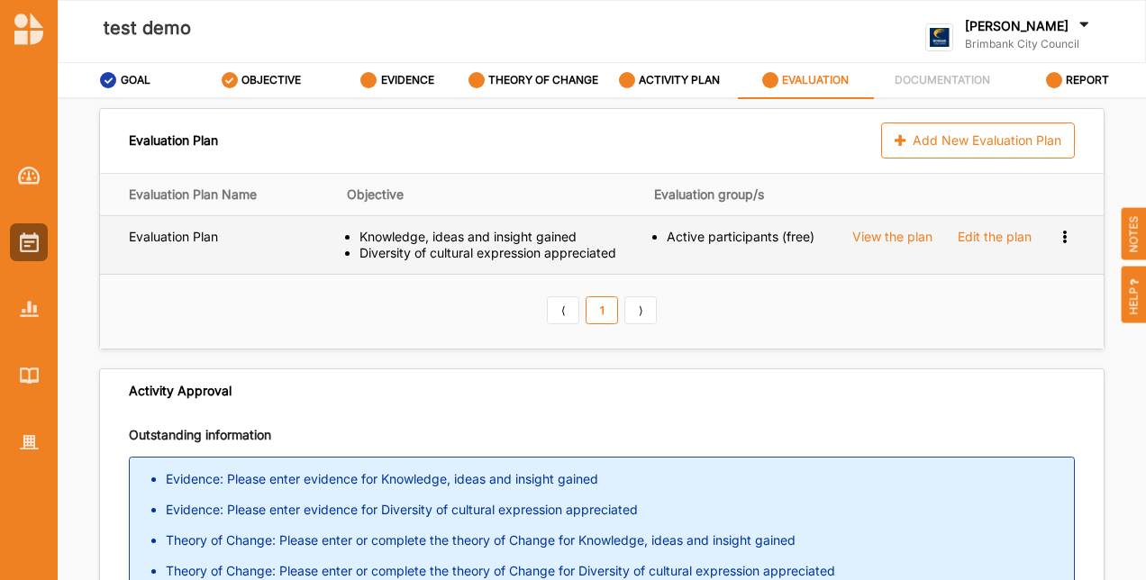
click at [1057, 231] on icon at bounding box center [1064, 235] width 15 height 13
click at [982, 308] on div "Remove" at bounding box center [1013, 298] width 121 height 33
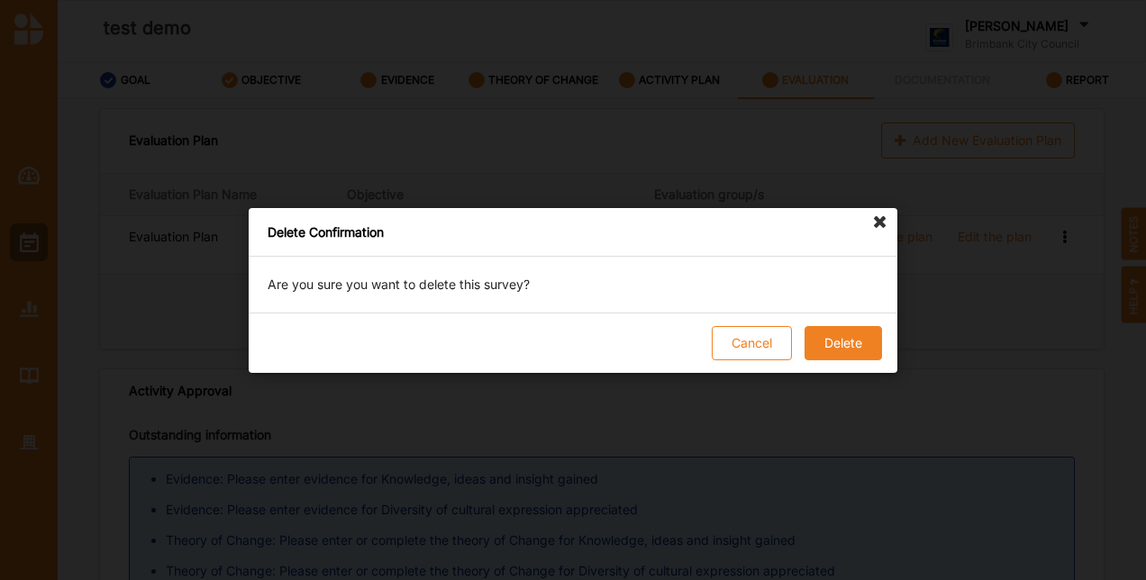
click at [853, 346] on button "Delete" at bounding box center [844, 343] width 78 height 34
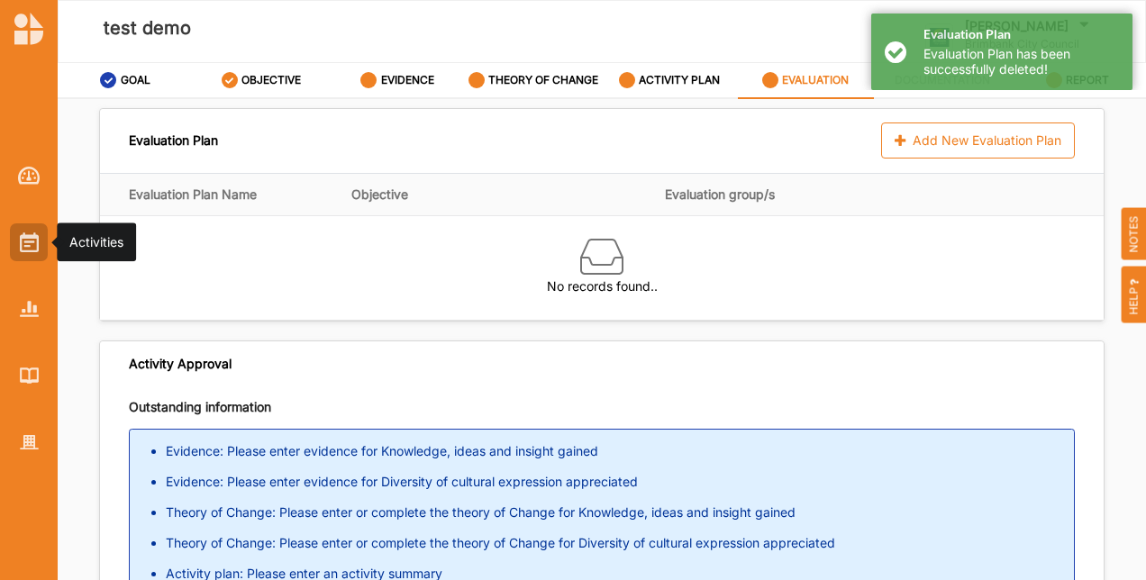
click at [31, 245] on img at bounding box center [29, 243] width 19 height 20
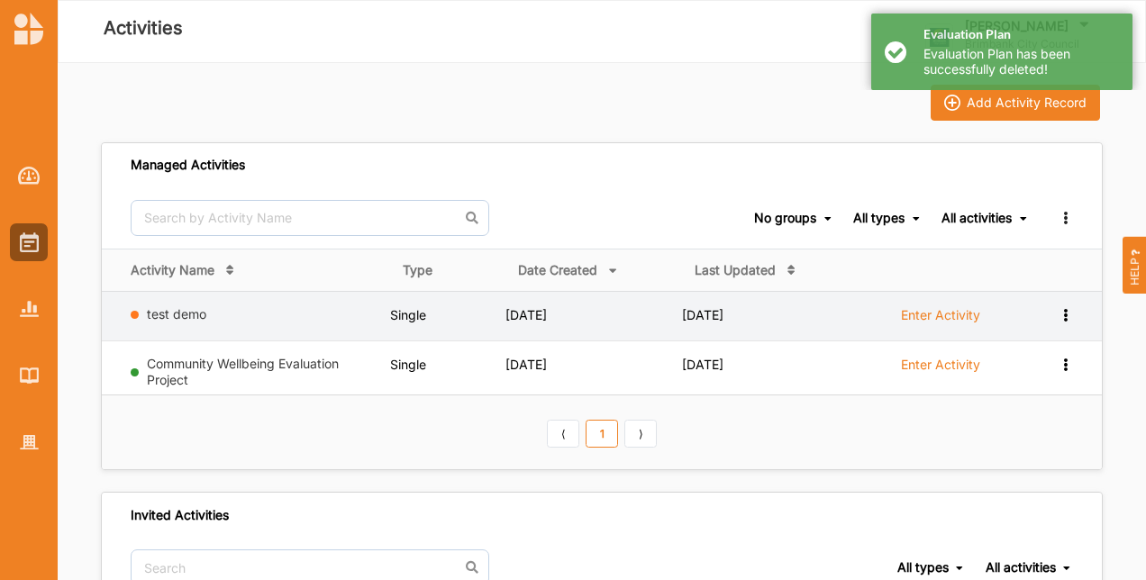
click at [1069, 310] on icon at bounding box center [1065, 313] width 15 height 13
click at [1009, 434] on div "Remove" at bounding box center [1019, 443] width 106 height 33
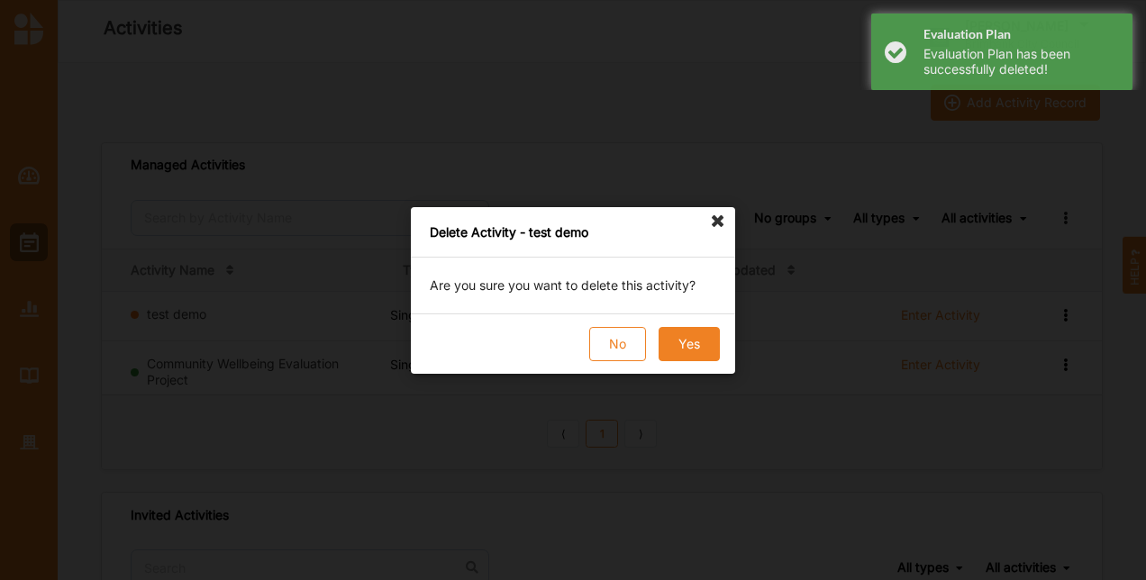
click at [682, 342] on button "Yes" at bounding box center [689, 344] width 61 height 34
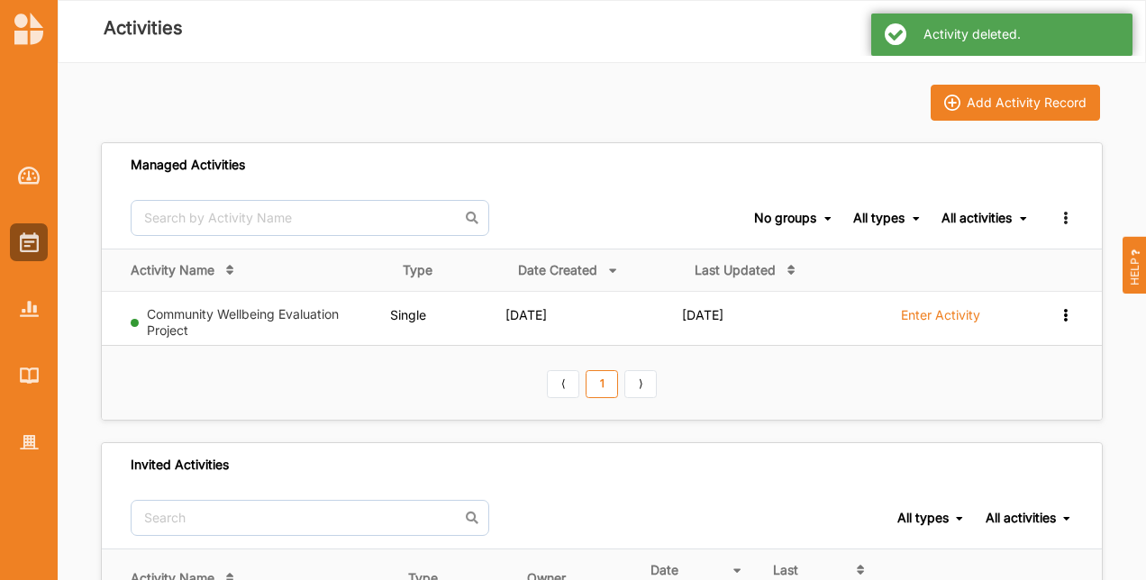
click at [887, 42] on div "Activity deleted." at bounding box center [1001, 35] width 261 height 42
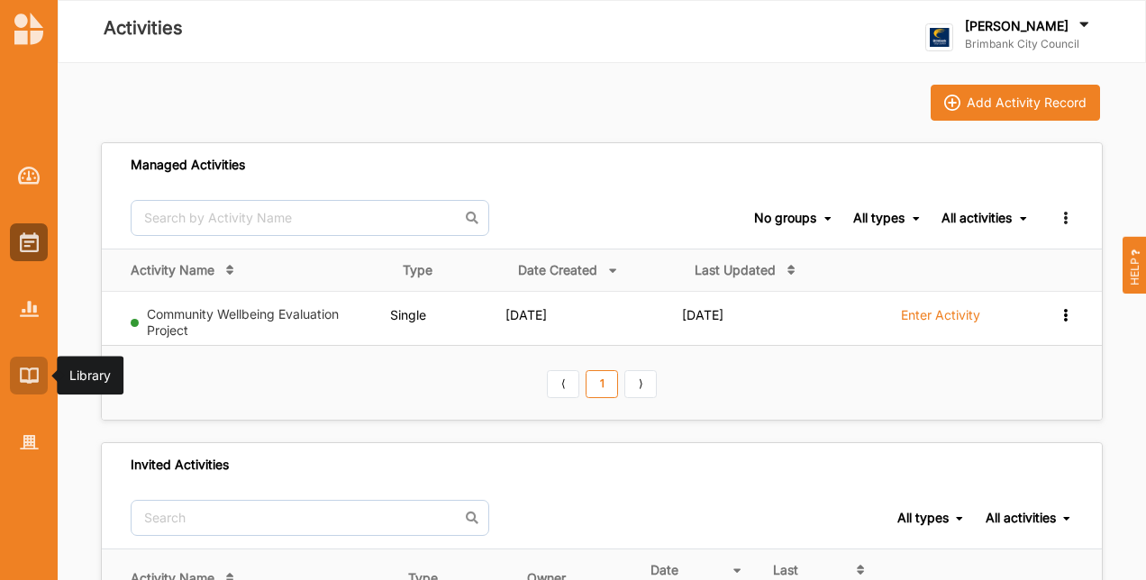
click at [28, 381] on img at bounding box center [29, 375] width 19 height 15
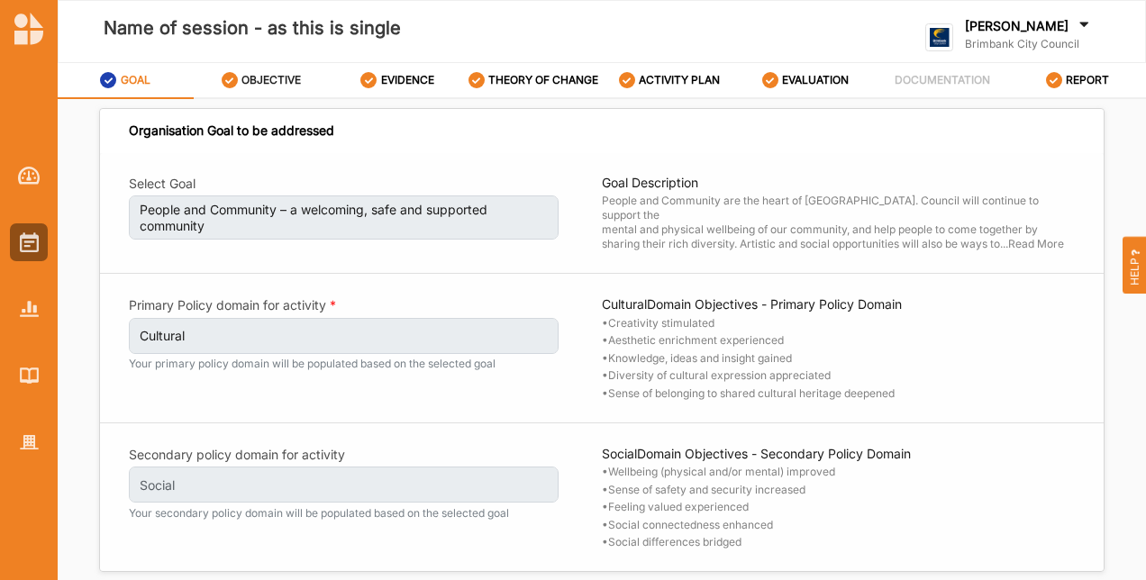
click at [248, 81] on label "OBJECTIVE" at bounding box center [271, 80] width 59 height 14
select select "5"
select select "6"
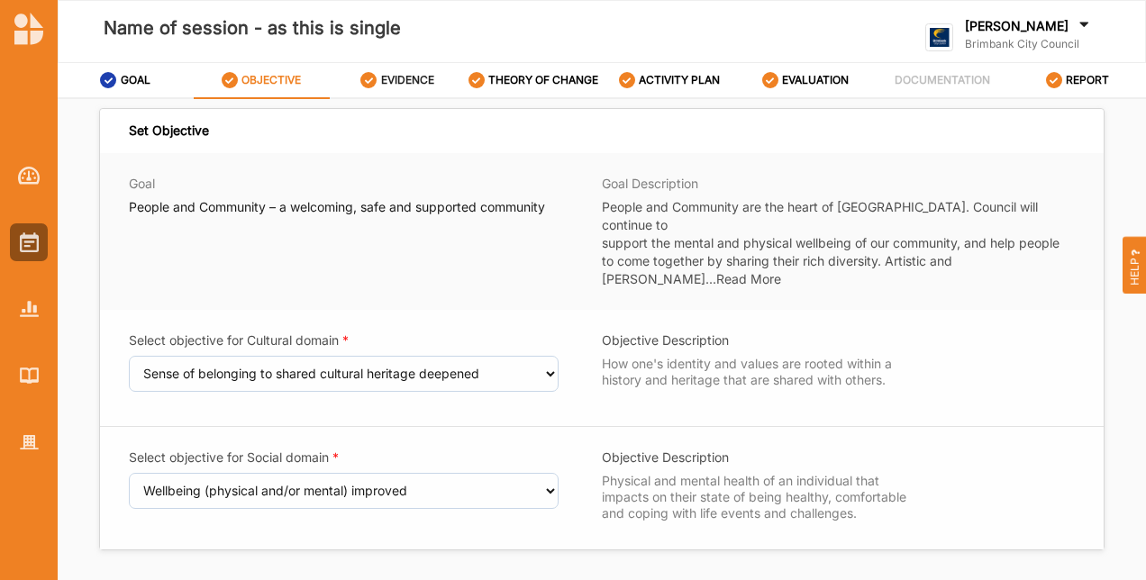
click at [410, 78] on label "EVIDENCE" at bounding box center [407, 80] width 53 height 14
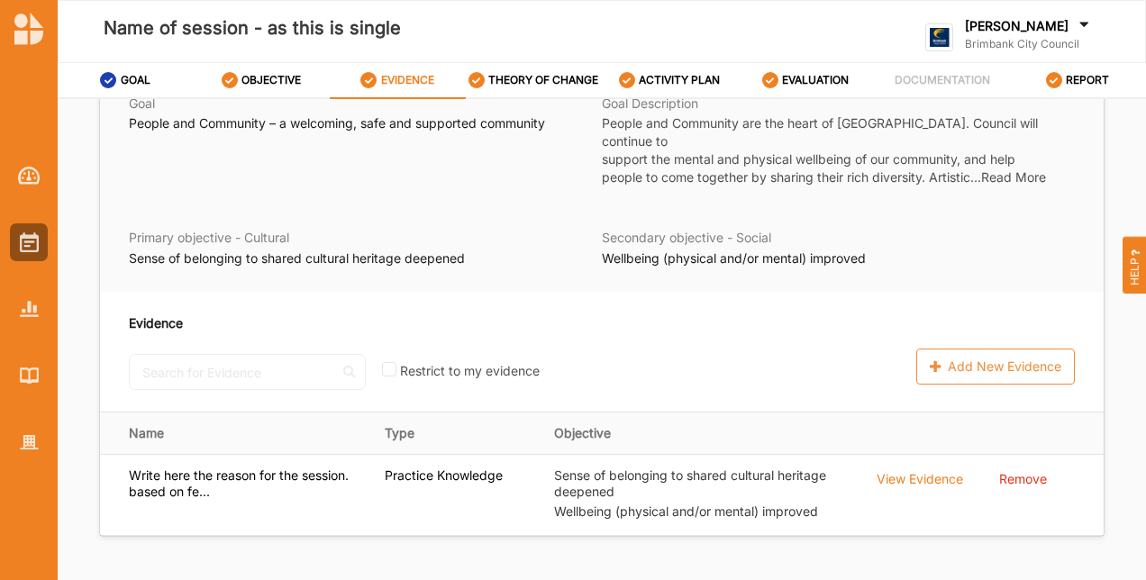
scroll to position [100, 0]
click at [557, 75] on label "THEORY OF CHANGE" at bounding box center [543, 80] width 110 height 14
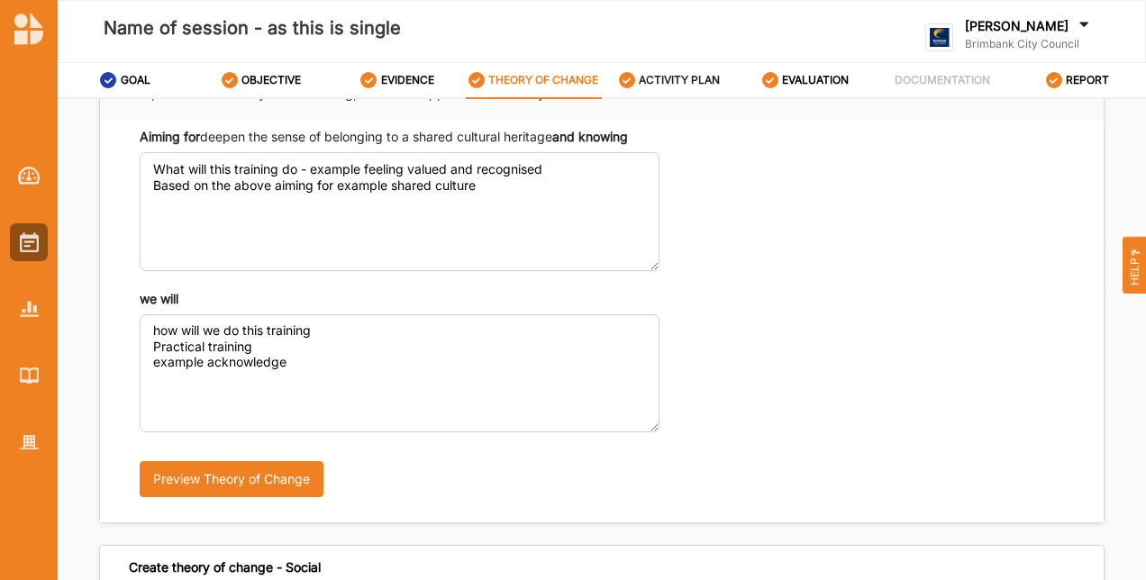
click at [716, 87] on div "ACTIVITY PLAN" at bounding box center [670, 80] width 102 height 32
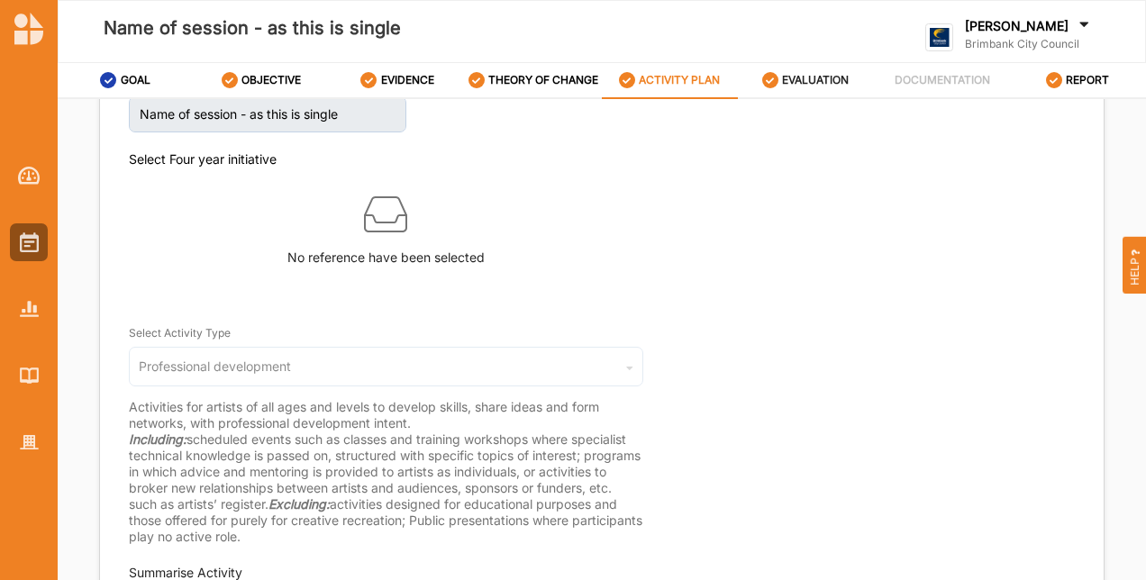
click at [822, 80] on label "EVALUATION" at bounding box center [815, 80] width 67 height 14
